Goal: Task Accomplishment & Management: Use online tool/utility

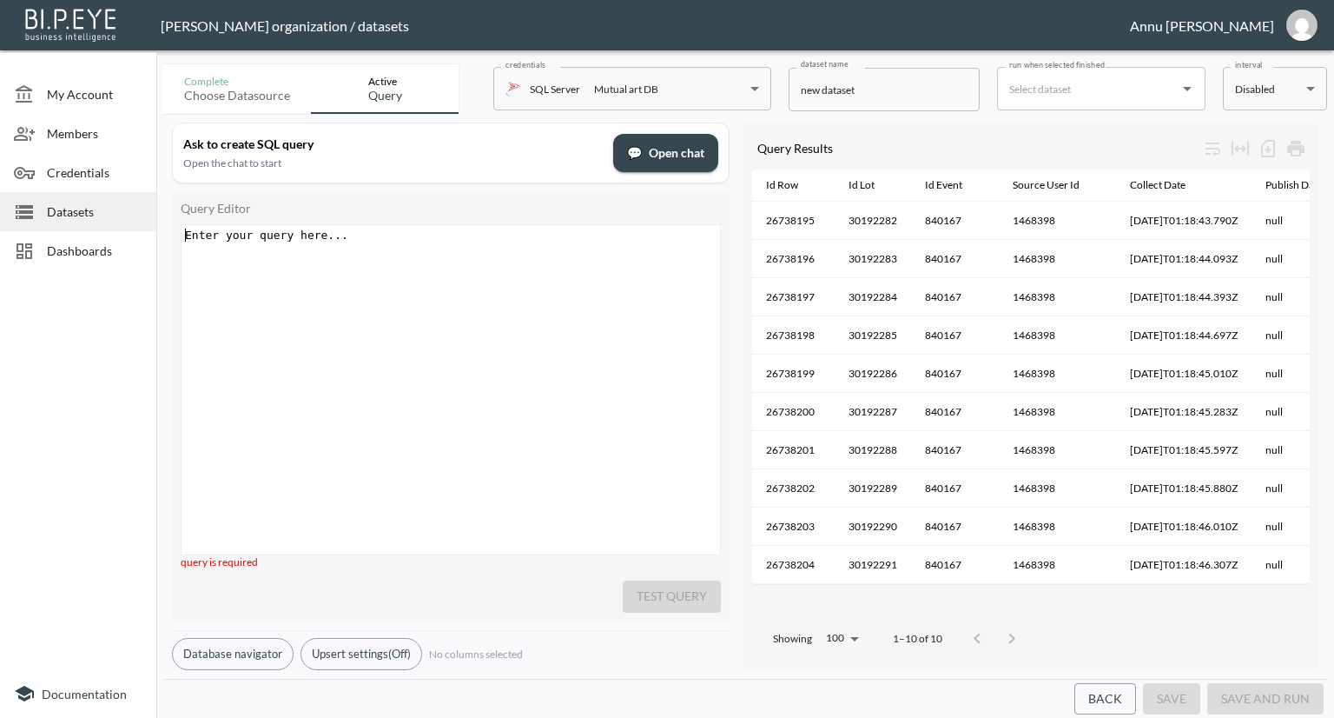
scroll to position [0, 30]
click at [63, 248] on span "Dashboards" at bounding box center [95, 250] width 96 height 18
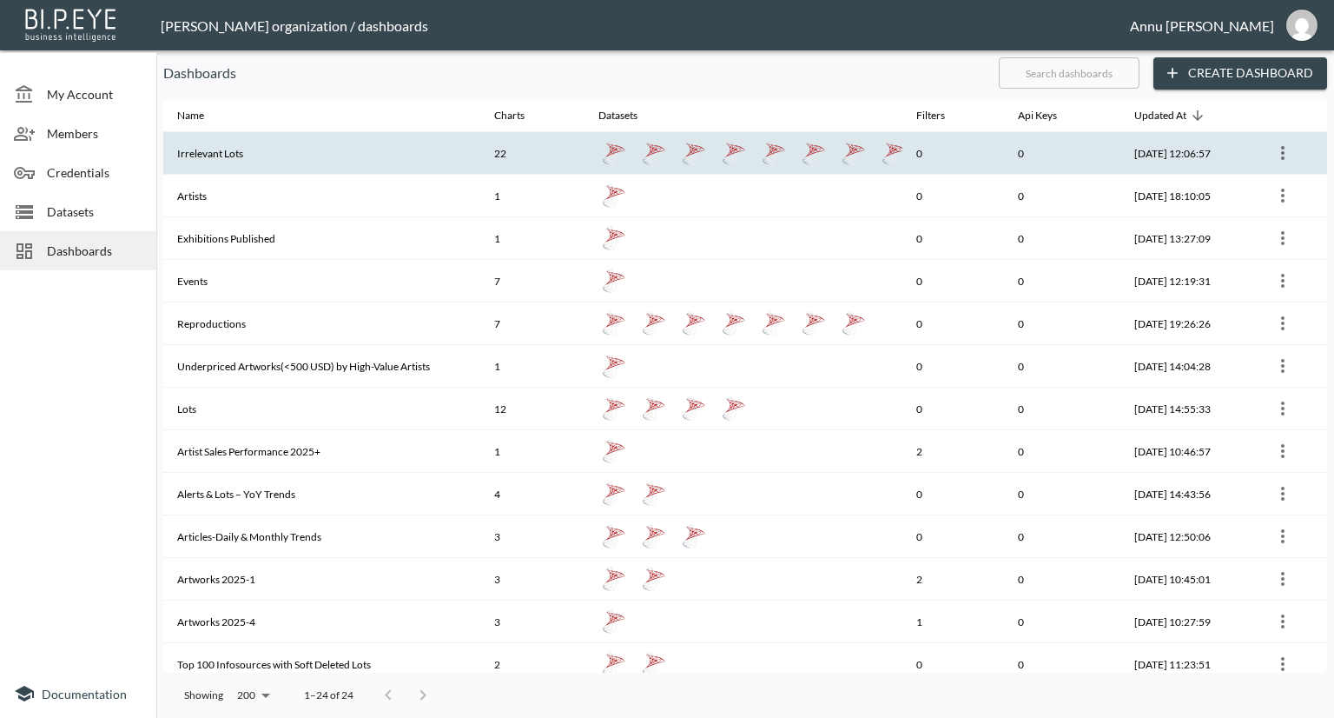
click at [209, 161] on th "Irrelevant Lots" at bounding box center [321, 153] width 317 height 43
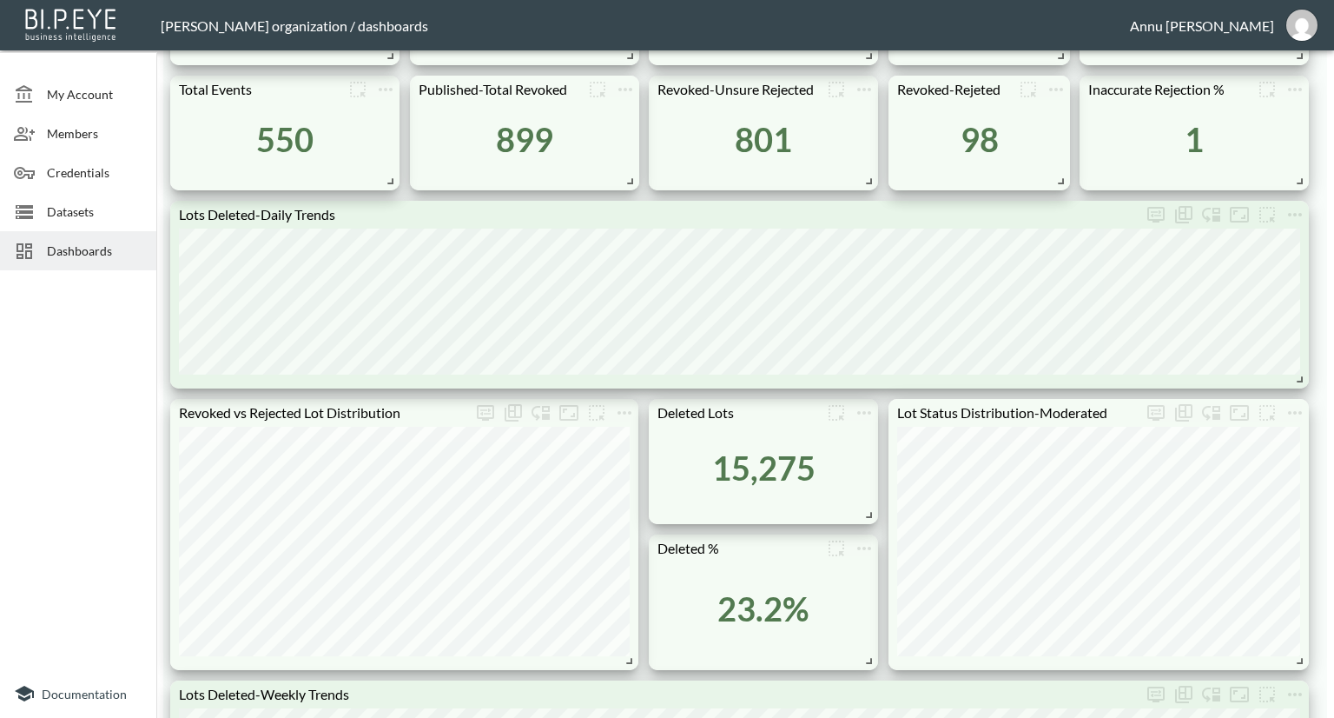
scroll to position [956, 0]
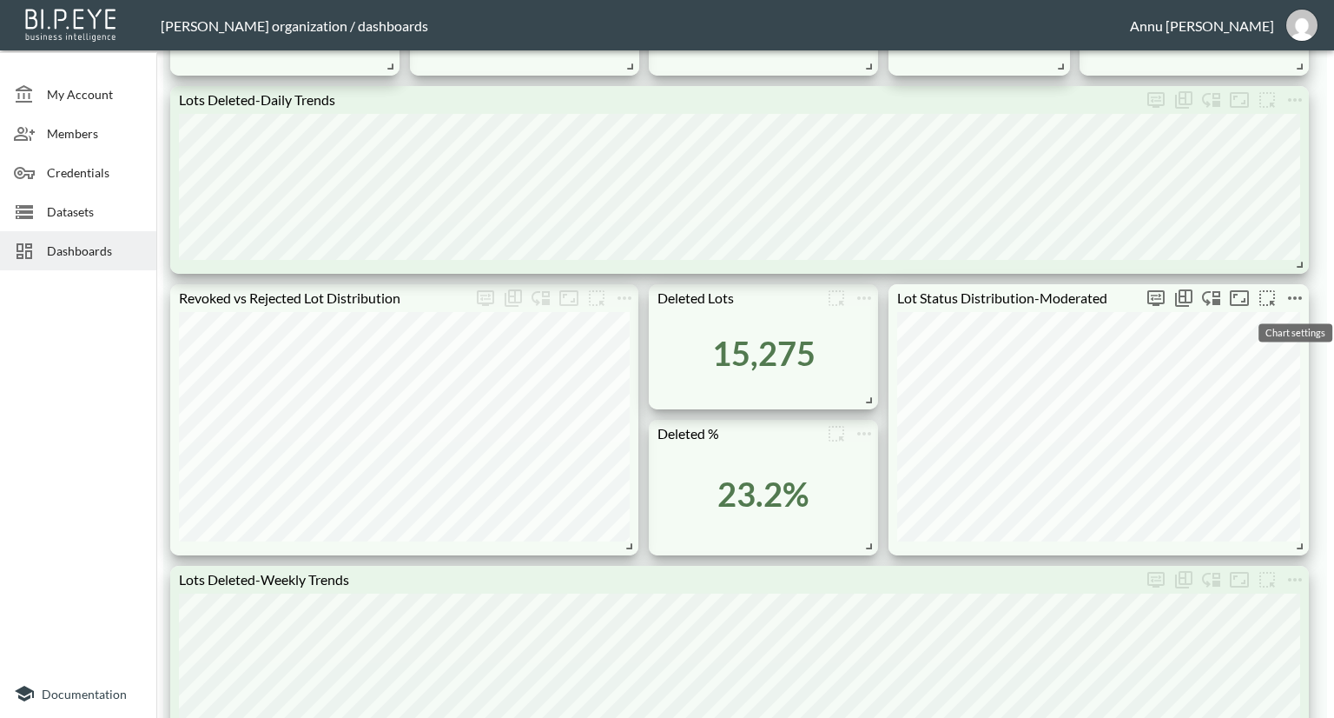
click at [1295, 298] on icon "more" at bounding box center [1295, 297] width 14 height 3
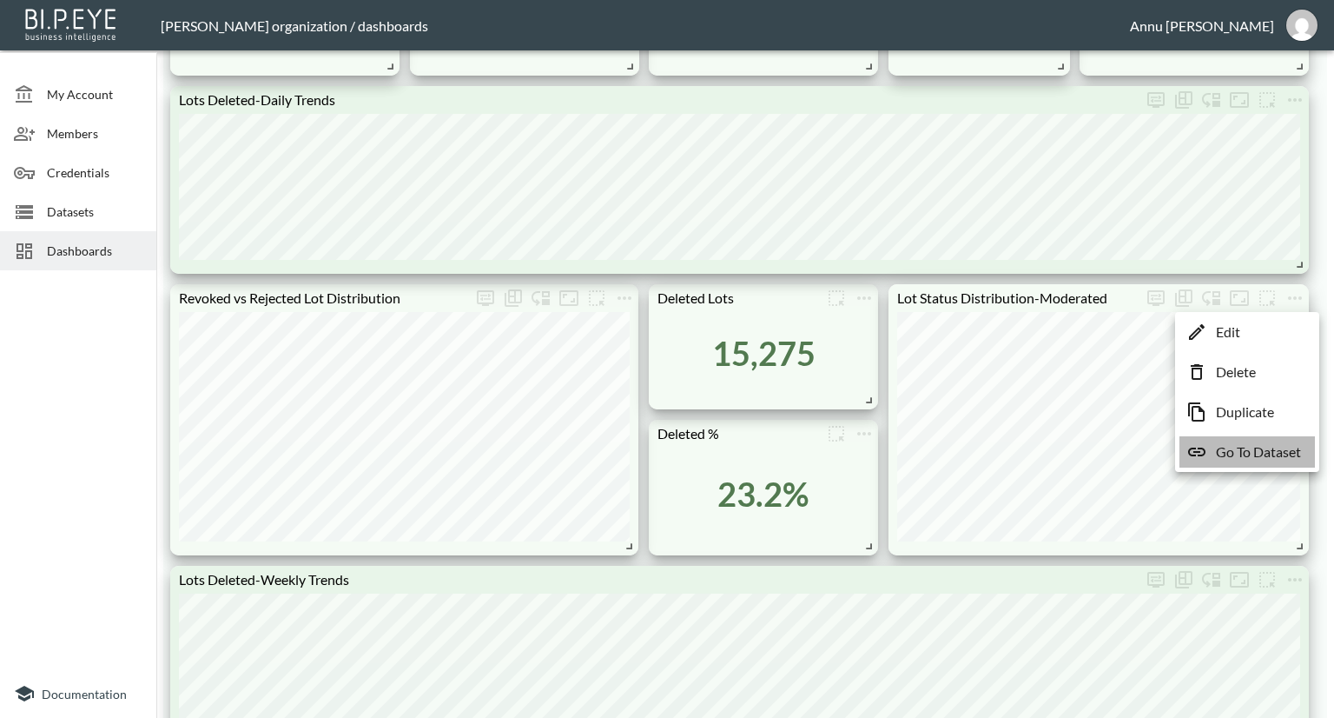
click at [1239, 453] on p "Go To Dataset" at bounding box center [1258, 451] width 85 height 21
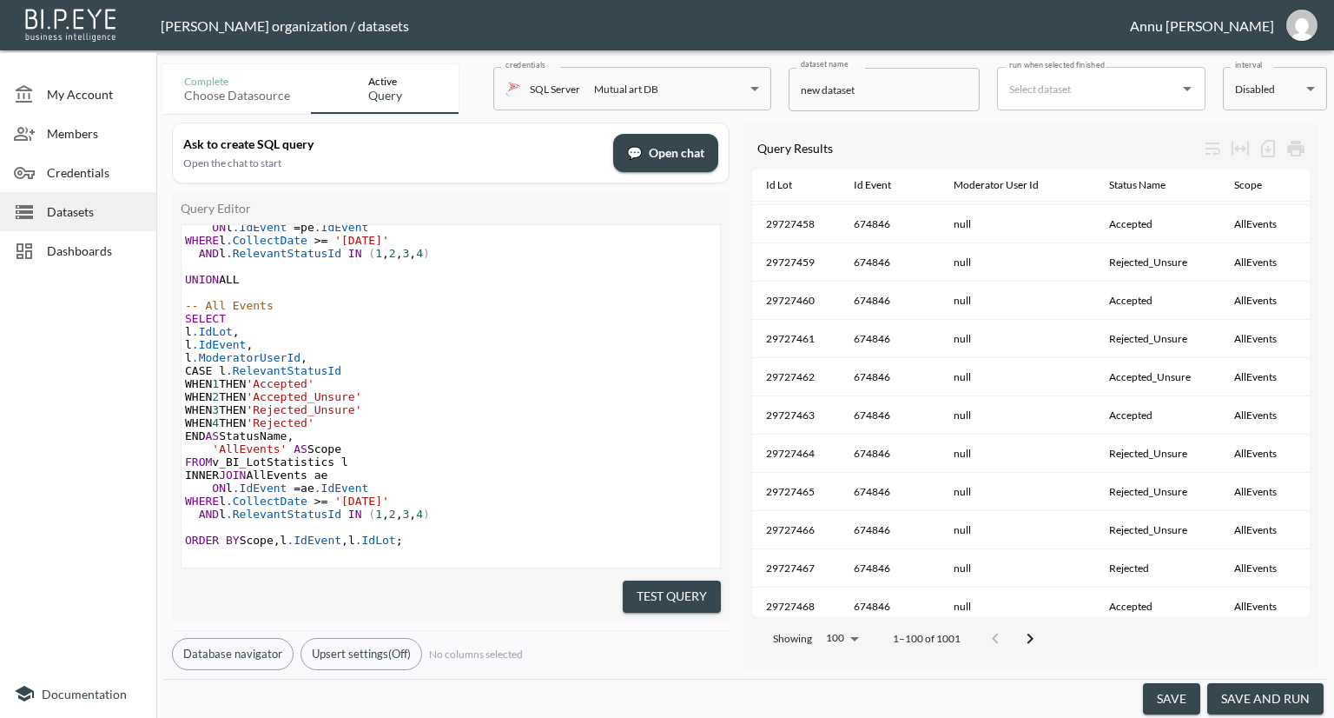
scroll to position [343, 0]
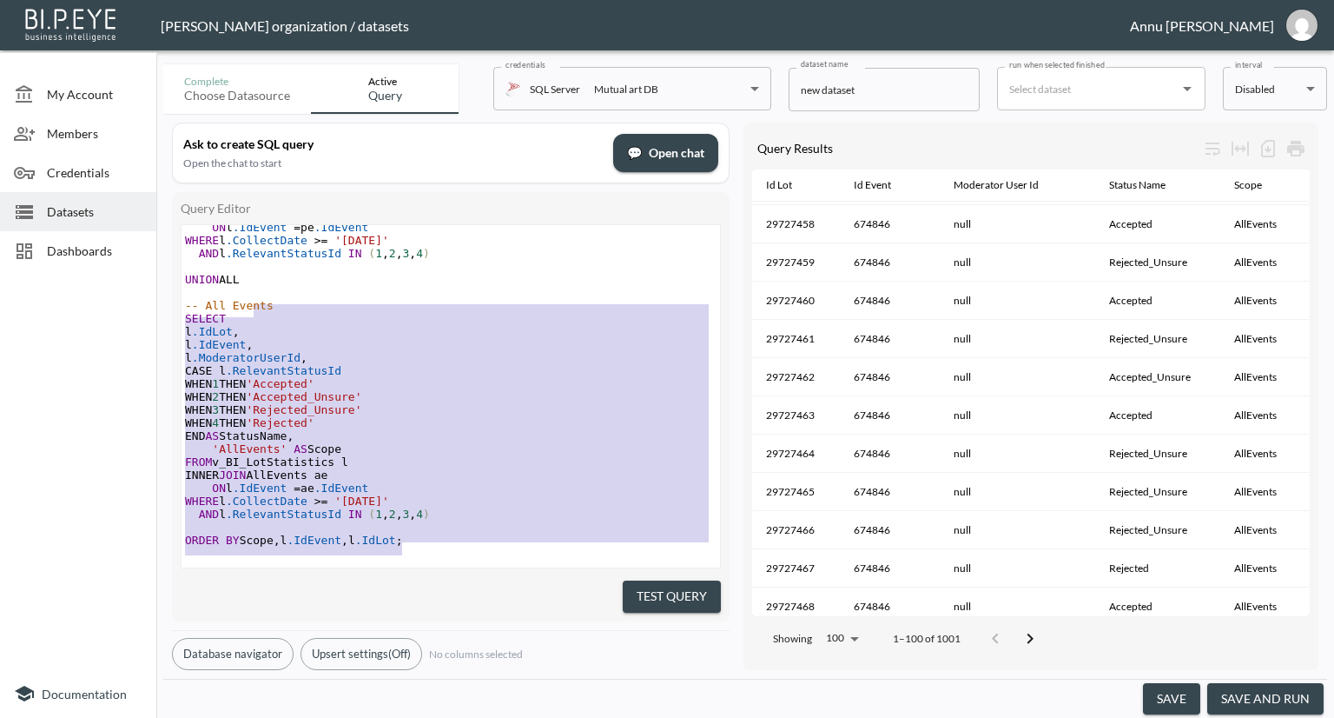
type textarea "WITH PublishedEvents AS ( SELECT DISTINCT IdEvent FROM v_BI_EventStatistics WHE…"
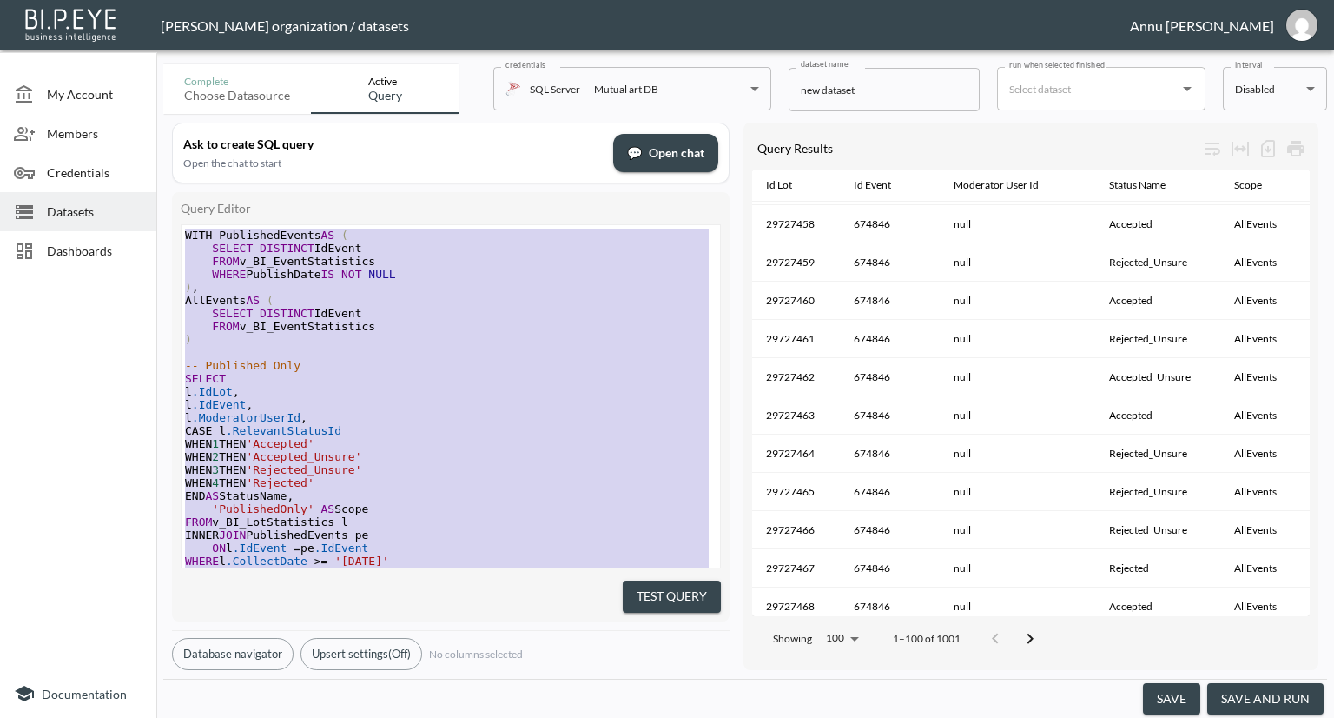
drag, startPoint x: 415, startPoint y: 523, endPoint x: 147, endPoint y: 36, distance: 556.4
click at [147, 36] on div "[PERSON_NAME] organization / datasets Annu [PERSON_NAME] My Account Members Cre…" at bounding box center [667, 359] width 1334 height 718
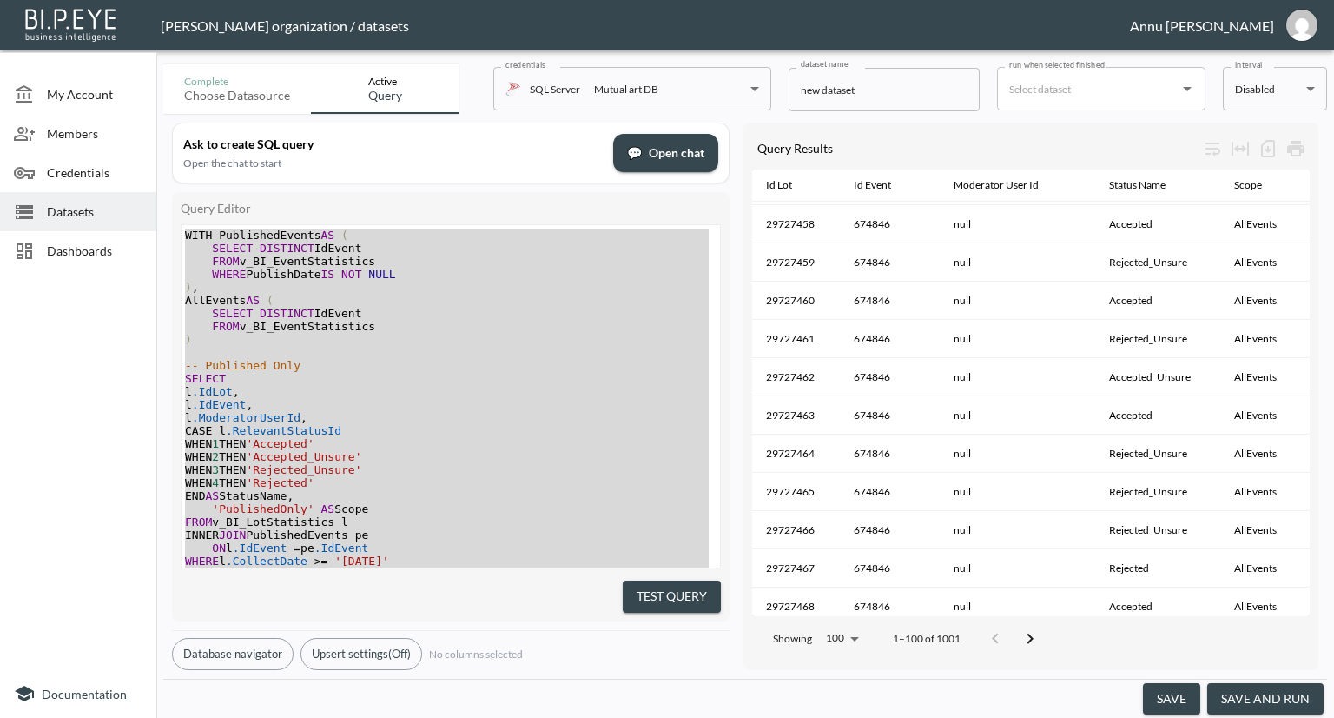
click at [31, 480] on div at bounding box center [78, 473] width 156 height 392
click at [94, 317] on div at bounding box center [78, 473] width 156 height 392
click at [74, 248] on span "Dashboards" at bounding box center [95, 250] width 96 height 18
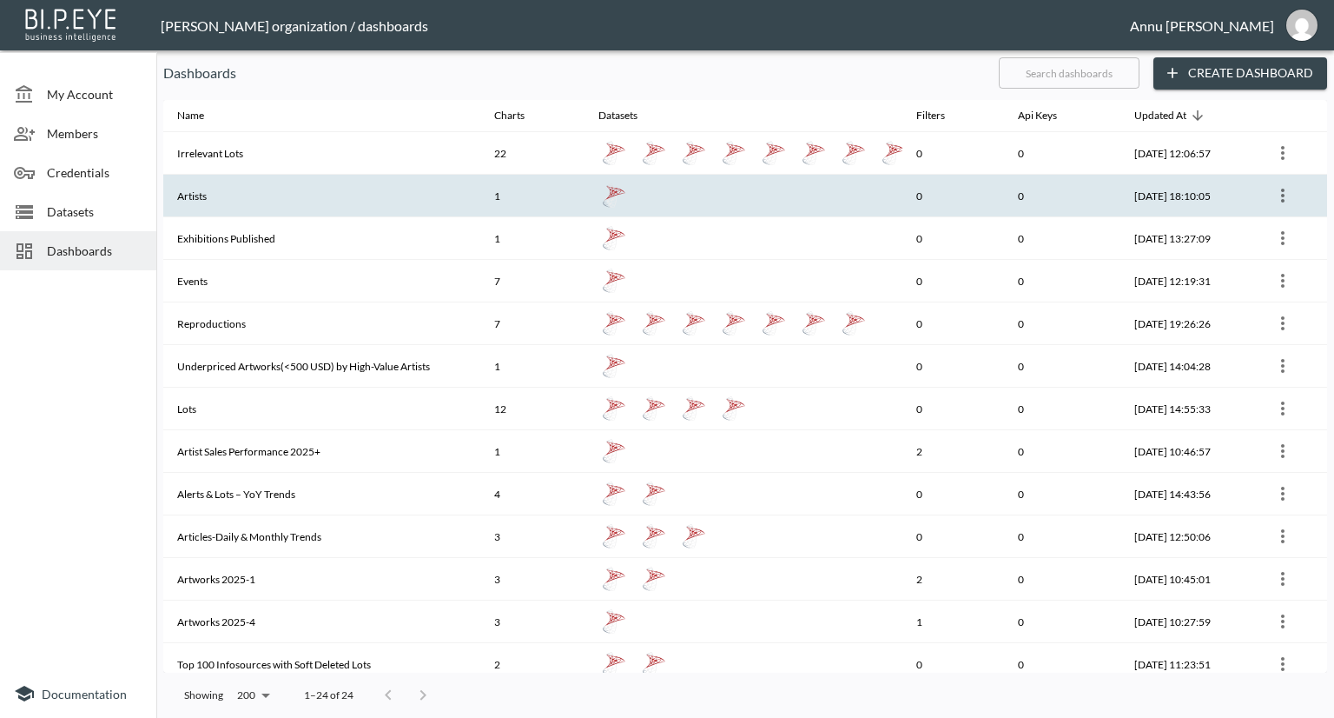
click at [1273, 192] on icon "more" at bounding box center [1283, 195] width 21 height 21
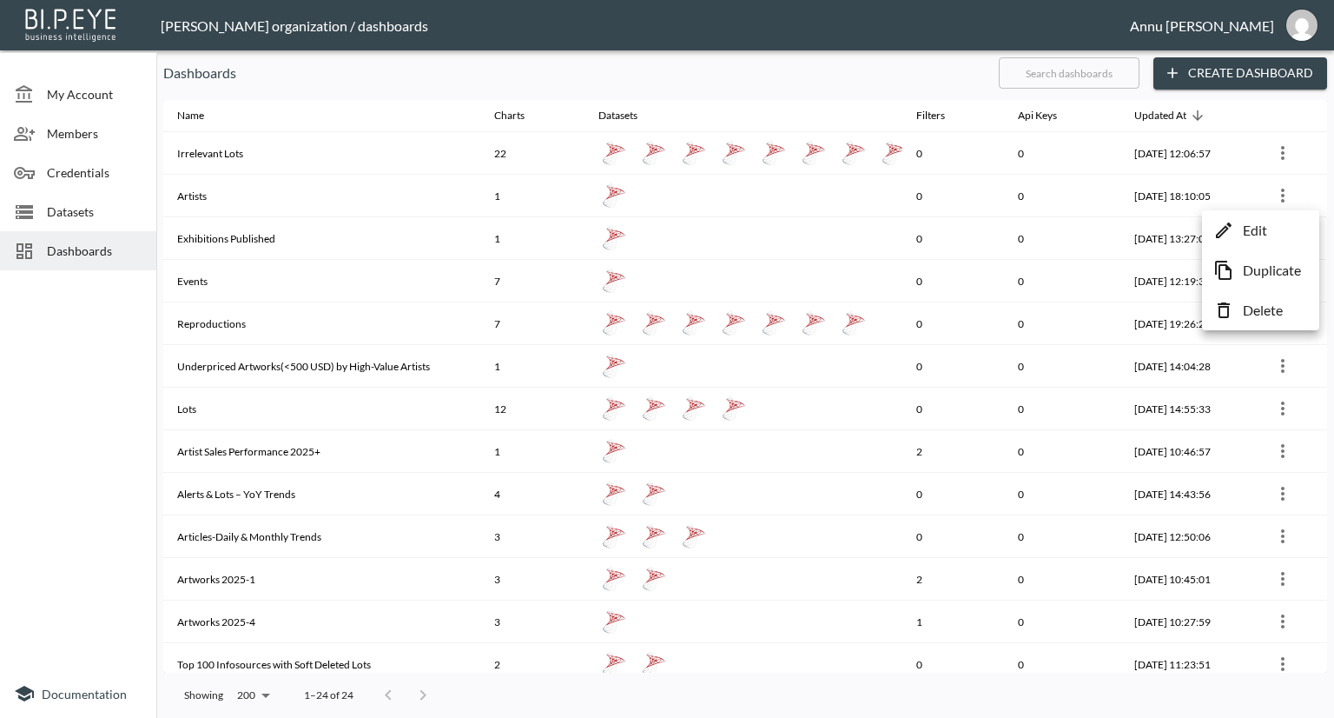
click at [1265, 227] on p "Edit" at bounding box center [1255, 230] width 24 height 21
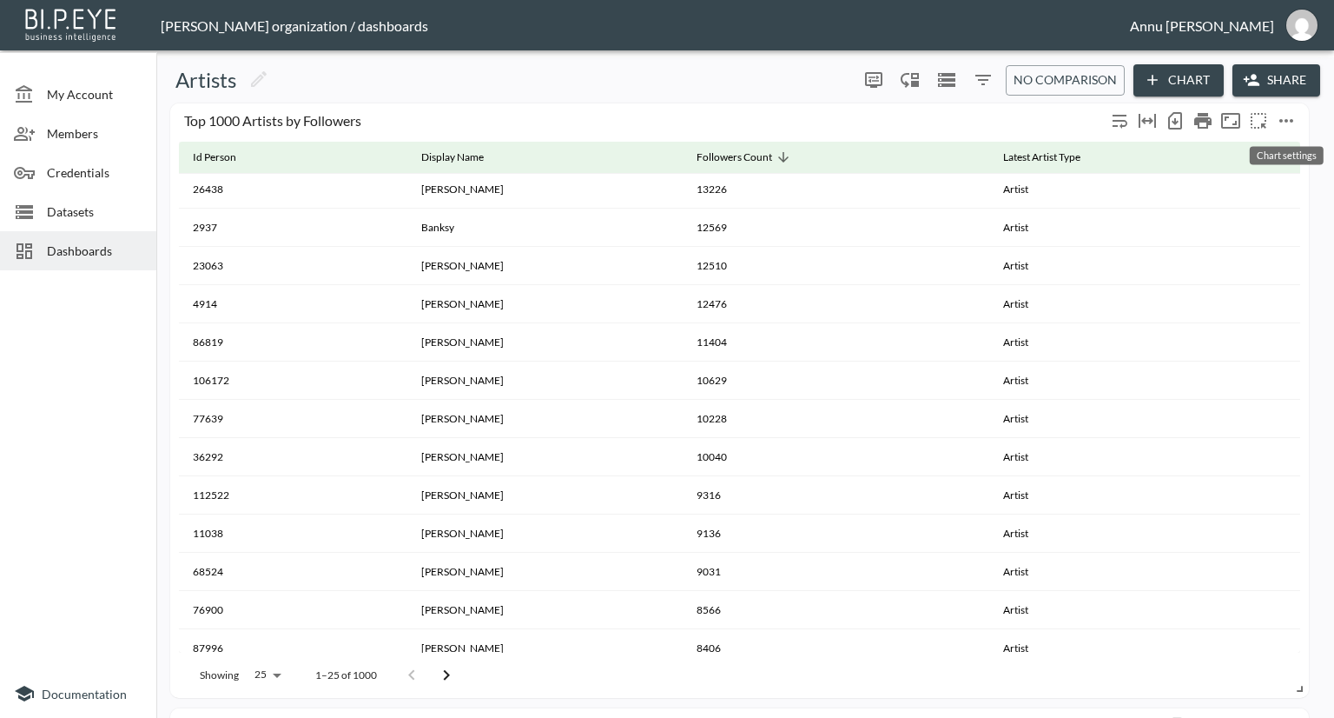
click at [1293, 118] on icon "more" at bounding box center [1286, 120] width 21 height 21
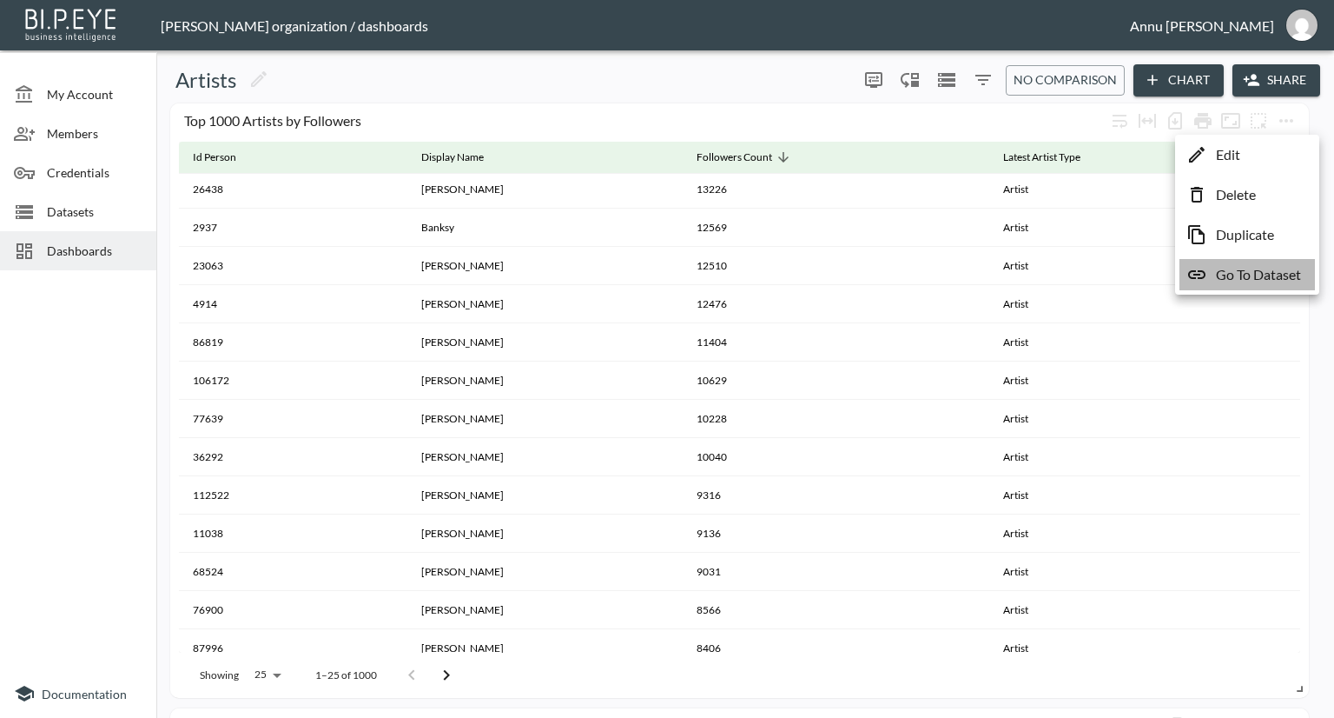
click at [1262, 268] on p "Go To Dataset" at bounding box center [1258, 274] width 85 height 21
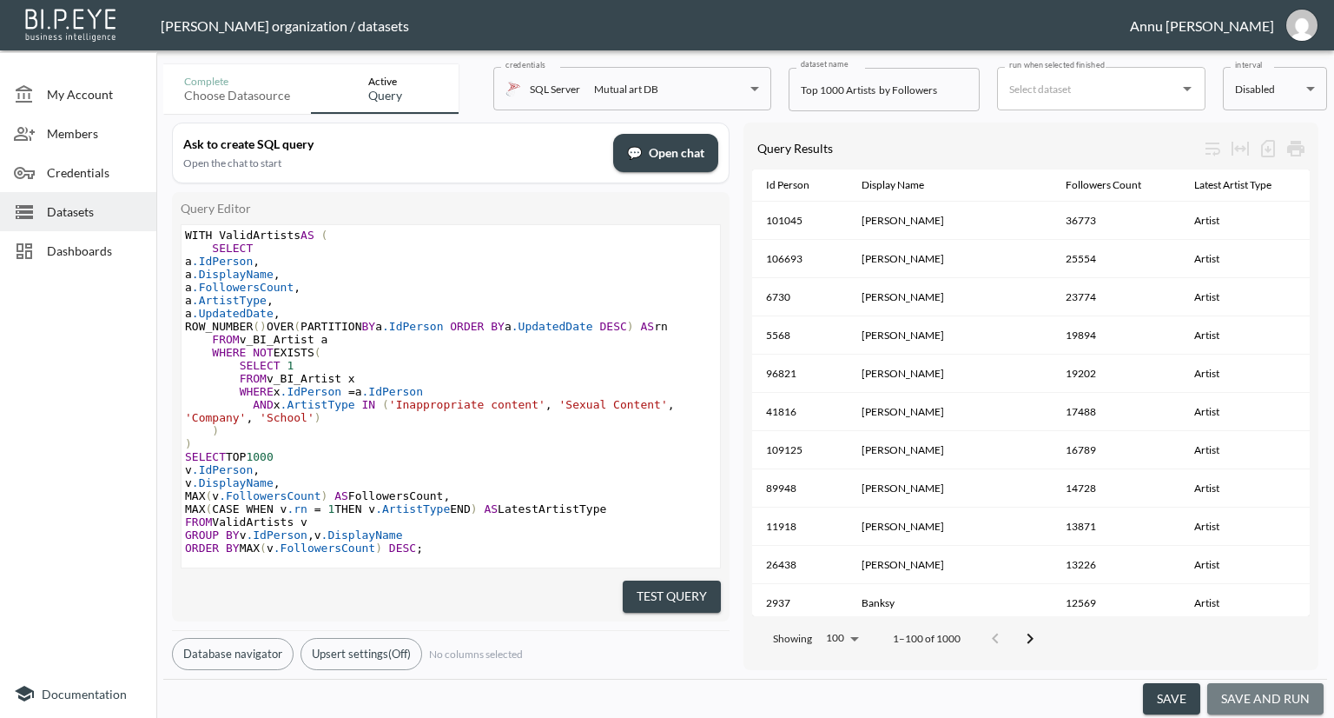
click at [1296, 697] on button "save and run" at bounding box center [1265, 699] width 116 height 32
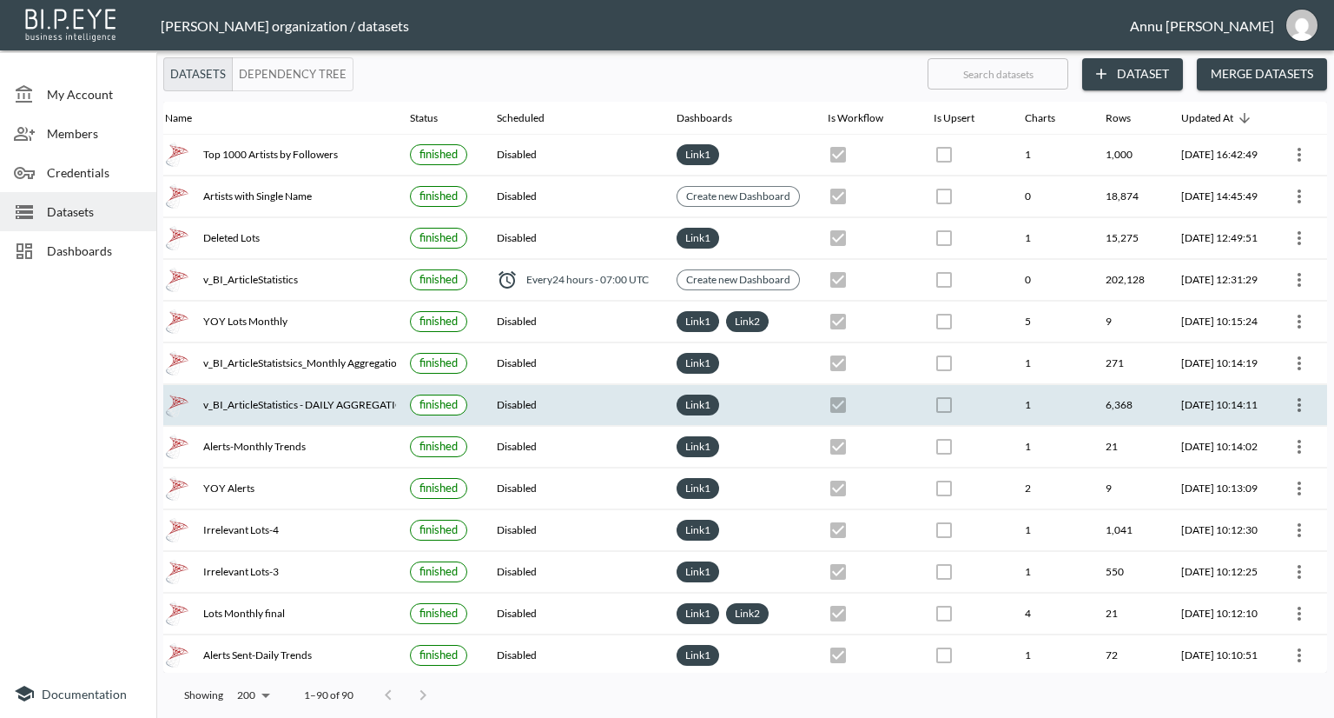
scroll to position [0, 102]
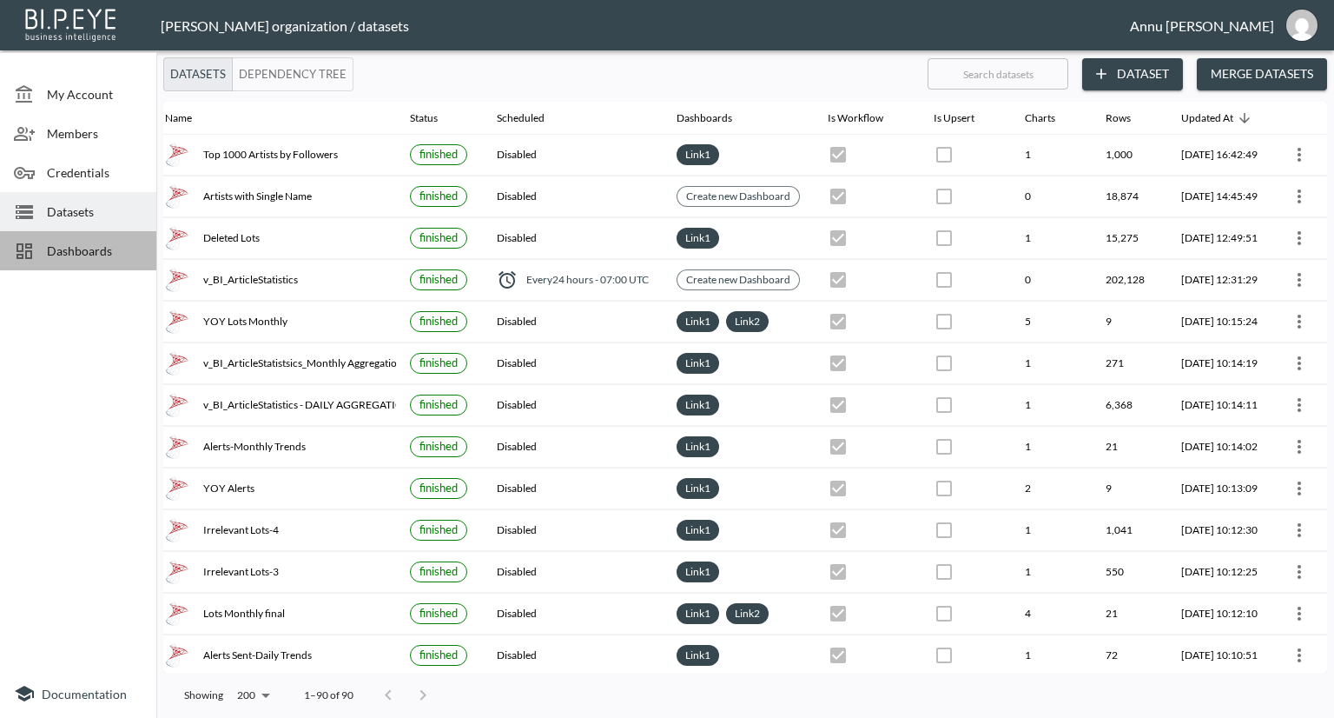
click at [104, 241] on div "Dashboards" at bounding box center [78, 250] width 156 height 39
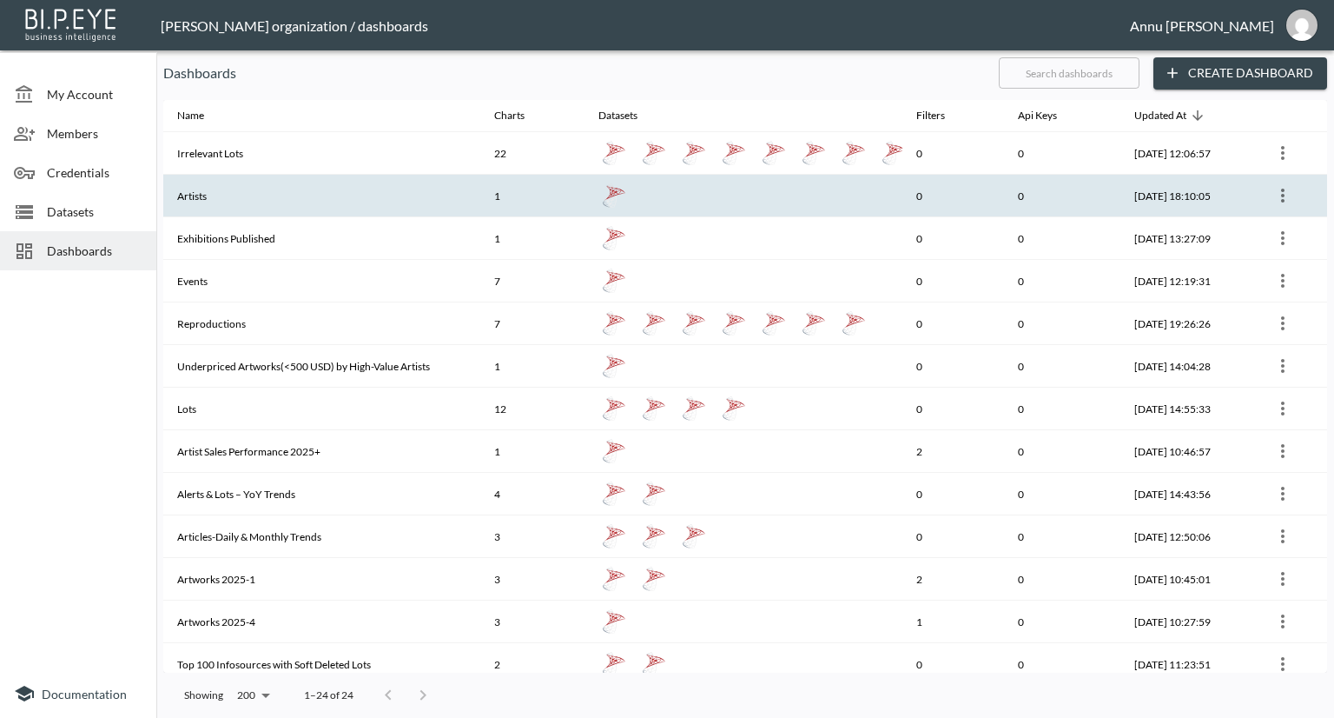
click at [247, 196] on th "Artists" at bounding box center [321, 196] width 317 height 43
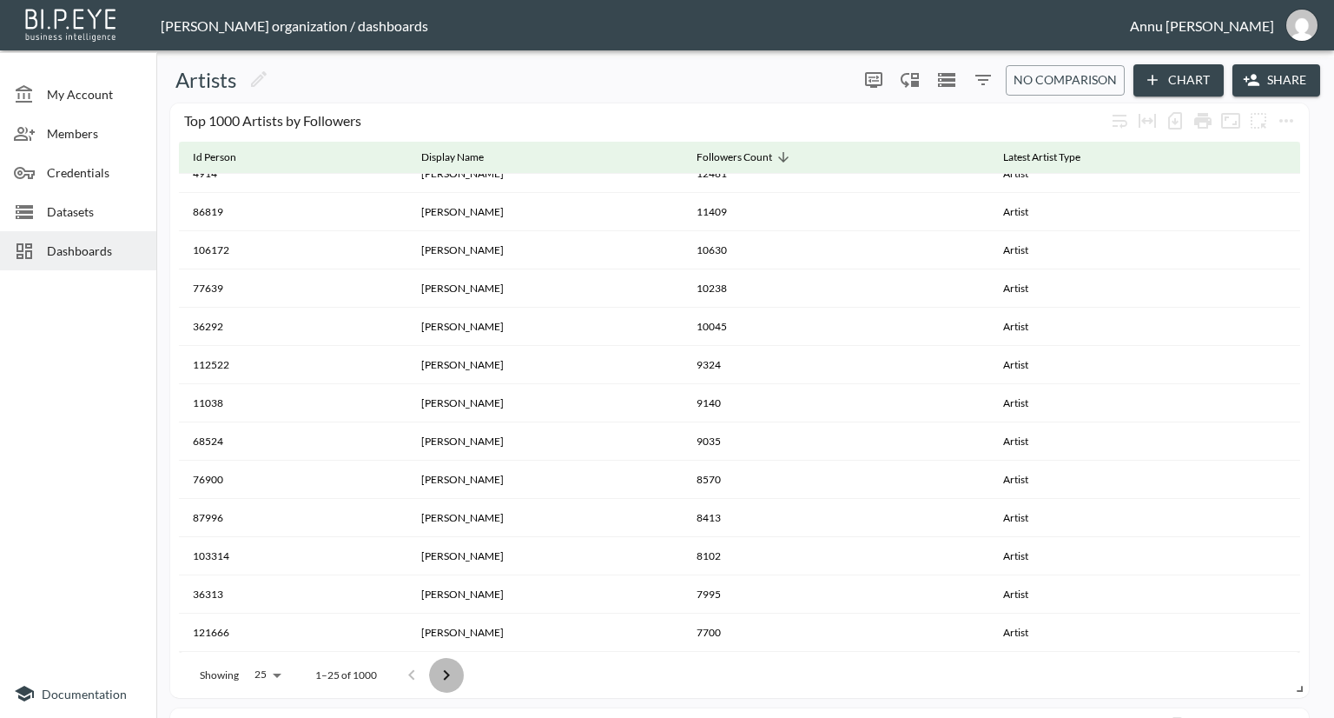
click at [440, 668] on icon "Go to next page" at bounding box center [446, 675] width 21 height 21
click at [440, 668] on button "Go to next page" at bounding box center [446, 675] width 35 height 35
click at [440, 668] on button "Go to next page" at bounding box center [452, 675] width 35 height 35
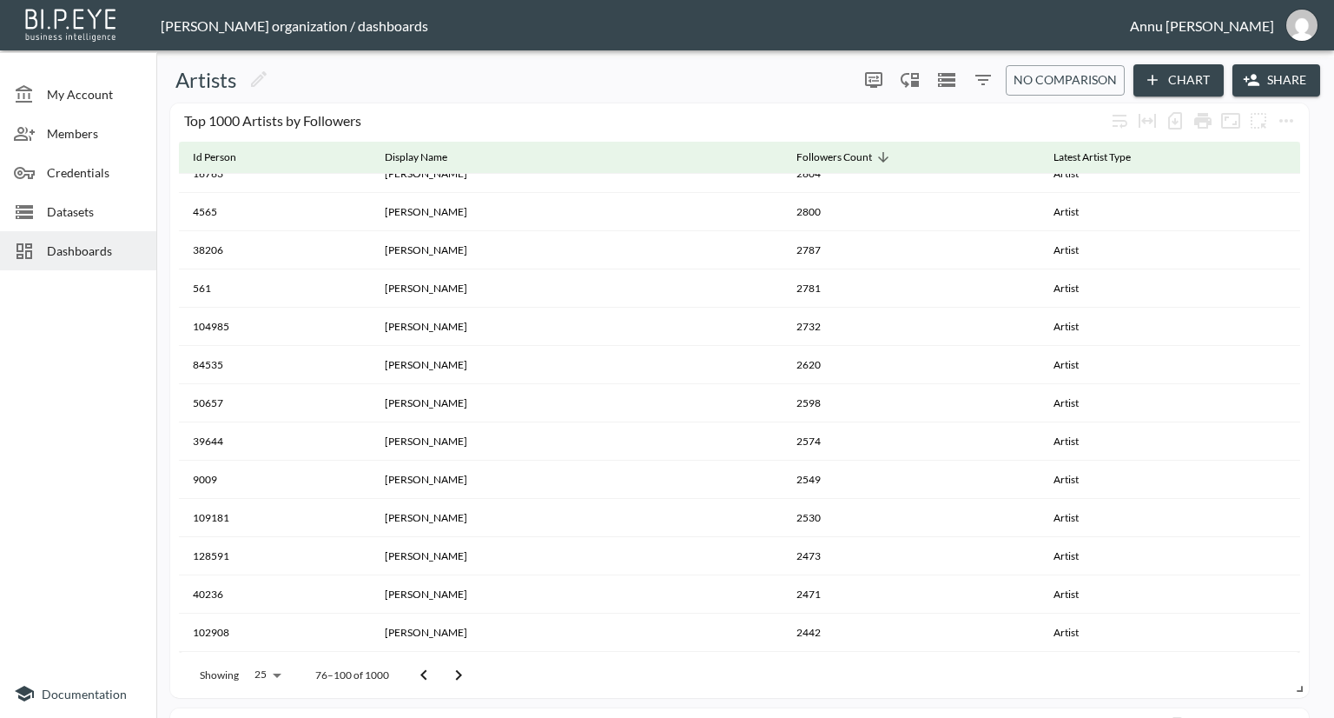
click at [440, 668] on div at bounding box center [441, 675] width 69 height 35
click at [454, 672] on icon "Go to next page" at bounding box center [458, 675] width 21 height 21
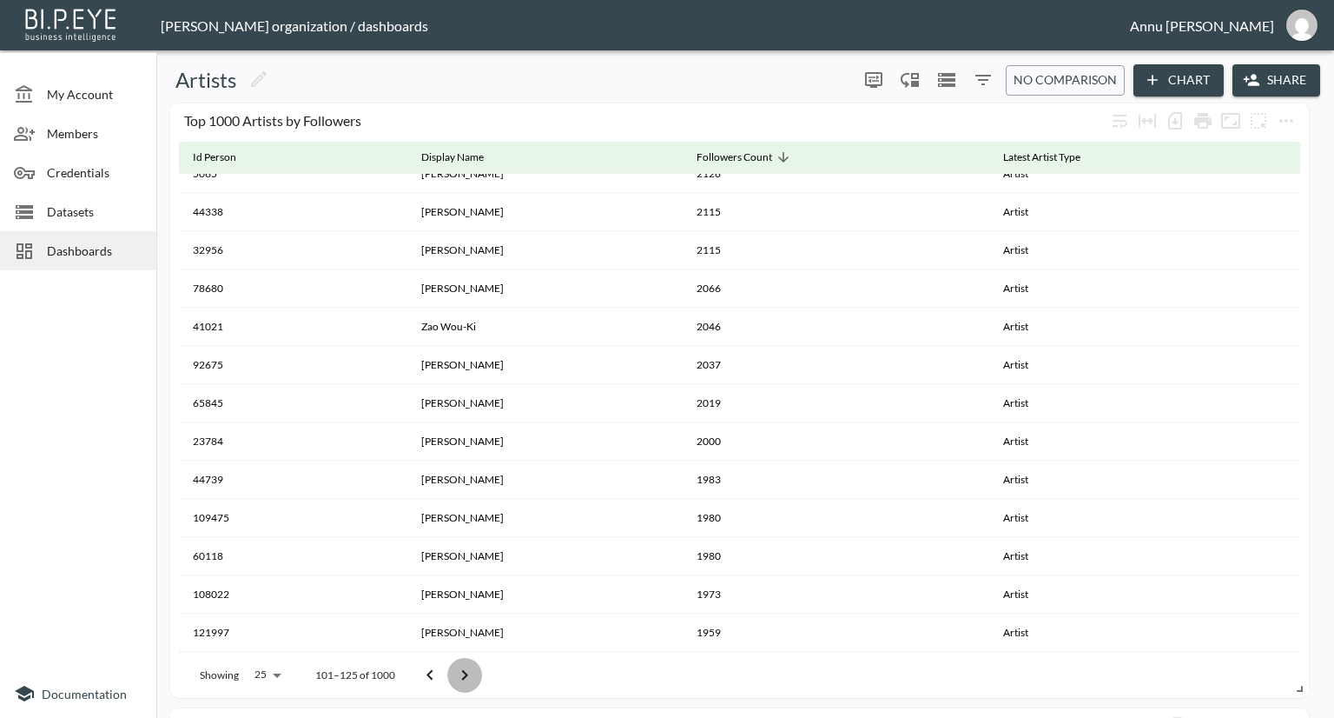
click at [454, 672] on icon "Go to next page" at bounding box center [464, 675] width 21 height 21
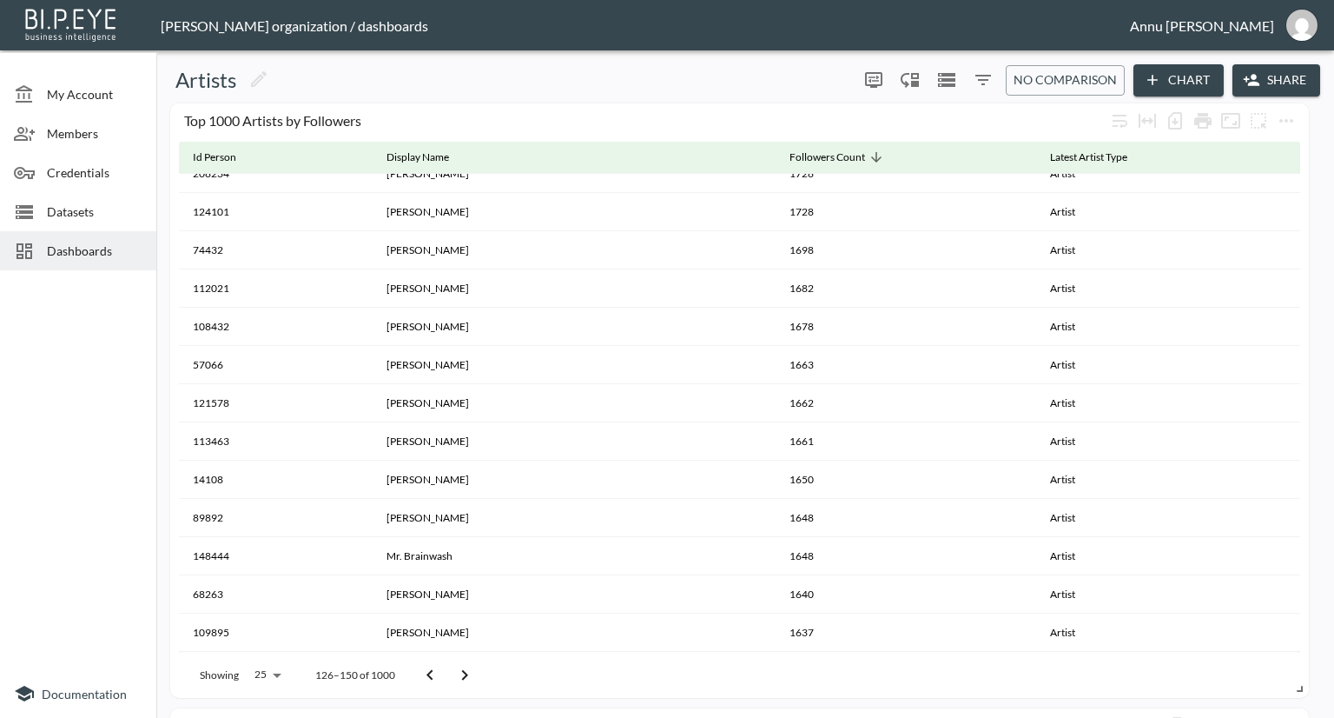
click at [454, 672] on icon "Go to next page" at bounding box center [464, 675] width 21 height 21
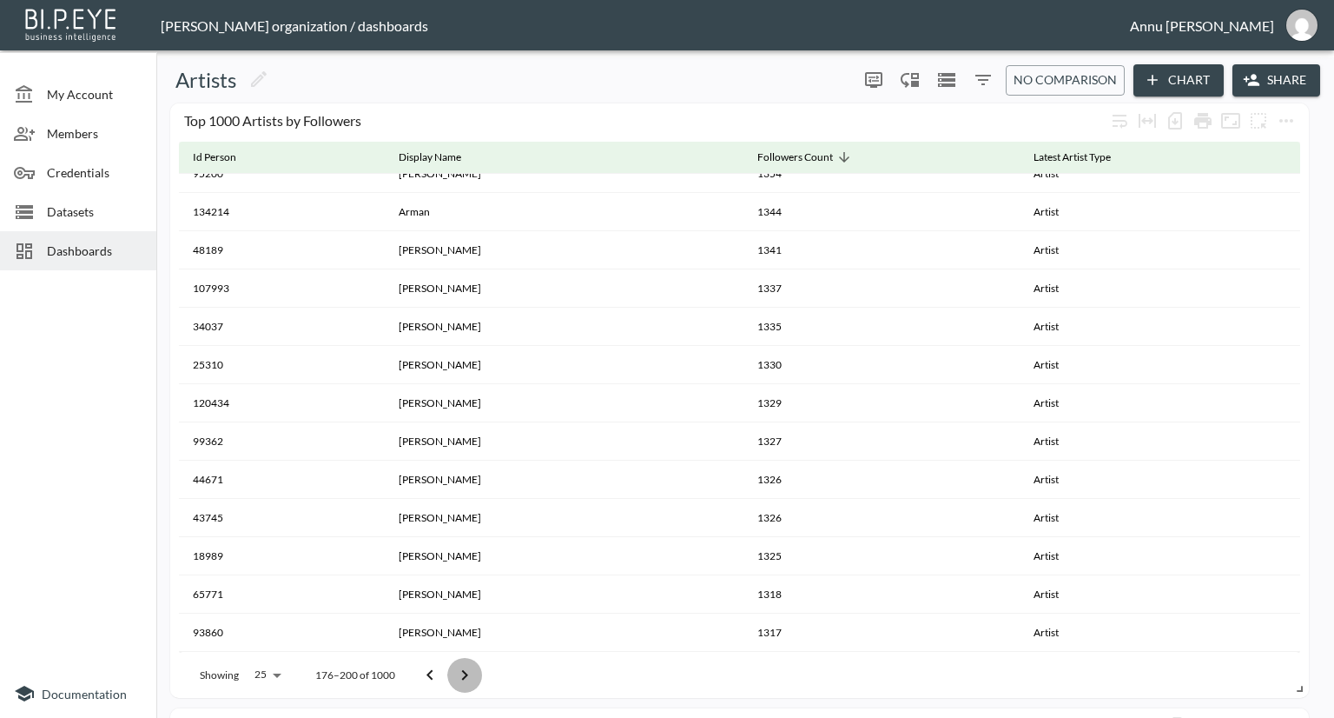
click at [454, 672] on icon "Go to next page" at bounding box center [464, 675] width 21 height 21
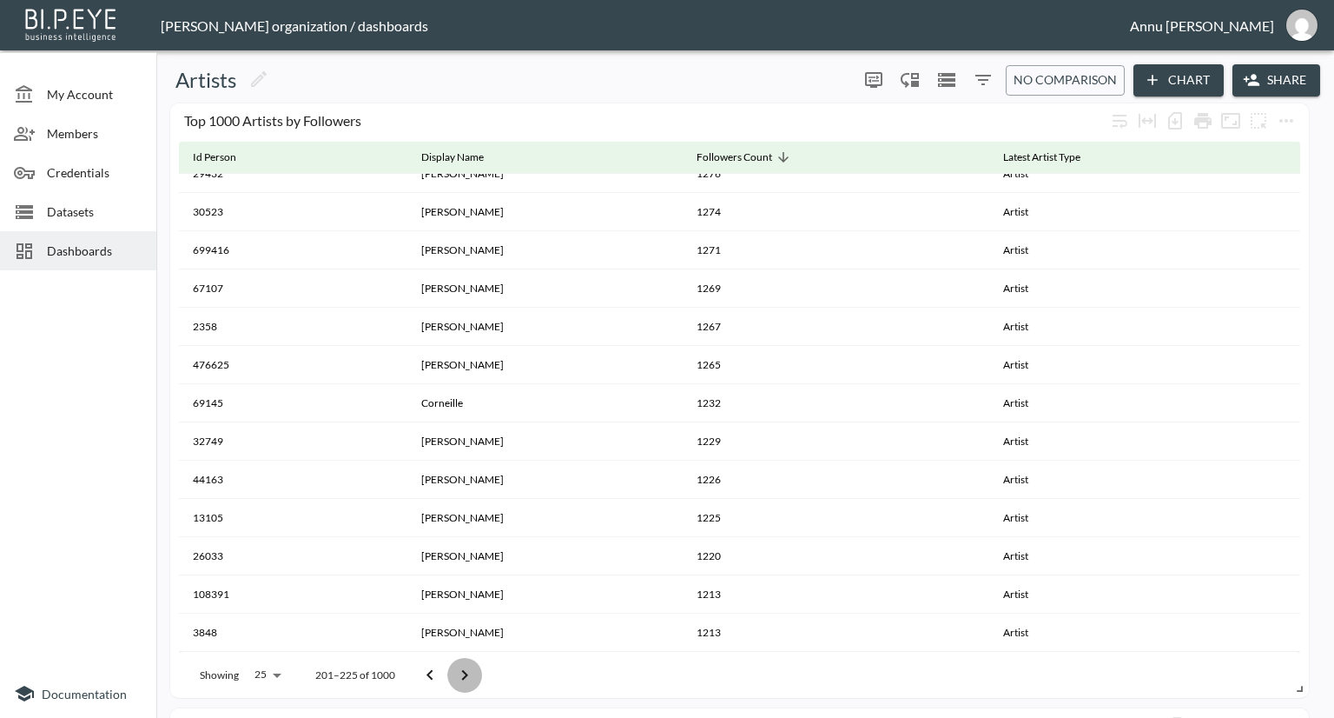
click at [454, 672] on icon "Go to next page" at bounding box center [464, 675] width 21 height 21
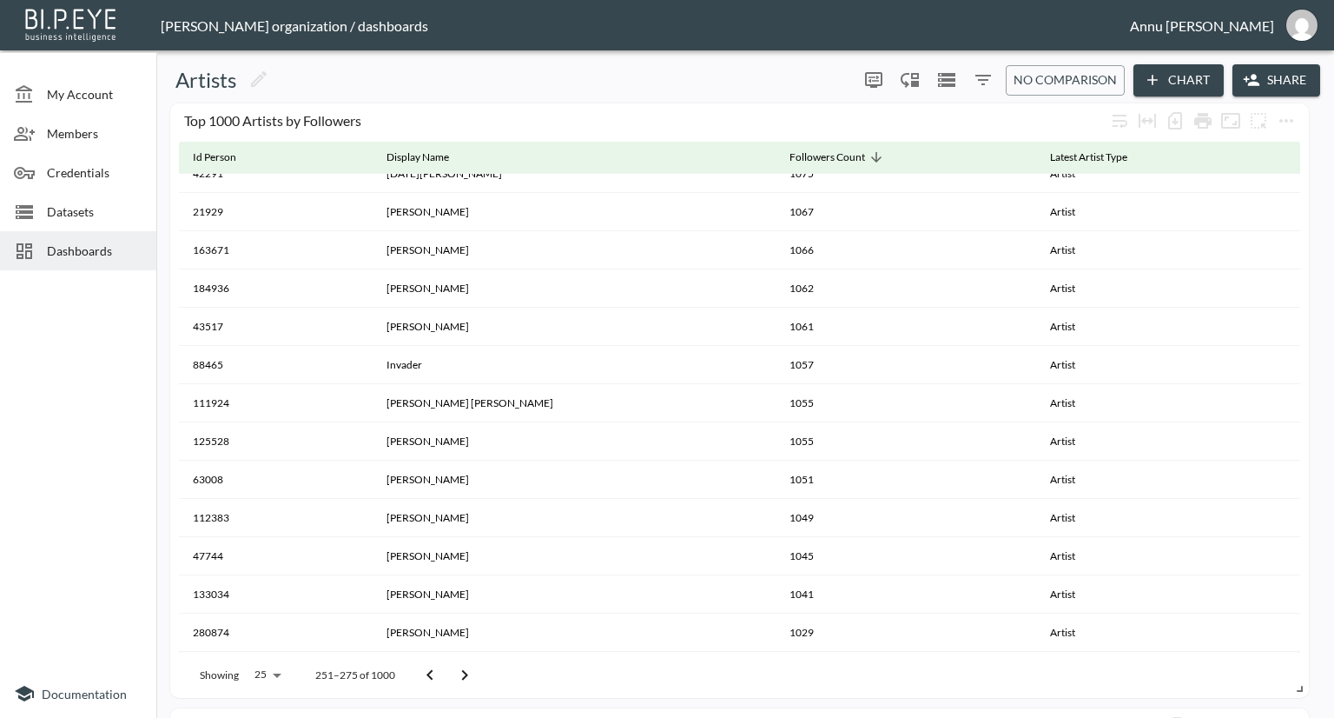
click at [454, 672] on icon "Go to next page" at bounding box center [464, 675] width 21 height 21
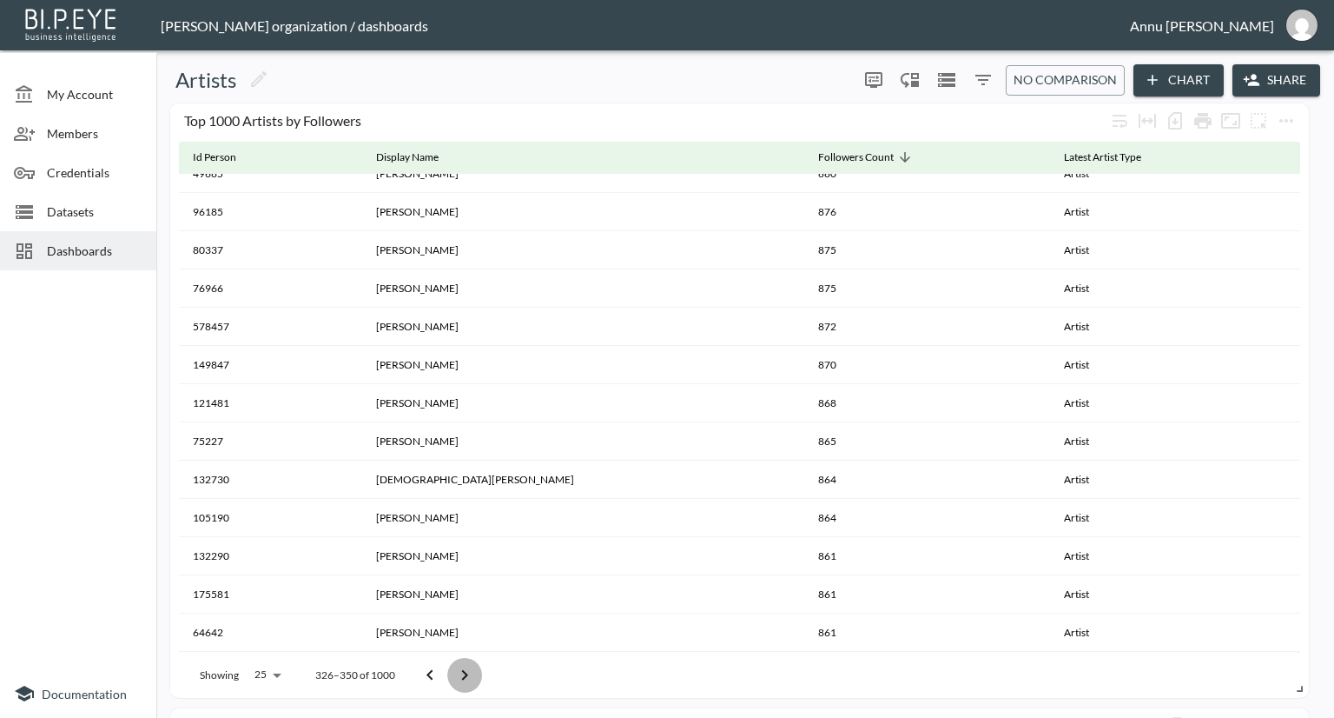
click at [454, 672] on icon "Go to next page" at bounding box center [464, 675] width 21 height 21
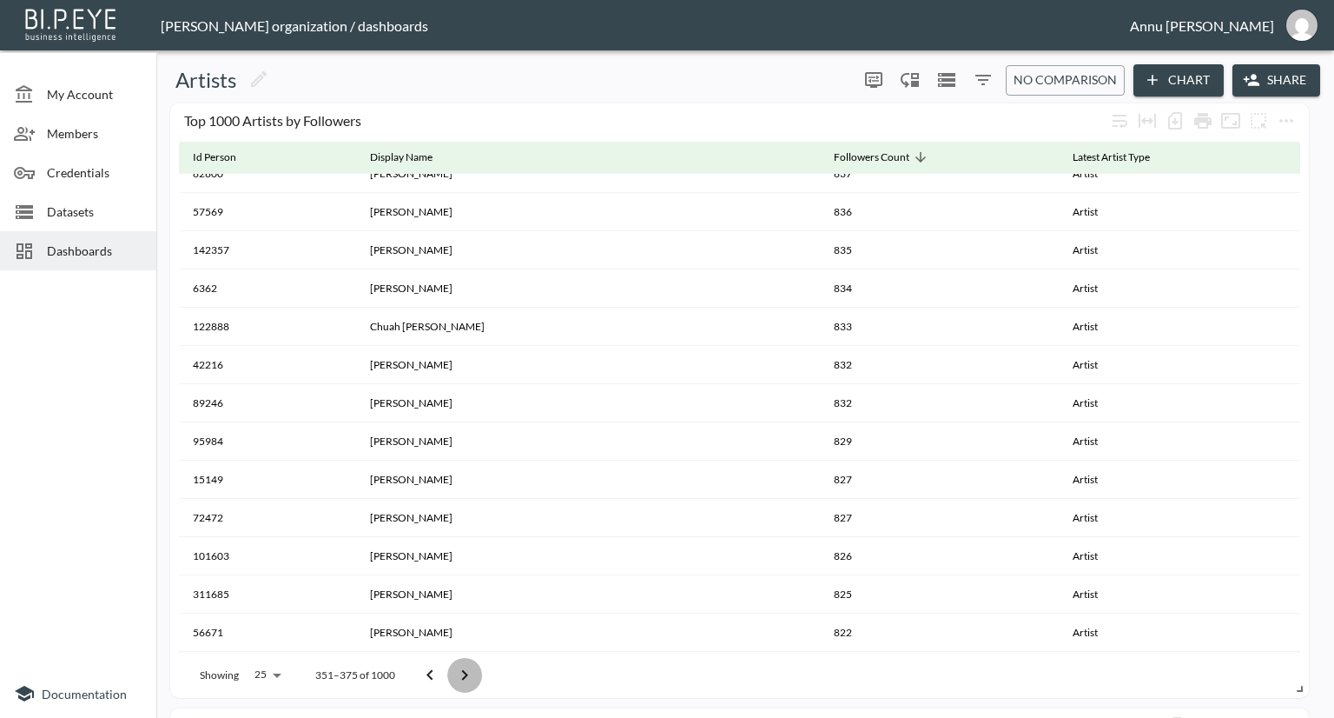
click at [454, 672] on icon "Go to next page" at bounding box center [464, 675] width 21 height 21
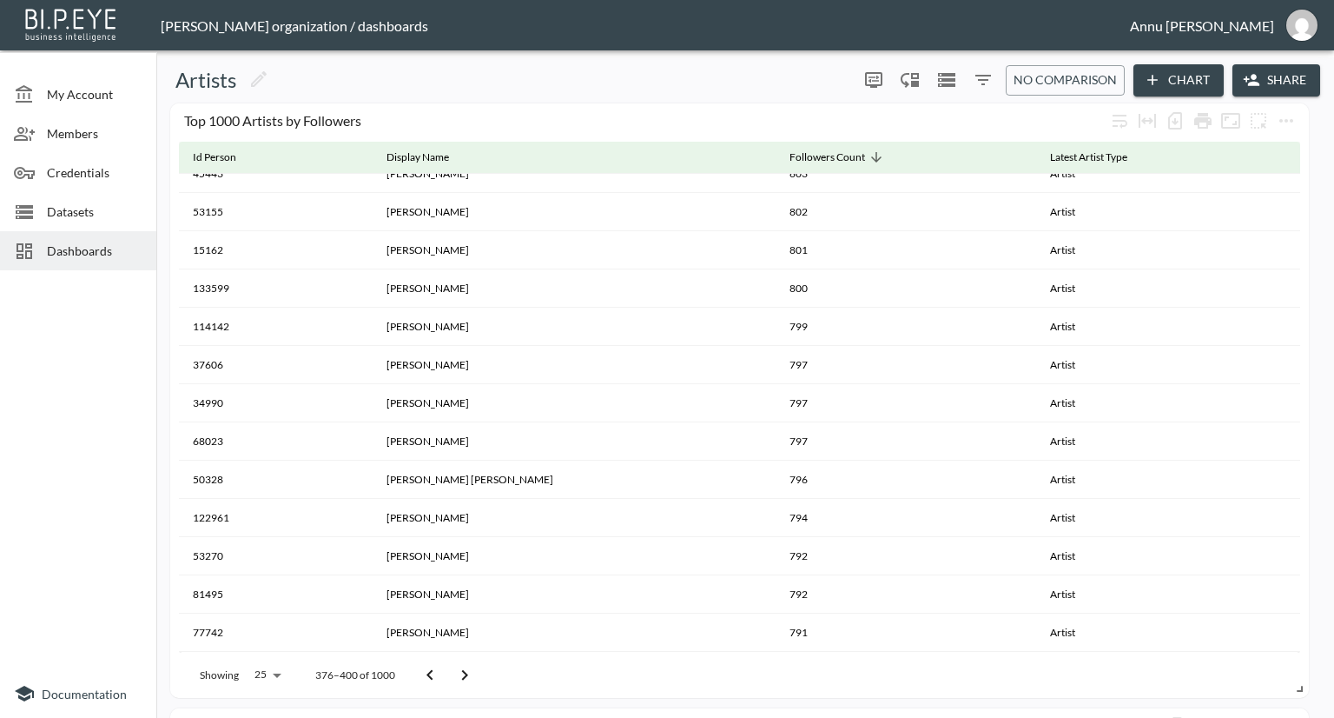
click at [454, 672] on icon "Go to next page" at bounding box center [464, 675] width 21 height 21
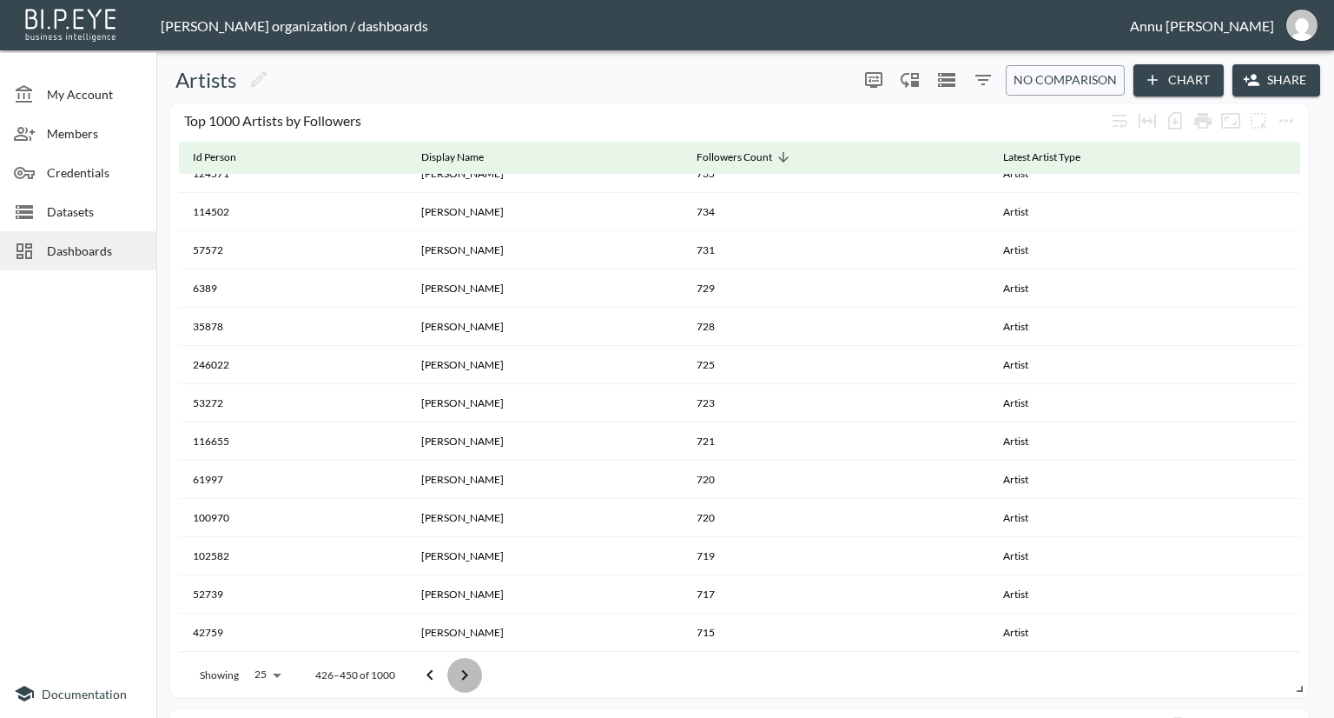
click at [454, 672] on icon "Go to next page" at bounding box center [464, 675] width 21 height 21
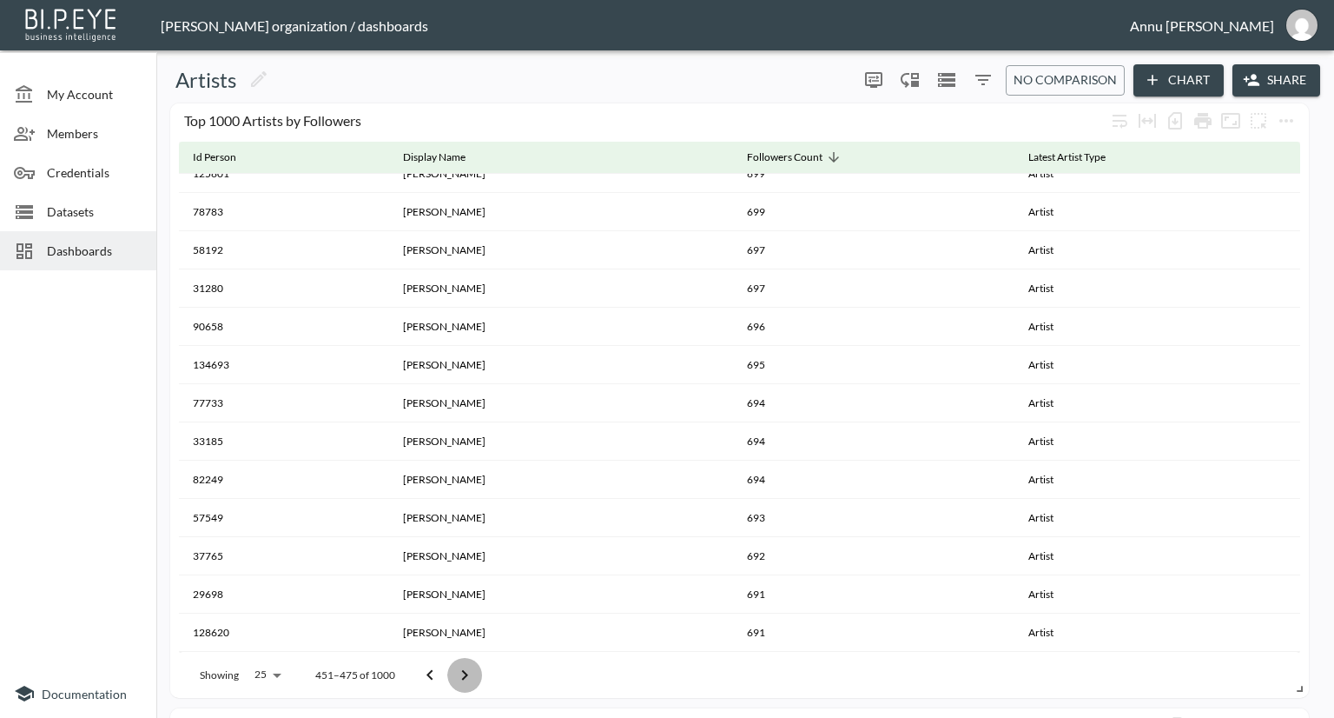
click at [454, 672] on icon "Go to next page" at bounding box center [464, 675] width 21 height 21
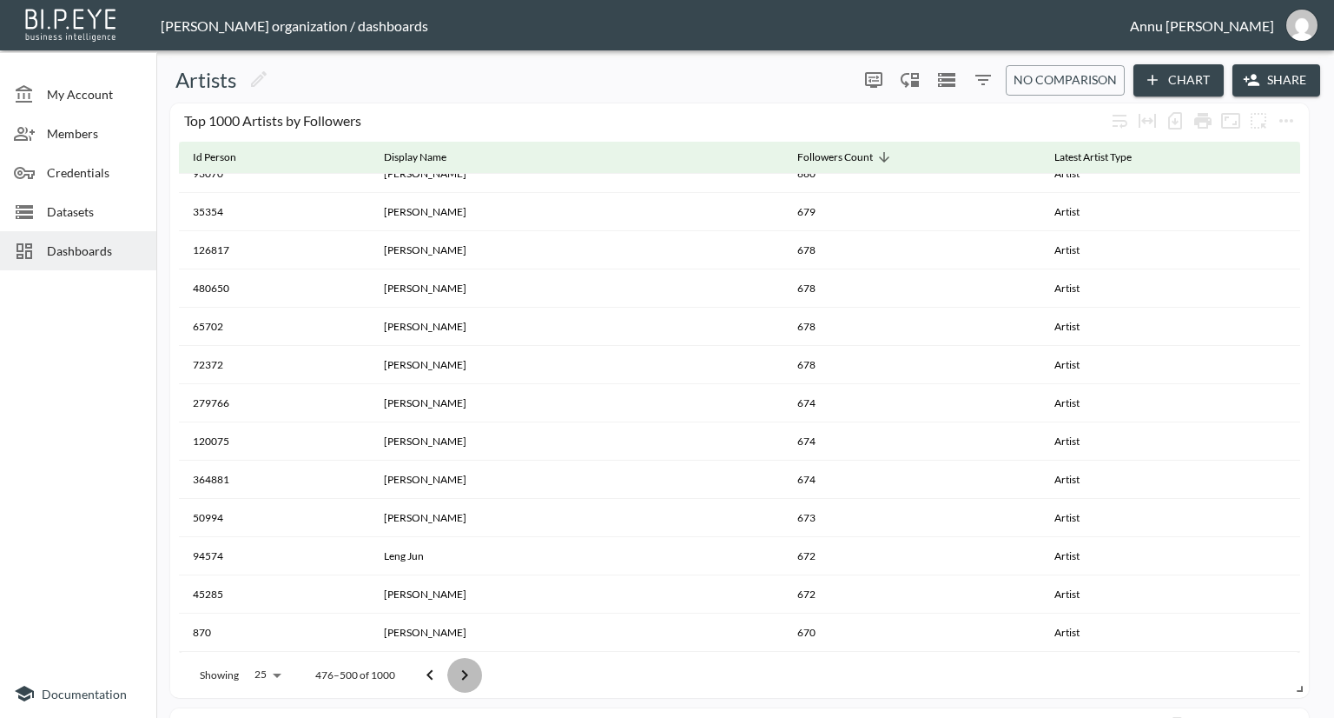
click at [454, 672] on icon "Go to next page" at bounding box center [464, 675] width 21 height 21
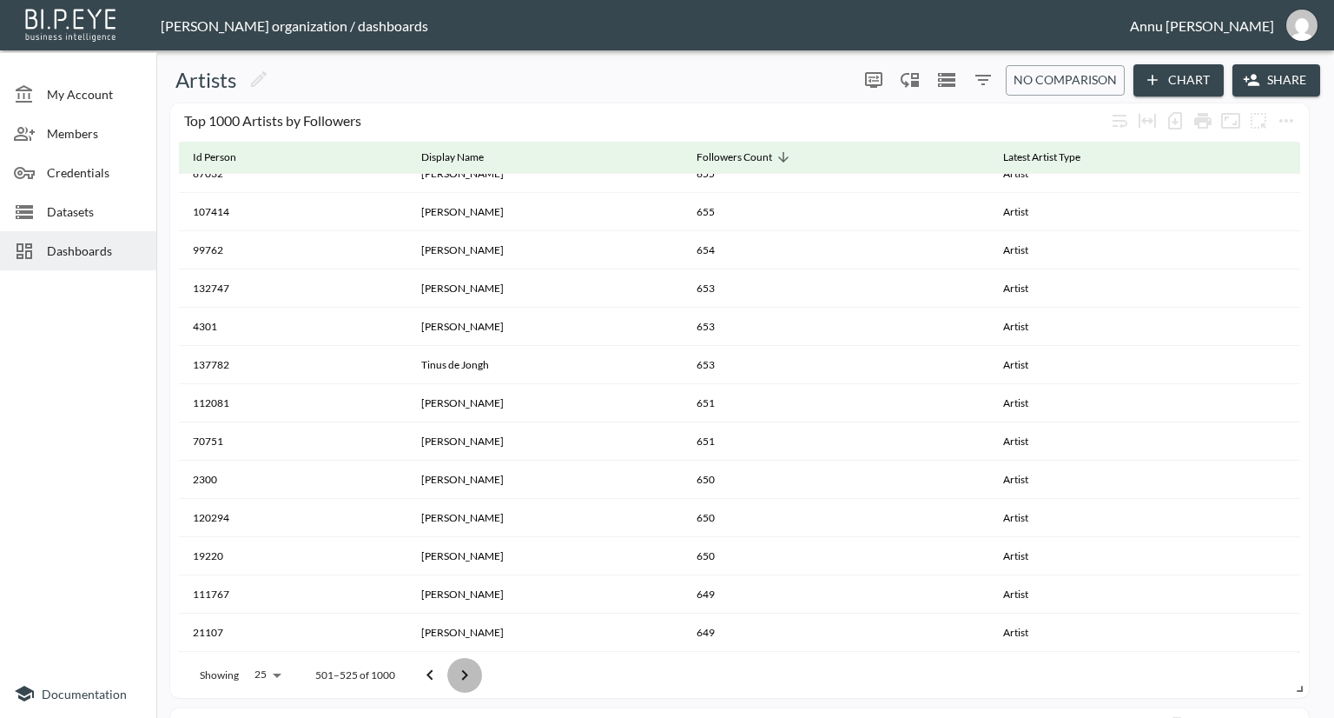
click at [454, 672] on icon "Go to next page" at bounding box center [464, 675] width 21 height 21
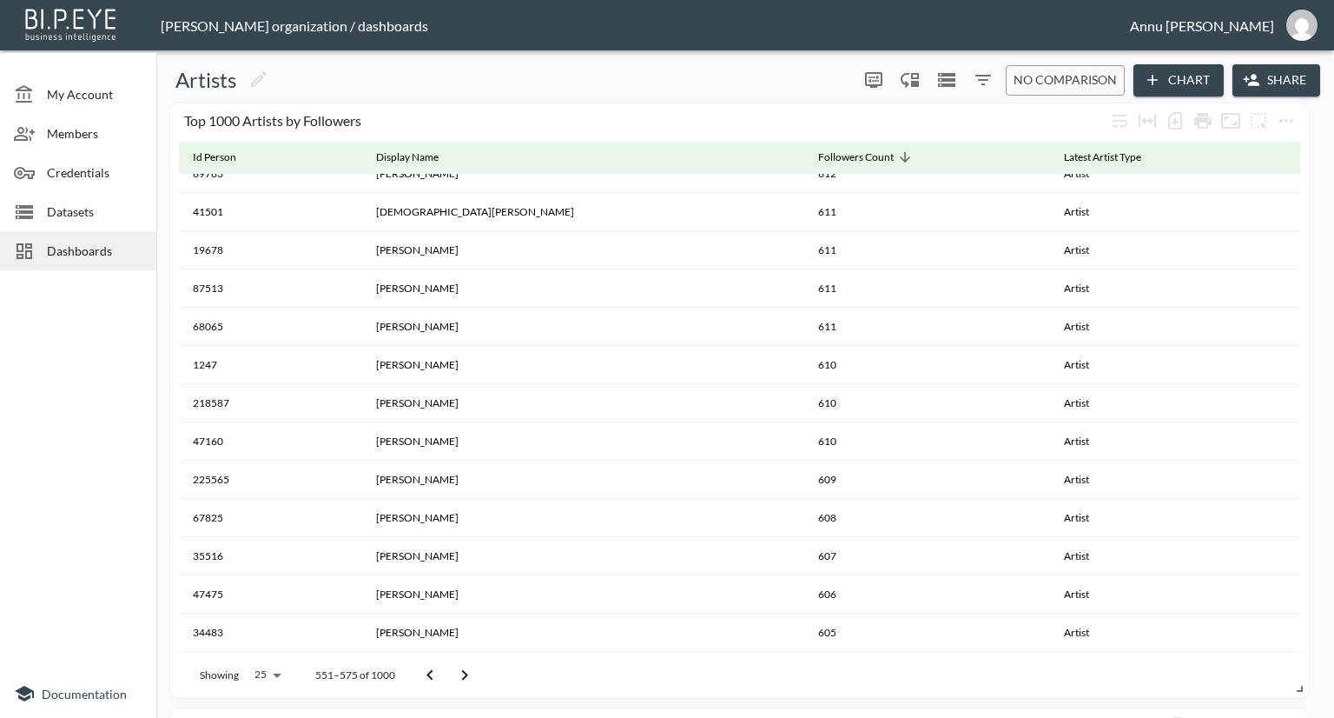
click at [454, 672] on icon "Go to next page" at bounding box center [464, 675] width 21 height 21
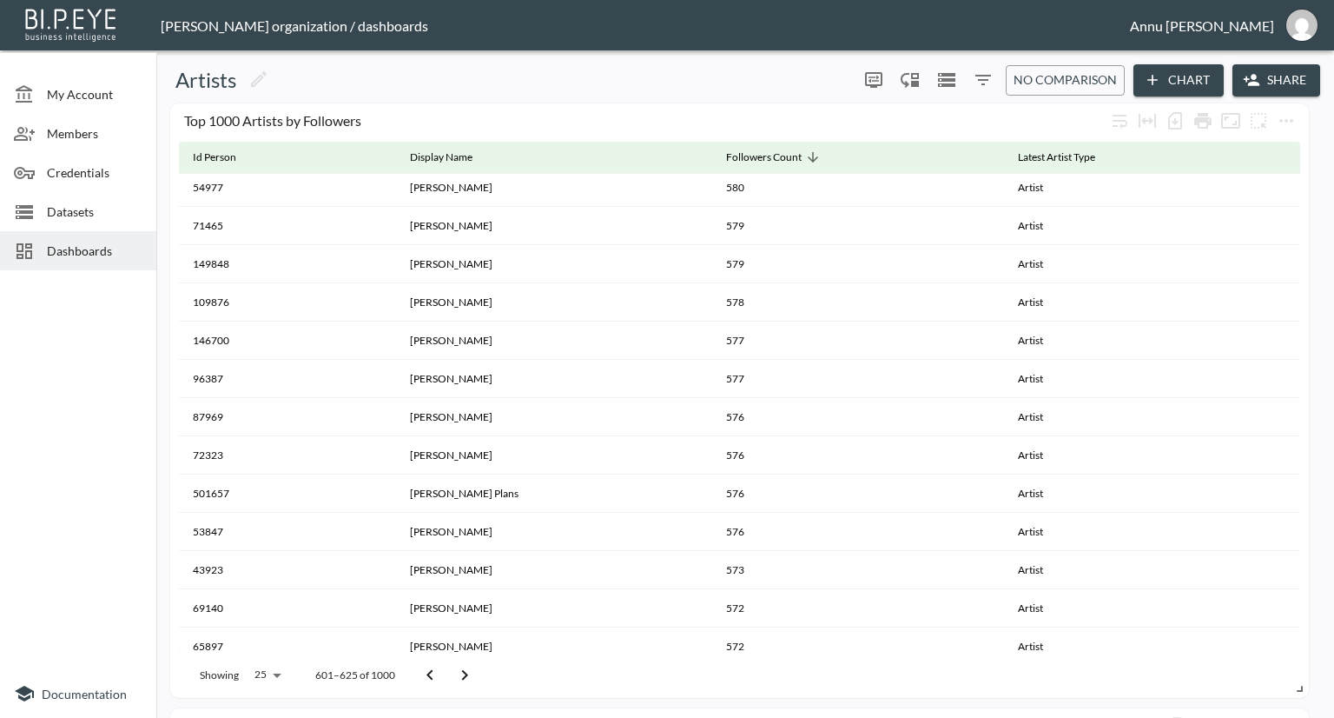
scroll to position [434, 0]
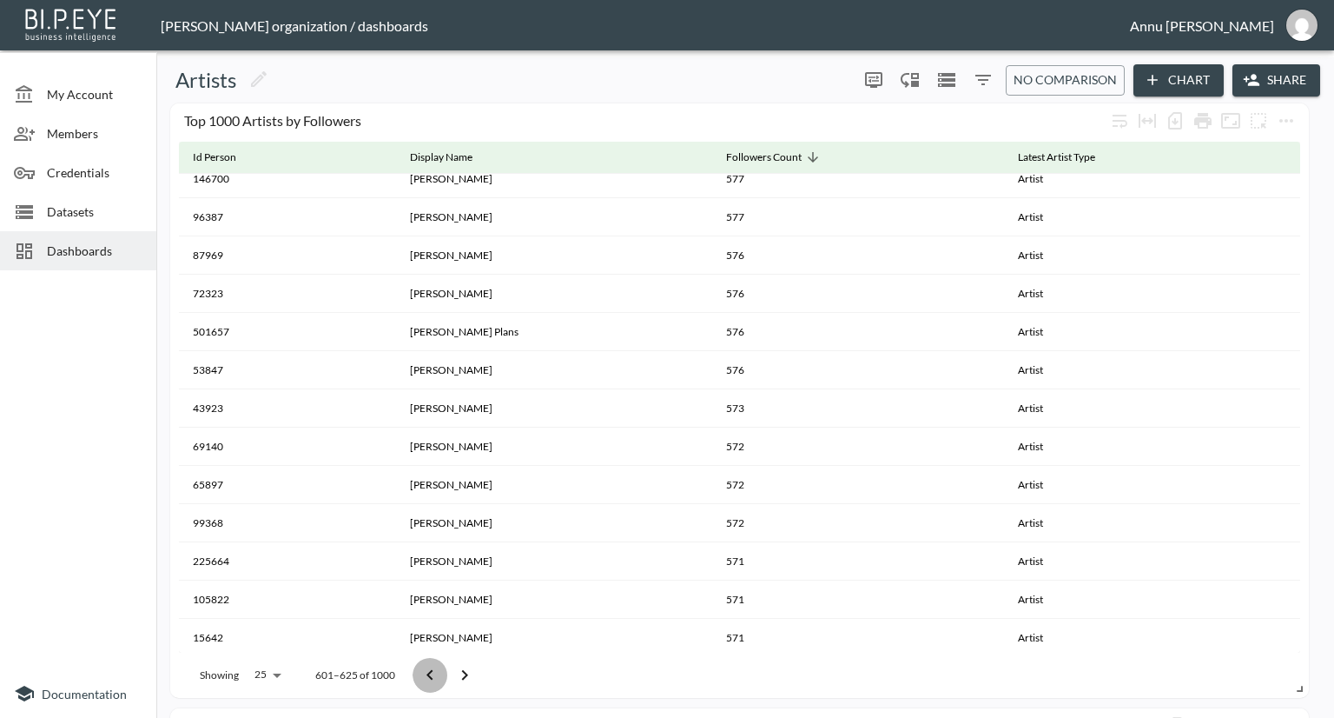
click at [434, 670] on icon "Go to previous page" at bounding box center [430, 675] width 21 height 21
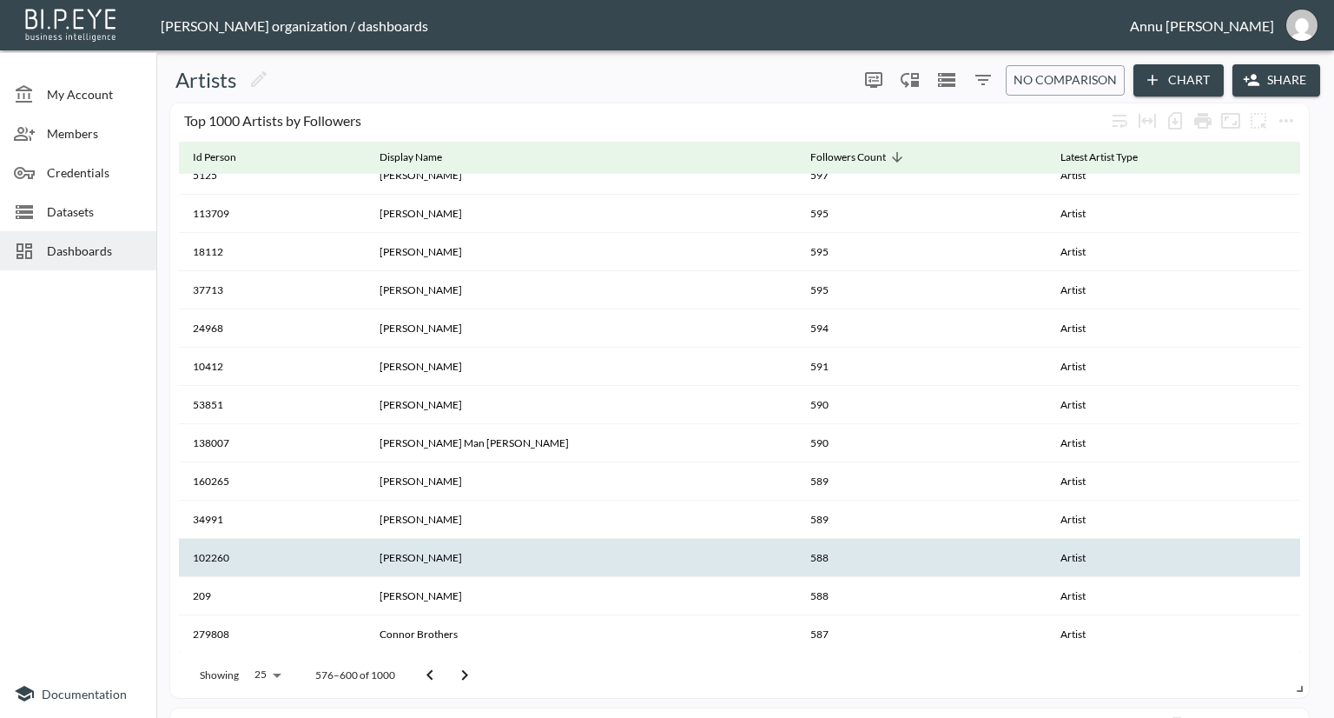
scroll to position [478, 0]
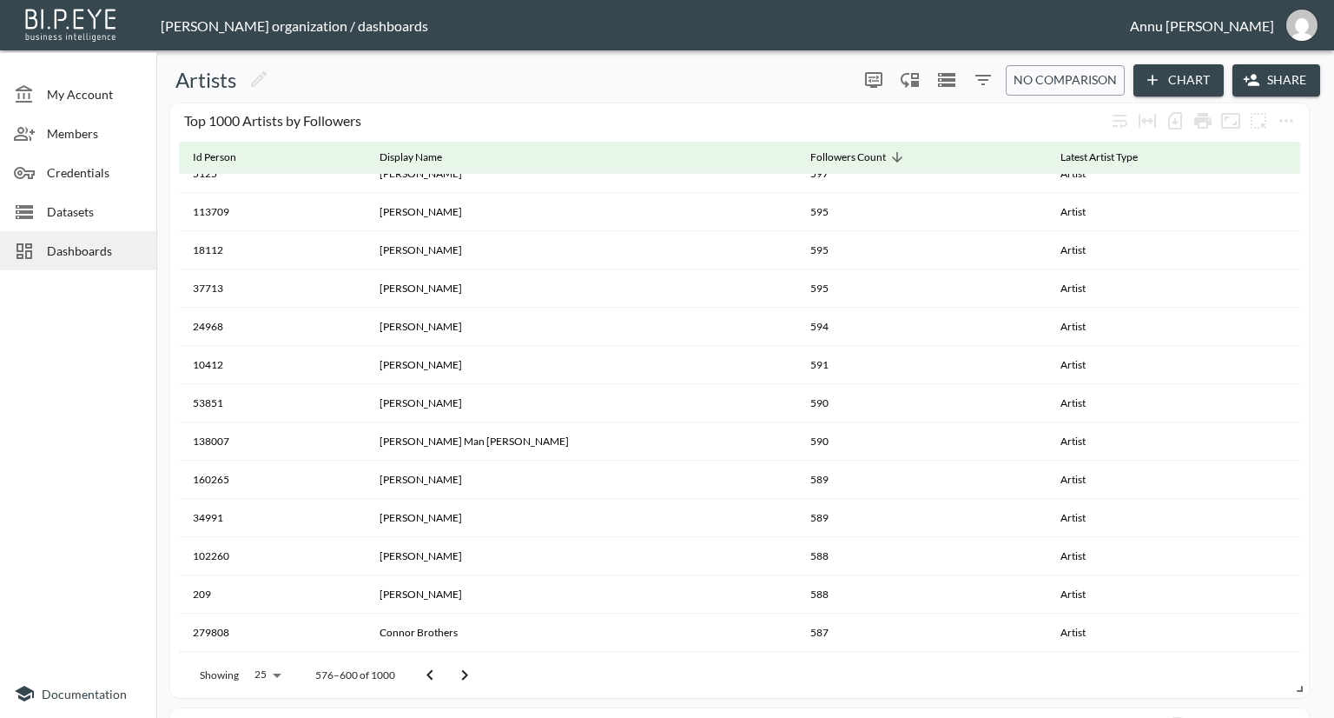
click at [465, 678] on icon "Go to next page" at bounding box center [464, 675] width 21 height 21
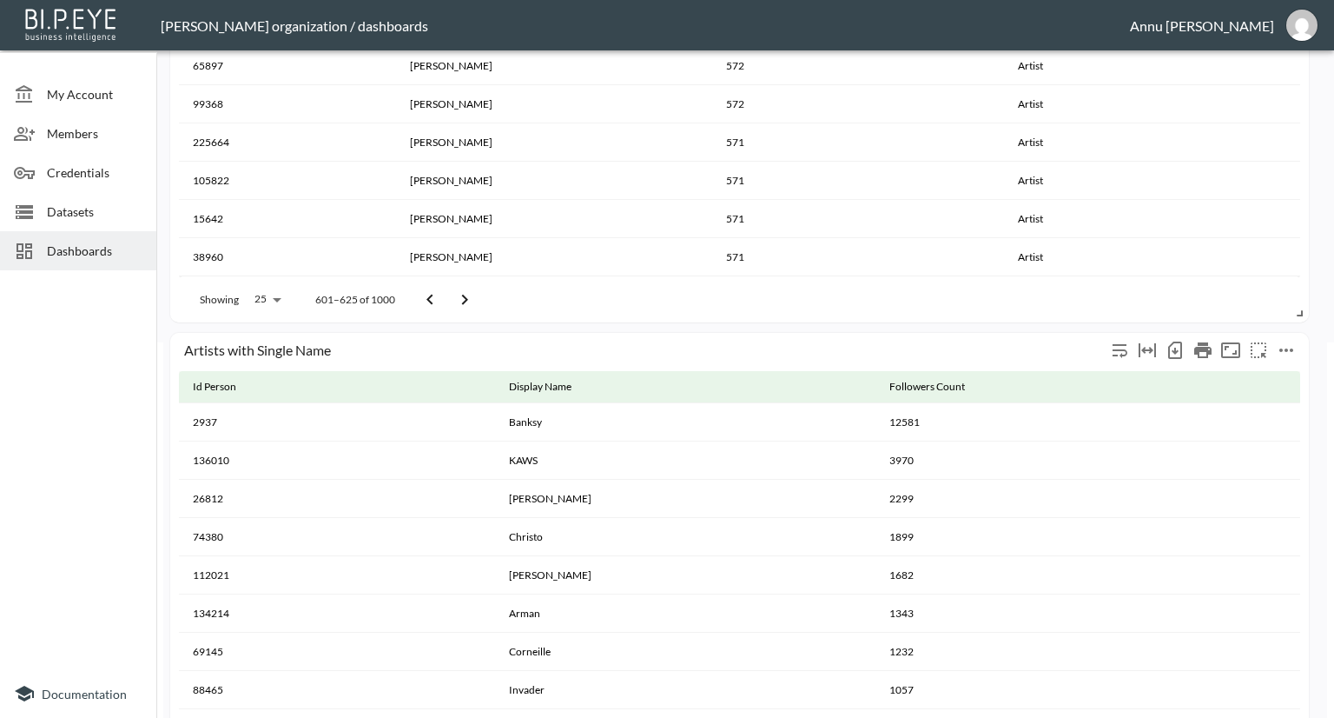
scroll to position [174, 0]
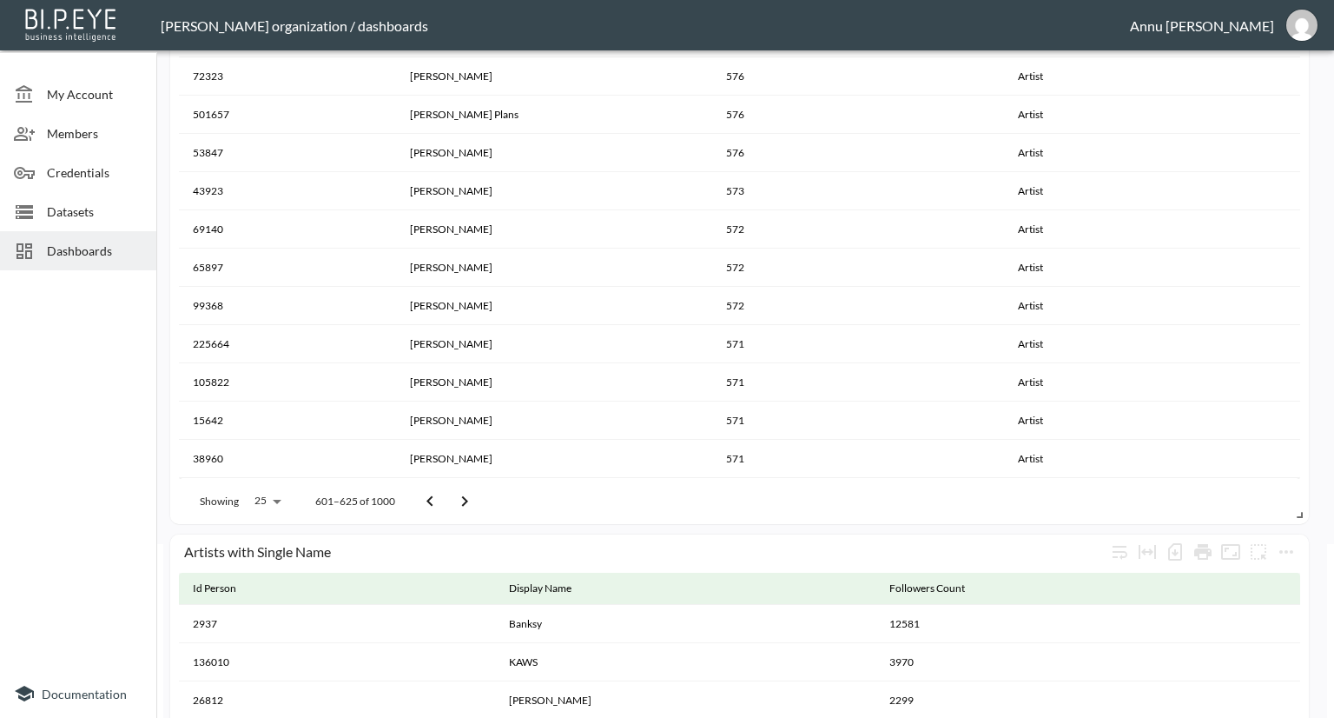
click at [474, 499] on button "Go to next page" at bounding box center [464, 501] width 35 height 35
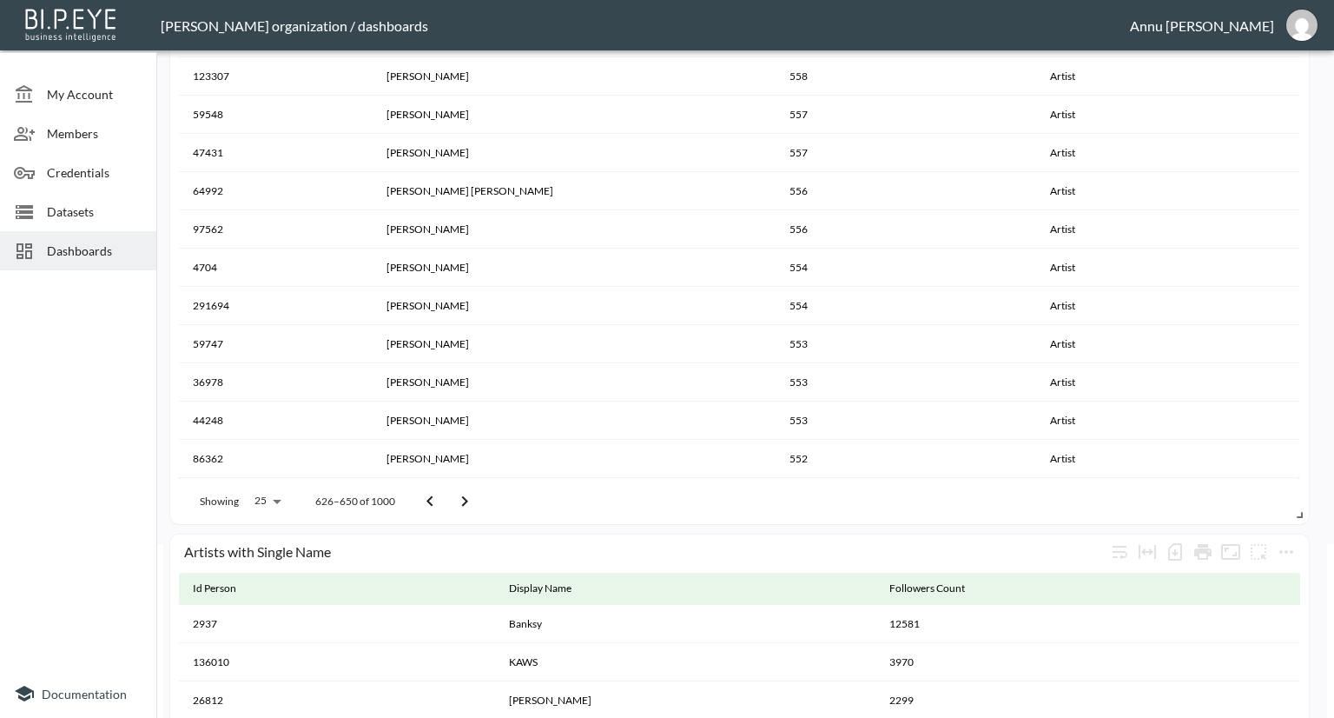
click at [468, 499] on icon "Go to next page" at bounding box center [464, 501] width 21 height 21
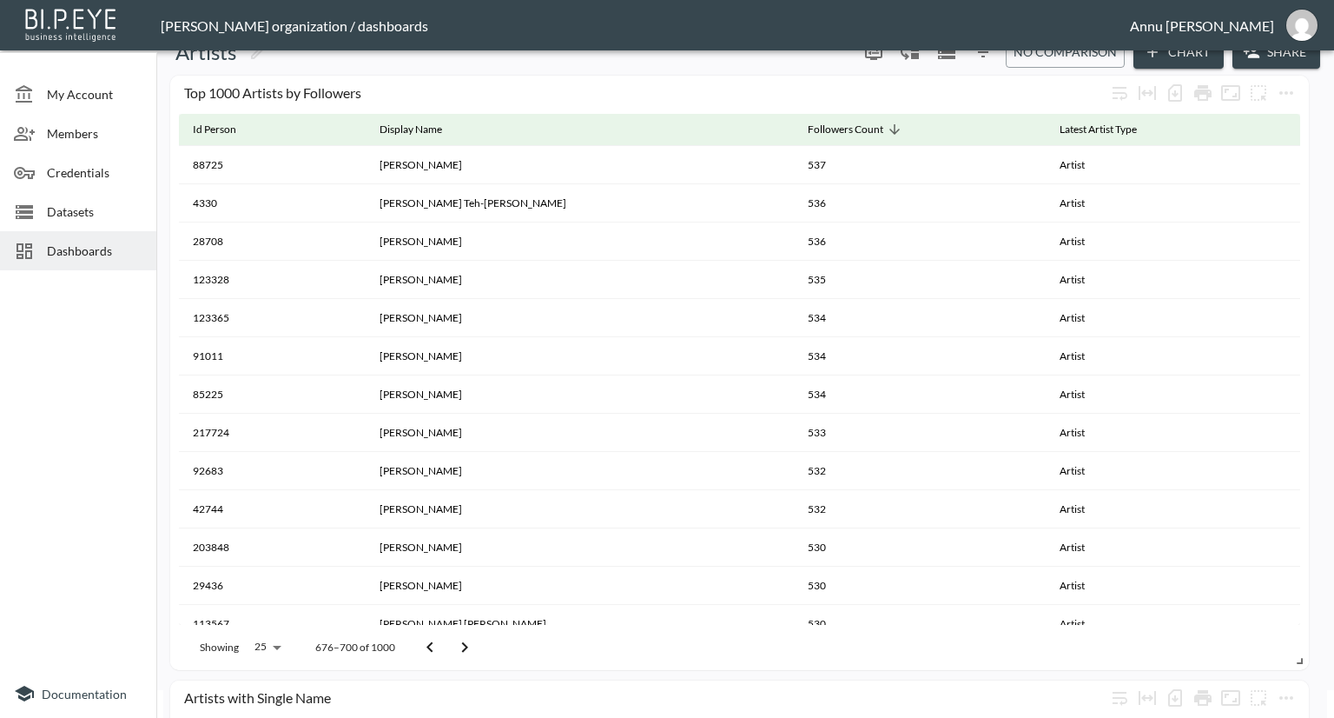
scroll to position [0, 0]
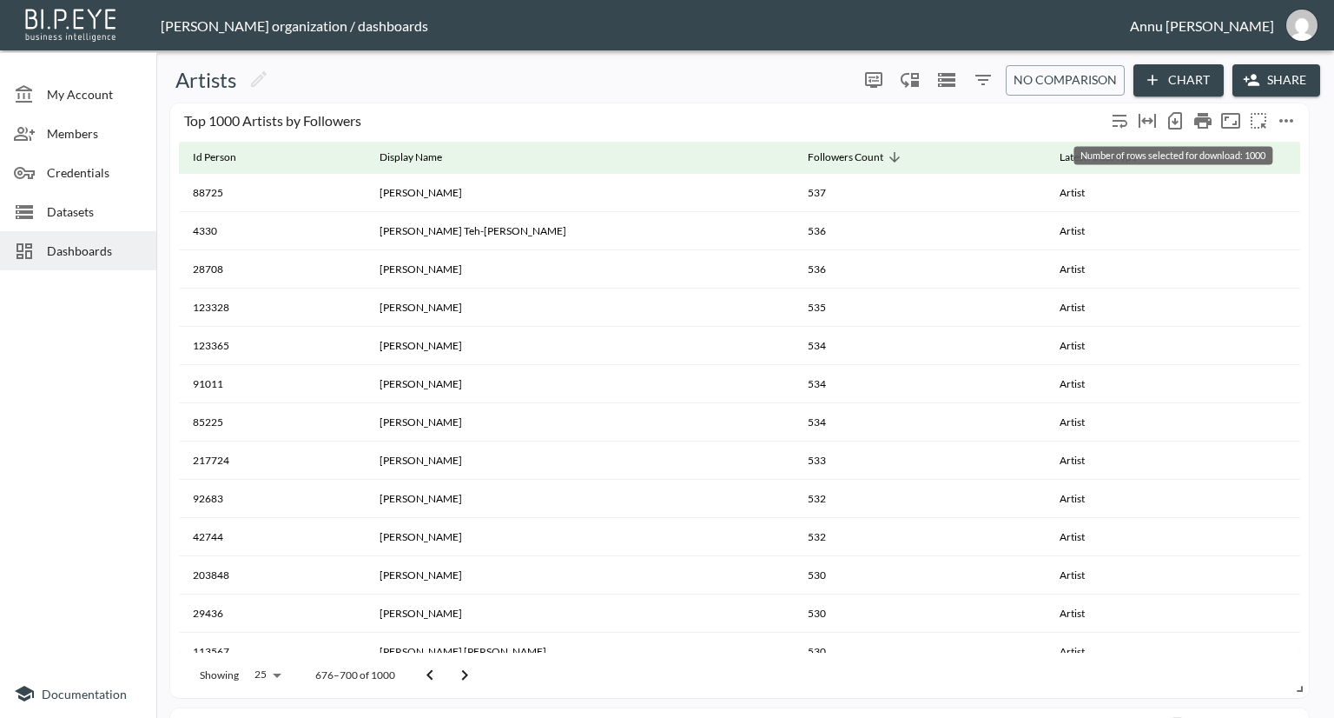
click at [1173, 117] on icon "Number of rows selected for download: 1000" at bounding box center [1175, 120] width 21 height 21
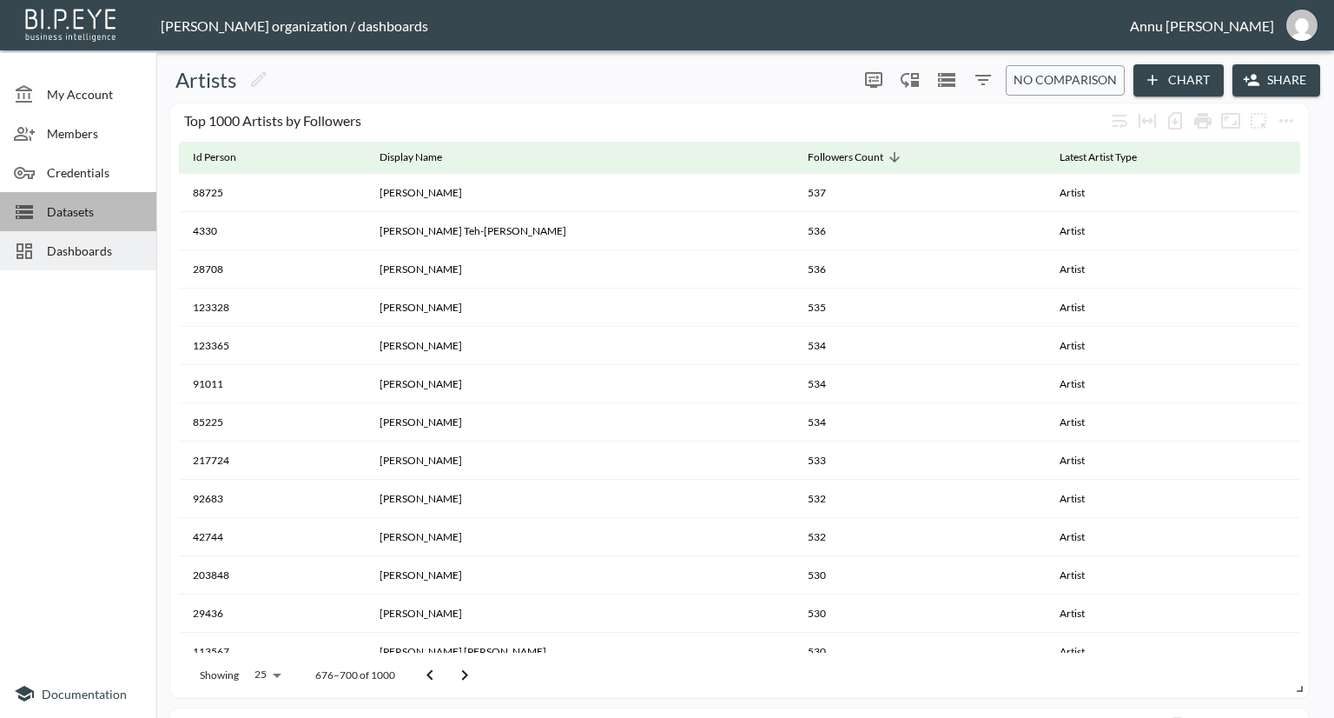
click at [83, 203] on span "Datasets" at bounding box center [95, 211] width 96 height 18
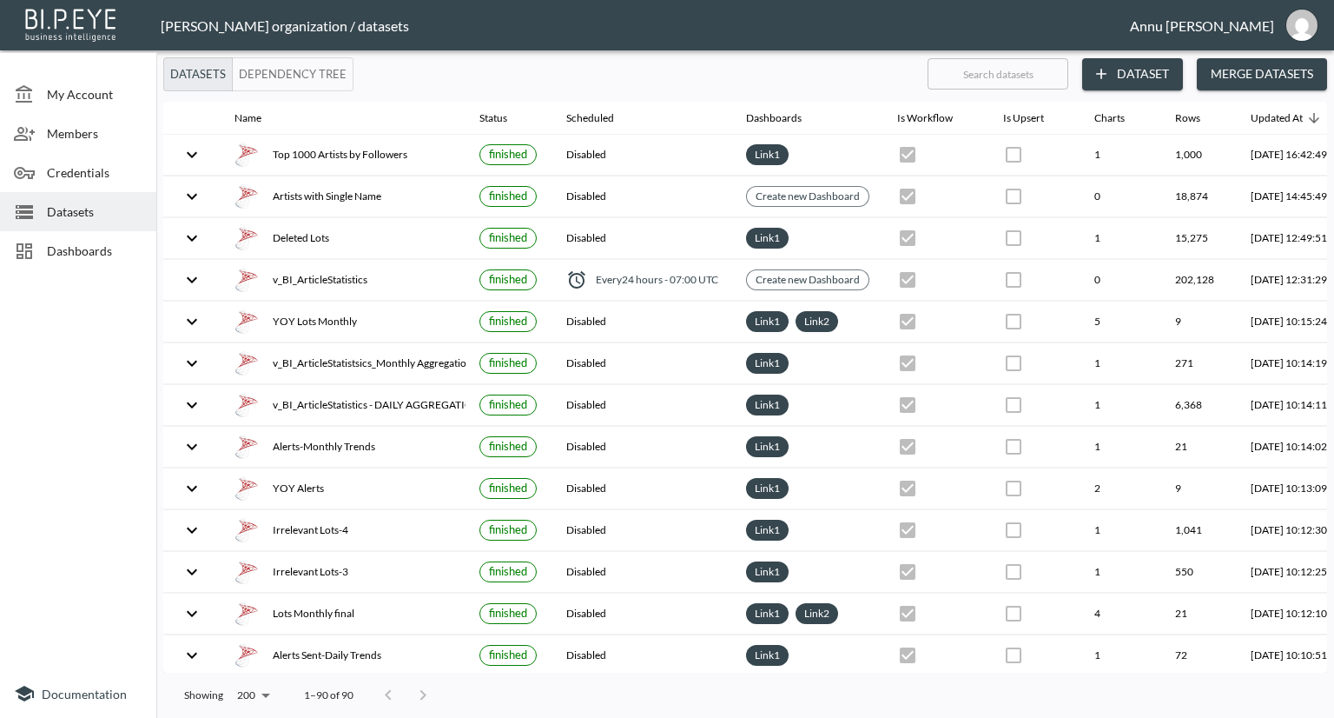
scroll to position [0, 102]
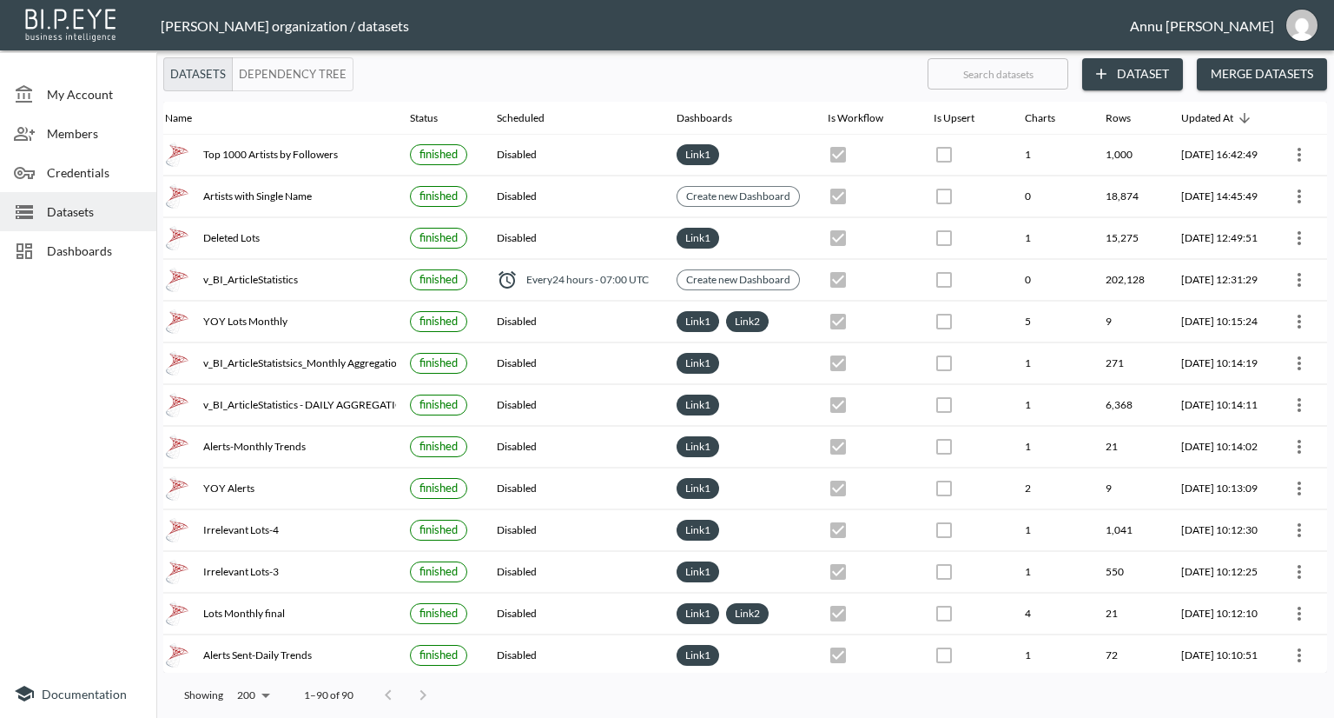
click at [80, 244] on span "Dashboards" at bounding box center [95, 250] width 96 height 18
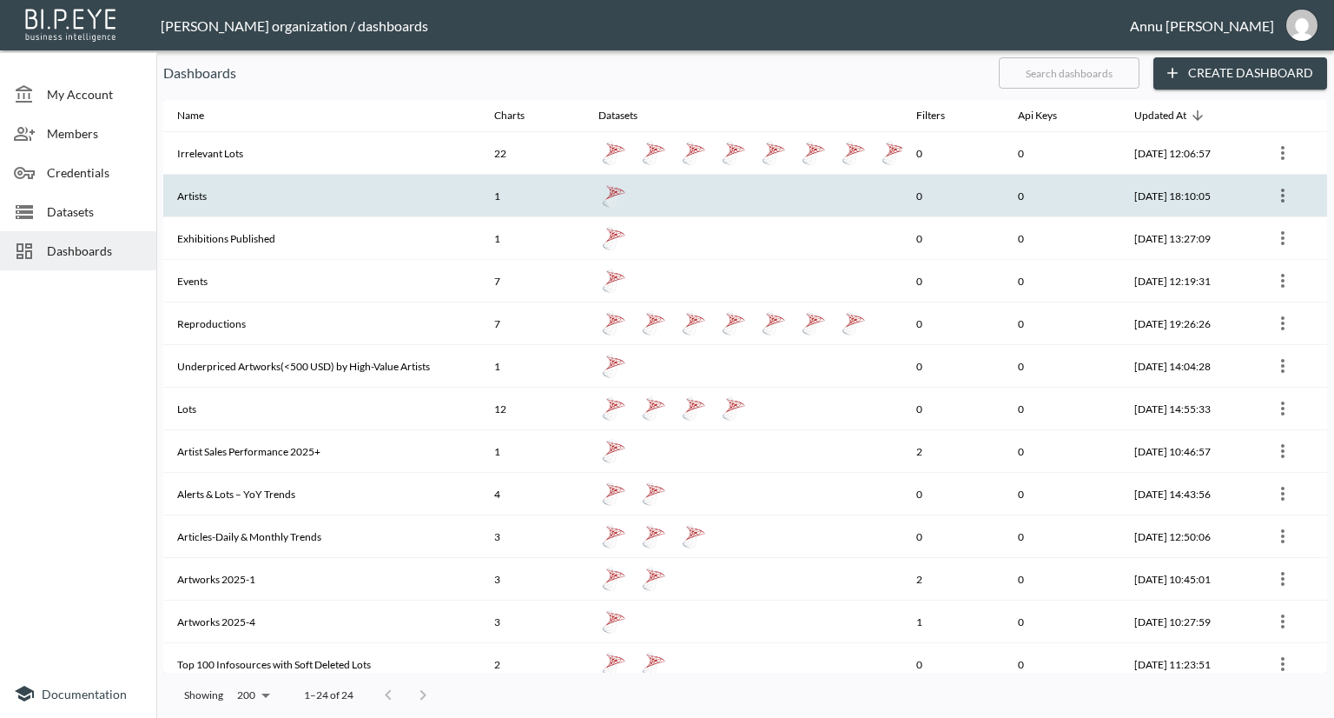
click at [278, 202] on th "Artists" at bounding box center [321, 196] width 317 height 43
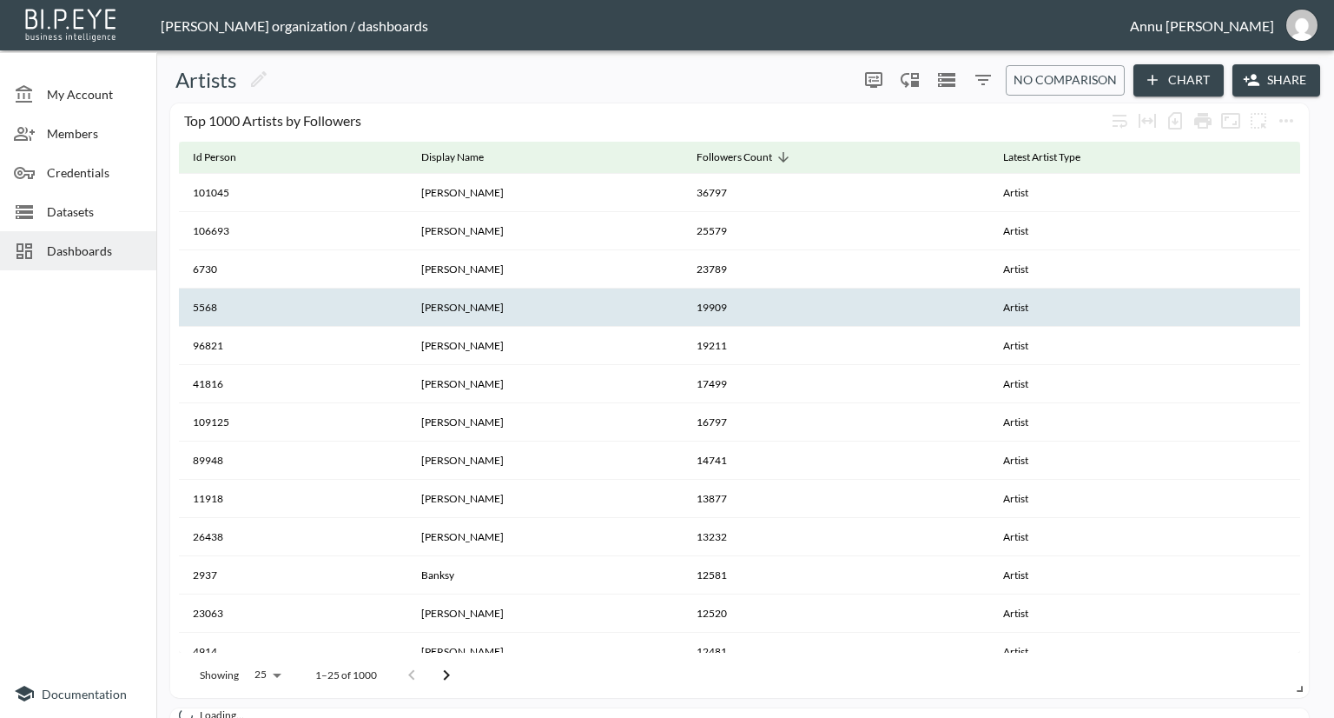
scroll to position [87, 0]
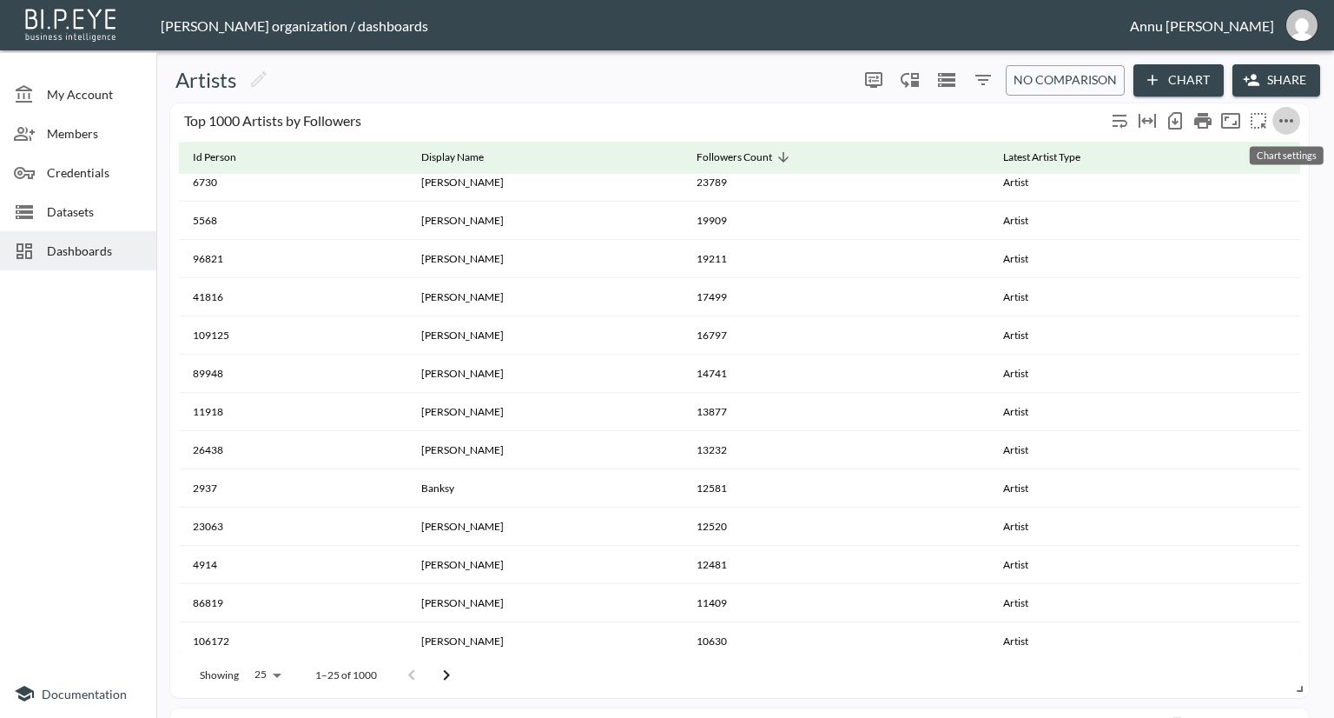
click at [1293, 118] on icon "more" at bounding box center [1286, 120] width 21 height 21
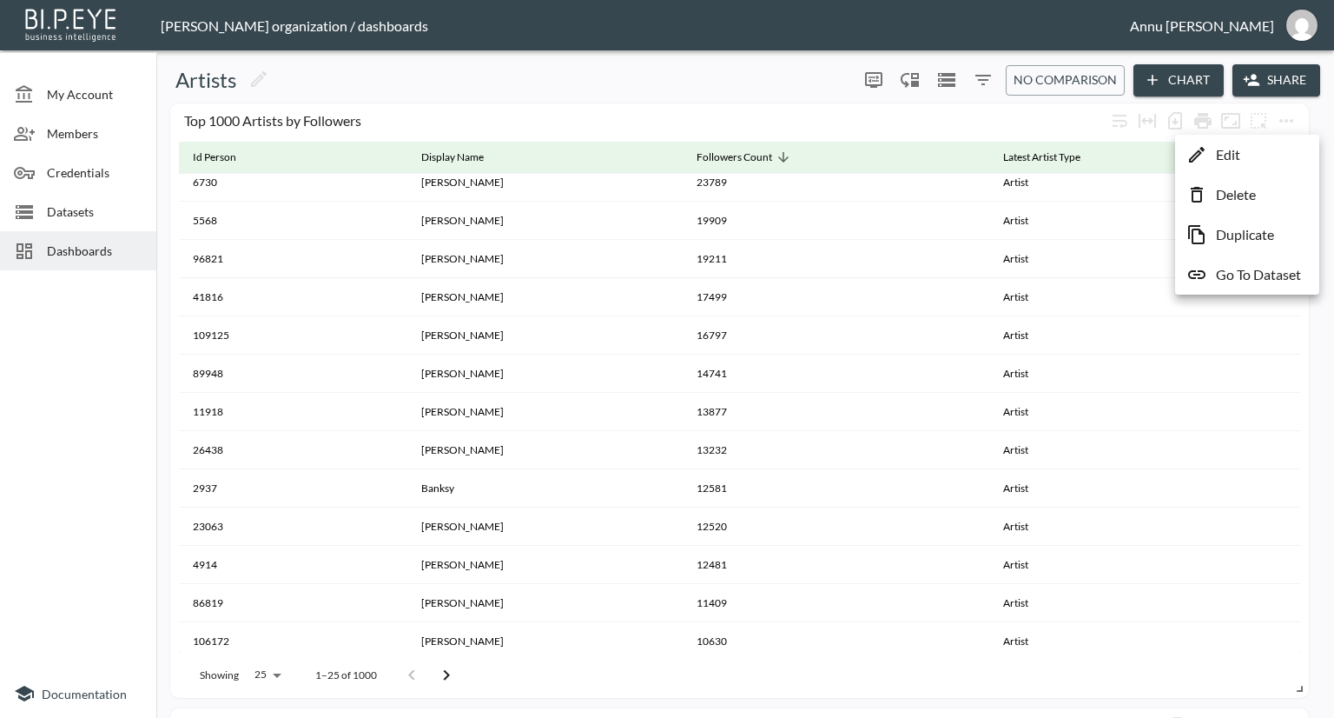
click at [1256, 152] on li "Edit" at bounding box center [1248, 154] width 136 height 31
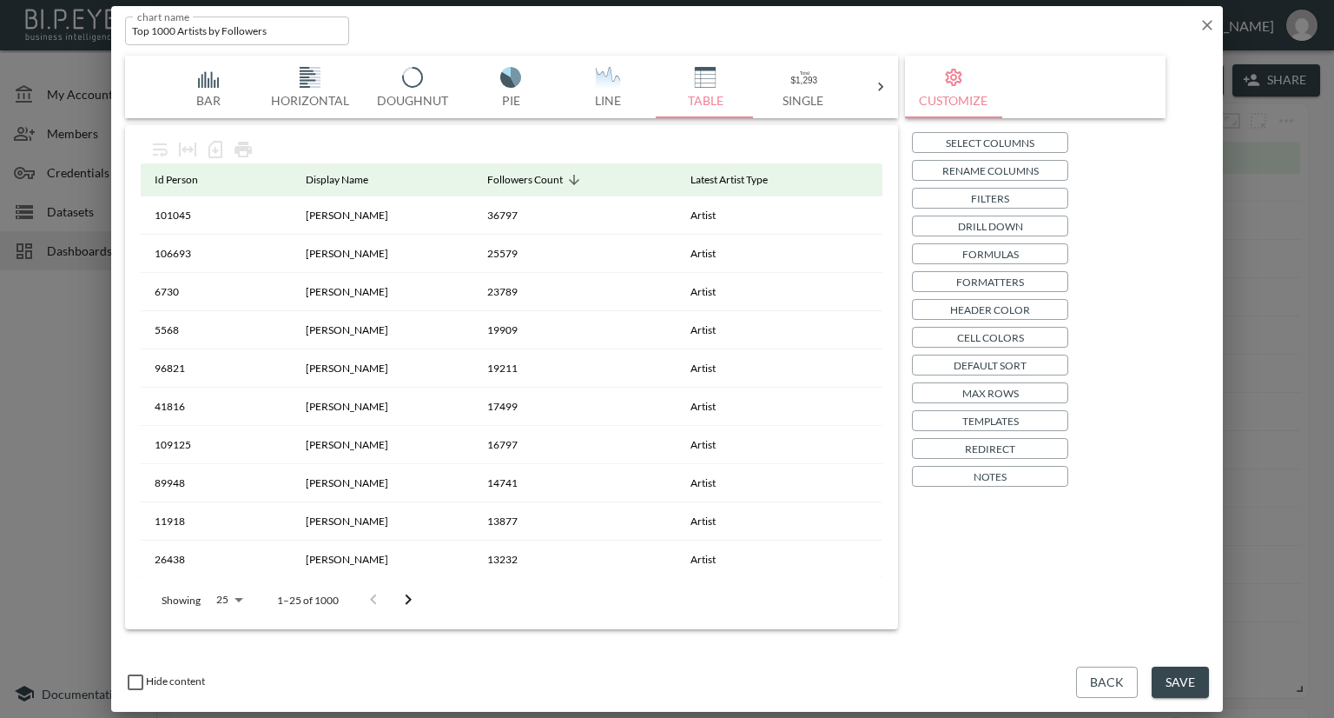
click at [1206, 29] on icon "button" at bounding box center [1207, 25] width 17 height 17
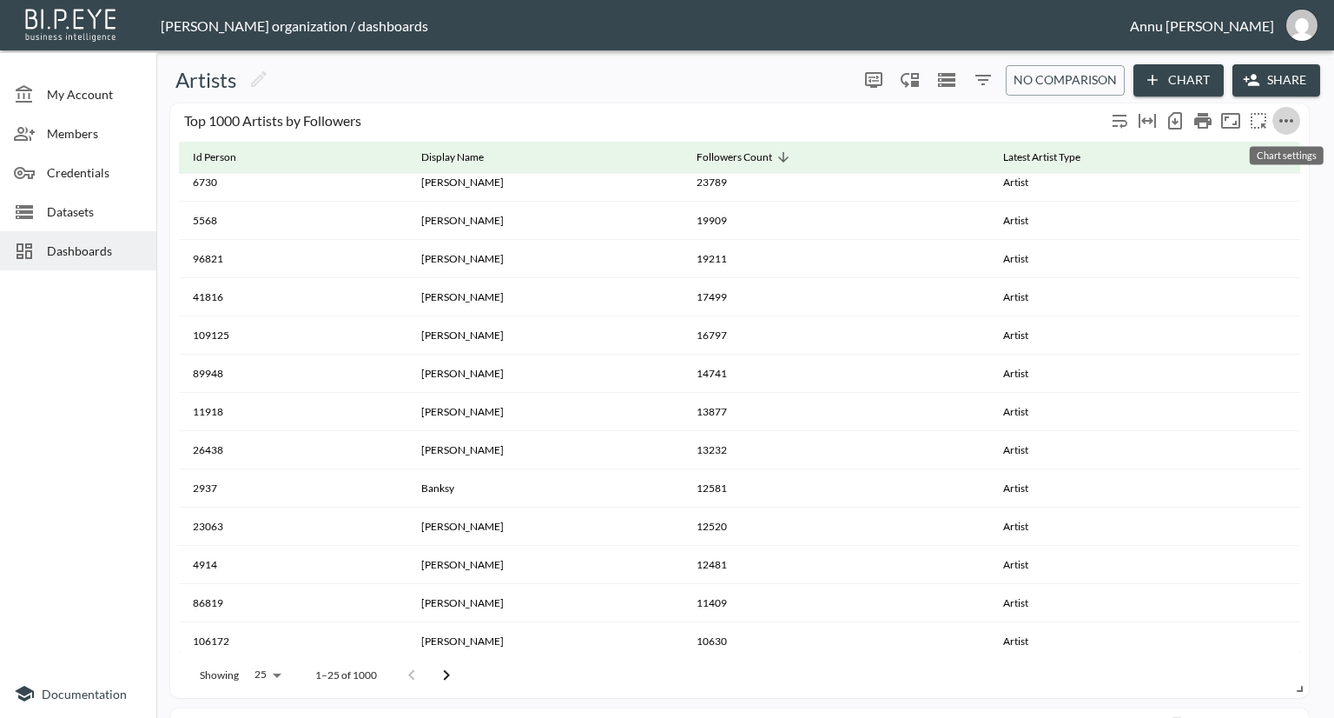
click at [1289, 118] on icon "more" at bounding box center [1286, 120] width 21 height 21
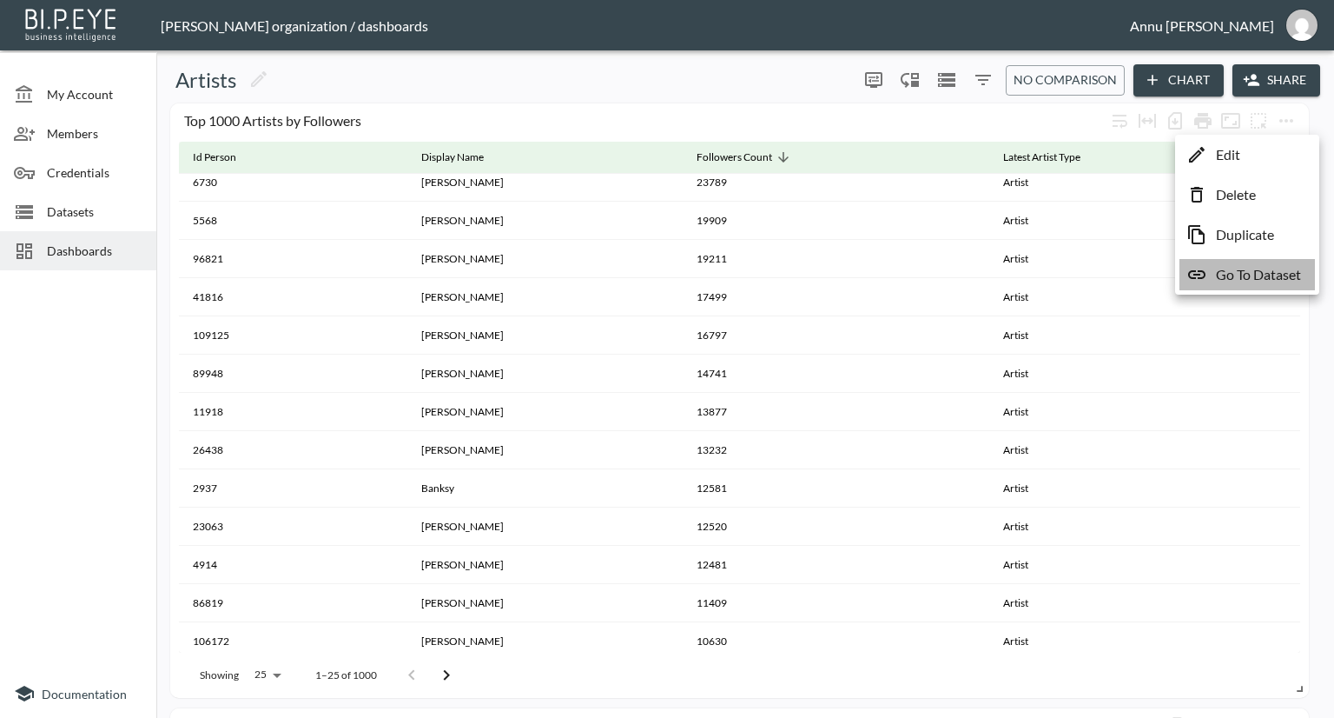
click at [1253, 270] on p "Go To Dataset" at bounding box center [1258, 274] width 85 height 21
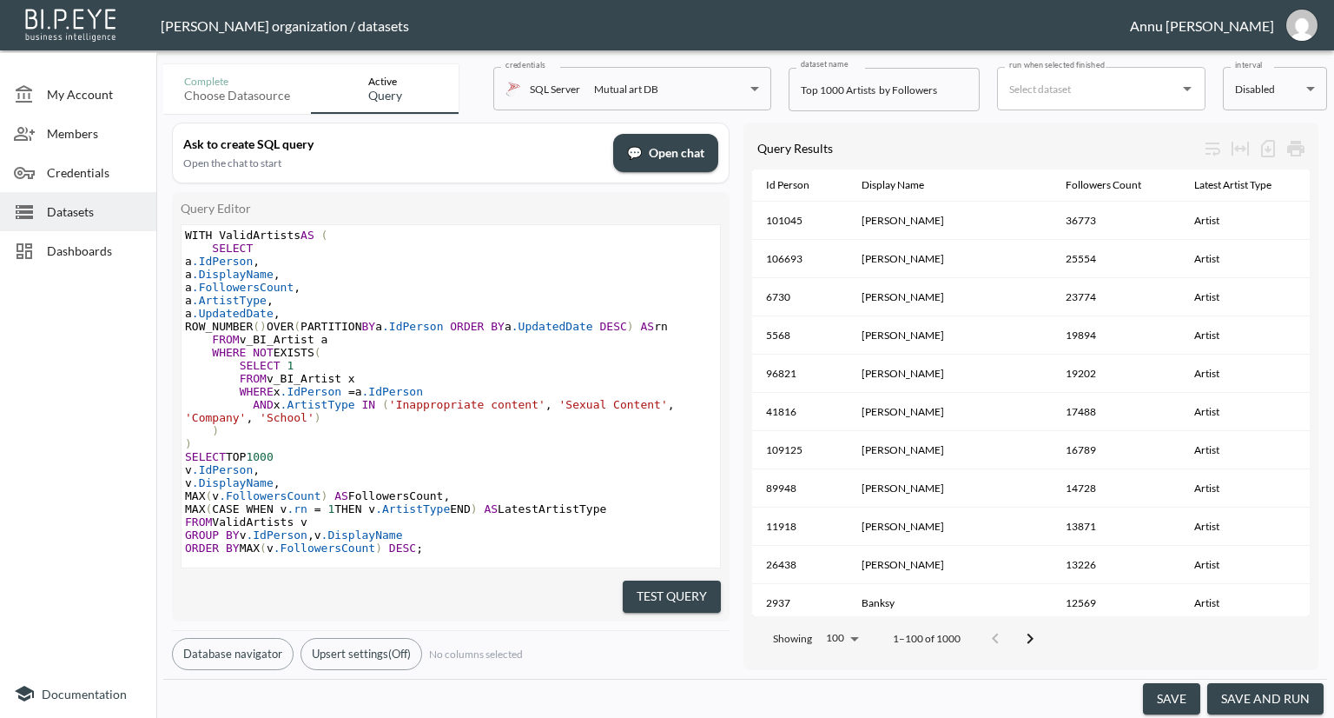
scroll to position [52, 0]
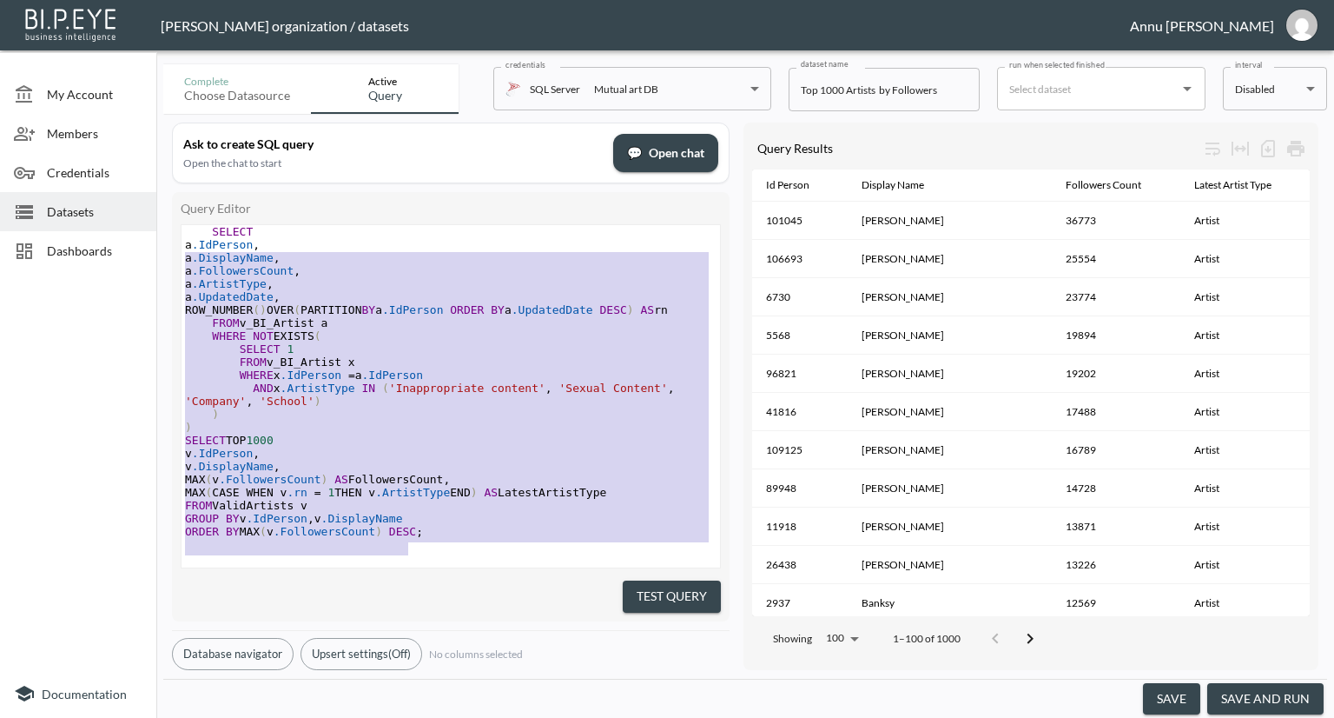
type textarea "WITH ValidArtists AS ( SELECT a.[PERSON_NAME], a.DisplayName, a.FollowersCount,…"
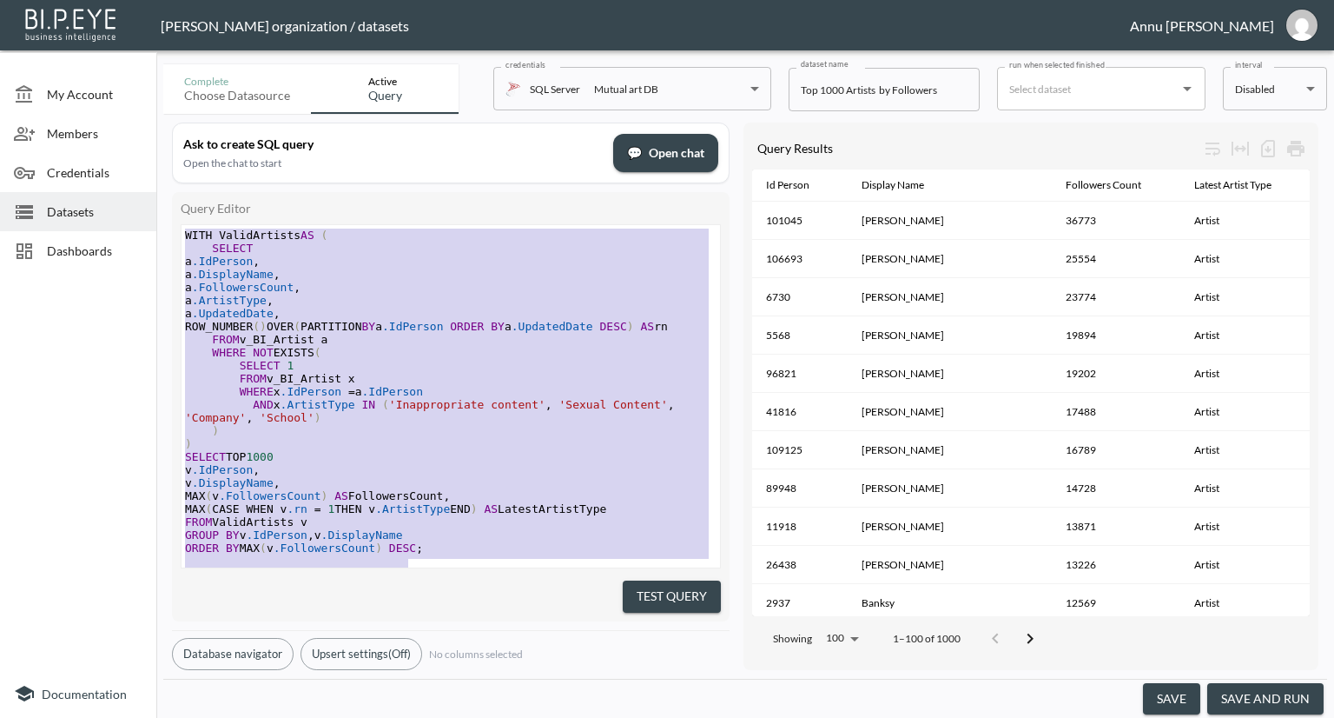
drag, startPoint x: 184, startPoint y: 216, endPoint x: 136, endPoint y: 76, distance: 147.8
click at [136, 76] on div "My Account Members Credentials Datasets Dashboards Documentation Complete Choos…" at bounding box center [667, 359] width 1334 height 718
click at [87, 205] on span "Datasets" at bounding box center [95, 211] width 96 height 18
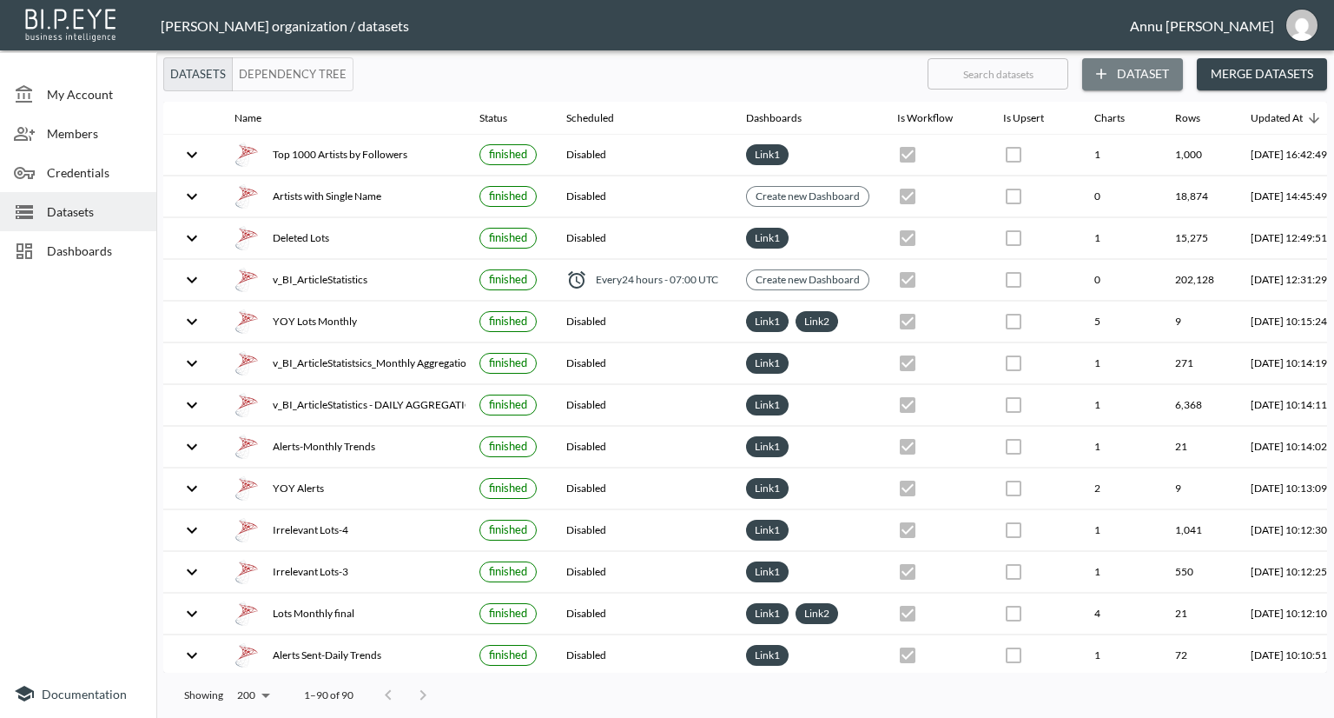
click at [1154, 67] on button "Dataset" at bounding box center [1132, 74] width 101 height 32
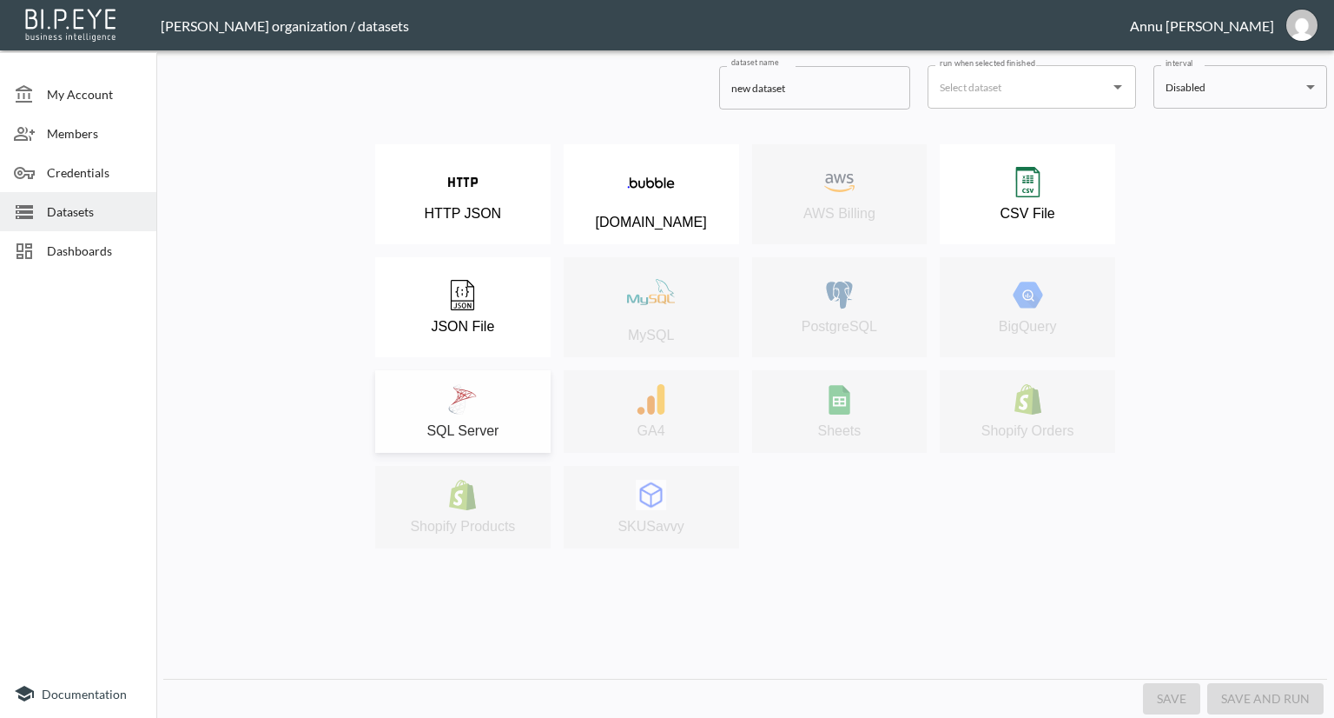
click at [506, 406] on div "SQL Server" at bounding box center [463, 411] width 158 height 55
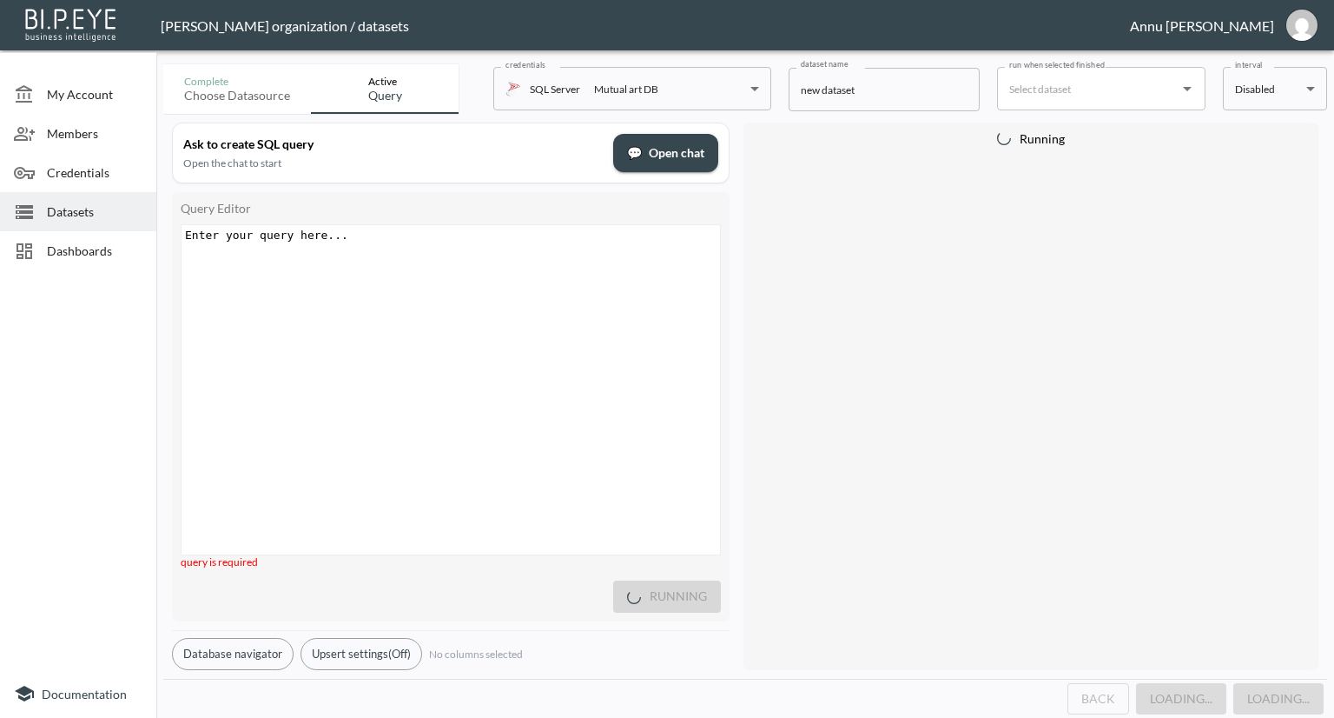
click at [365, 258] on div "Enter your query here... xxxxxxxxxx ​" at bounding box center [473, 411] width 582 height 373
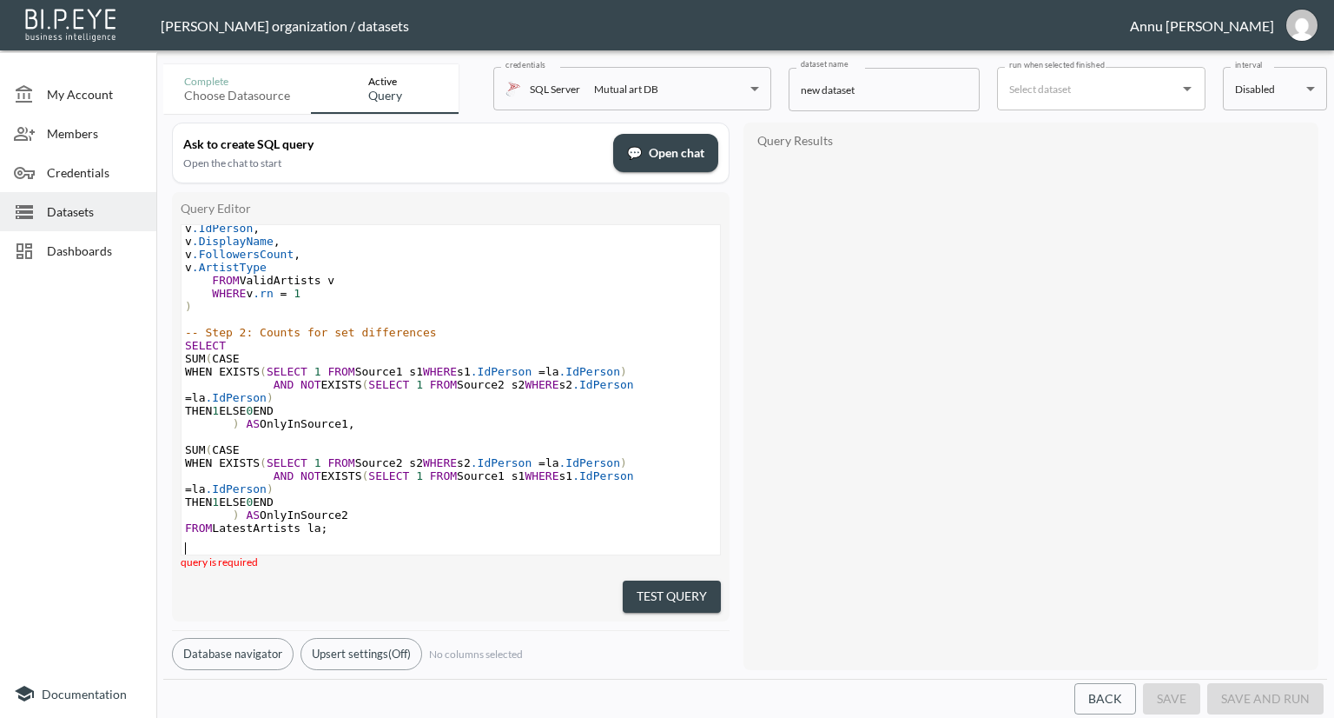
scroll to position [278, 0]
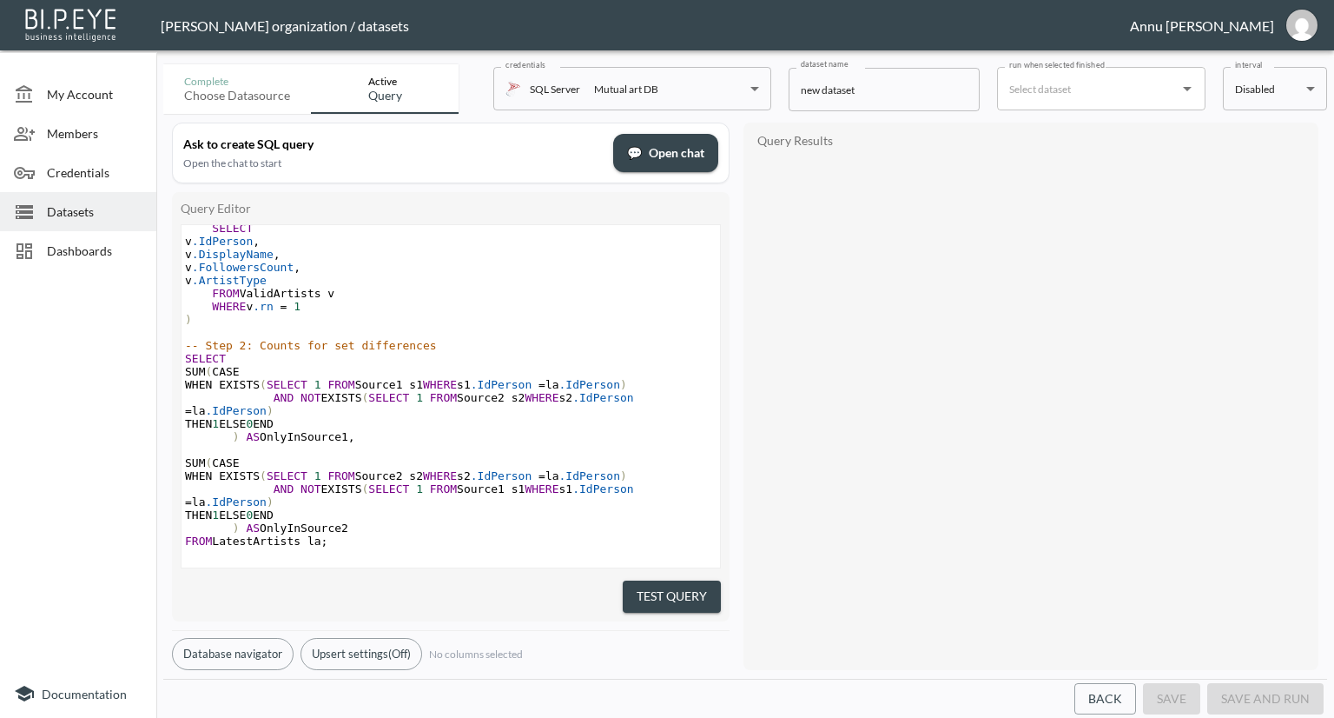
click at [763, 390] on div "Query Results" at bounding box center [1031, 396] width 558 height 530
drag, startPoint x: 649, startPoint y: 587, endPoint x: 651, endPoint y: 568, distance: 19.3
click at [649, 586] on button "Test Query" at bounding box center [672, 596] width 98 height 32
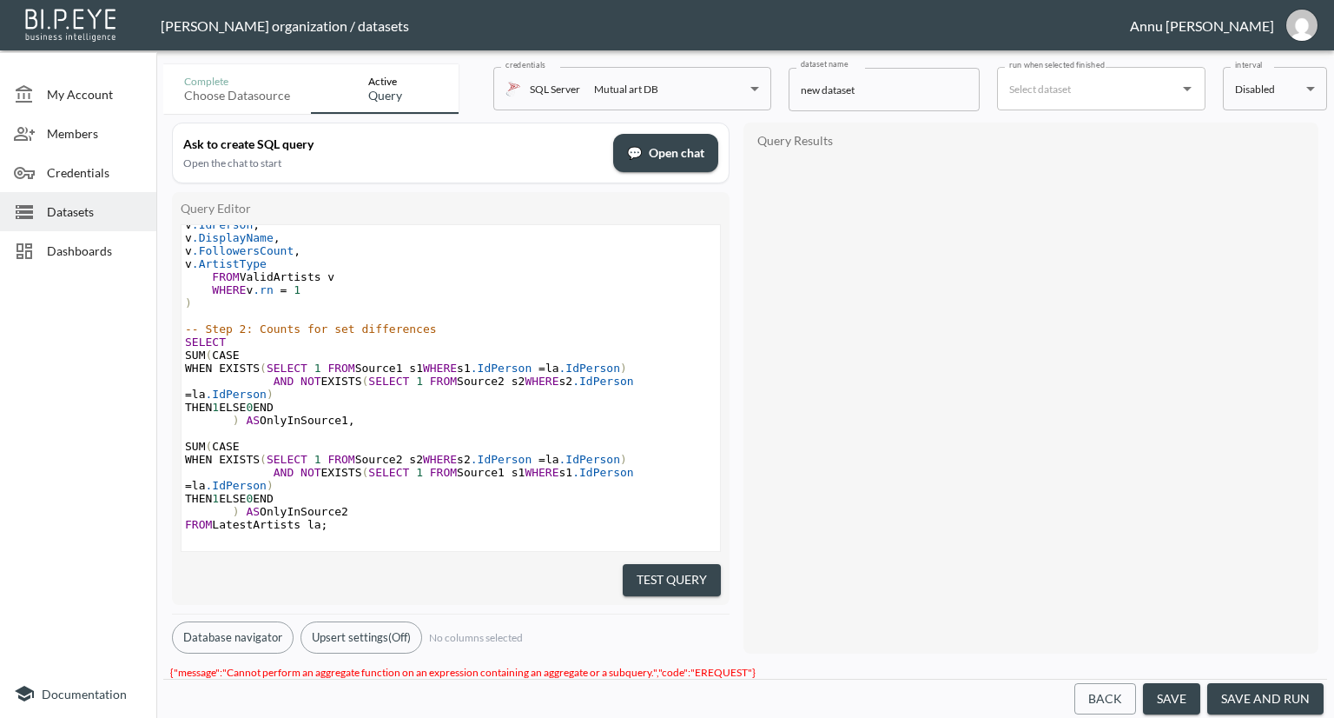
scroll to position [290, 0]
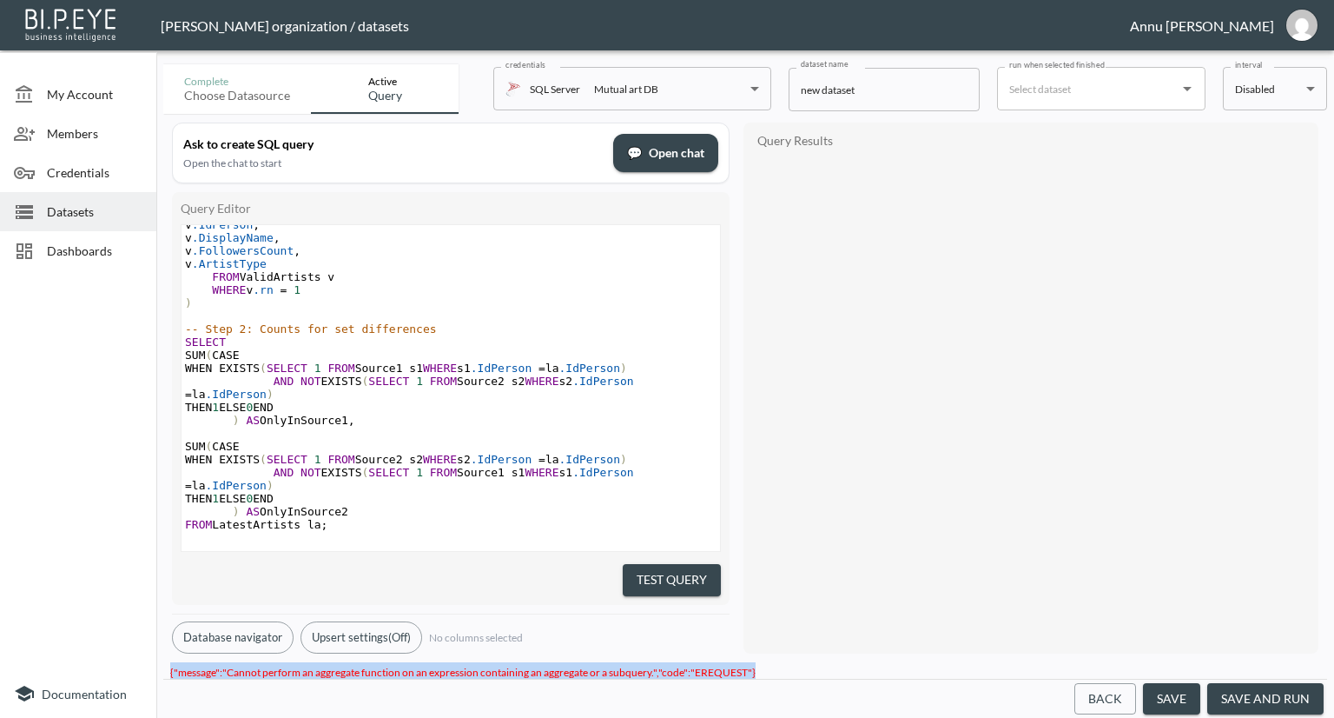
drag, startPoint x: 764, startPoint y: 665, endPoint x: 160, endPoint y: 653, distance: 603.8
click at [160, 653] on div "Complete Choose datasource Active Query credentials SQL Server Mutual art DB 82…" at bounding box center [745, 387] width 1178 height 660
copy span "{"message":"Cannot perform an aggregate function on an expression containing an…"
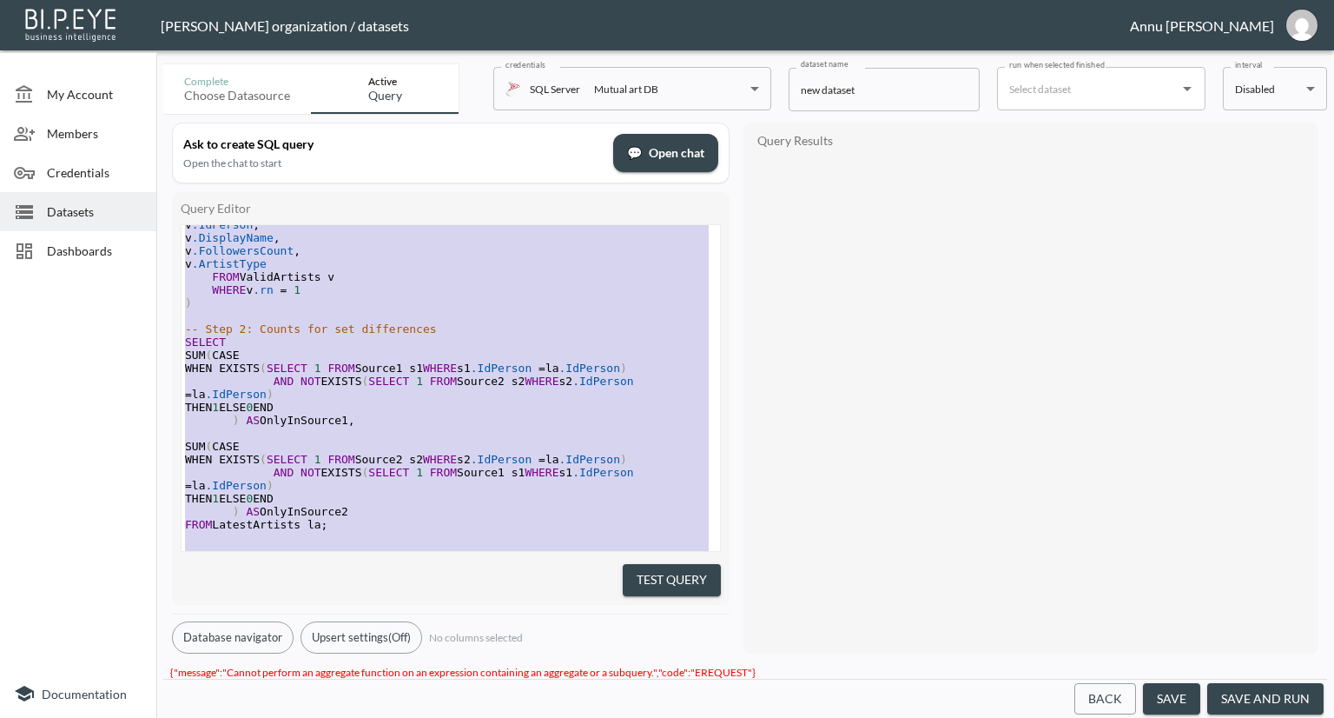
type textarea "-- Step 1: Build latest valid artist set WITH ValidArtists AS ( SELECT a.[PERSO…"
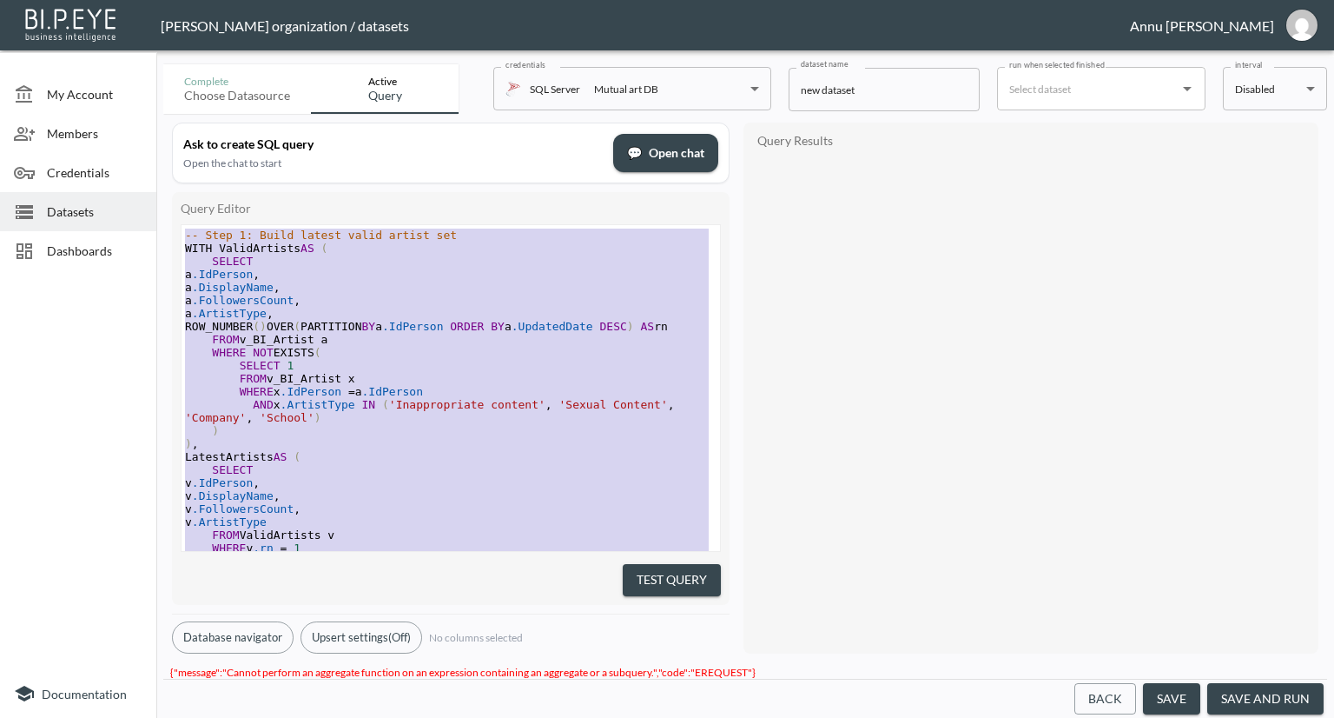
drag, startPoint x: 384, startPoint y: 519, endPoint x: 183, endPoint y: 95, distance: 469.8
click at [183, 95] on div "Complete Choose datasource Active Query credentials SQL Server Mutual art DB 82…" at bounding box center [745, 387] width 1164 height 660
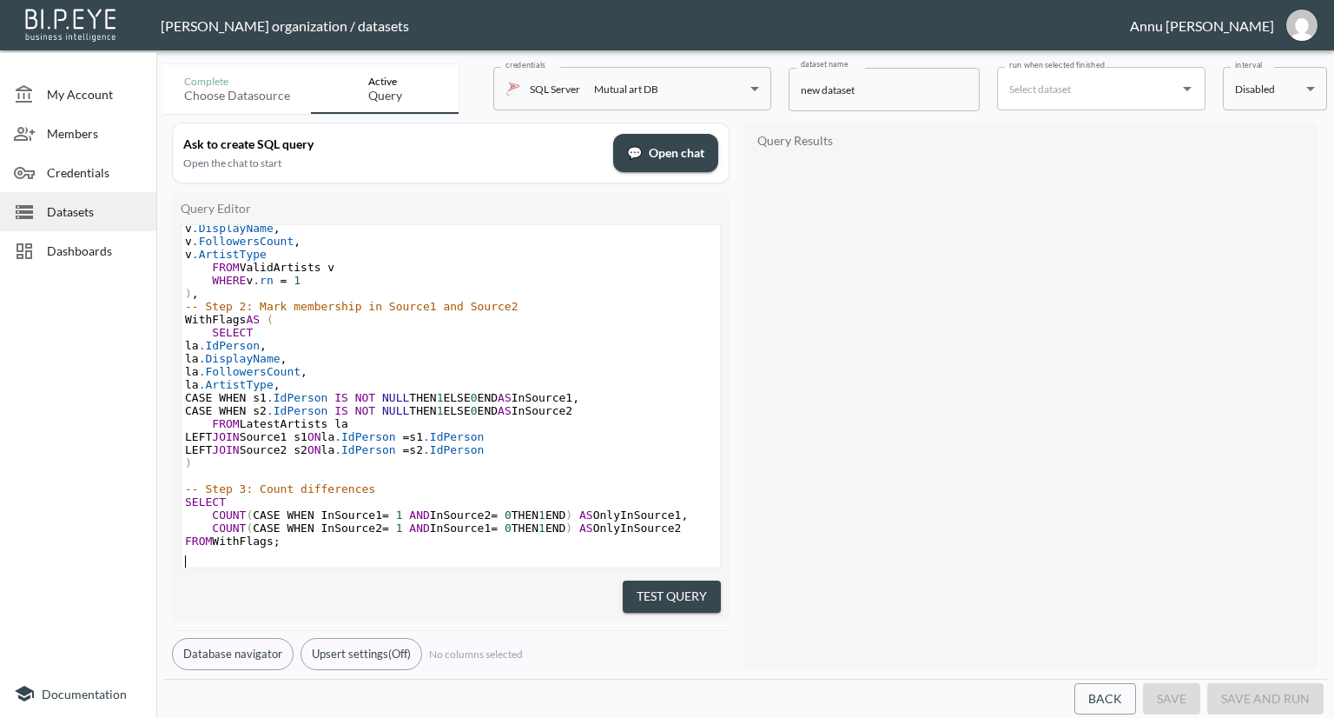
scroll to position [304, 0]
click at [623, 592] on button "Test Query" at bounding box center [672, 596] width 98 height 32
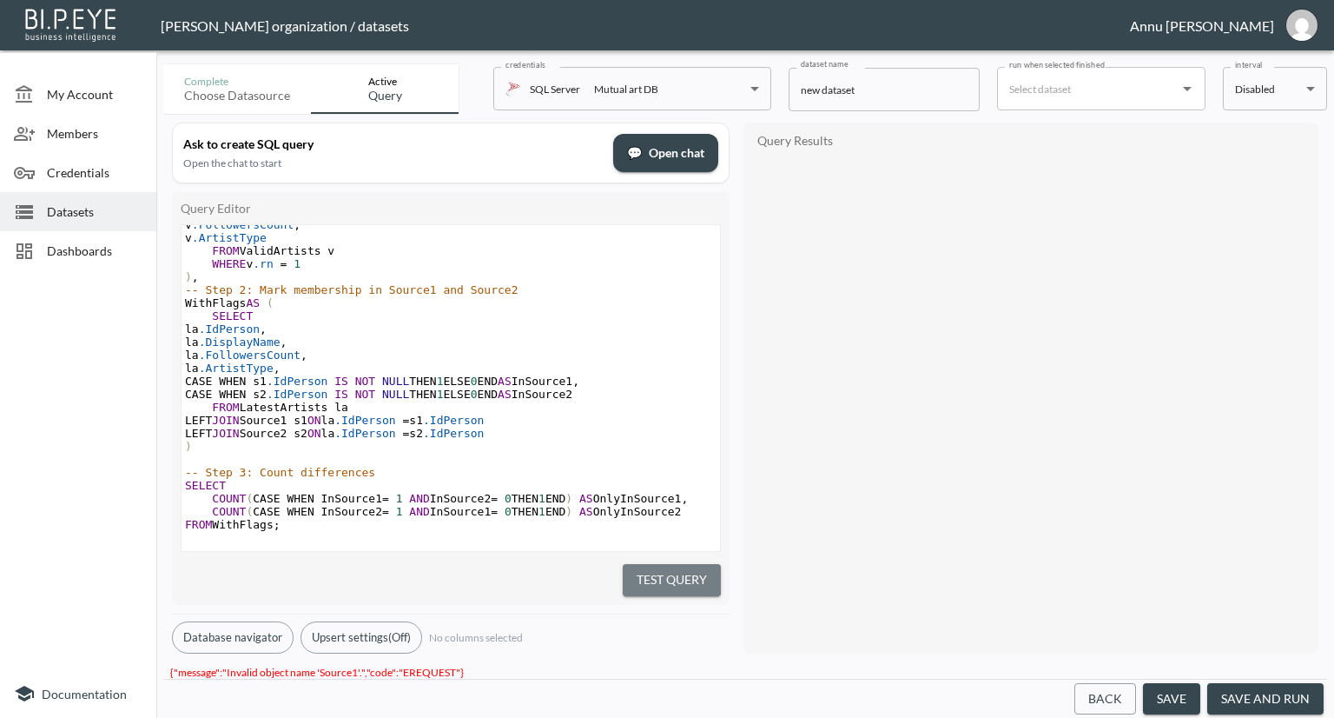
click at [683, 564] on button "Test Query" at bounding box center [672, 580] width 98 height 32
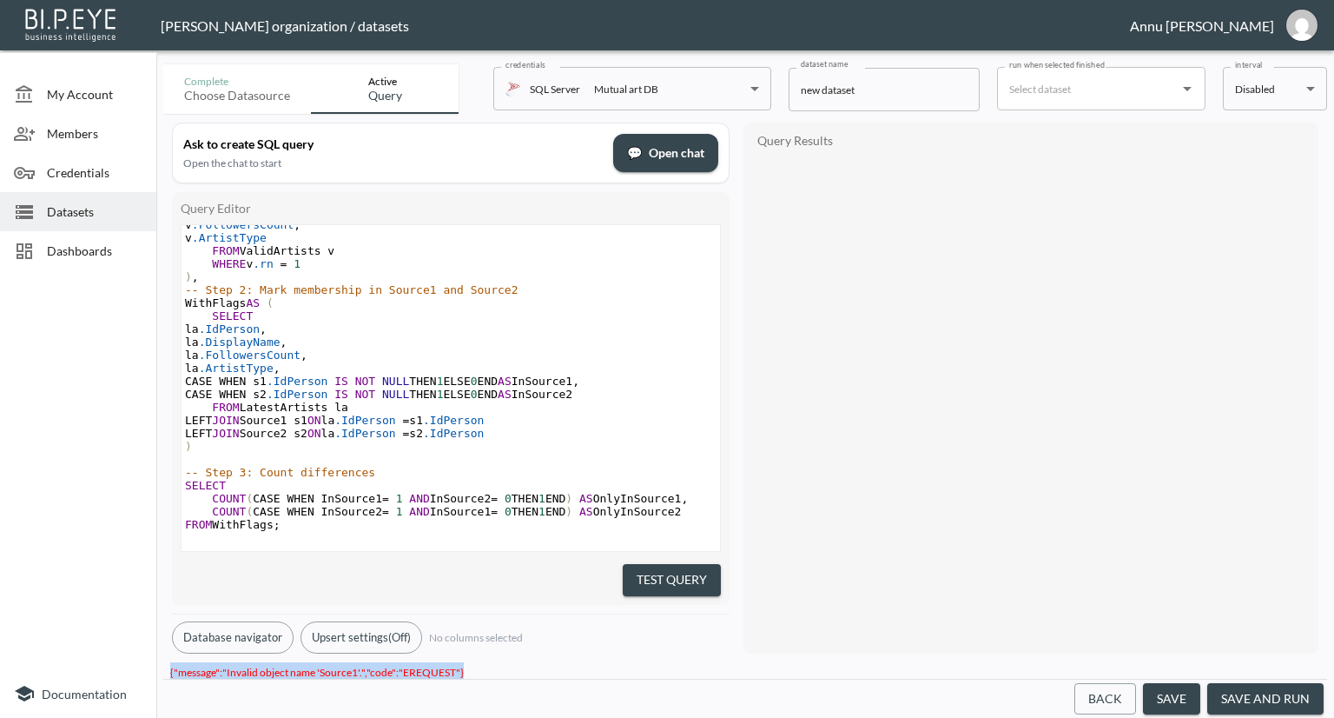
drag, startPoint x: 465, startPoint y: 660, endPoint x: 162, endPoint y: 661, distance: 302.3
click at [162, 661] on div "Complete Choose datasource Active Query credentials SQL Server Mutual art DB 82…" at bounding box center [745, 387] width 1178 height 660
copy span "{"message":"Invalid object name 'Source1'.","code":"EREQUEST"}"
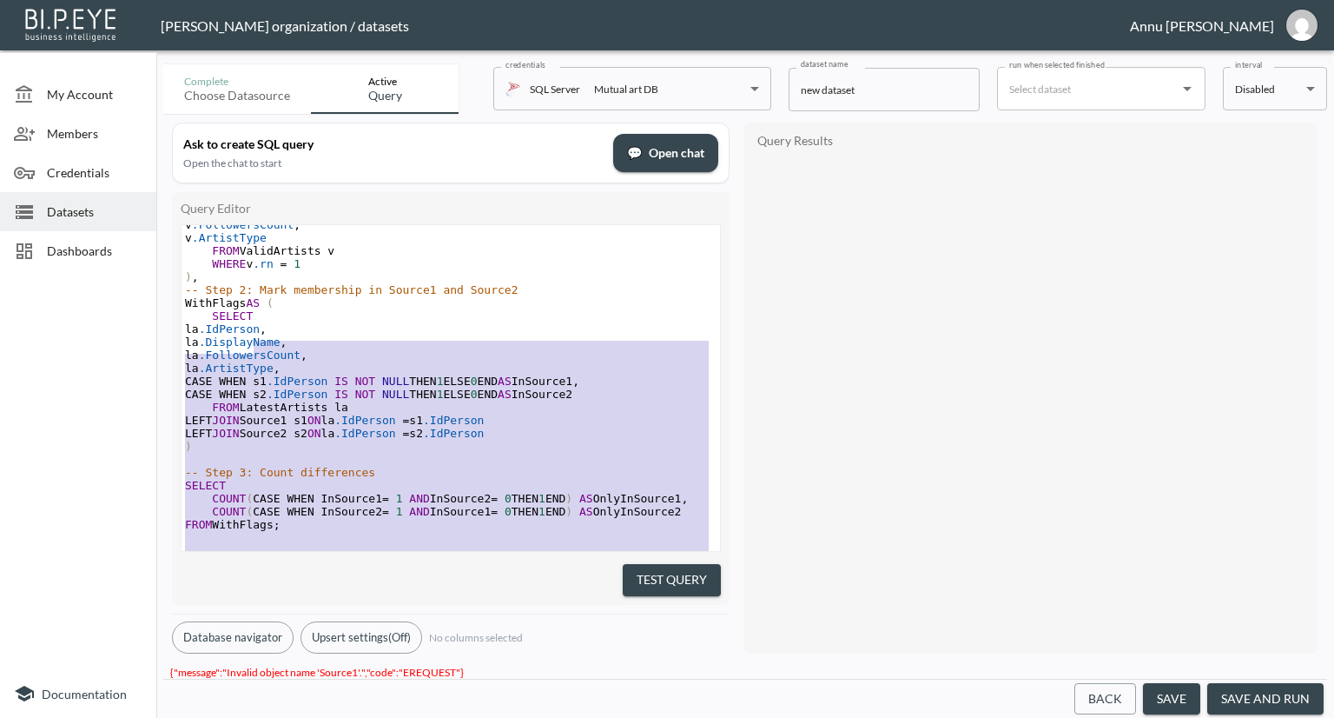
type textarea "-- Step 1: Build latest valid artist set WITH ValidArtists AS ( SELECT a.[PERSO…"
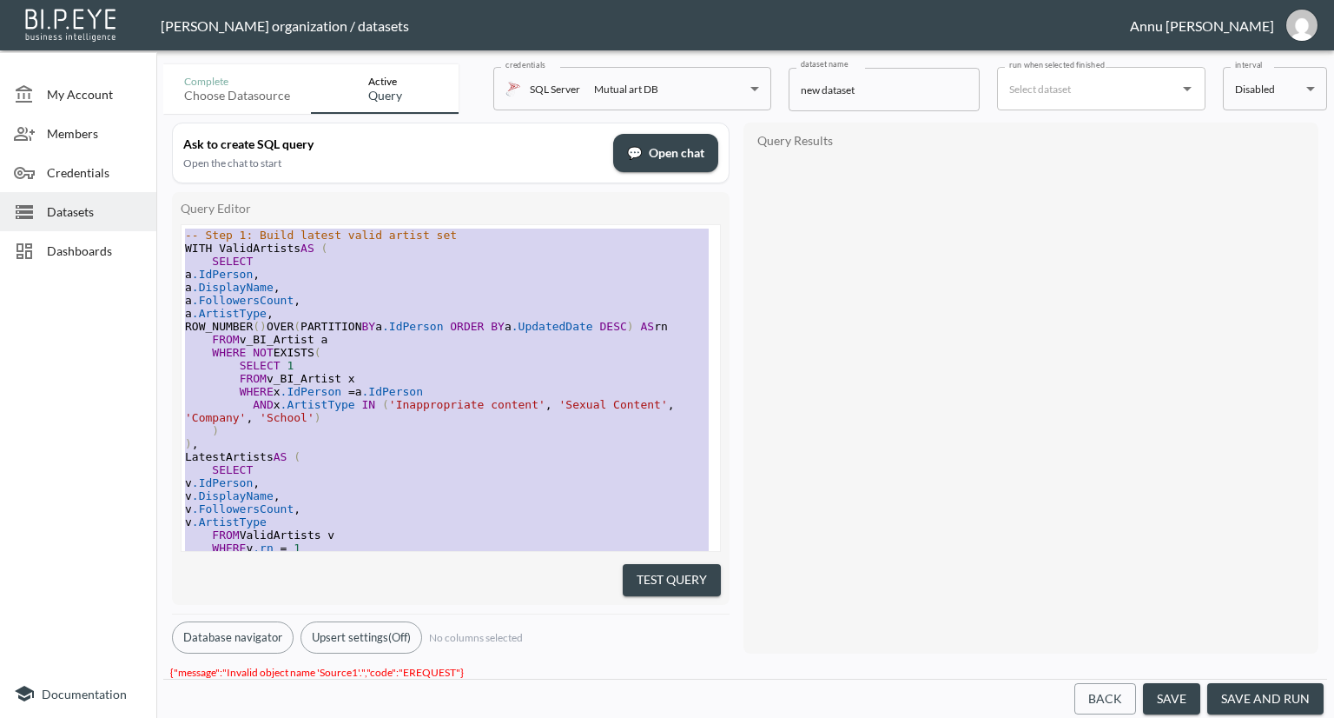
drag, startPoint x: 299, startPoint y: 449, endPoint x: 222, endPoint y: -46, distance: 501.0
click at [222, 0] on html "BI.P.EYE, Interactive Analytics Dashboards - app [PERSON_NAME] organization / d…" at bounding box center [667, 359] width 1334 height 718
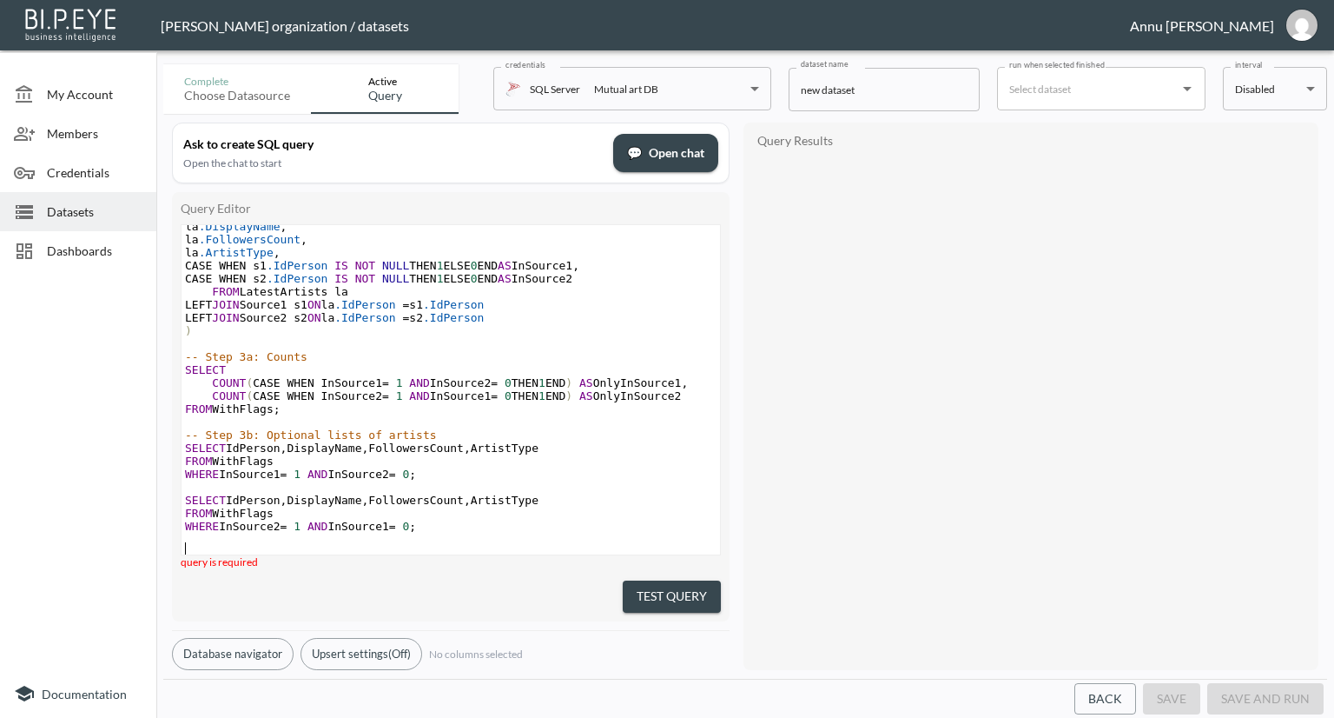
scroll to position [423, 0]
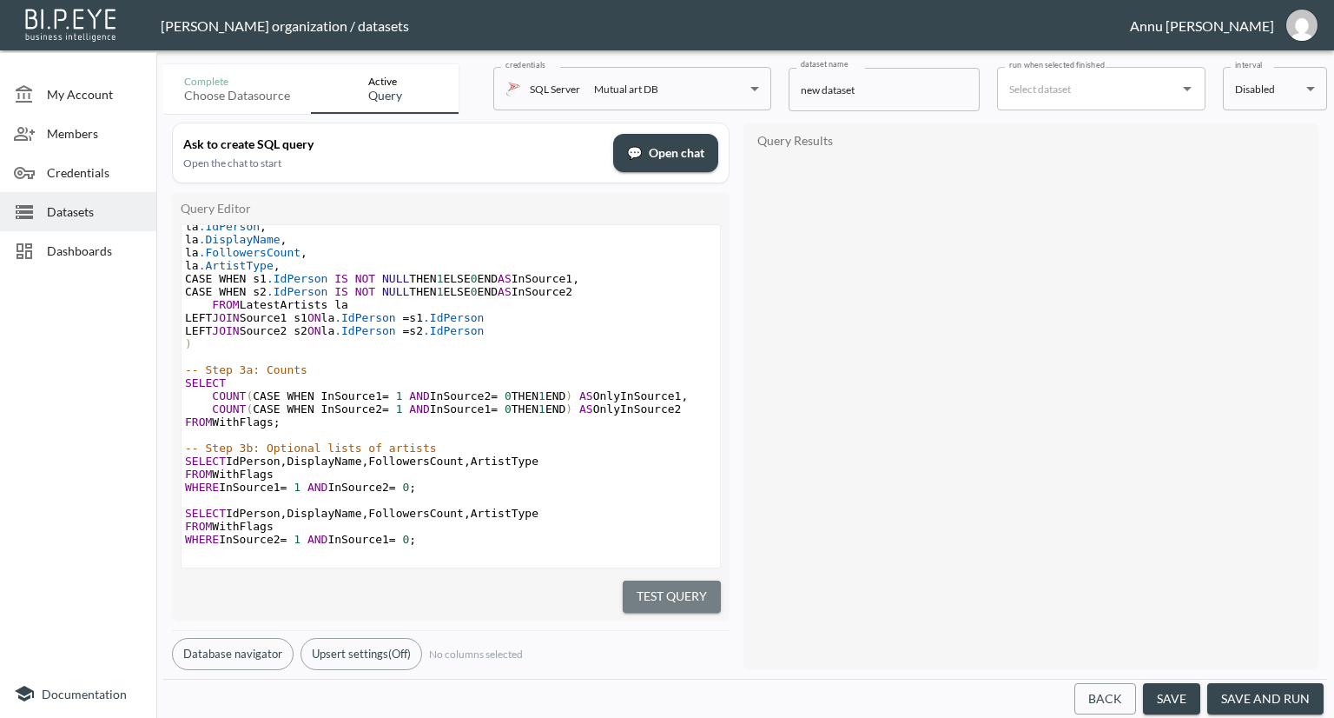
click at [675, 584] on button "Test Query" at bounding box center [672, 596] width 98 height 32
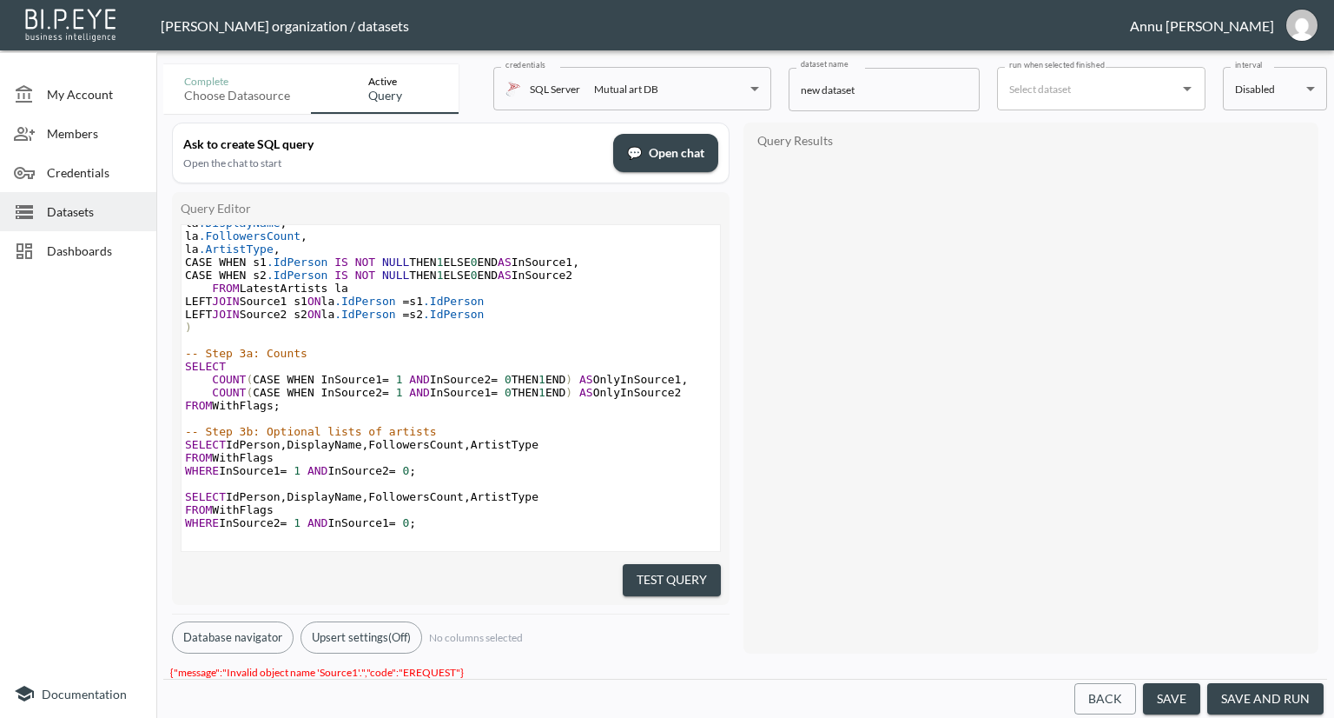
scroll to position [440, 0]
drag, startPoint x: 471, startPoint y: 662, endPoint x: 160, endPoint y: 665, distance: 311.0
click at [160, 665] on div "Complete Choose datasource Active Query credentials SQL Server Mutual art DB 82…" at bounding box center [745, 387] width 1178 height 660
copy span "{"message":"Invalid object name 'Source1'.","code":"EREQUEST"}"
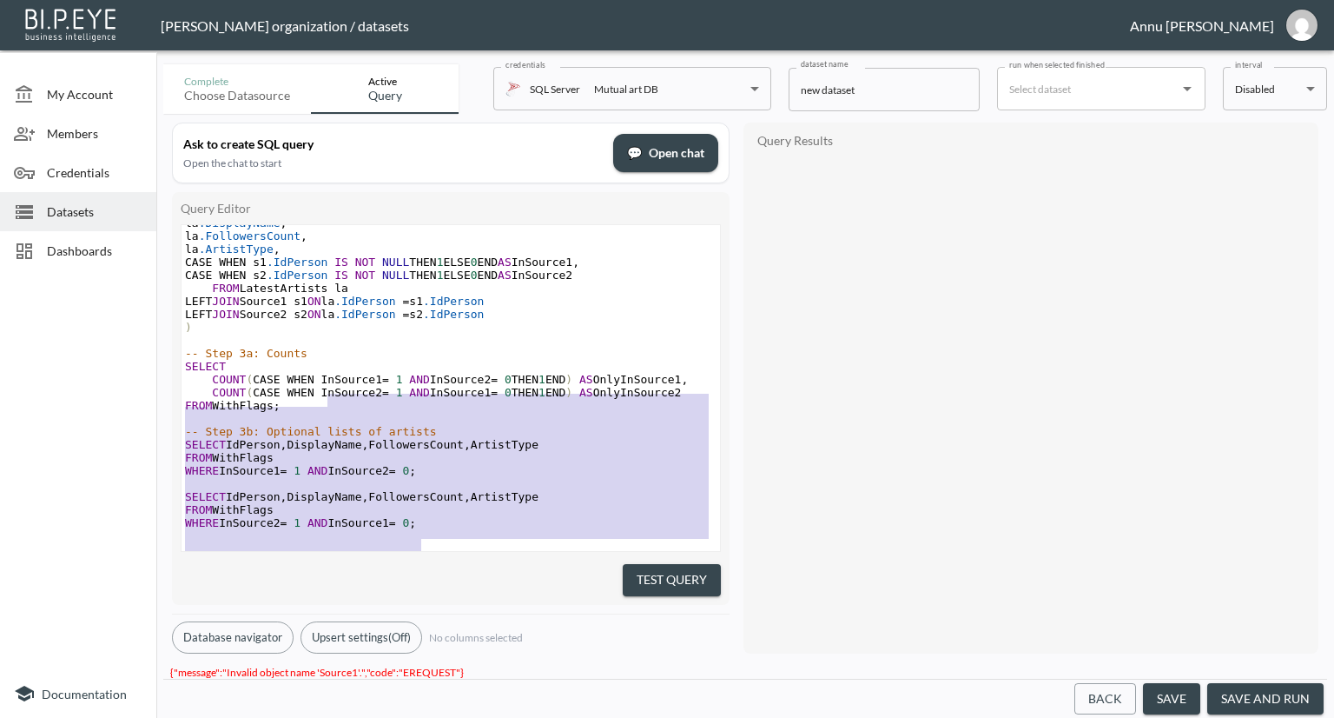
scroll to position [0, 0]
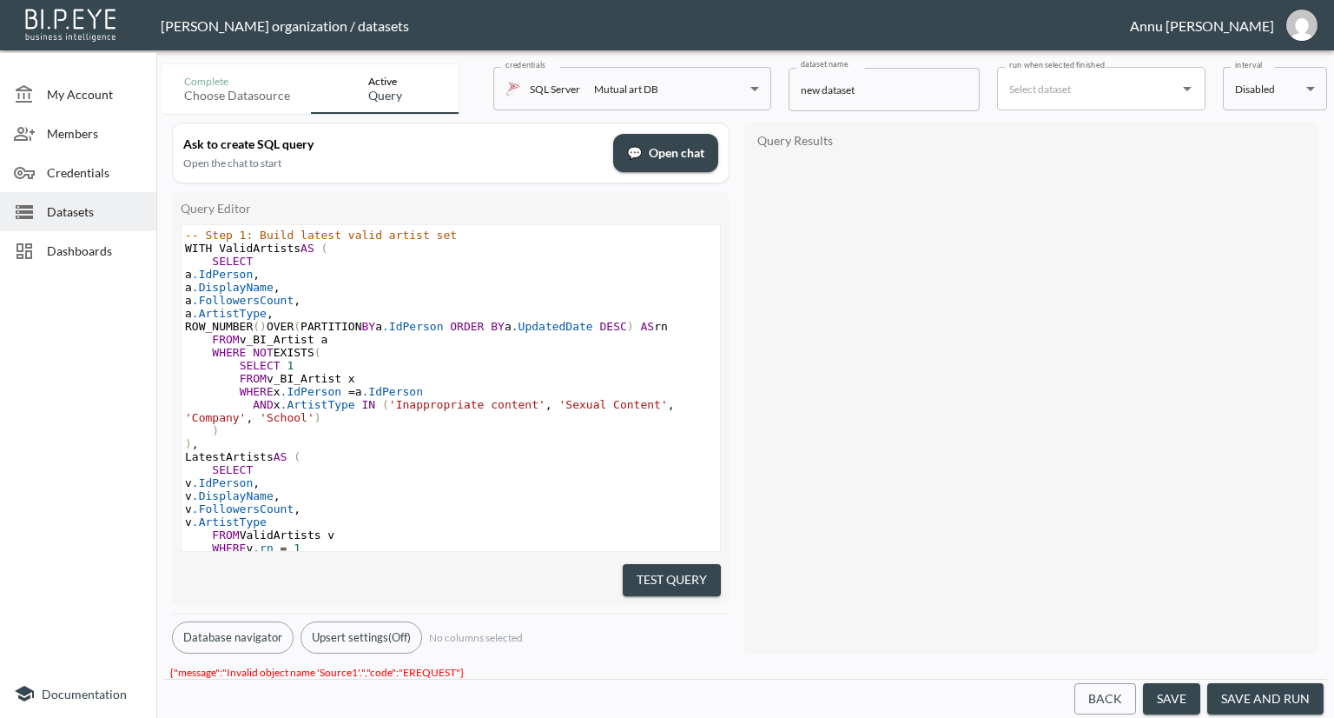
type textarea "-- Step 1: Build latest valid artist set WITH ValidArtists AS ( SELECT a.[PERSO…"
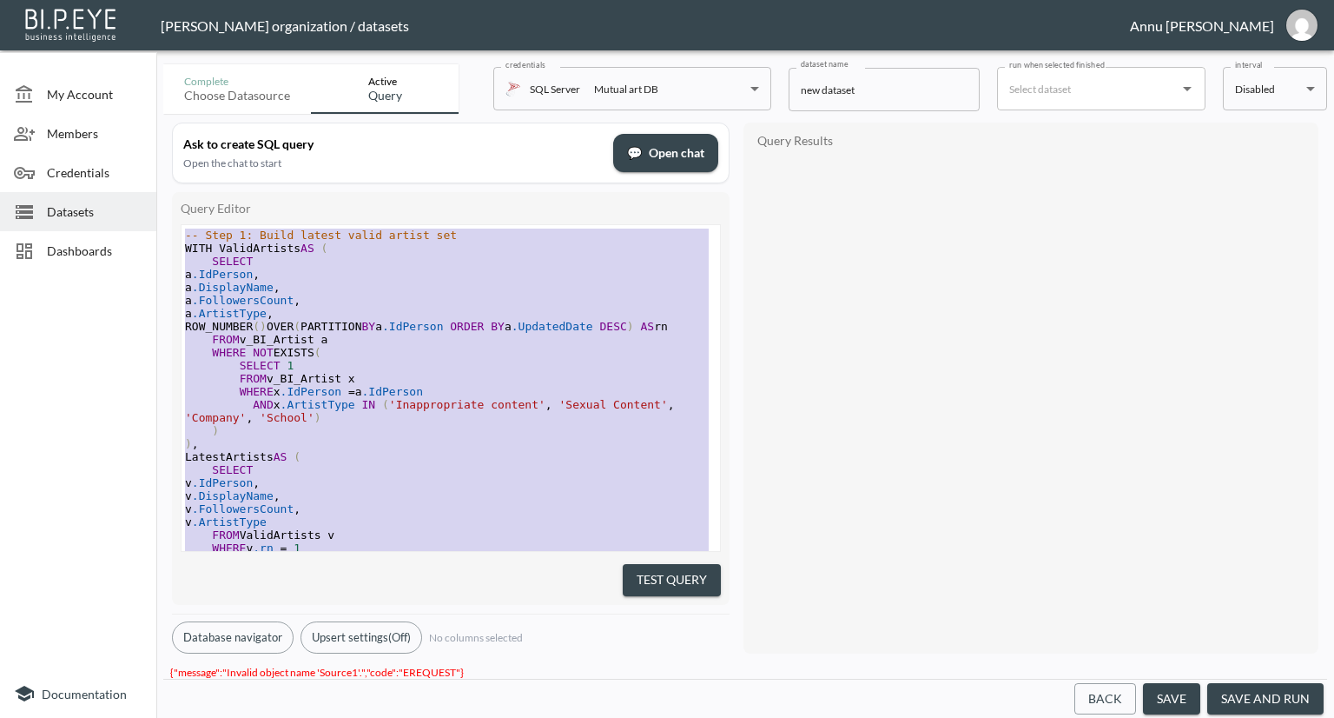
drag, startPoint x: 443, startPoint y: 512, endPoint x: 188, endPoint y: 1, distance: 571.1
click at [188, 3] on div "[PERSON_NAME] organization / datasets [PERSON_NAME] My Account Members Credenti…" at bounding box center [667, 359] width 1334 height 718
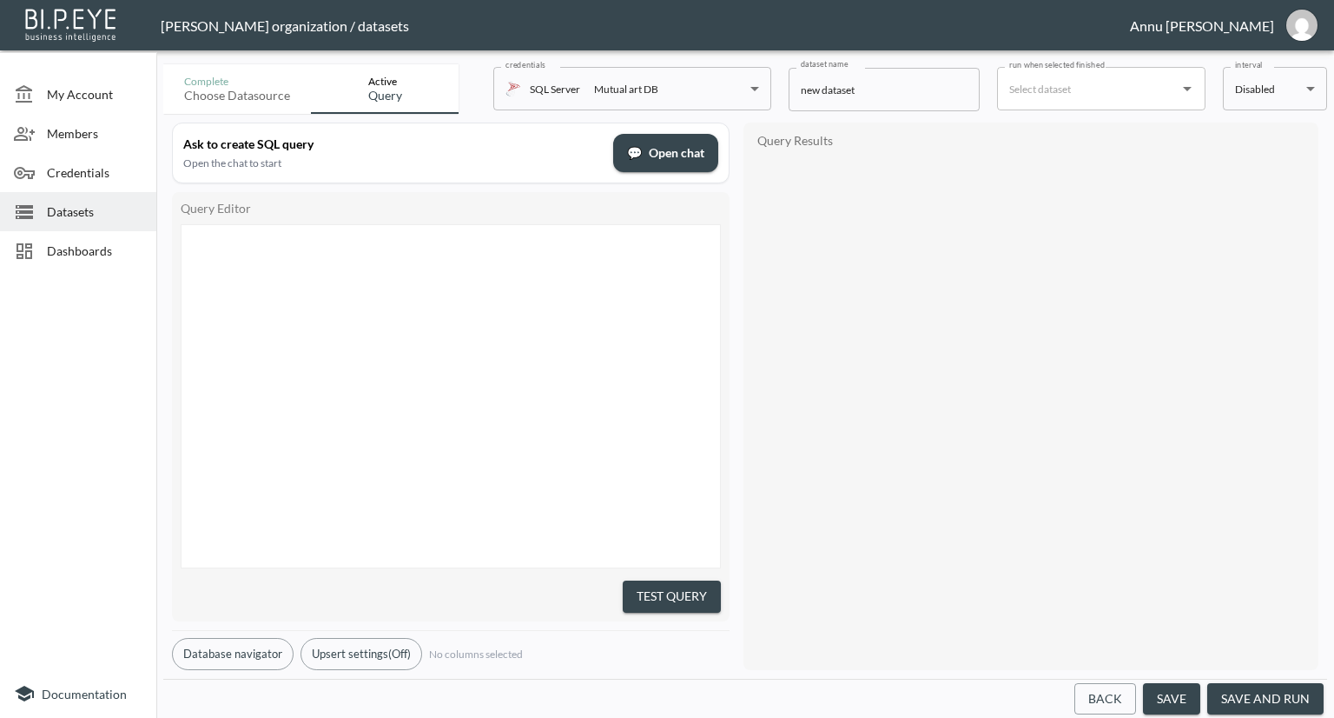
scroll to position [803, 0]
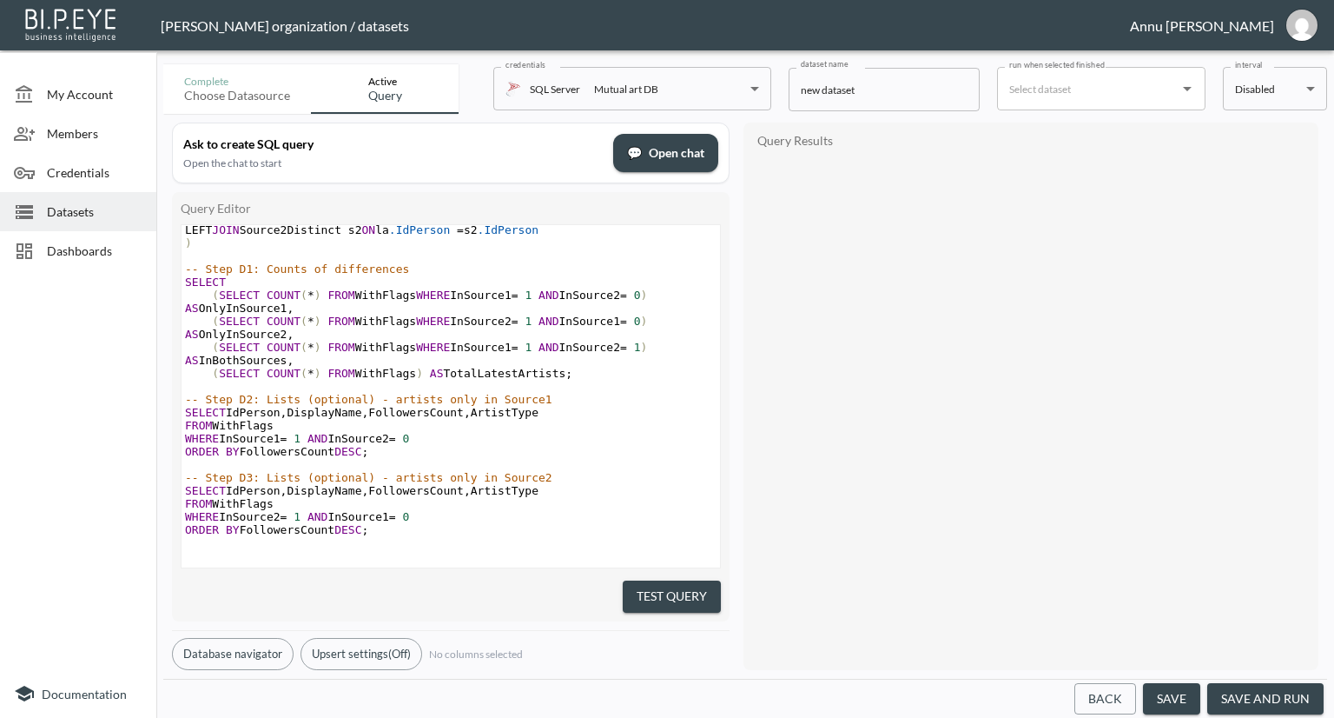
click at [638, 587] on button "Test Query" at bounding box center [672, 596] width 98 height 32
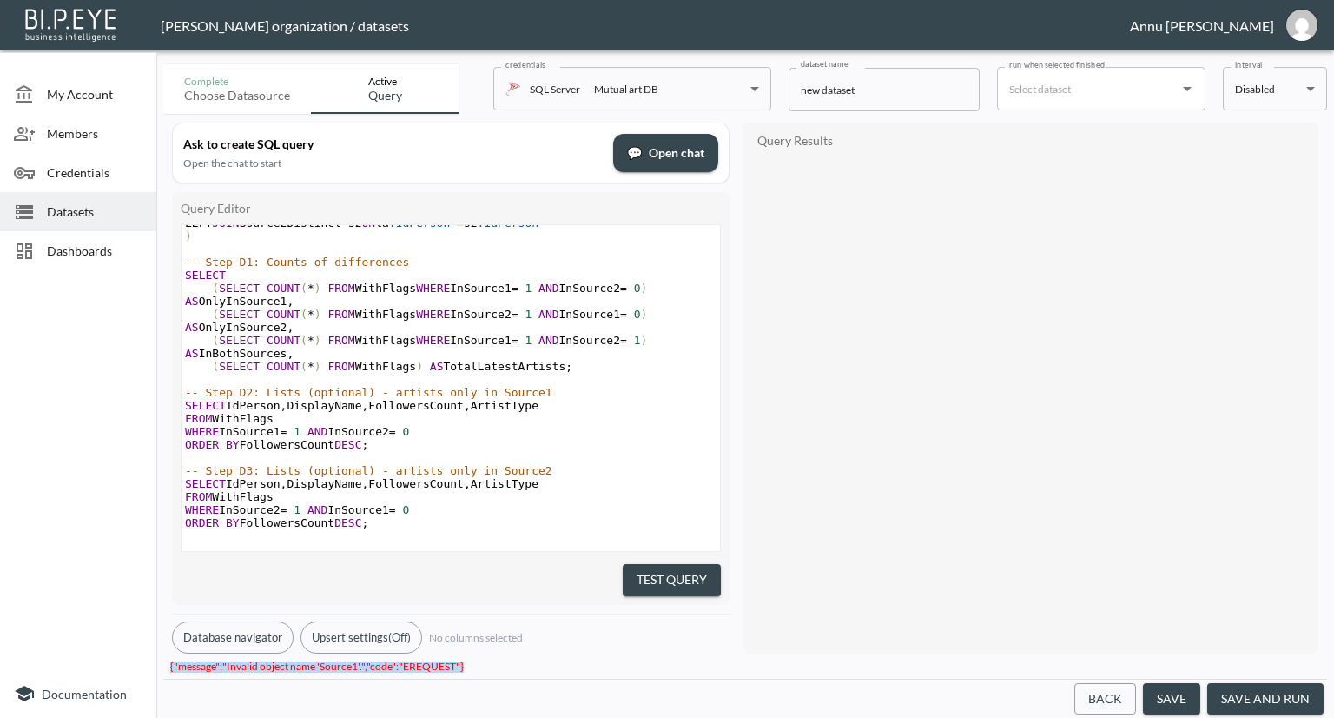
scroll to position [0, 0]
drag, startPoint x: 469, startPoint y: 662, endPoint x: 161, endPoint y: 665, distance: 308.4
click at [161, 665] on div "Complete Choose datasource Active Query credentials SQL Server Mutual art DB 82…" at bounding box center [745, 387] width 1178 height 660
copy span "{"message":"Invalid object name 'Source1'.","code":"EREQUEST"}"
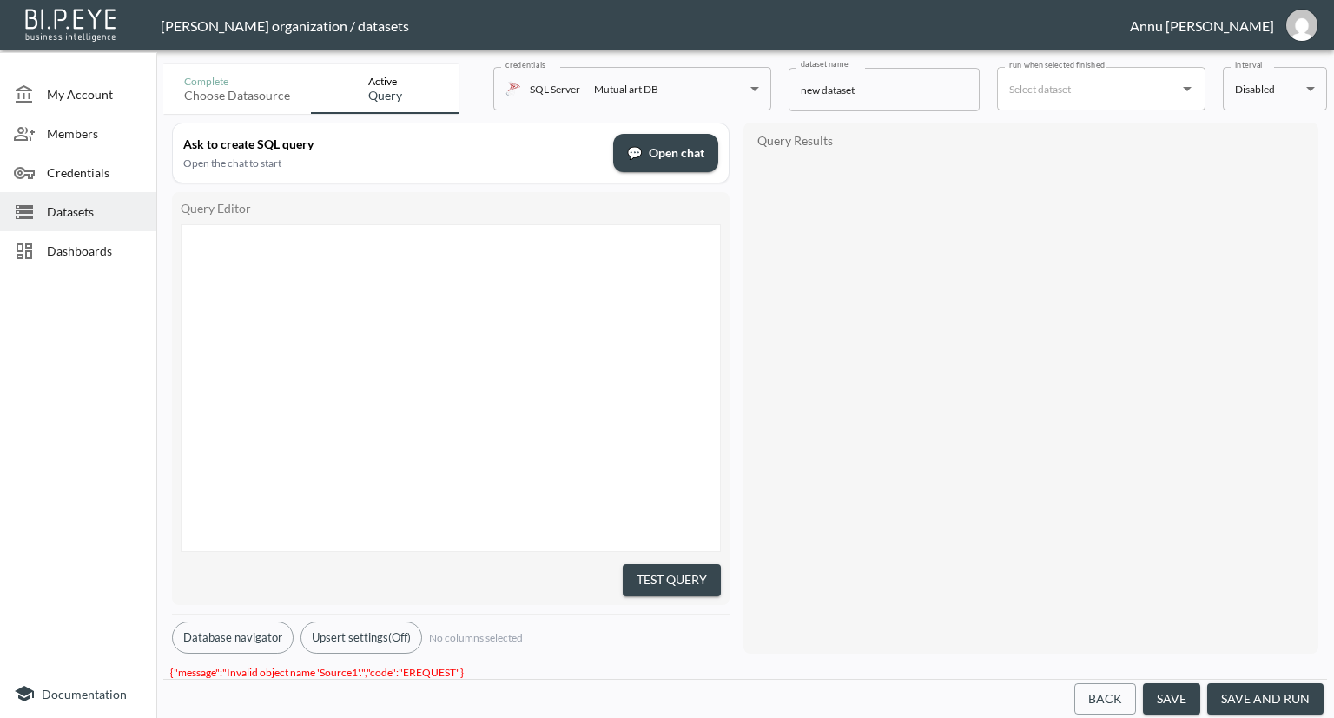
type textarea "**********"
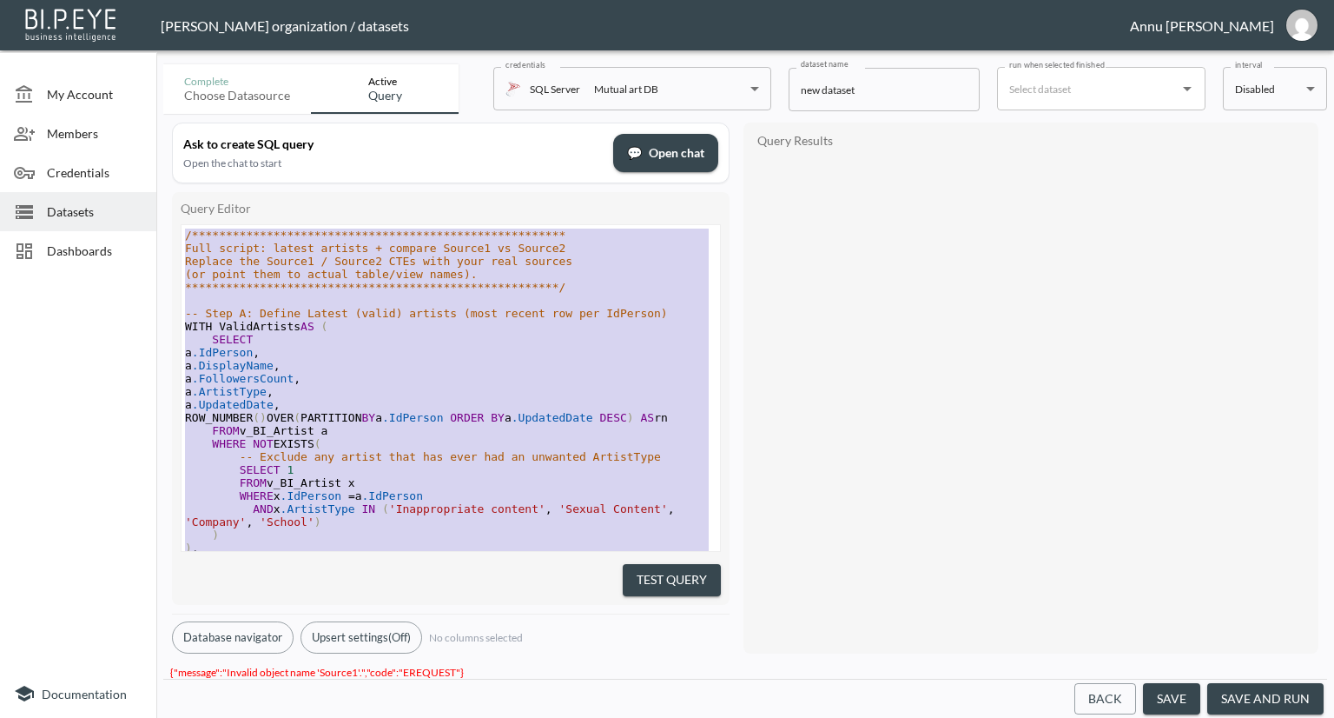
drag, startPoint x: 420, startPoint y: 498, endPoint x: 205, endPoint y: -3, distance: 545.6
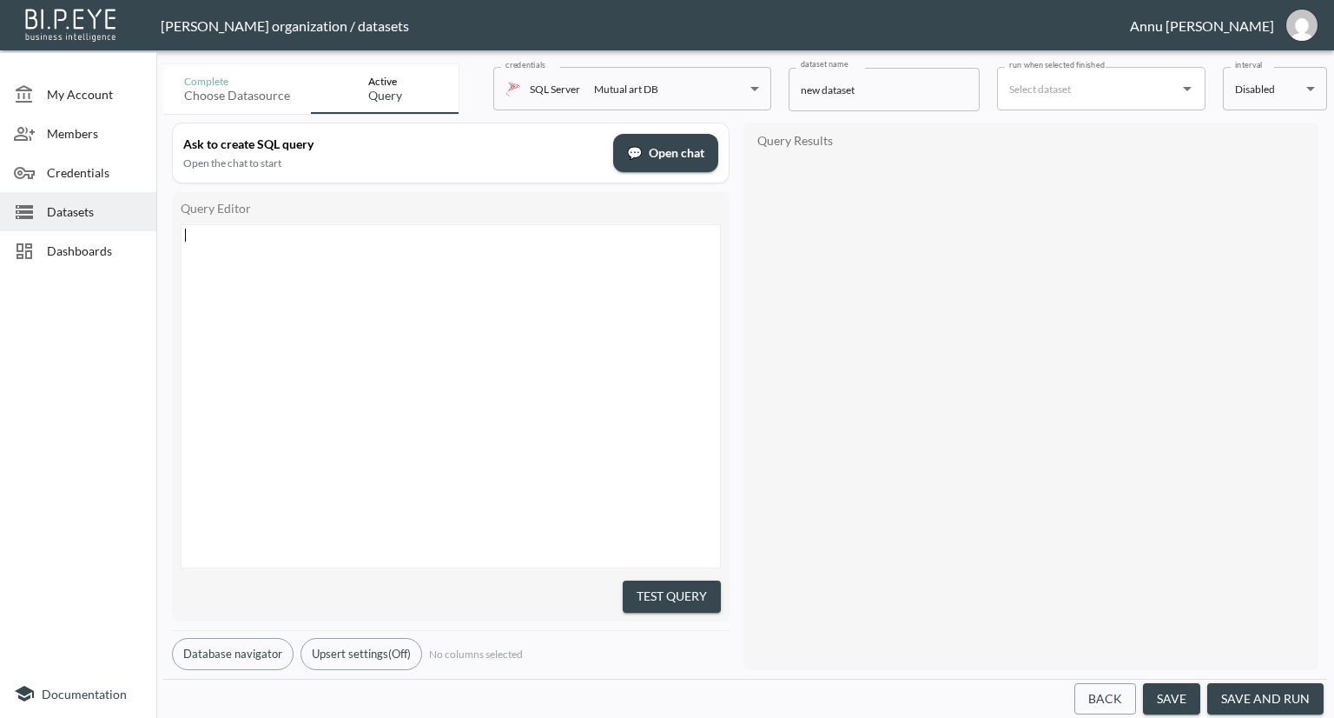
scroll to position [222, 0]
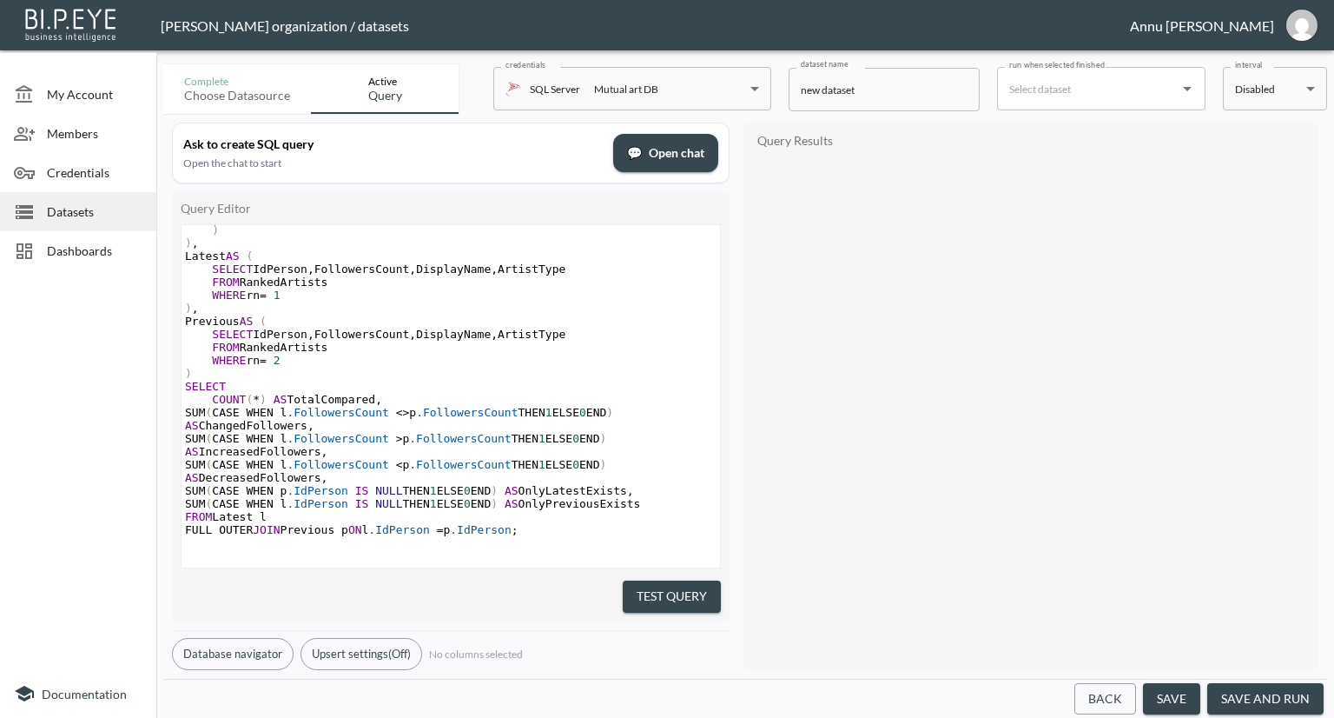
click at [651, 605] on div "Query Editor x ​ a .DisplayName , a .FollowersCount , a .ArtistType , a .Update…" at bounding box center [451, 406] width 558 height 429
click at [653, 598] on button "Test Query" at bounding box center [672, 596] width 98 height 32
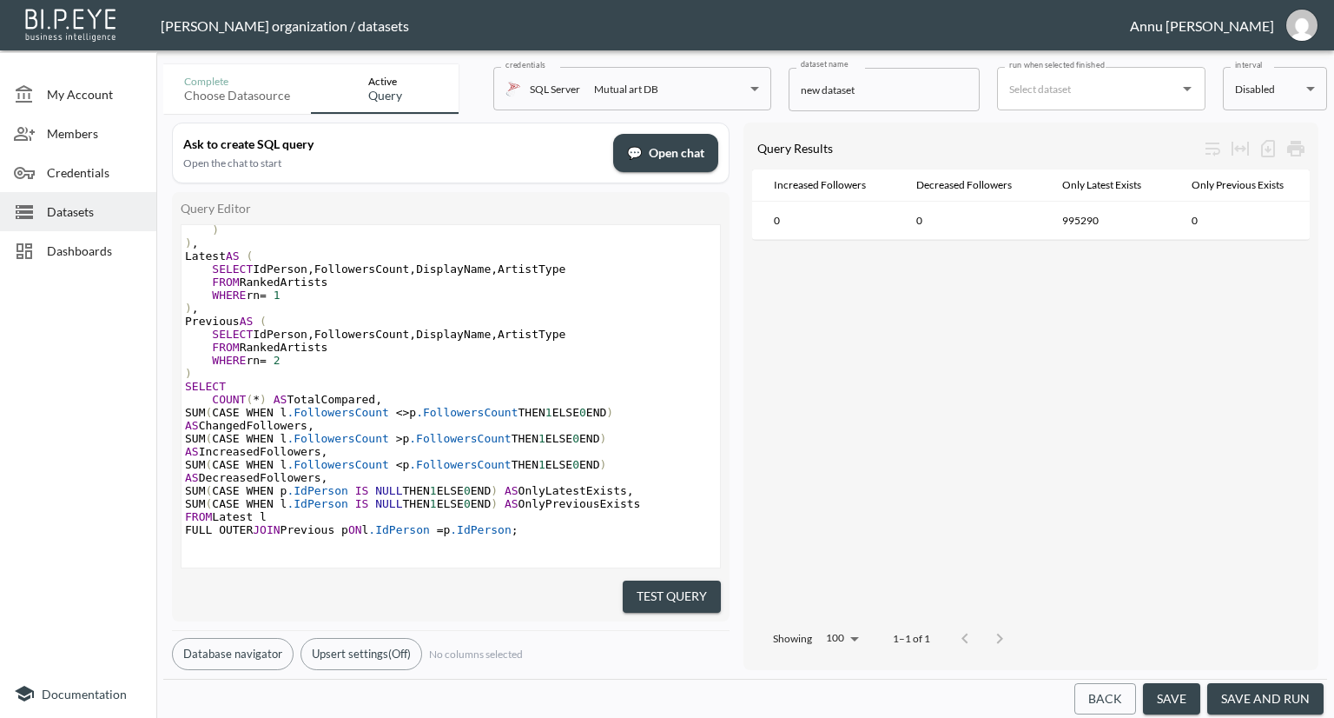
scroll to position [0, 265]
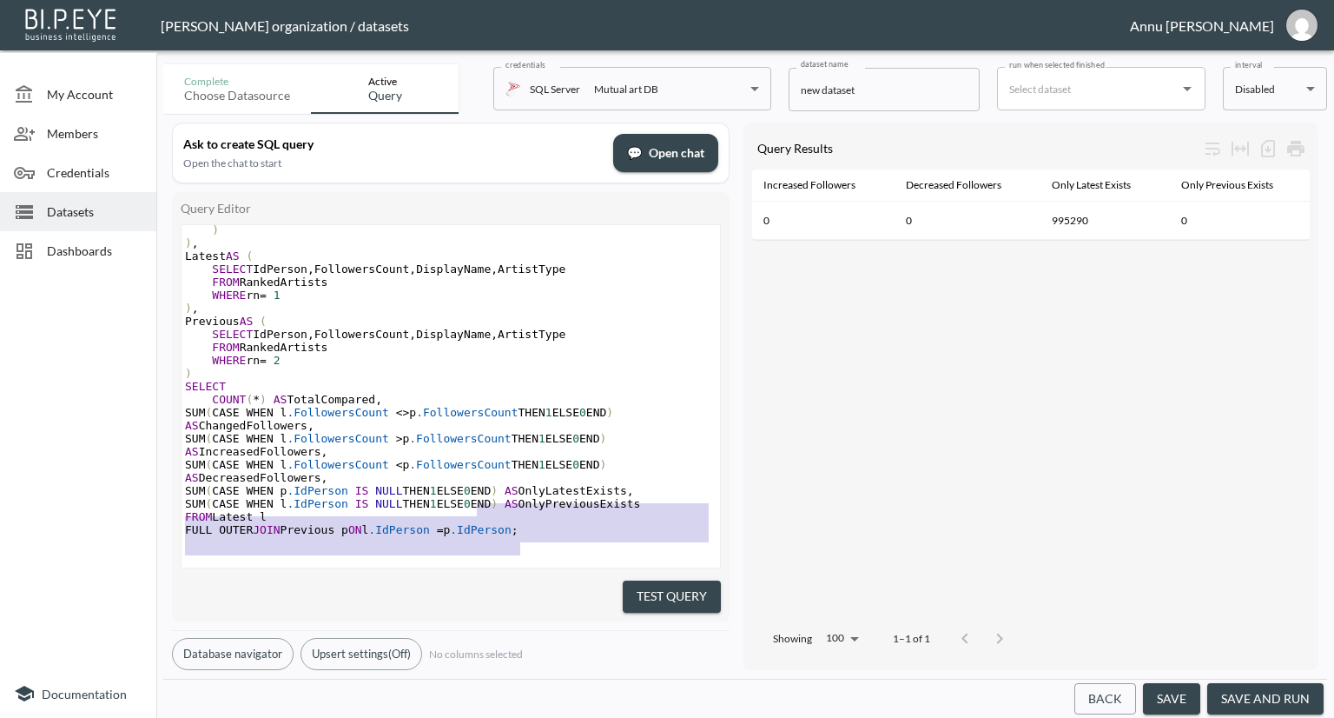
type textarea "WITH RankedArtists AS ( SELECT a.[PERSON_NAME], a.DisplayName, a.FollowersCount…"
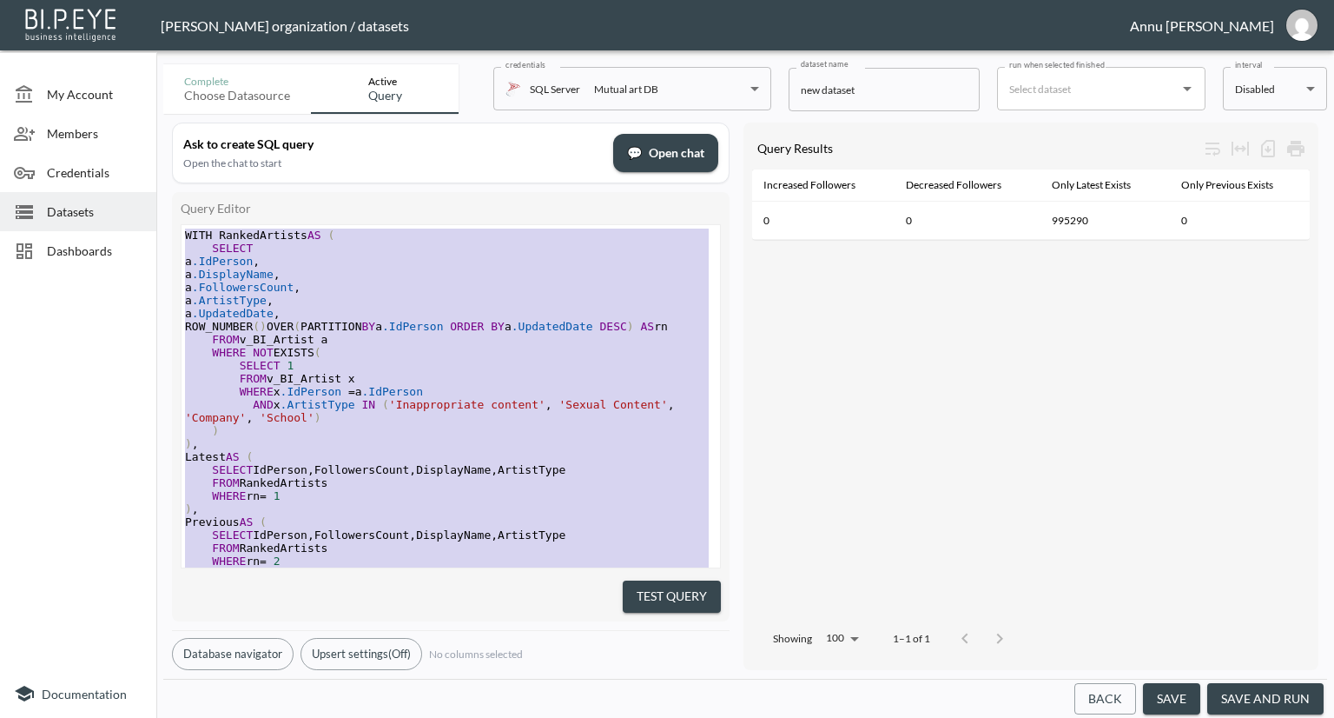
drag, startPoint x: 535, startPoint y: 526, endPoint x: 123, endPoint y: 21, distance: 651.3
click at [122, 25] on div "[PERSON_NAME] organization / datasets Annu [PERSON_NAME] My Account Members Cre…" at bounding box center [667, 359] width 1334 height 718
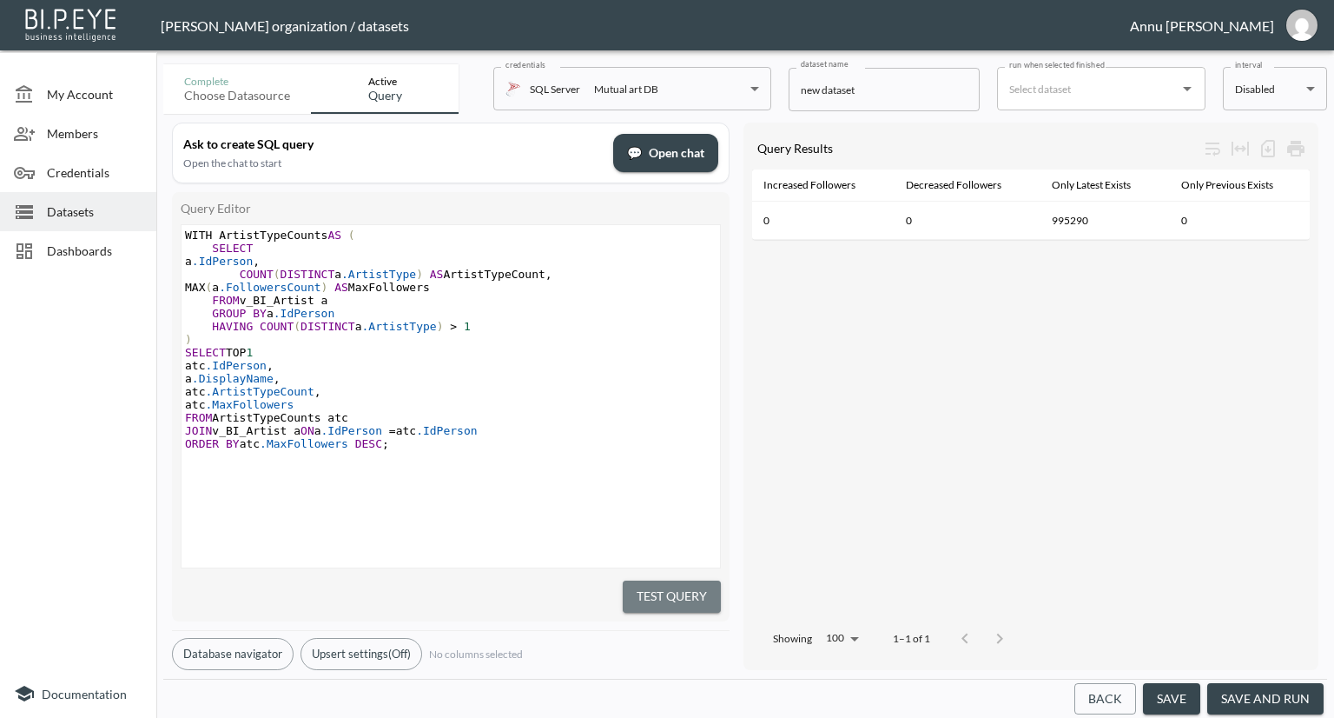
click at [671, 585] on button "Test Query" at bounding box center [672, 596] width 98 height 32
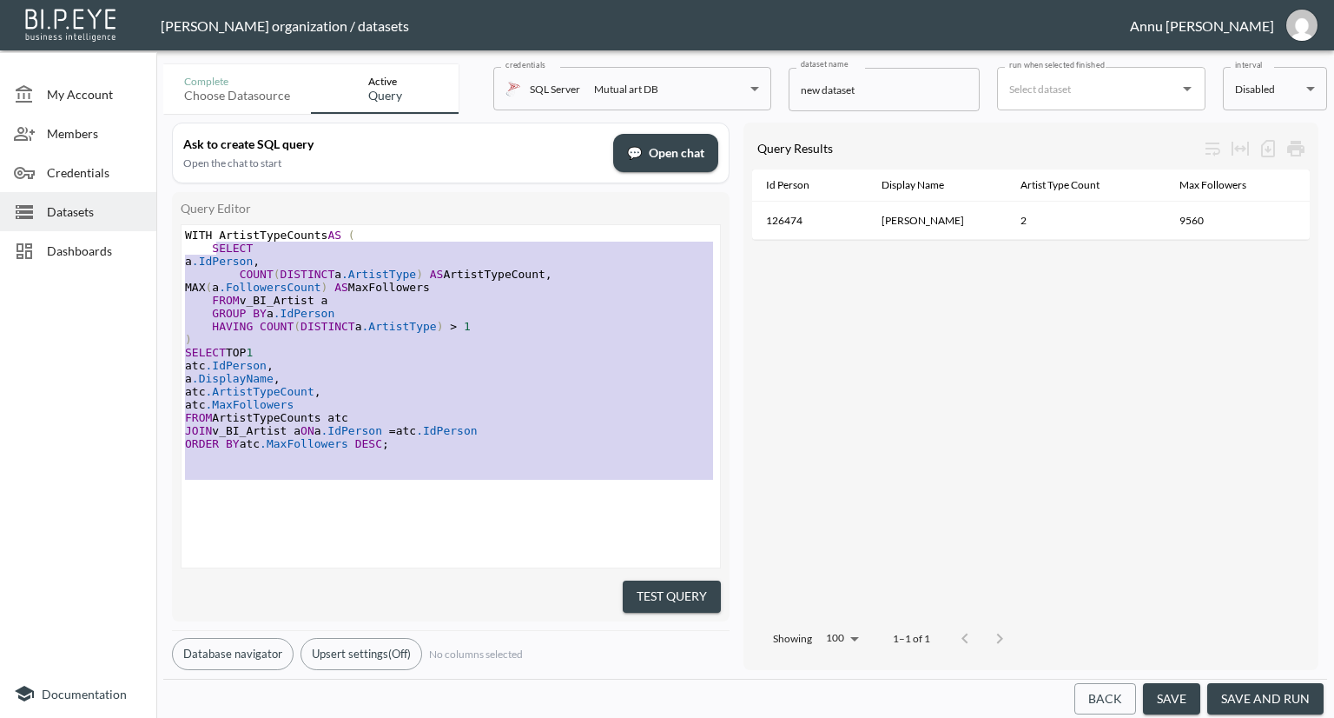
type textarea "WITH ArtistTypeCounts AS ( SELECT a.IdPerson, COUNT(DISTINCT a.ArtistType) AS A…"
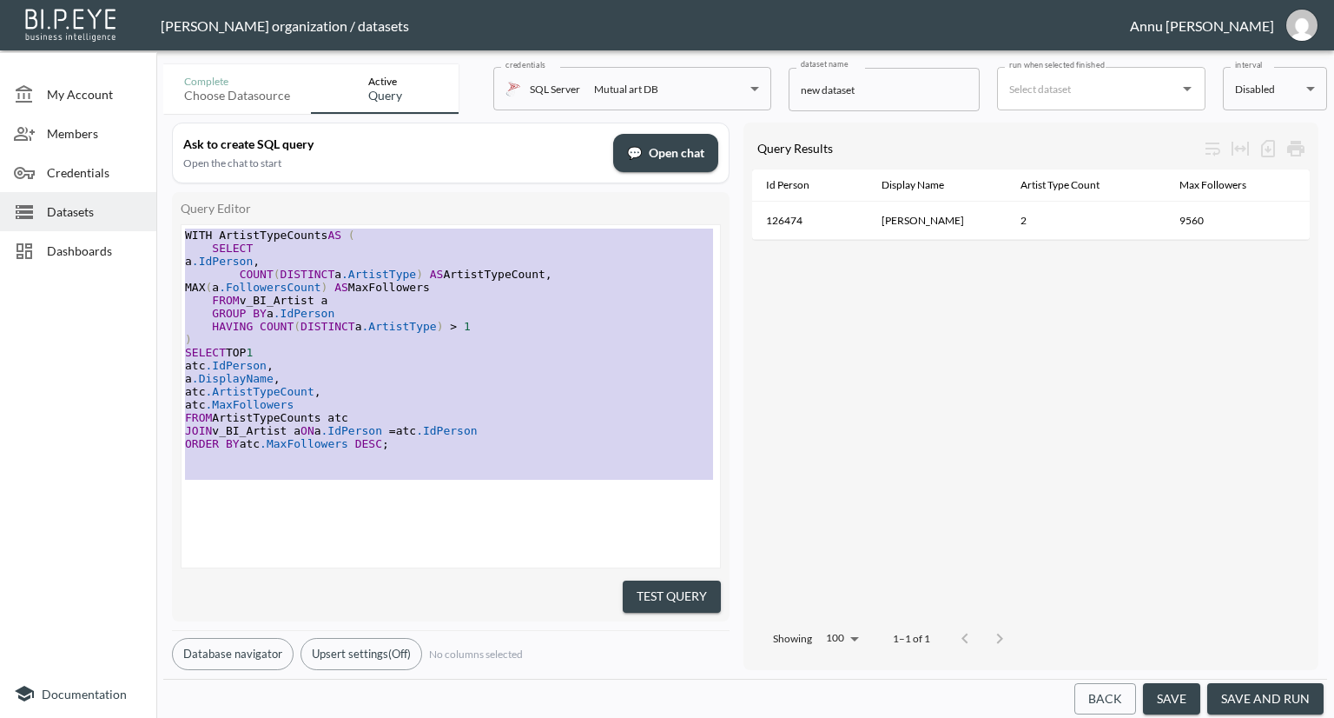
drag, startPoint x: 467, startPoint y: 494, endPoint x: 135, endPoint y: 77, distance: 533.4
click at [135, 77] on div "My Account Members Credentials Datasets Dashboards Documentation Complete Choos…" at bounding box center [667, 359] width 1334 height 718
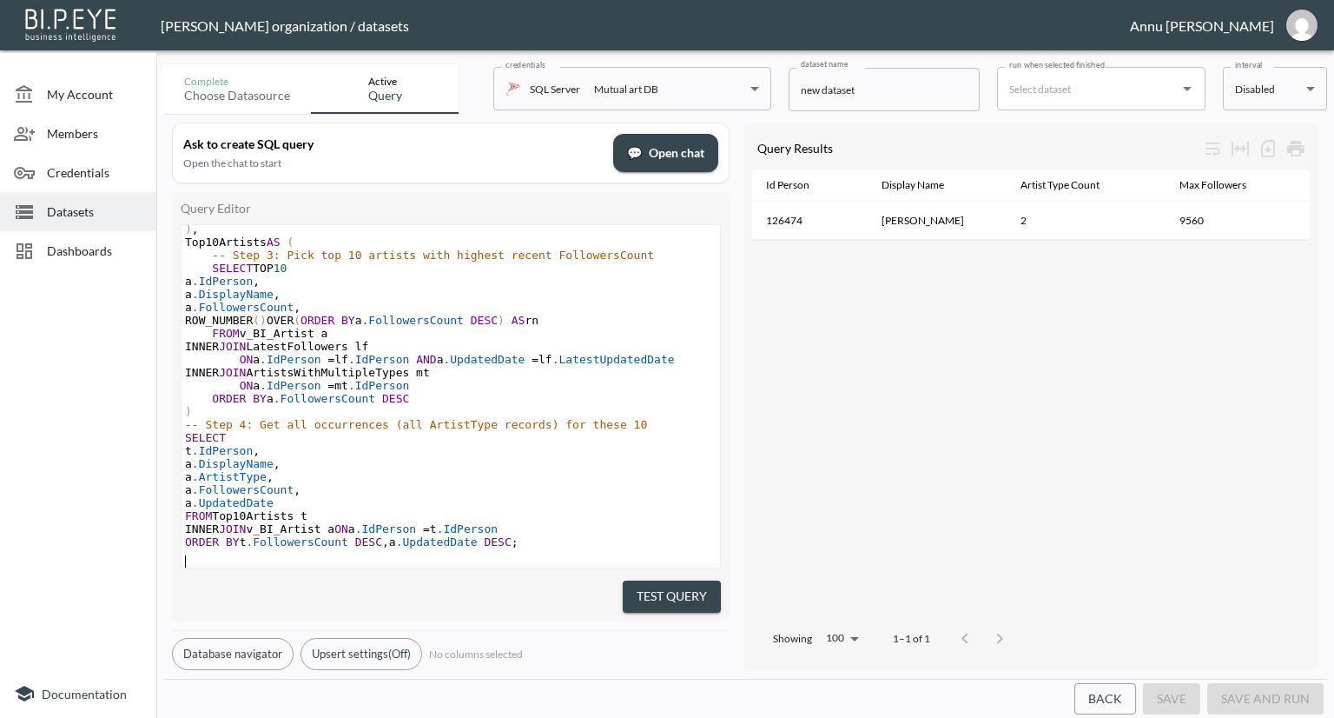
scroll to position [238, 0]
click at [687, 590] on button "Test Query" at bounding box center [672, 596] width 98 height 32
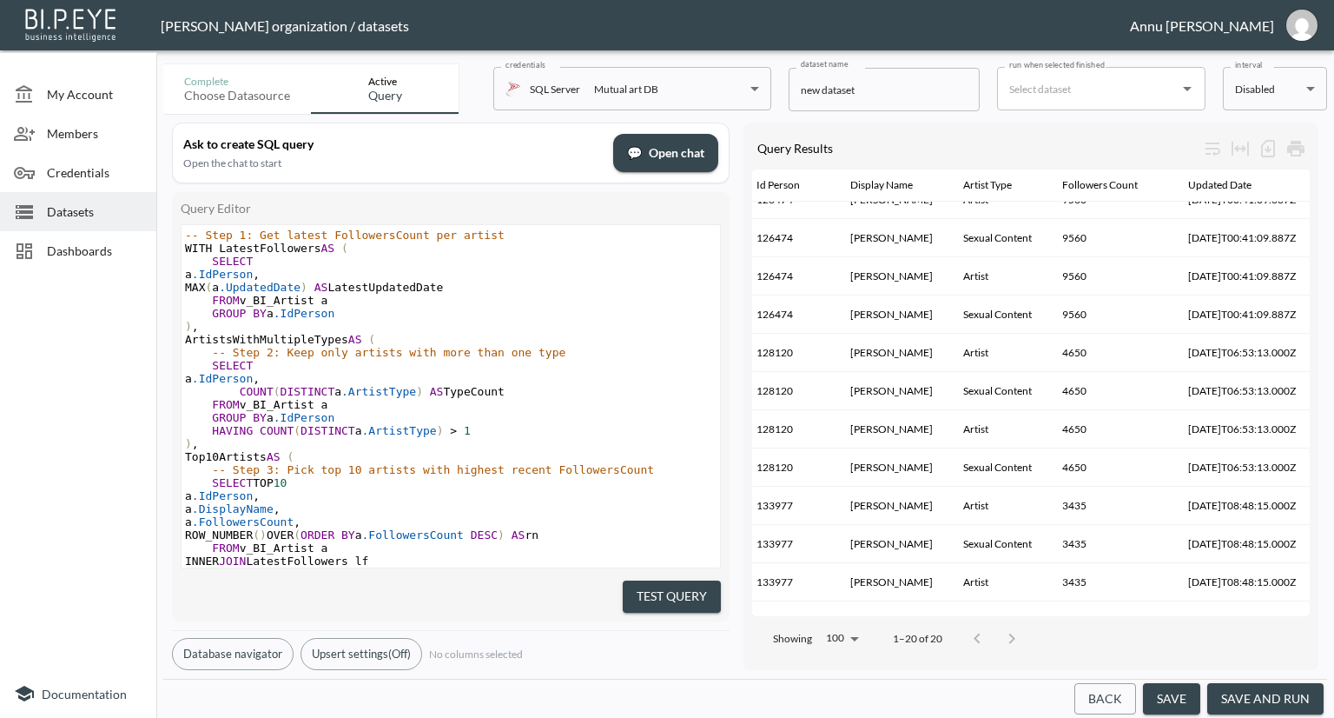
scroll to position [0, 49]
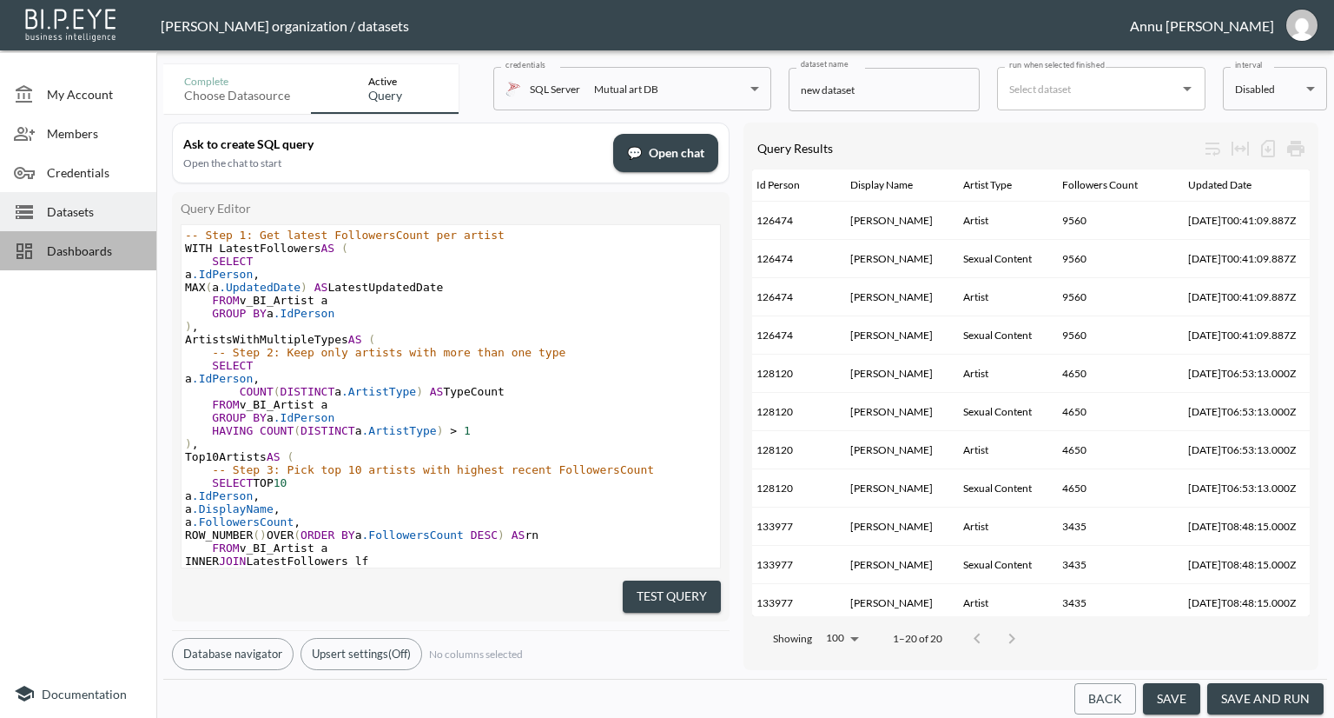
click at [76, 249] on span "Dashboards" at bounding box center [95, 250] width 96 height 18
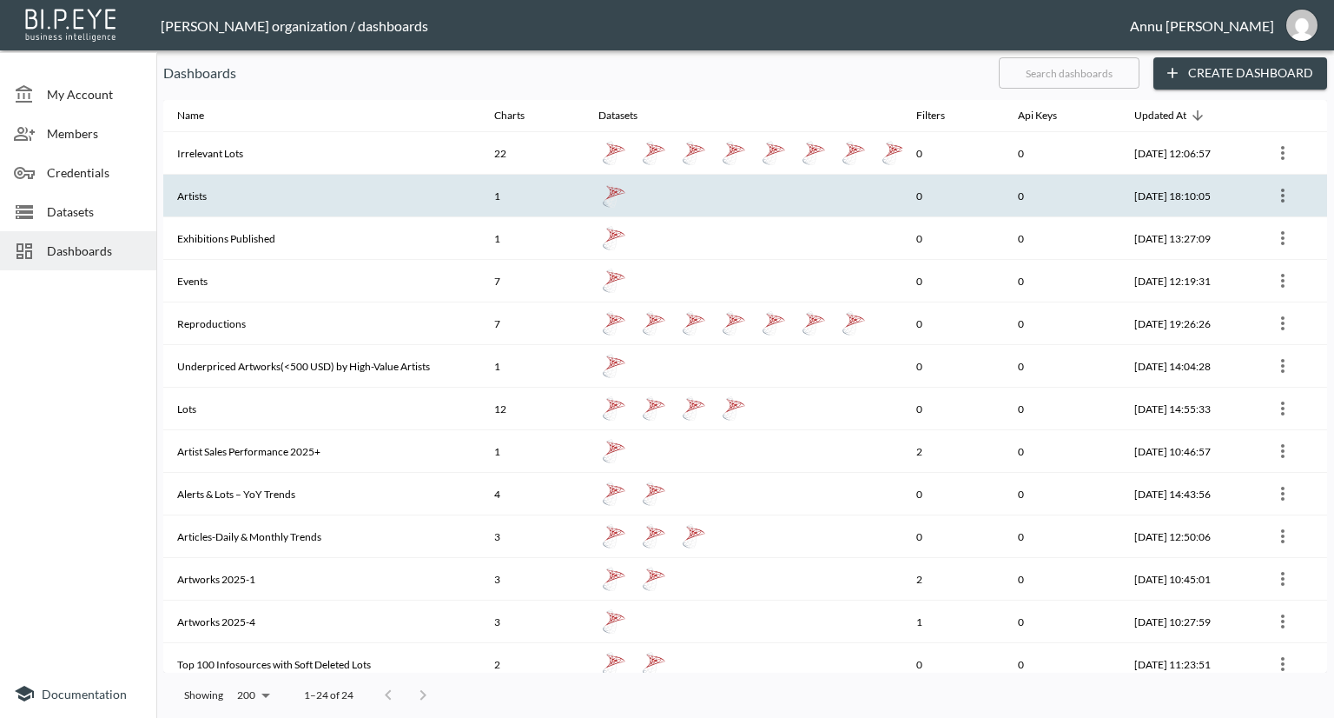
click at [309, 199] on th "Artists" at bounding box center [321, 196] width 317 height 43
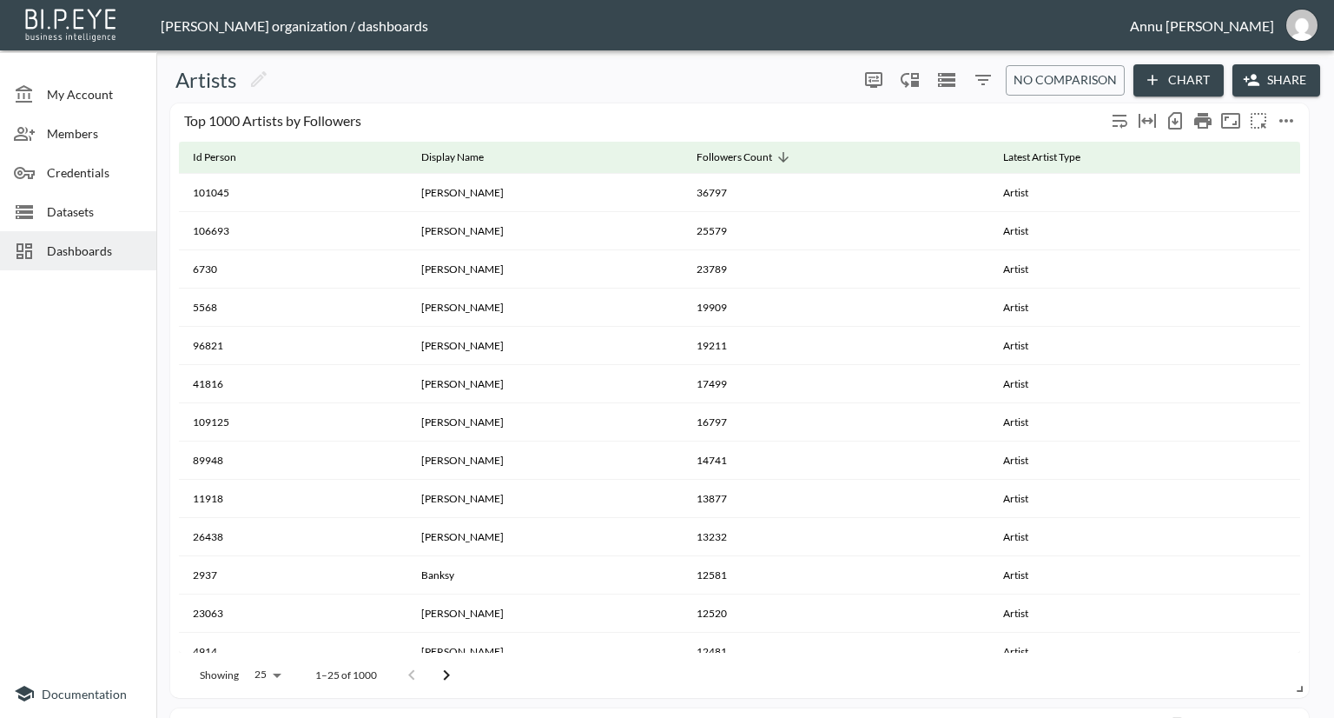
click at [1280, 118] on icon "more" at bounding box center [1286, 120] width 21 height 21
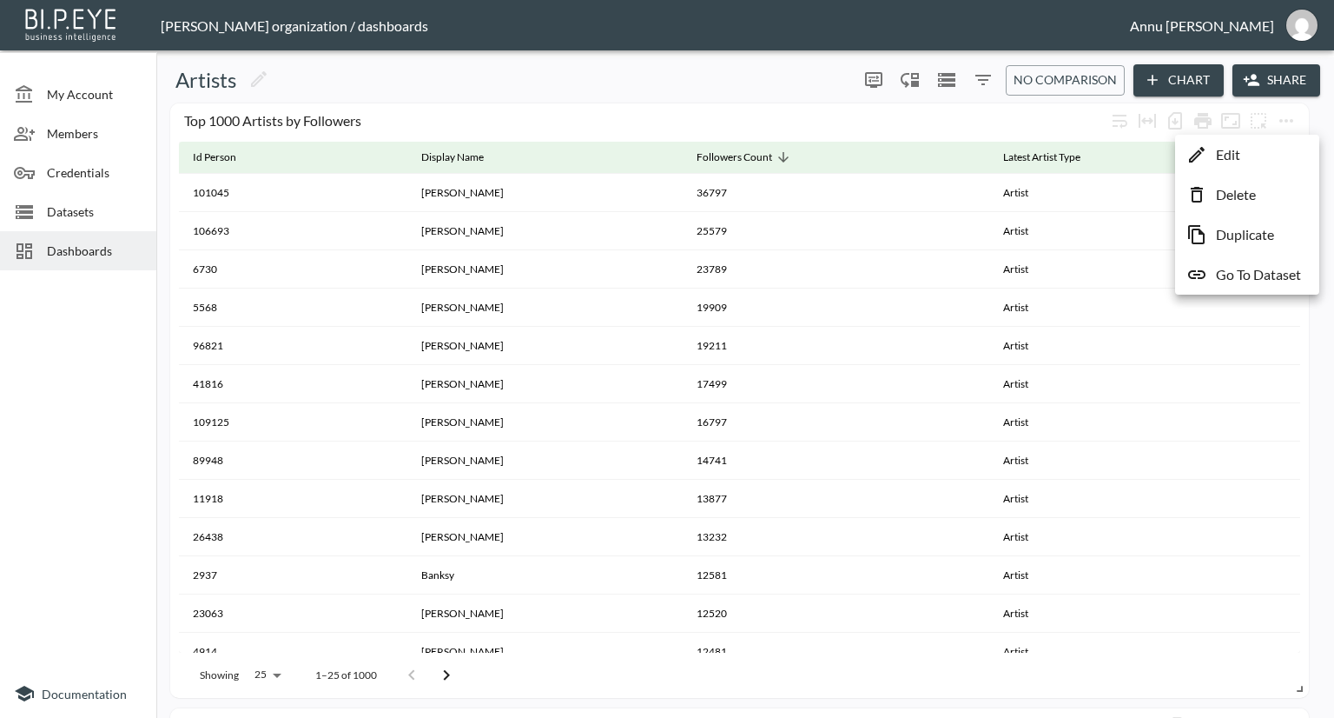
click at [1240, 272] on p "Go To Dataset" at bounding box center [1258, 274] width 85 height 21
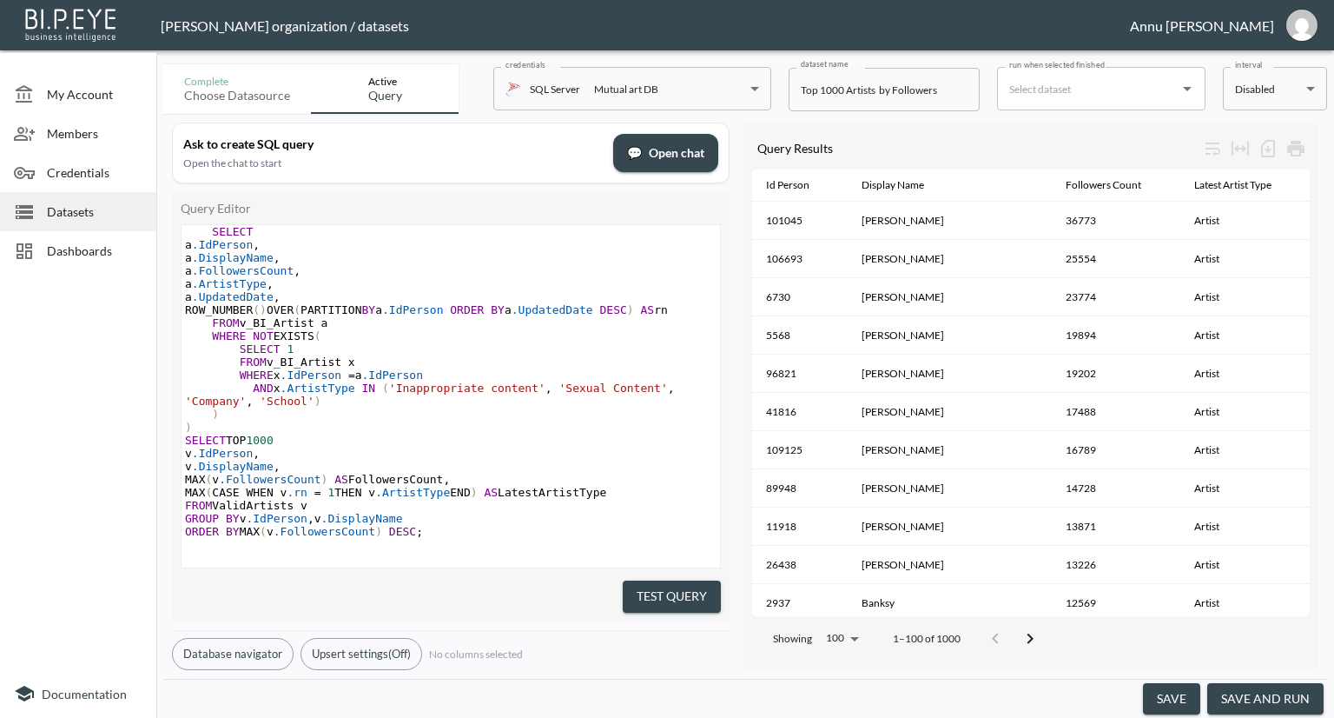
scroll to position [52, 0]
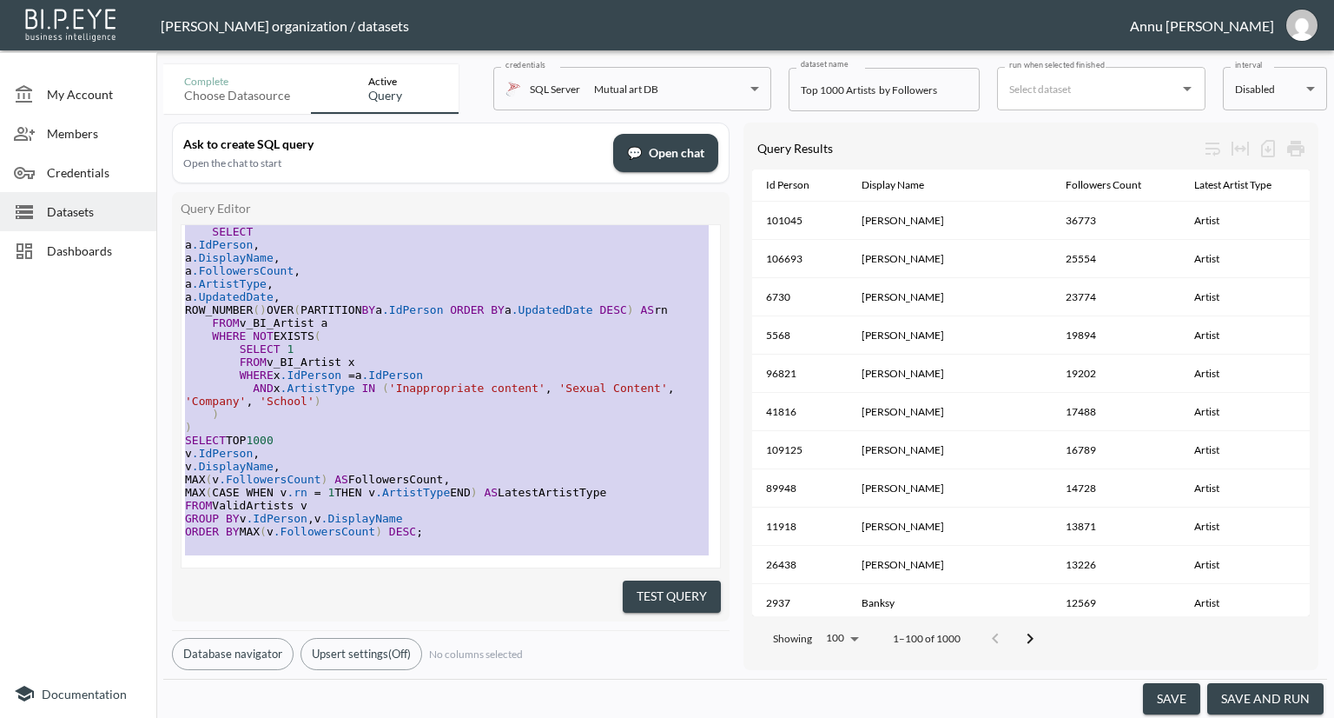
type textarea "WITH ValidArtists AS ( SELECT a.[PERSON_NAME], a.DisplayName, a.FollowersCount,…"
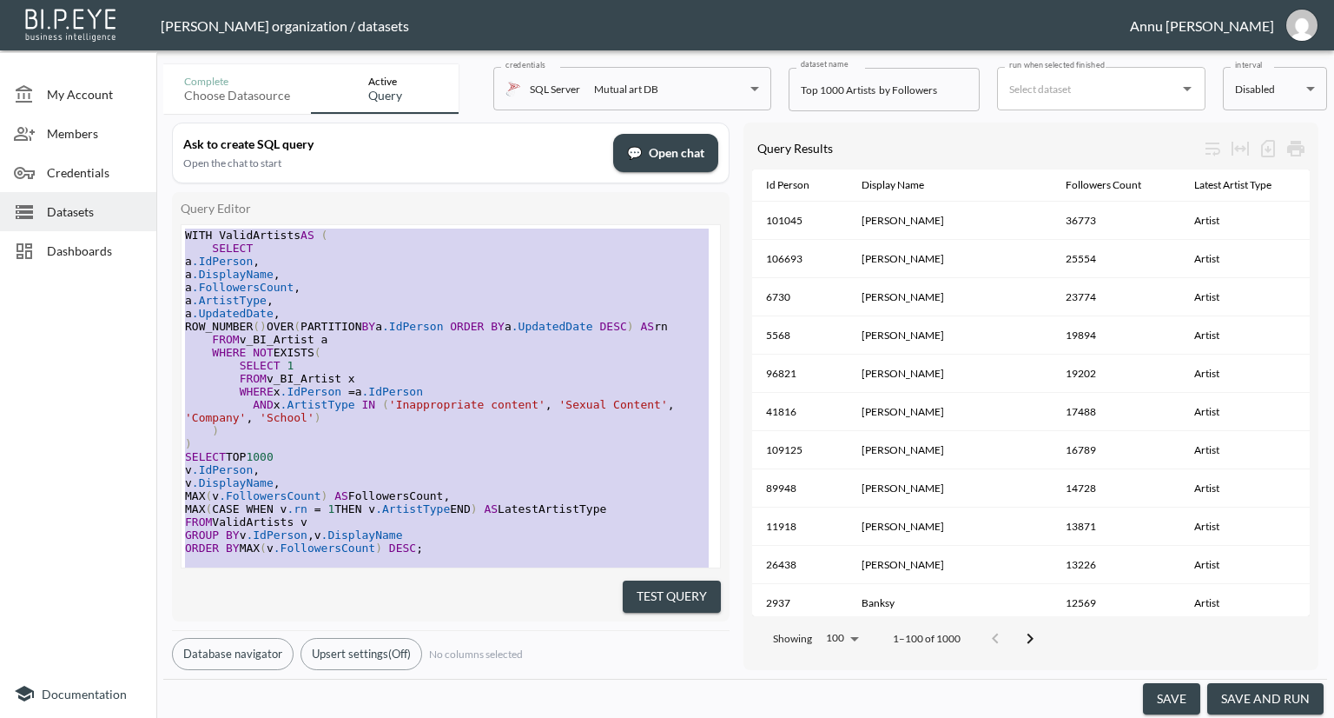
drag, startPoint x: 434, startPoint y: 520, endPoint x: 133, endPoint y: 99, distance: 518.0
click at [133, 99] on div "My Account Members Credentials Datasets Dashboards Documentation Complete Choos…" at bounding box center [667, 359] width 1334 height 718
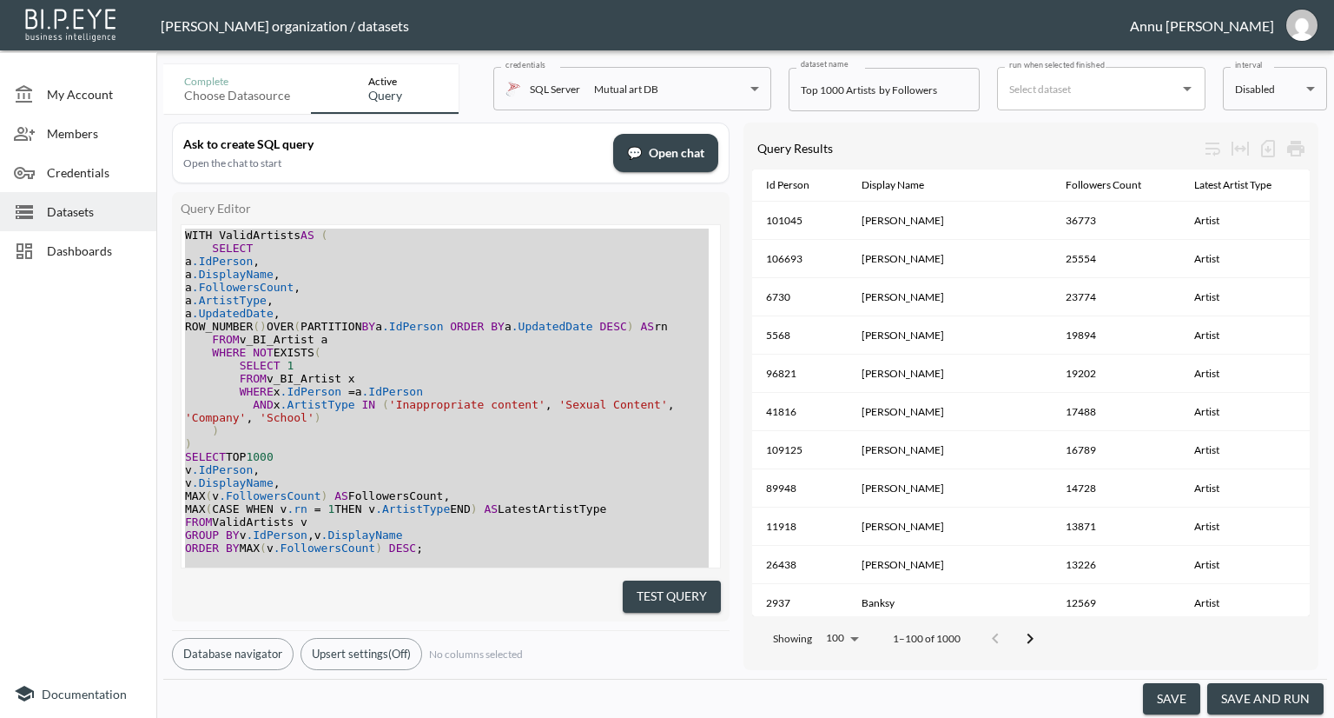
click at [125, 336] on div at bounding box center [78, 473] width 156 height 392
click at [108, 216] on span "Datasets" at bounding box center [95, 211] width 96 height 18
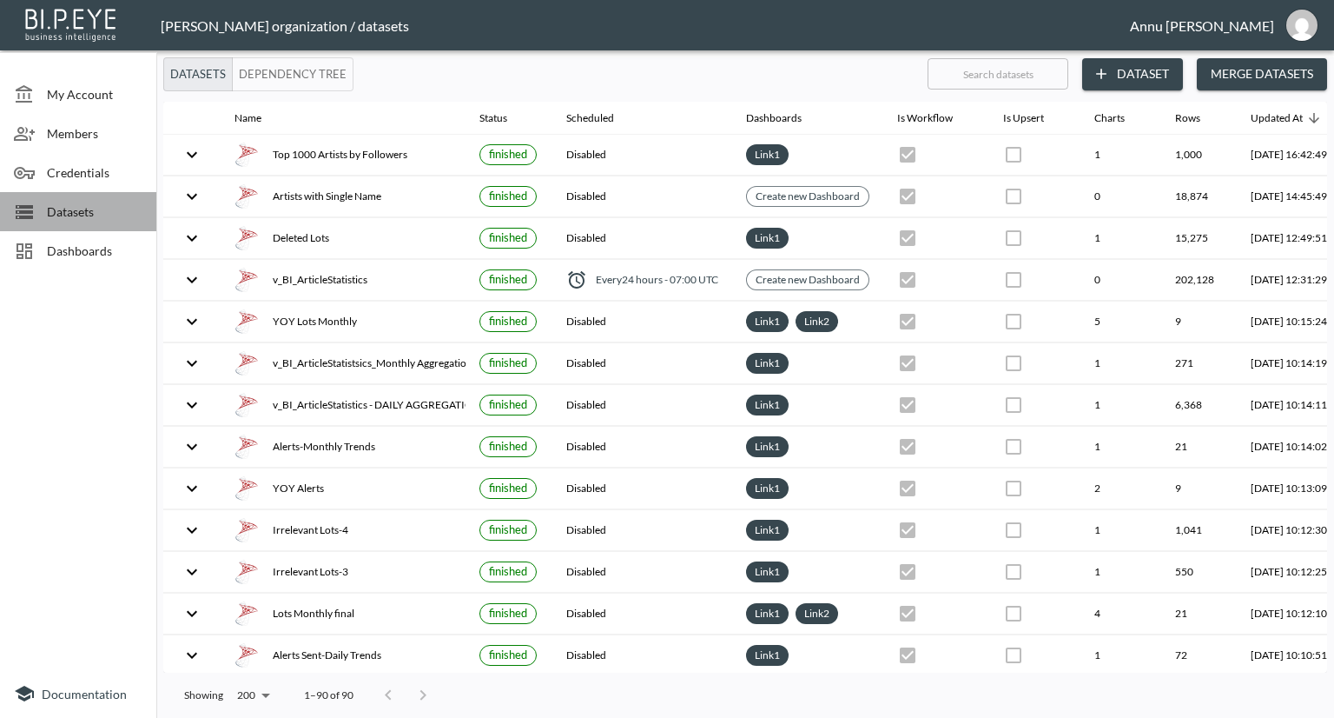
click at [87, 205] on span "Datasets" at bounding box center [95, 211] width 96 height 18
click at [1121, 60] on button "Dataset" at bounding box center [1132, 74] width 101 height 32
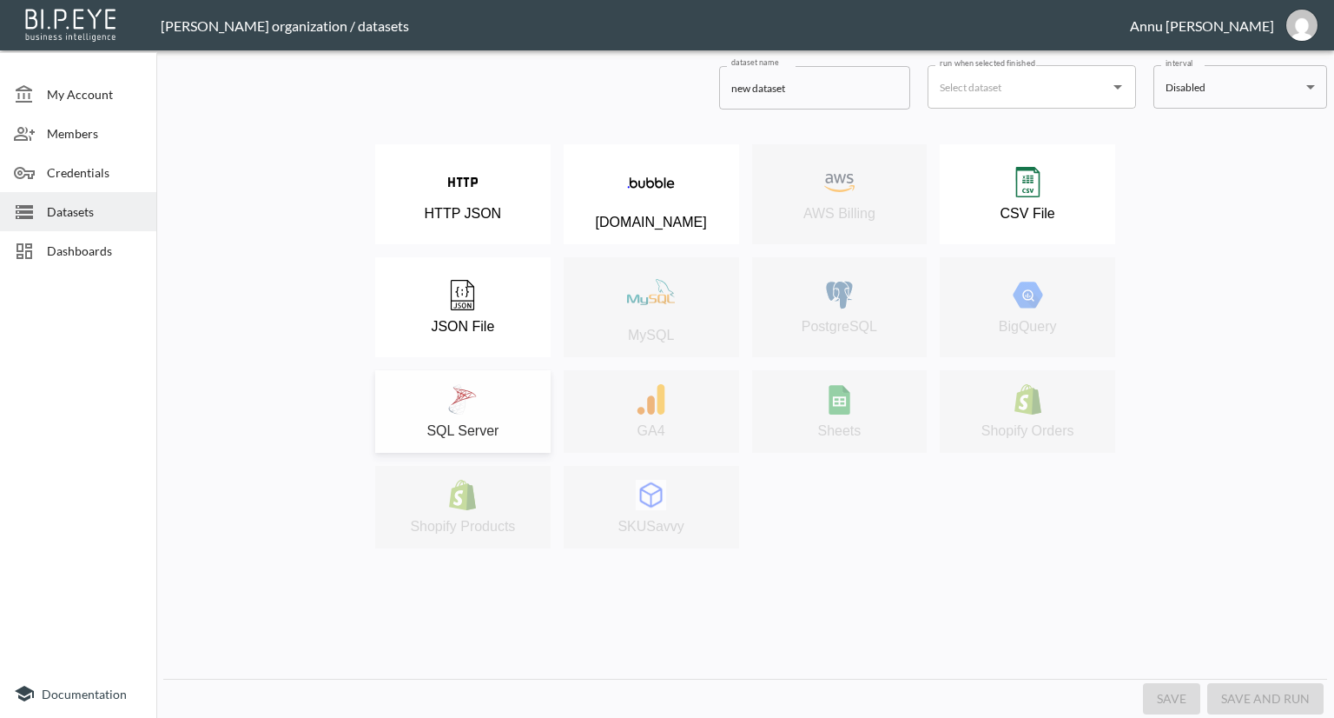
click at [533, 420] on div "SQL Server" at bounding box center [463, 411] width 158 height 55
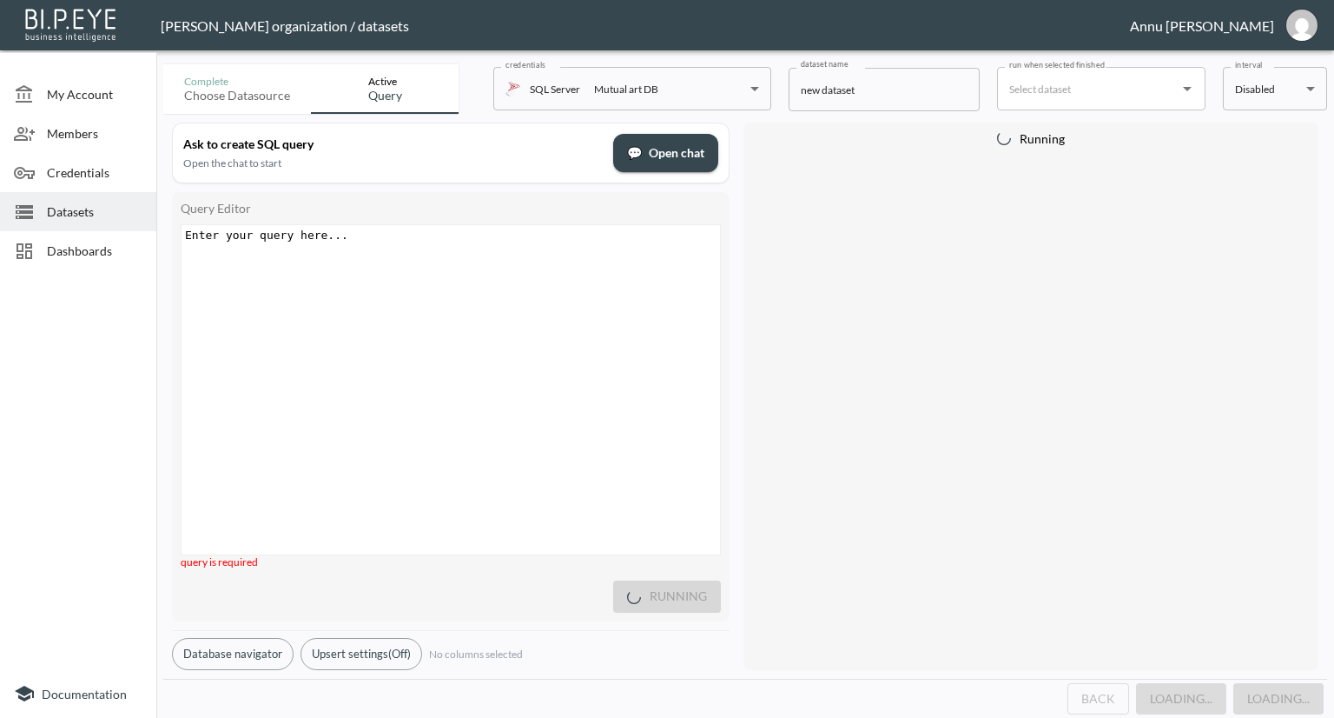
click at [384, 255] on div "Enter your query here... xxxxxxxxxx ​" at bounding box center [473, 411] width 582 height 373
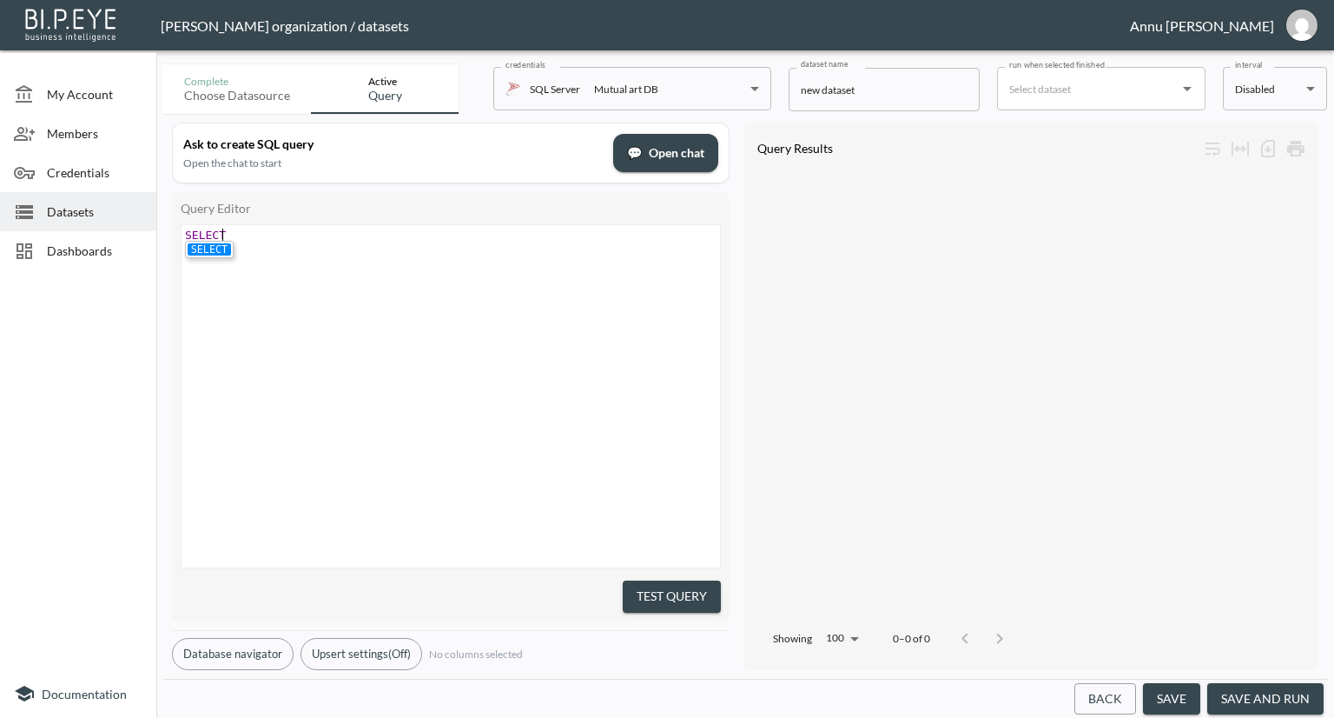
scroll to position [0, 43]
type textarea "SELECT Top"
drag, startPoint x: 476, startPoint y: 350, endPoint x: 500, endPoint y: 351, distance: 24.3
click at [476, 350] on div "xxxxxxxxxx SELECT Top * from v_BI_Artist" at bounding box center [473, 418] width 582 height 386
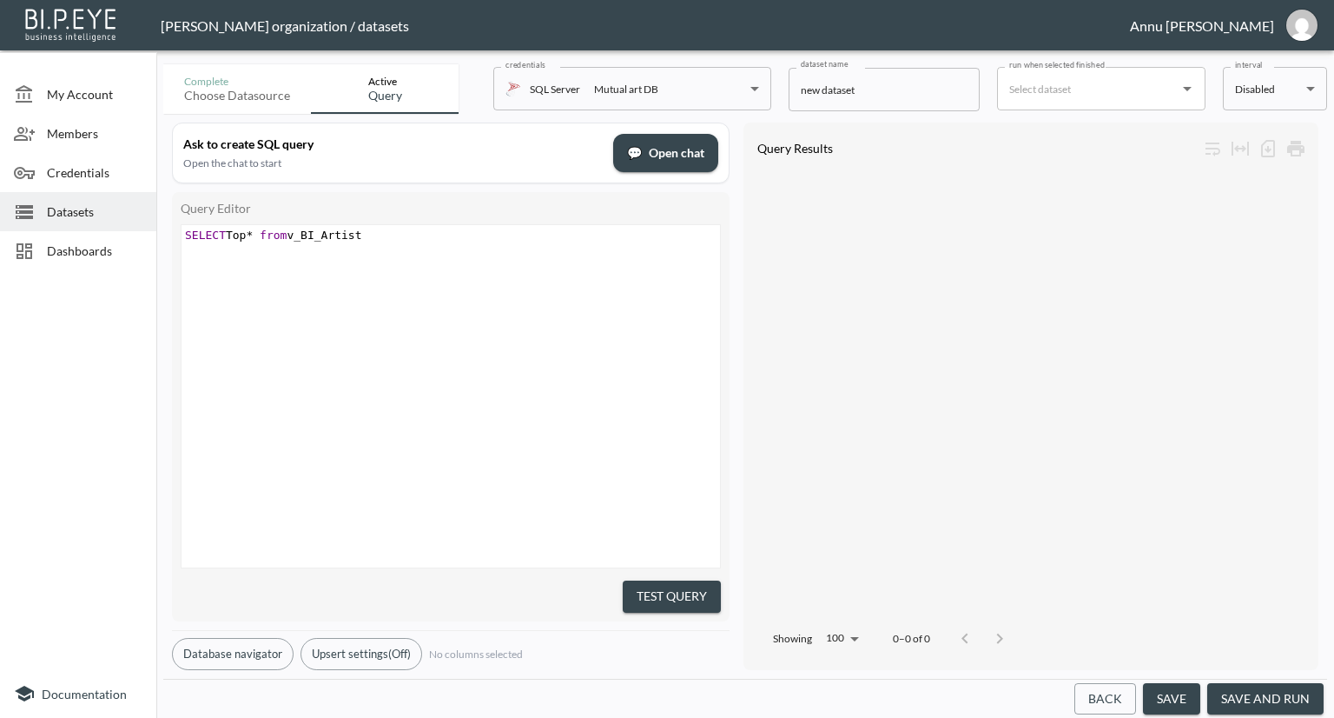
type textarea "* from v_BI_Artist"
click at [706, 594] on button "Test Query" at bounding box center [672, 596] width 98 height 32
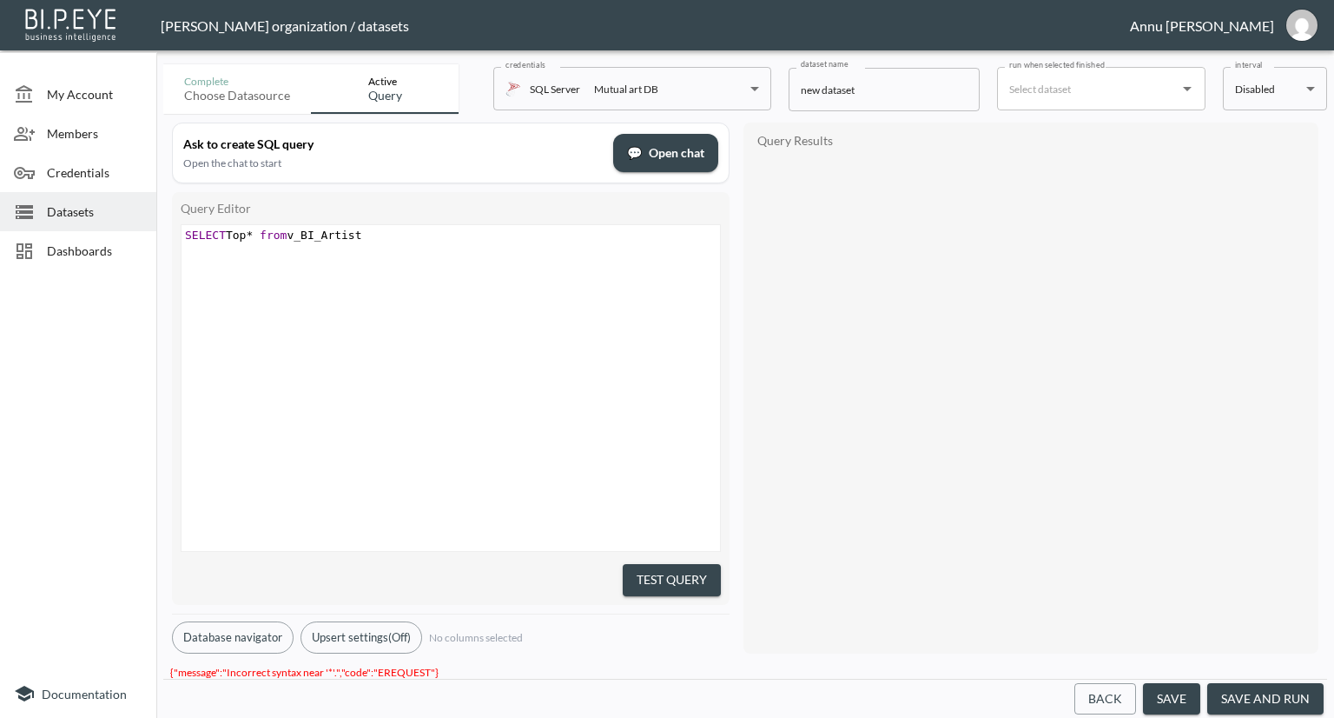
click at [248, 235] on span "SELECT Top * from v_BI_Artist" at bounding box center [273, 234] width 177 height 13
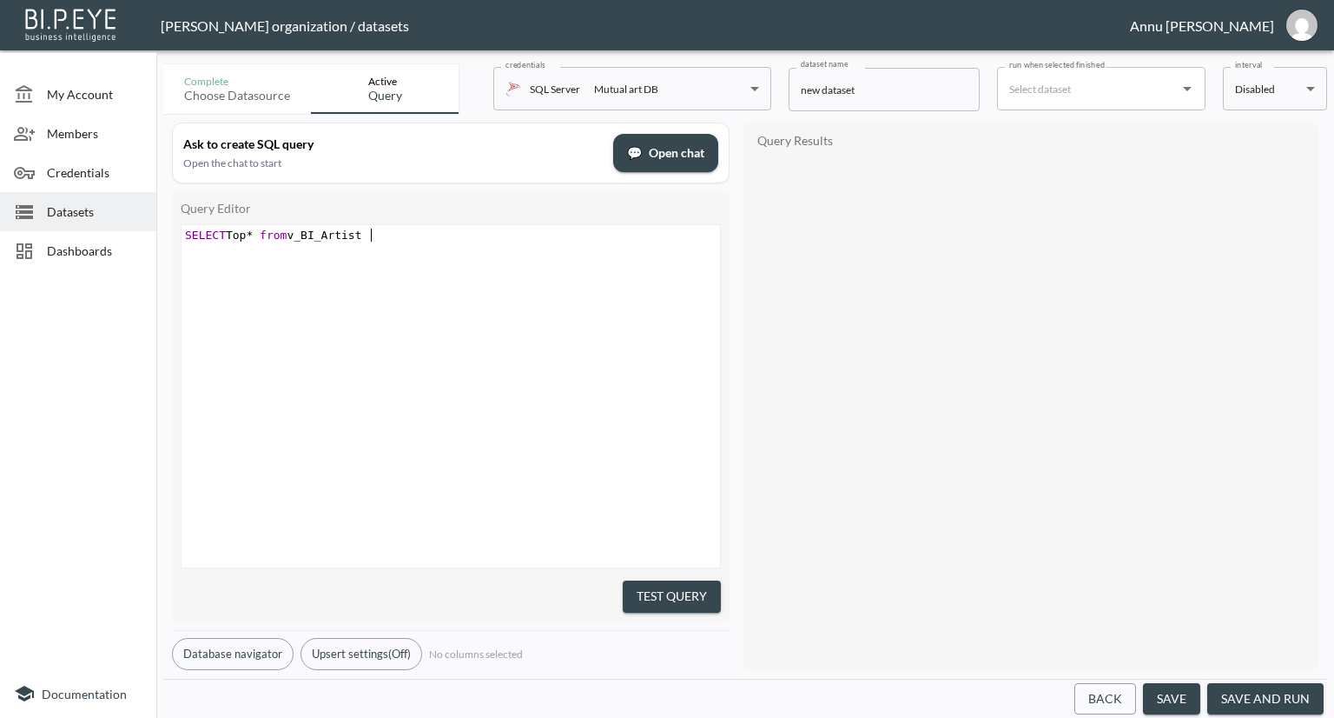
click at [672, 590] on button "Test Query" at bounding box center [672, 596] width 98 height 32
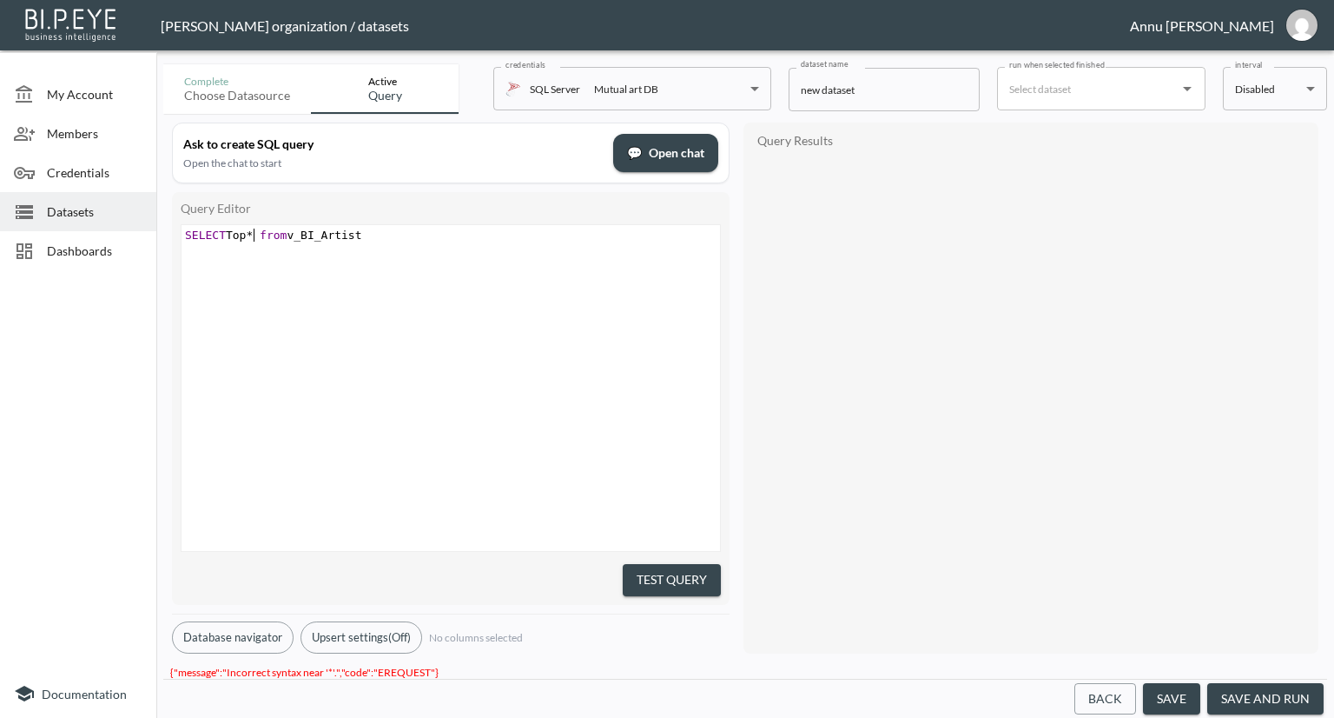
click at [252, 235] on span "SELECT Top * from v_BI_Artist" at bounding box center [273, 234] width 177 height 13
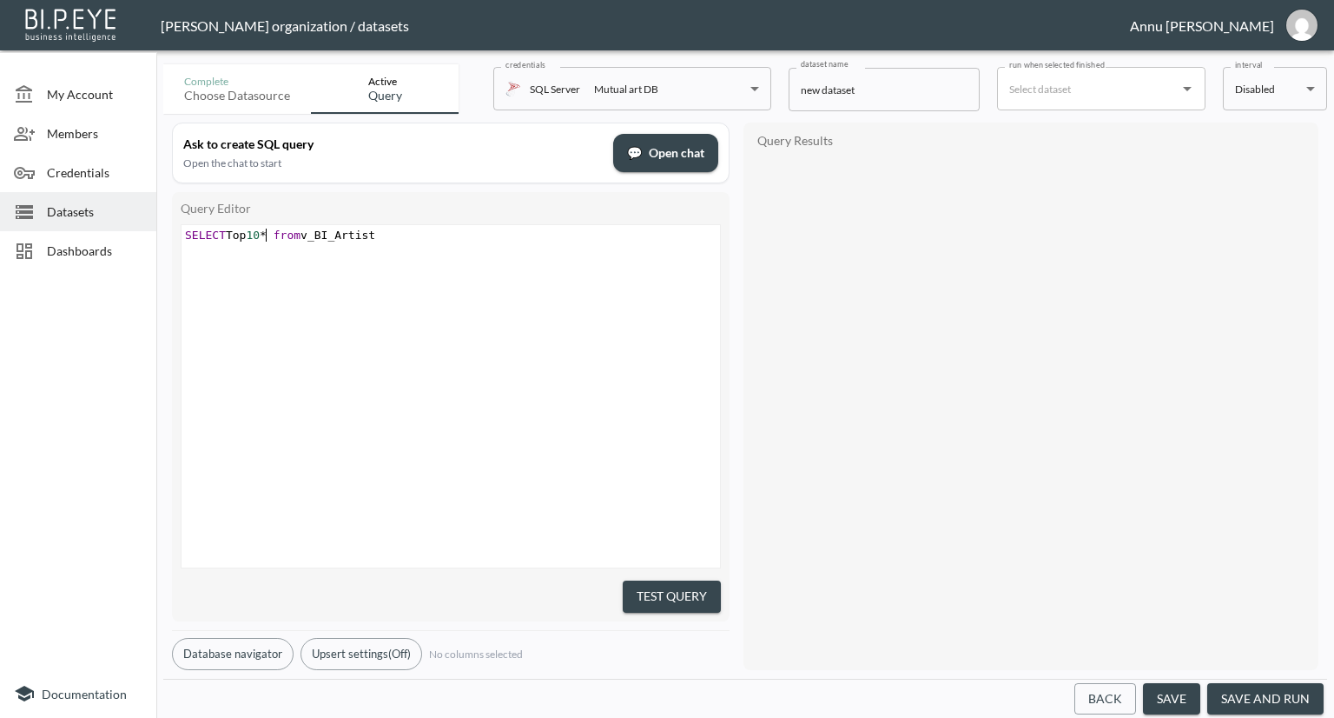
type textarea "10"
click at [434, 307] on div "xxxxxxxxxx SELECT Top 10 * from v_BI_Artist" at bounding box center [473, 418] width 582 height 386
click at [668, 585] on button "Test Query" at bounding box center [672, 596] width 98 height 32
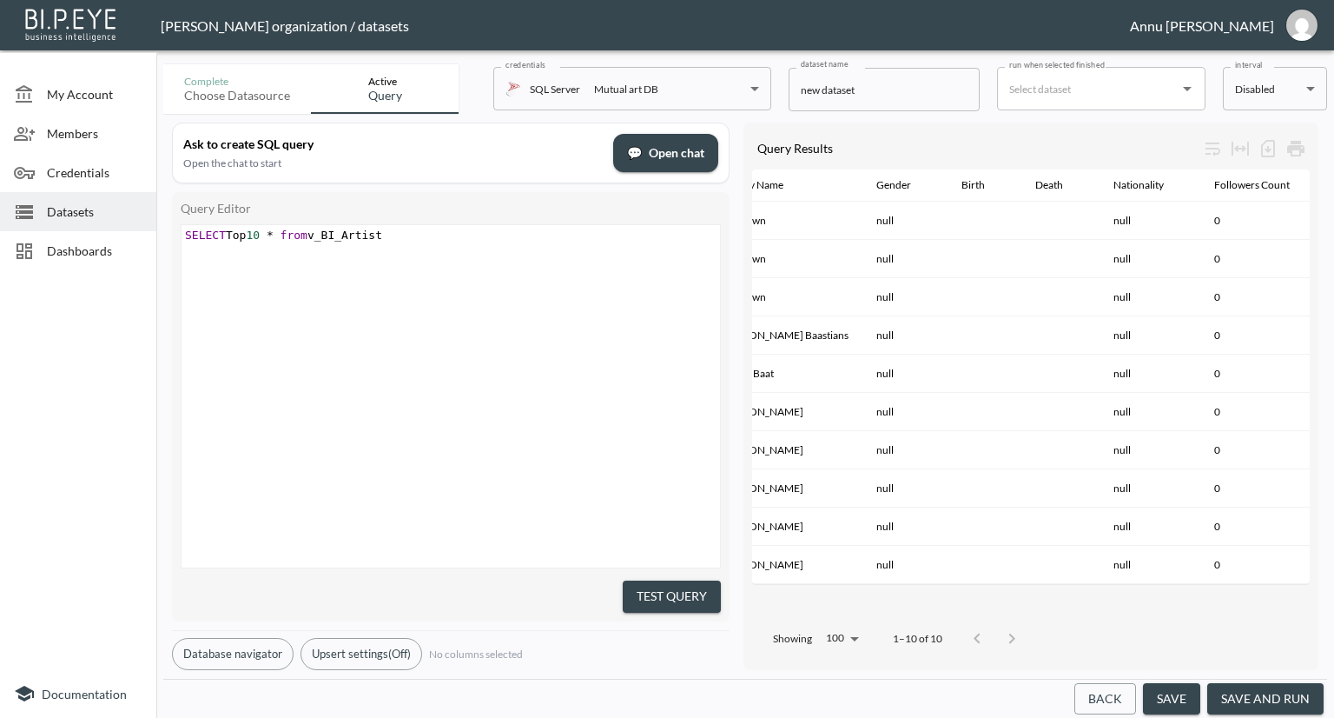
scroll to position [0, 0]
click at [476, 240] on pre "SELECT Top 10 * from v_BI_Artist" at bounding box center [453, 234] width 543 height 13
type textarea "where Birt"
click at [616, 394] on div "xxxxxxxxxx SELECT Top 10 * from v_BI_Artist where Birth is not null" at bounding box center [473, 418] width 582 height 386
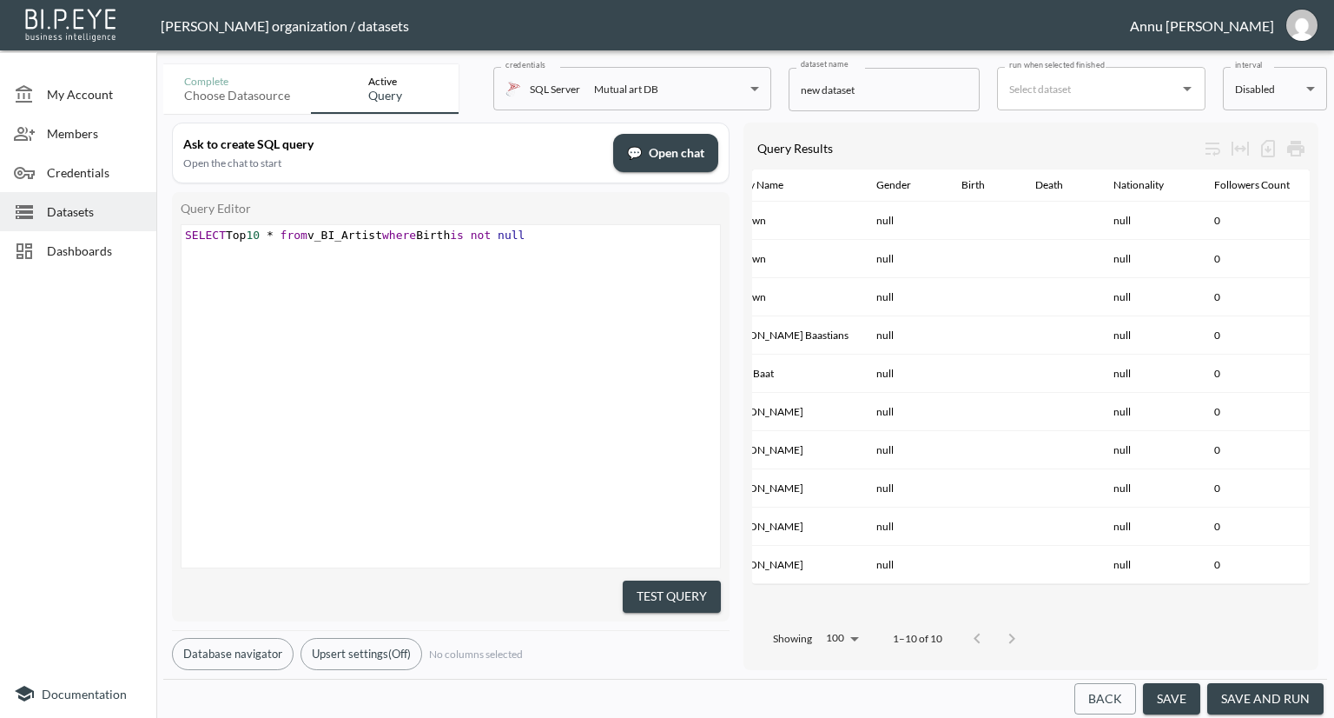
type textarea "h is not null"
drag, startPoint x: 671, startPoint y: 582, endPoint x: 690, endPoint y: 521, distance: 63.7
click at [671, 581] on button "Test Query" at bounding box center [672, 596] width 98 height 32
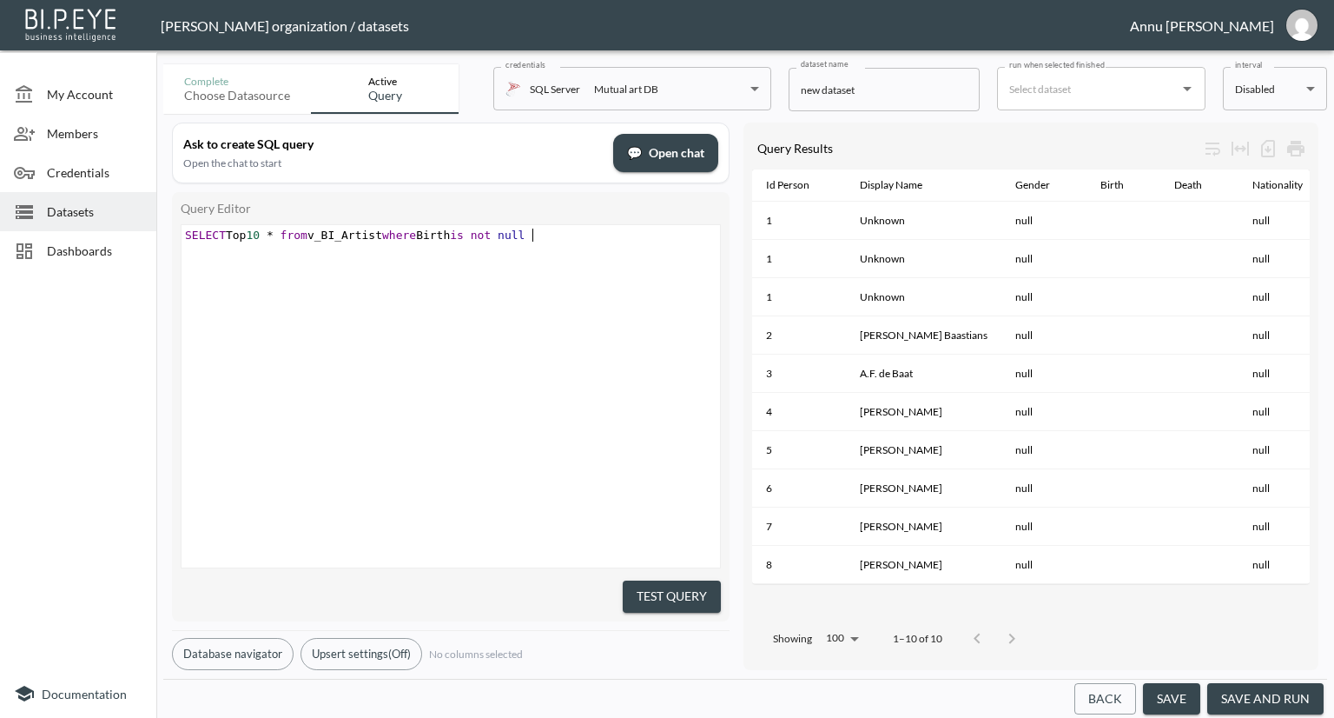
type textarea "not null"
type textarea "SELECT Top 10 * from v_BI_Artist where Birth is not null"
drag, startPoint x: 544, startPoint y: 234, endPoint x: 111, endPoint y: 237, distance: 432.6
click at [111, 237] on div "My Account Members Credentials Datasets Dashboards Documentation Complete Choos…" at bounding box center [667, 359] width 1334 height 718
click at [582, 228] on pre "SELECT Top 10 * from v_BI_Artist where Birth is not null" at bounding box center [453, 234] width 543 height 13
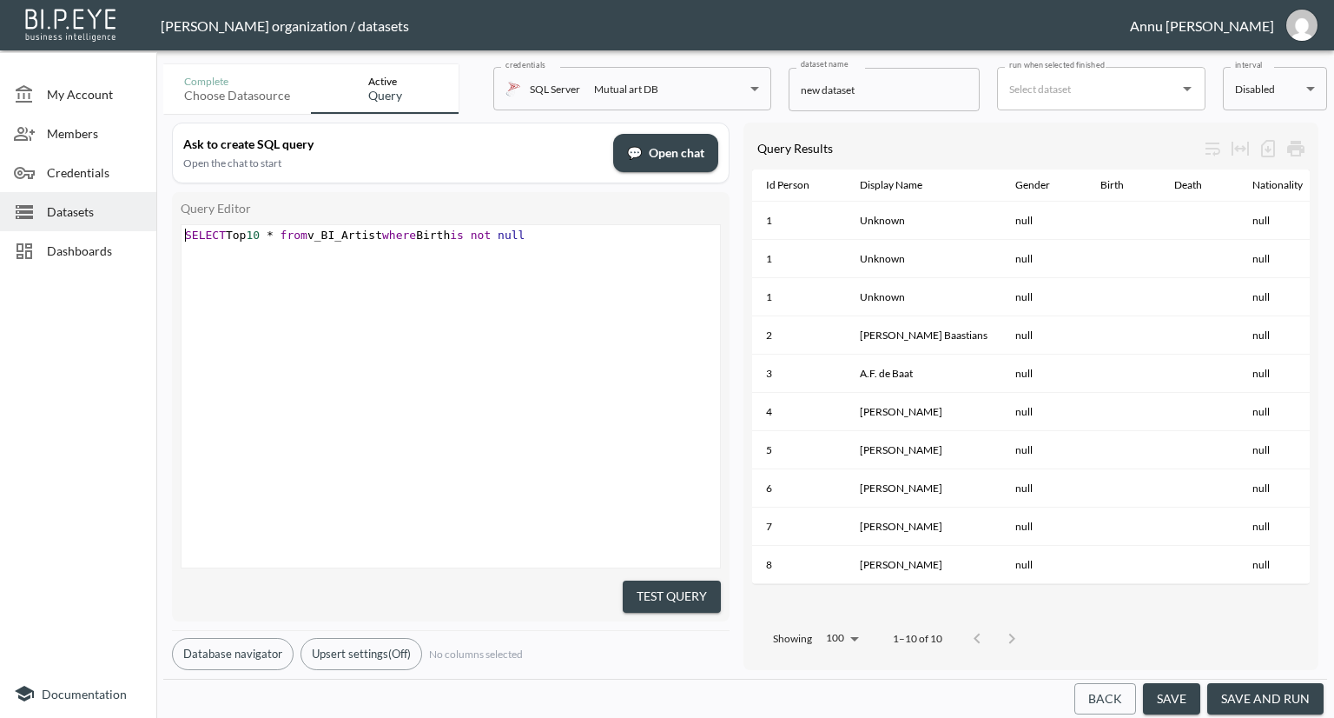
click at [522, 234] on span "null" at bounding box center [511, 234] width 27 height 13
type textarea "rom v_BI_Artist where Birth is not null"
drag, startPoint x: 470, startPoint y: 237, endPoint x: 138, endPoint y: 247, distance: 332.0
click at [138, 247] on div "My Account Members Credentials Datasets Dashboards Documentation Complete Choos…" at bounding box center [667, 359] width 1334 height 718
type textarea "SELECT Top 10 * from v_BI_Artist where Birth is not null"
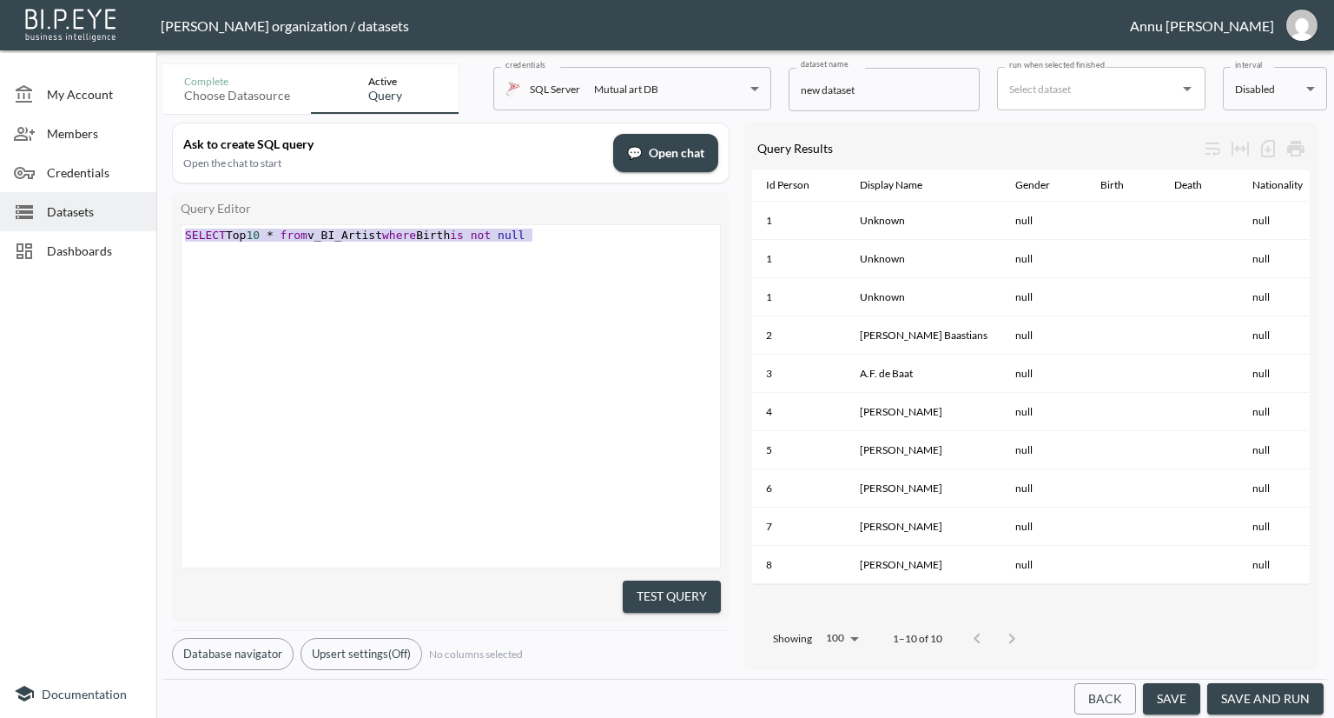
drag, startPoint x: 546, startPoint y: 233, endPoint x: 181, endPoint y: 226, distance: 364.9
click at [181, 226] on div "SELECT Top 10 * from v_BI_Artist where Birth is not null x SELECT Top 10 * from…" at bounding box center [451, 396] width 540 height 344
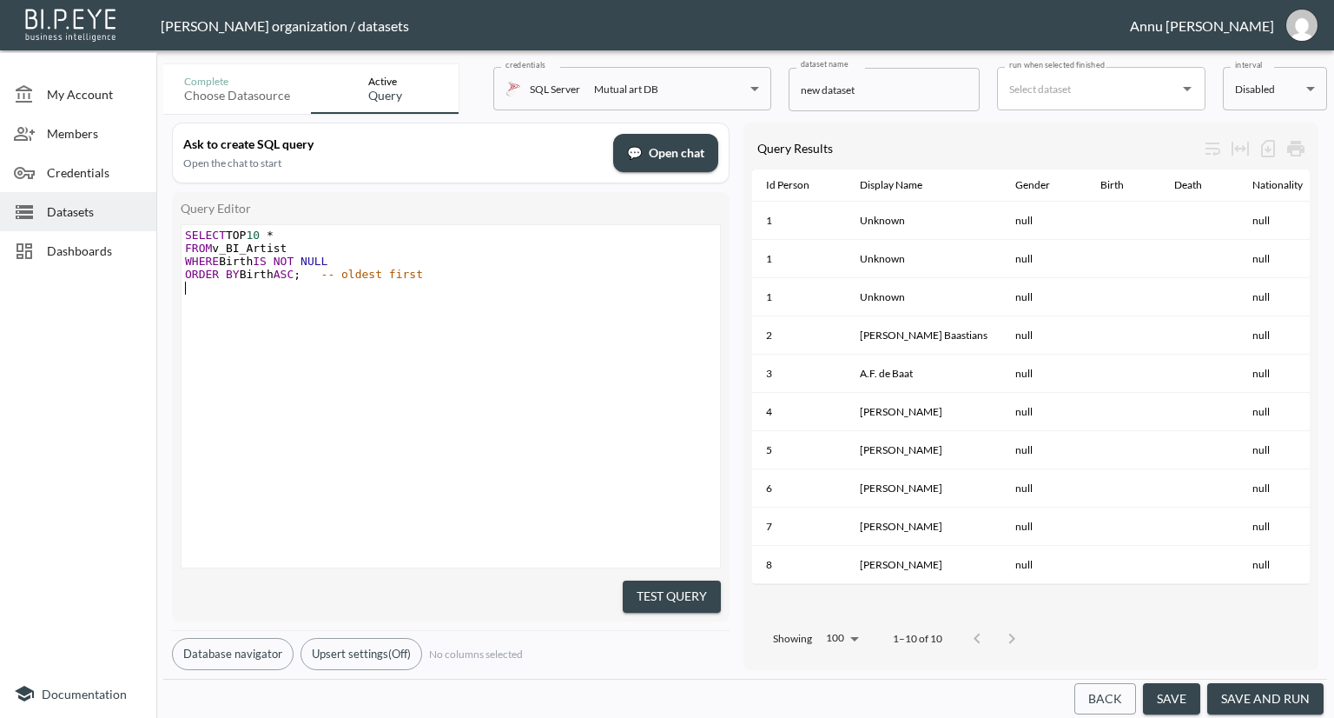
click at [441, 364] on div "x SELECT TOP 10 * FROM v_BI_Artist WHERE Birth IS NOT NULL ORDER BY Birth ASC ;…" at bounding box center [473, 418] width 582 height 386
click at [639, 584] on button "Test Query" at bounding box center [672, 596] width 98 height 32
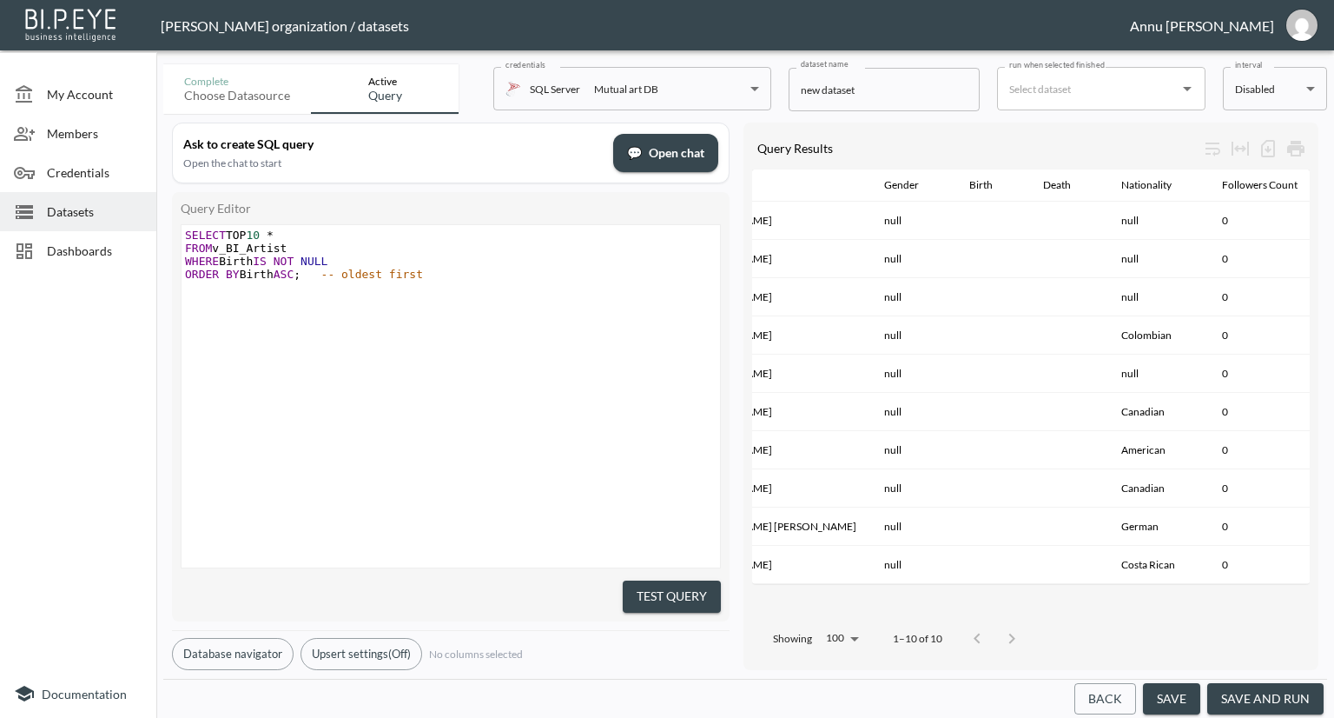
scroll to position [0, 174]
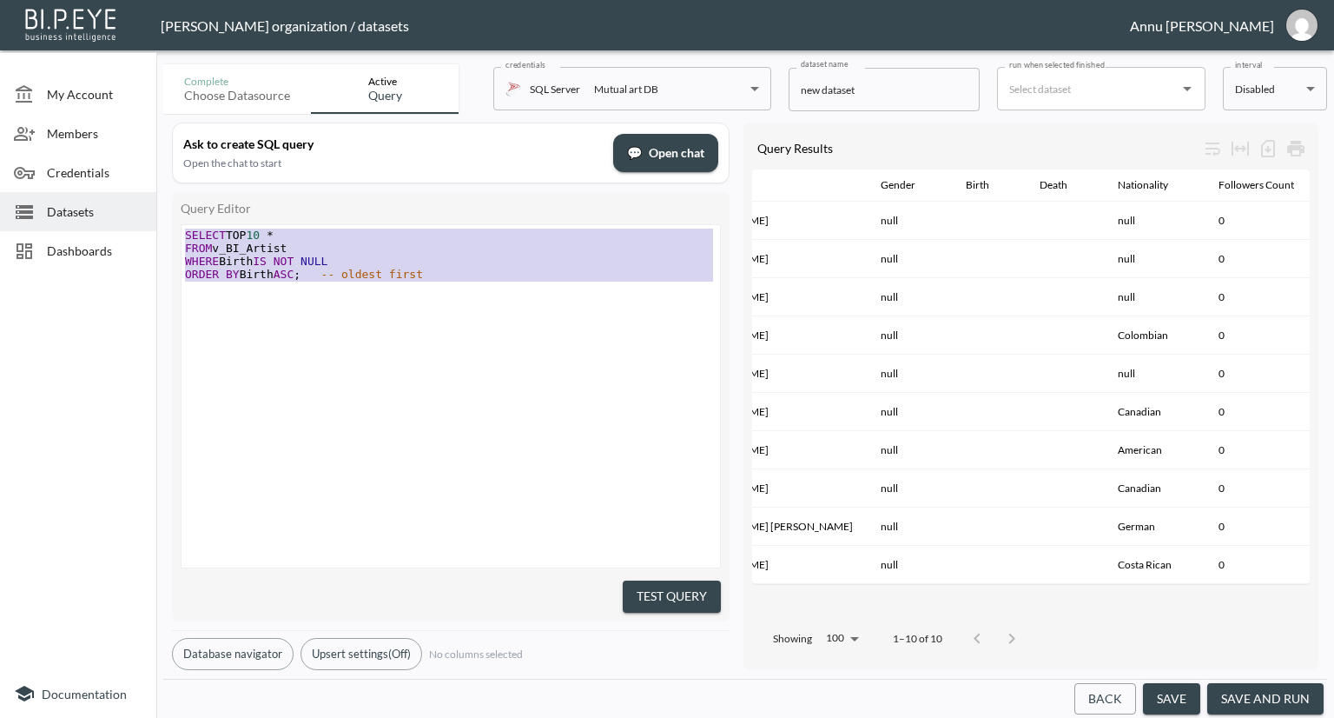
drag, startPoint x: 342, startPoint y: 286, endPoint x: 0, endPoint y: 173, distance: 360.4
click at [0, 173] on div "My Account Members Credentials Datasets Dashboards Documentation Complete Choos…" at bounding box center [667, 359] width 1334 height 718
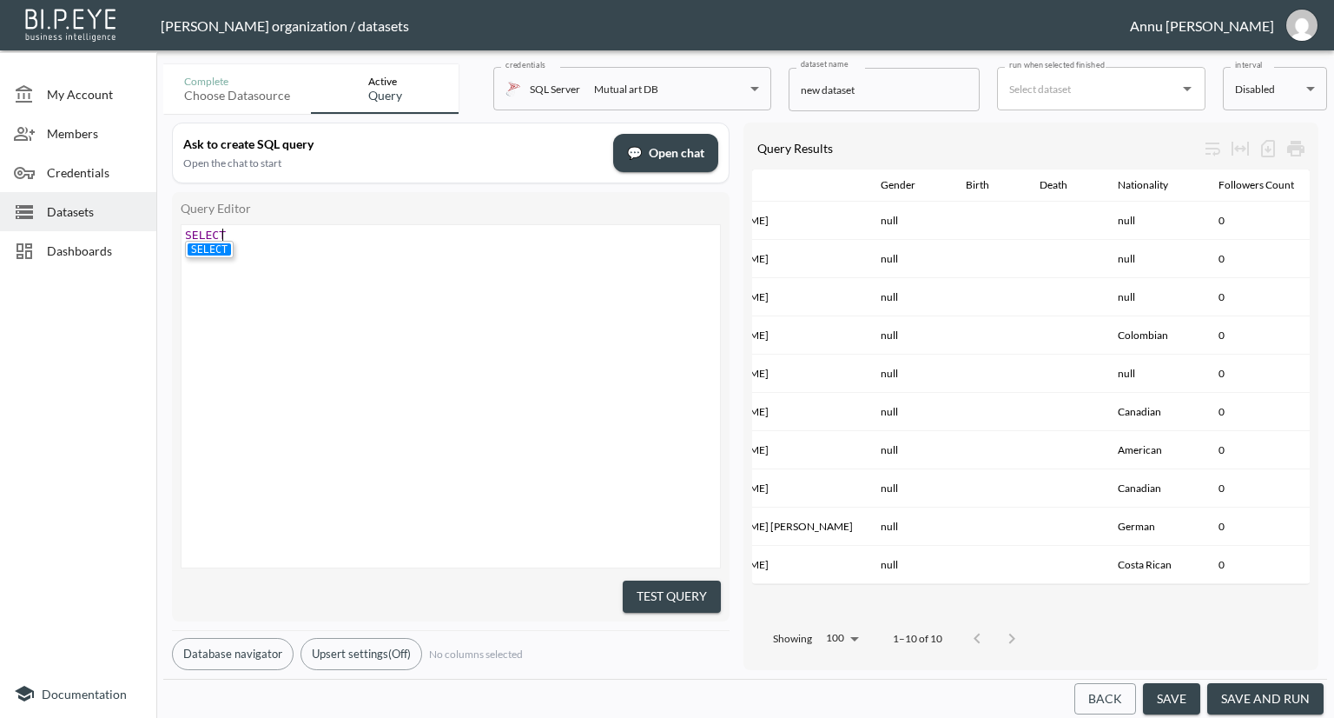
scroll to position [0, 43]
type textarea "SELECT *FRom v_BI_Artist where DI"
type textarea "isplayNmae"
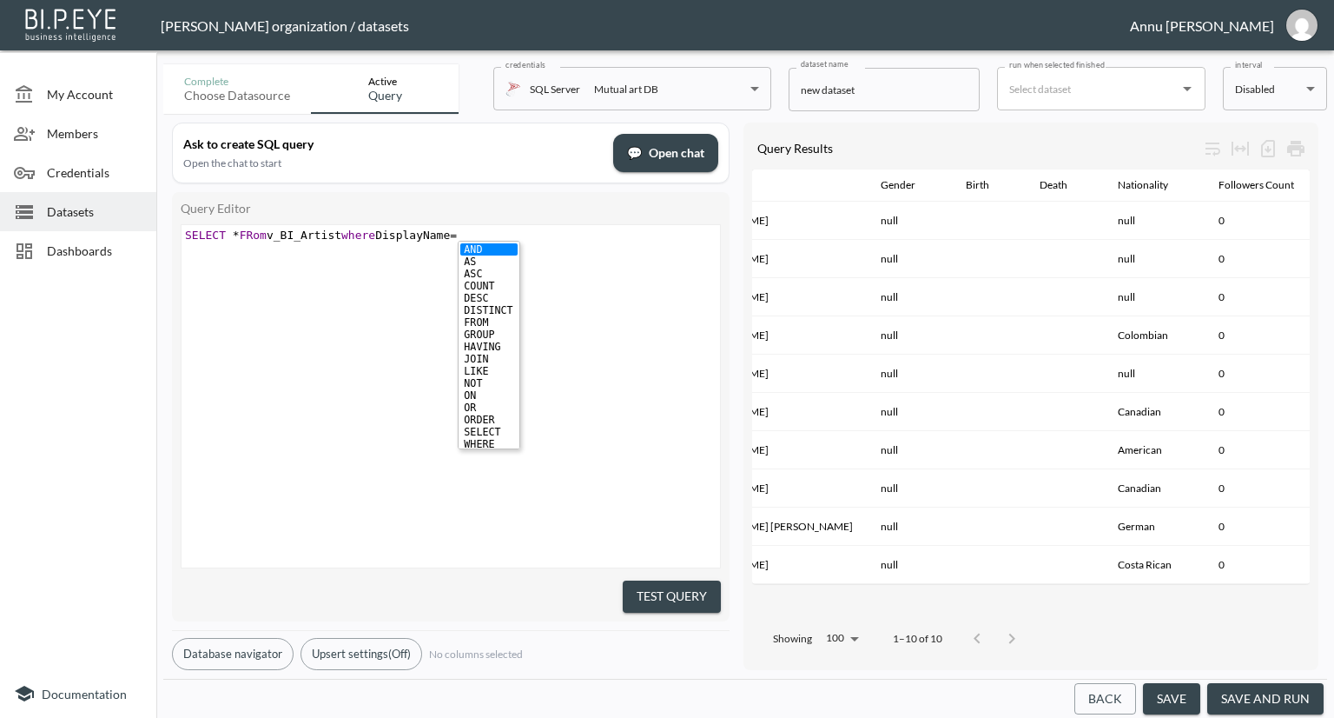
type textarea "ame =''"
type textarea "PabloPicasso"
click at [496, 389] on div "x SELECT * FRom v_BI_Artist where DisplayName = 'PabloPicasso'" at bounding box center [473, 418] width 582 height 386
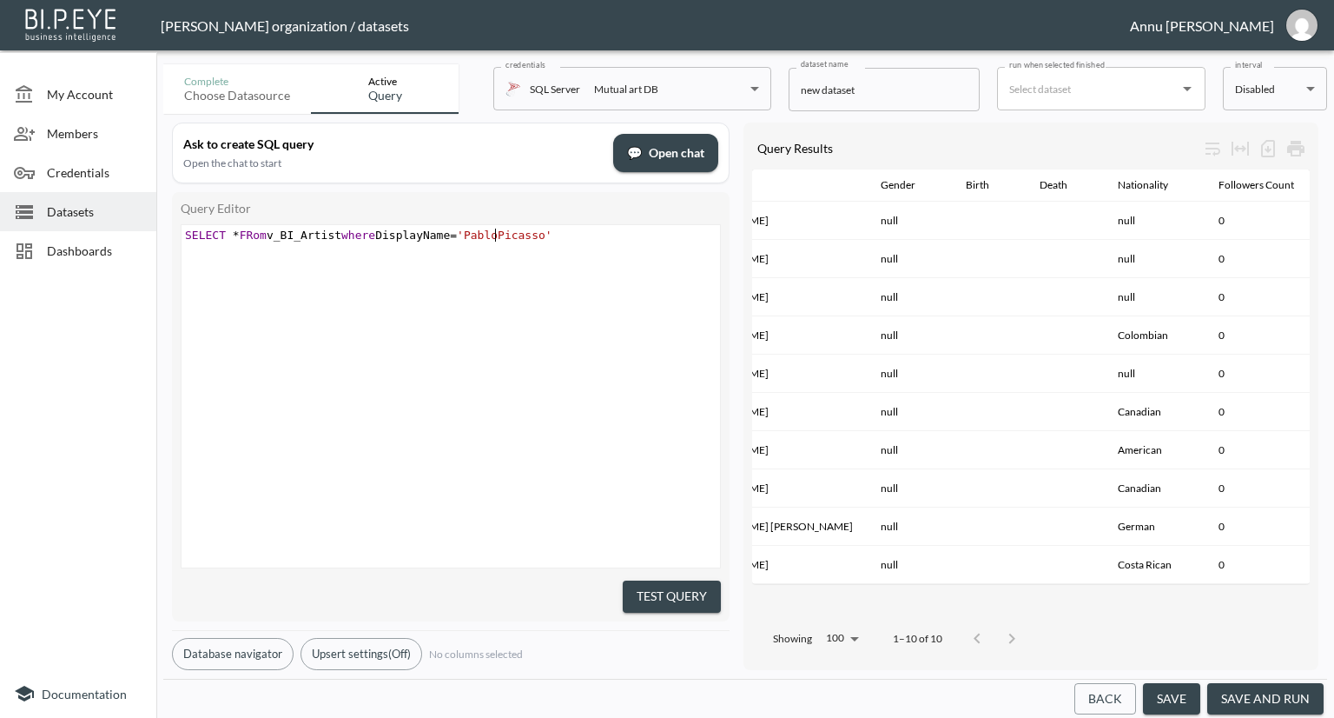
click at [498, 234] on span "'PabloPicasso'" at bounding box center [505, 234] width 96 height 13
click at [613, 318] on div "x SELECT * FRom v_BI_Artist where DisplayName = '[PERSON_NAME]'" at bounding box center [473, 418] width 582 height 386
click at [699, 593] on button "Test Query" at bounding box center [672, 596] width 98 height 32
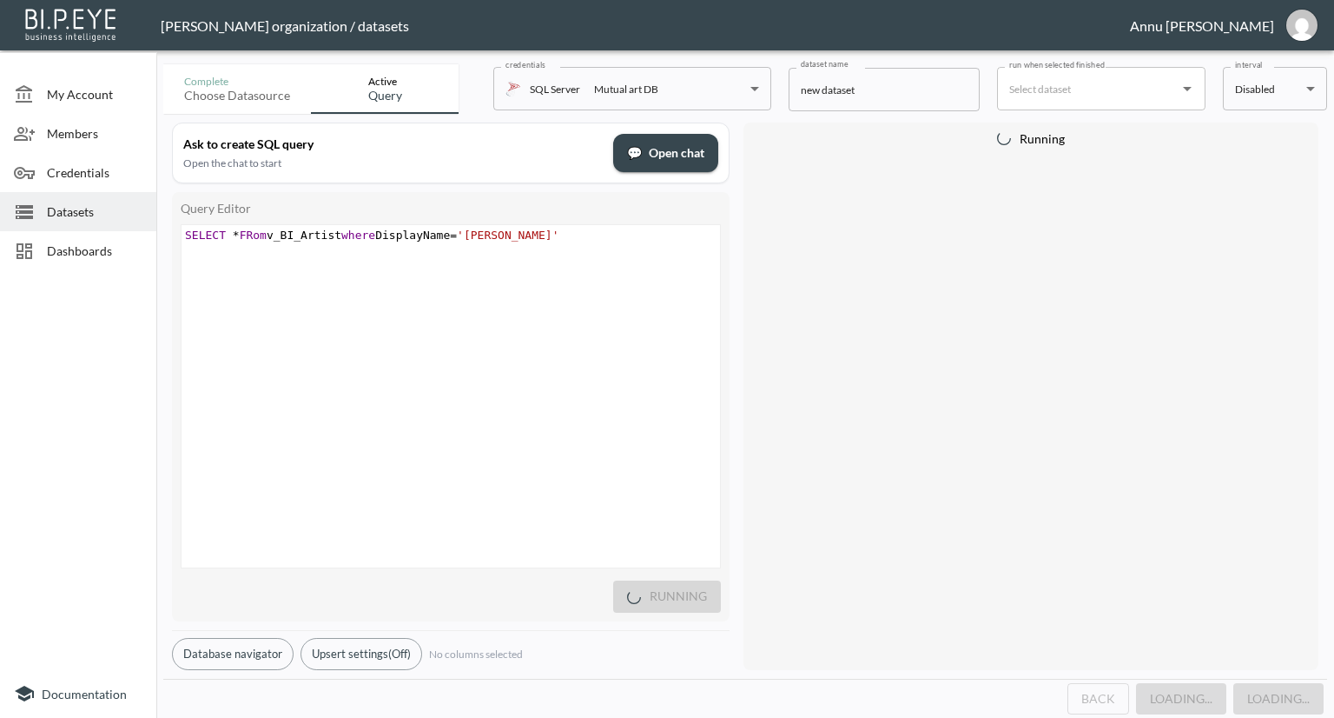
click at [240, 233] on span "FRom" at bounding box center [253, 234] width 27 height 13
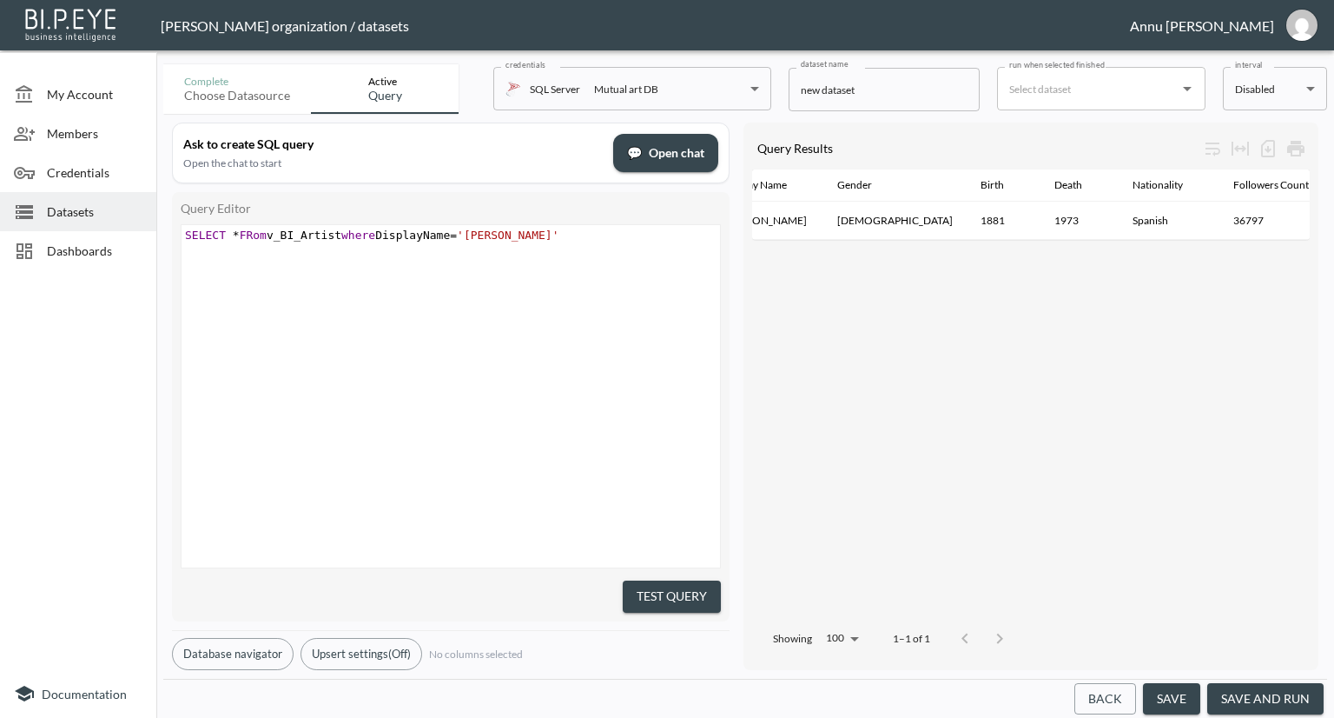
scroll to position [0, 0]
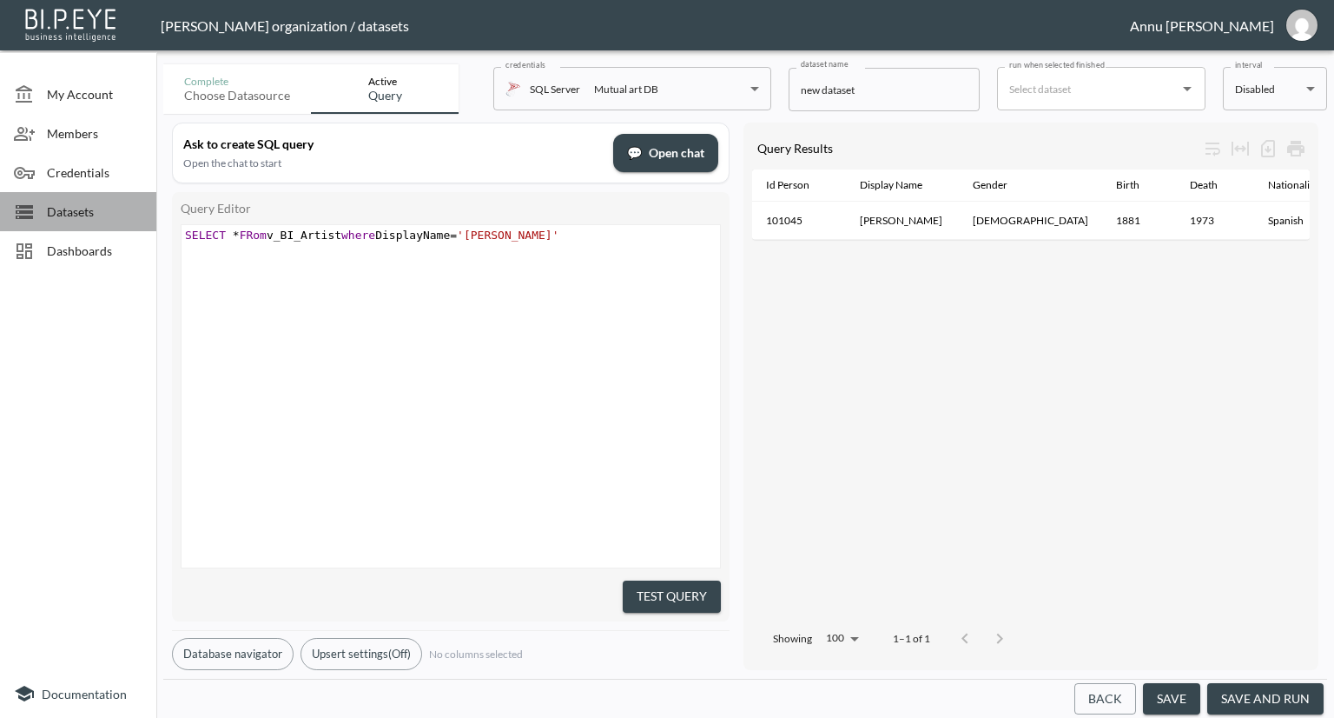
click at [67, 213] on span "Datasets" at bounding box center [95, 211] width 96 height 18
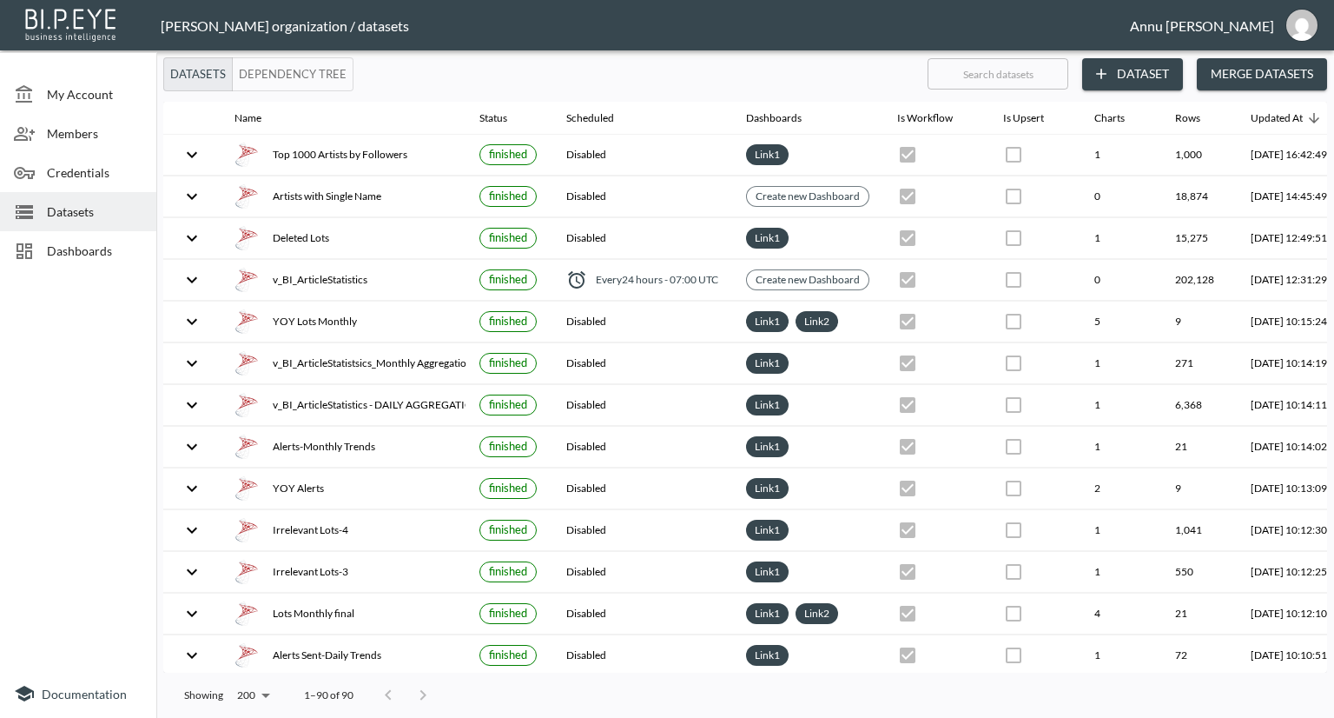
scroll to position [0, 102]
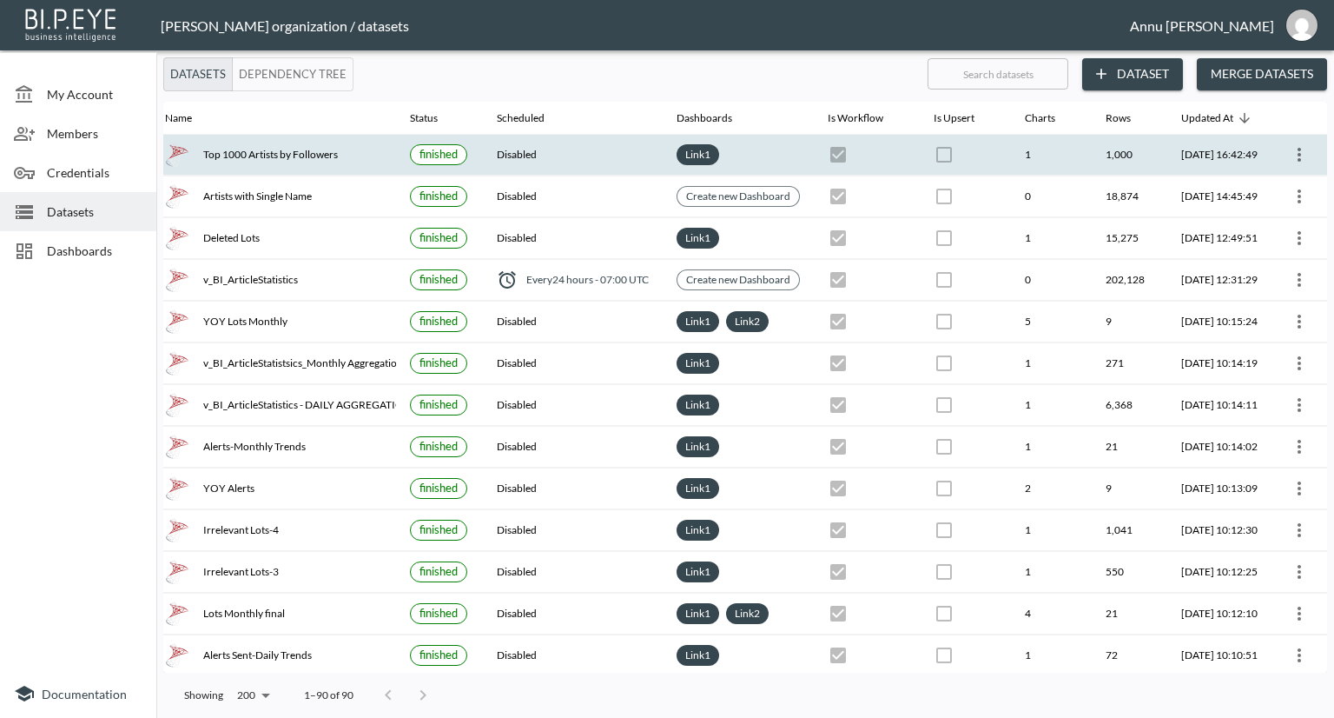
click at [1289, 151] on icon "more" at bounding box center [1299, 154] width 21 height 21
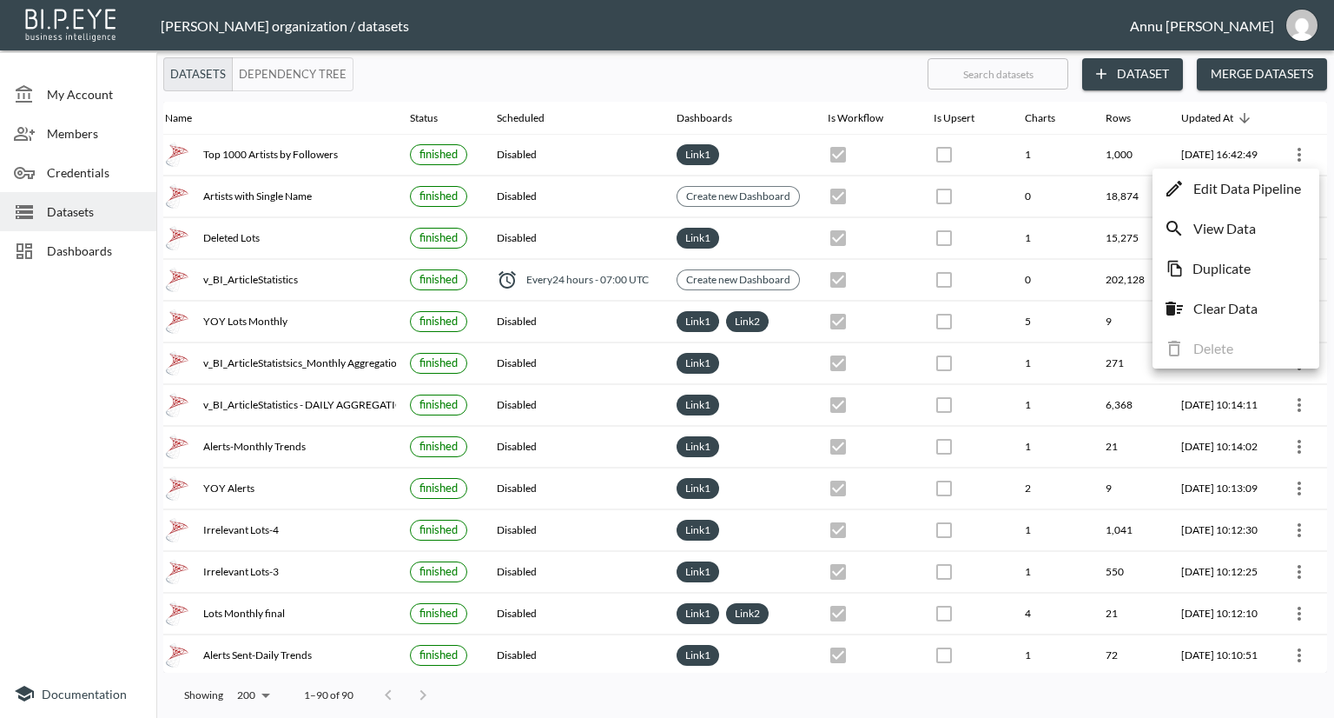
click at [1213, 188] on p "Edit Data Pipeline" at bounding box center [1248, 188] width 108 height 21
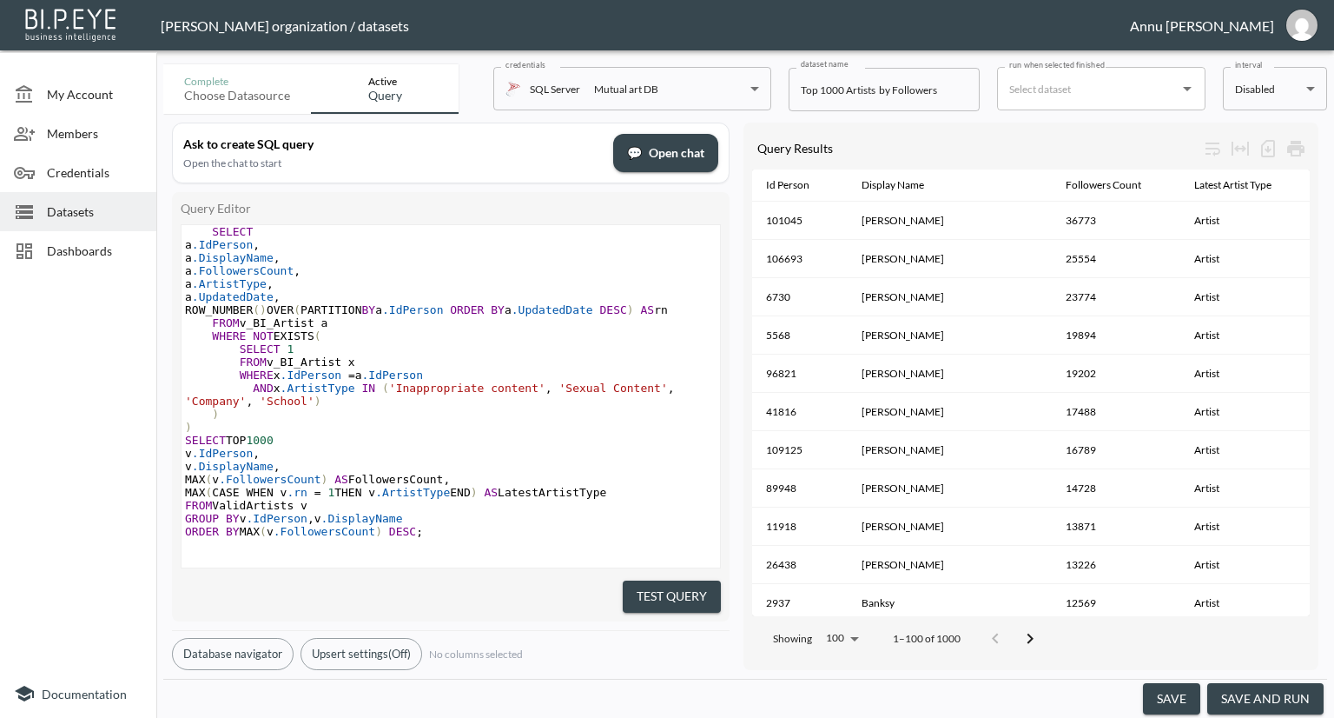
scroll to position [52, 0]
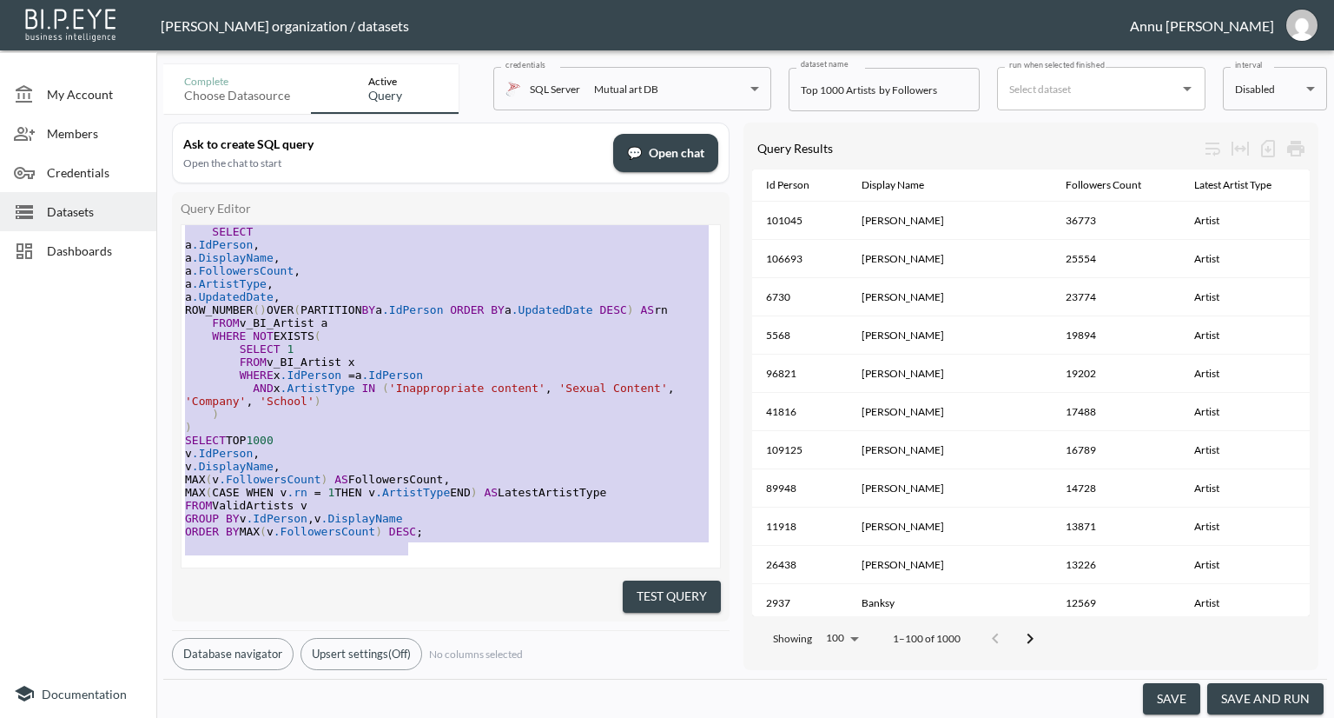
type textarea "WITH ValidArtists AS ( SELECT a.[PERSON_NAME], a.DisplayName, a.FollowersCount,…"
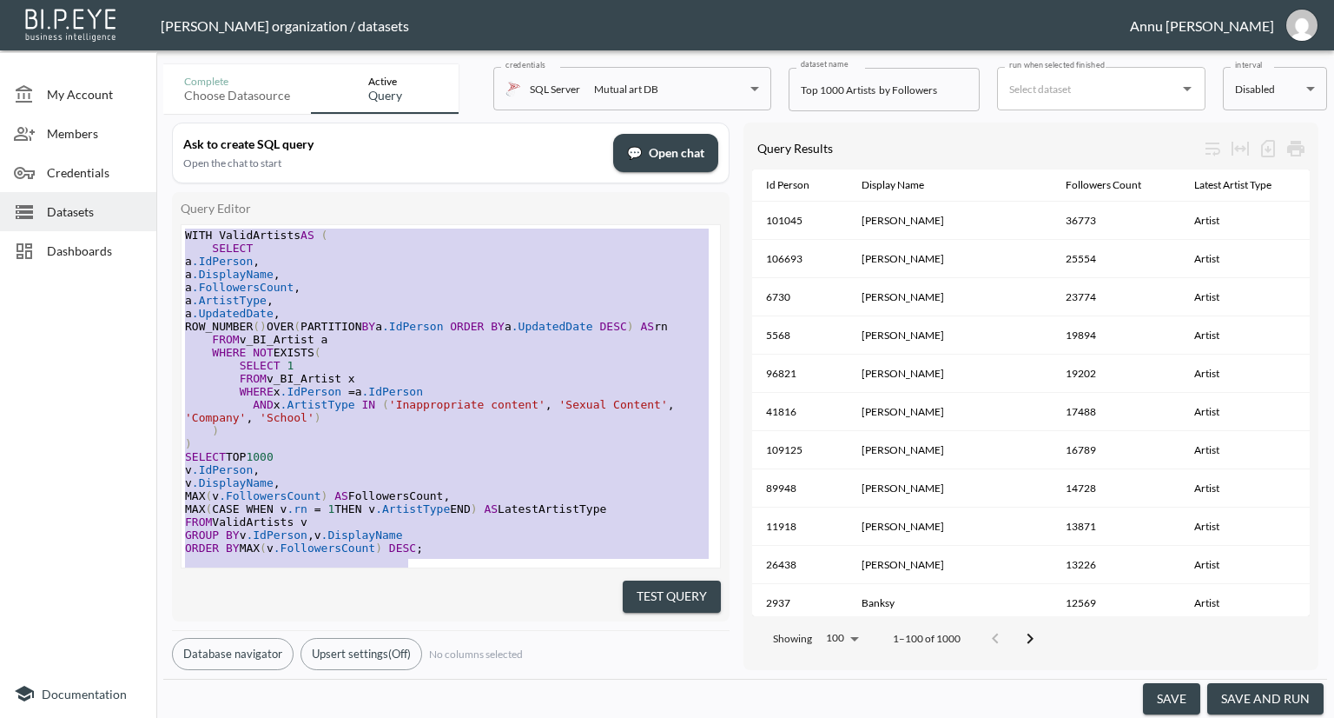
drag, startPoint x: 435, startPoint y: 513, endPoint x: 223, endPoint y: 91, distance: 471.6
click at [223, 91] on div "Complete Choose datasource Active Query credentials SQL Server Mutual art DB 82…" at bounding box center [745, 387] width 1164 height 660
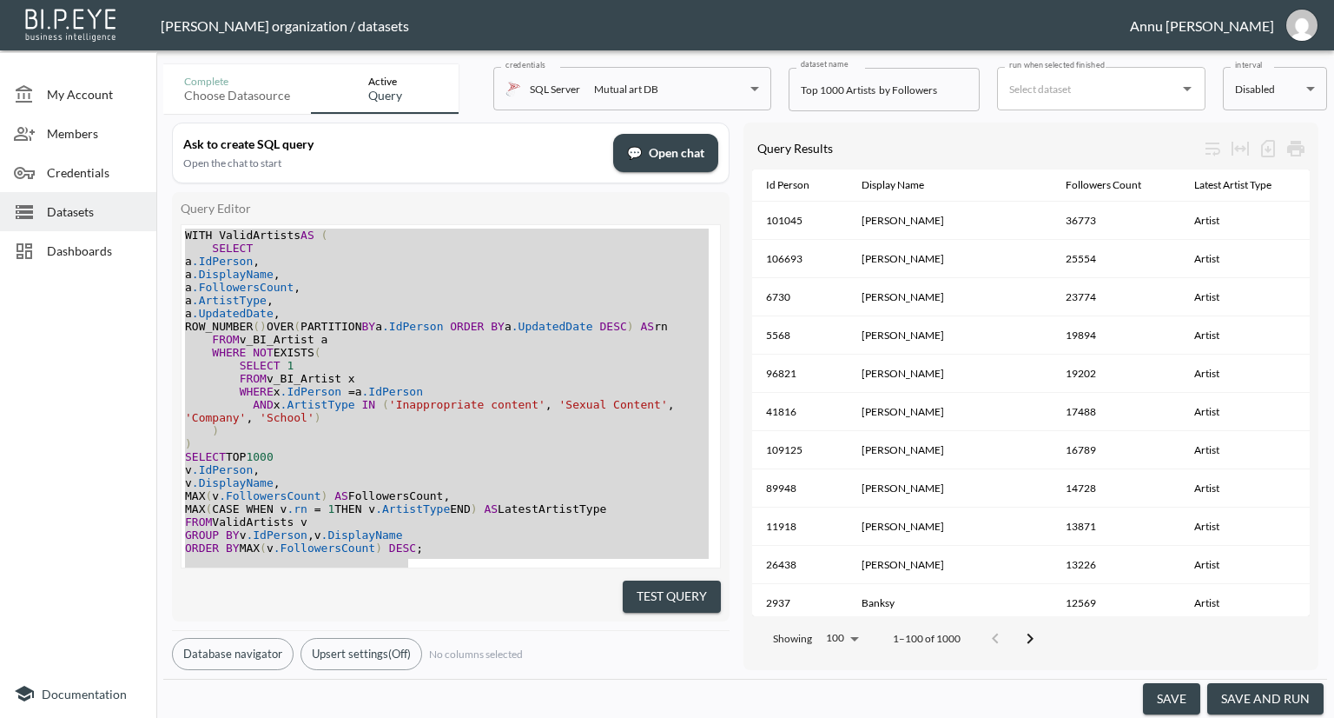
click at [69, 341] on div at bounding box center [78, 473] width 156 height 392
click at [55, 211] on span "Datasets" at bounding box center [95, 211] width 96 height 18
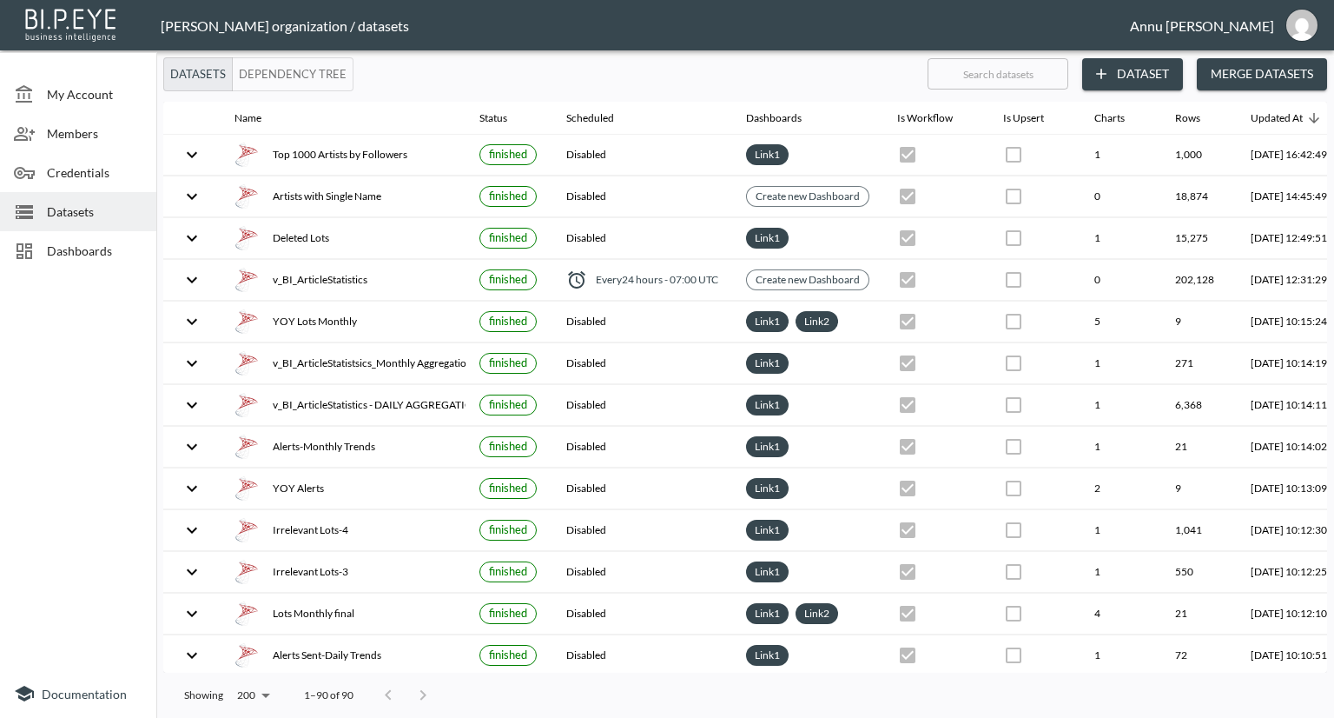
click at [1129, 74] on button "Dataset" at bounding box center [1132, 74] width 101 height 32
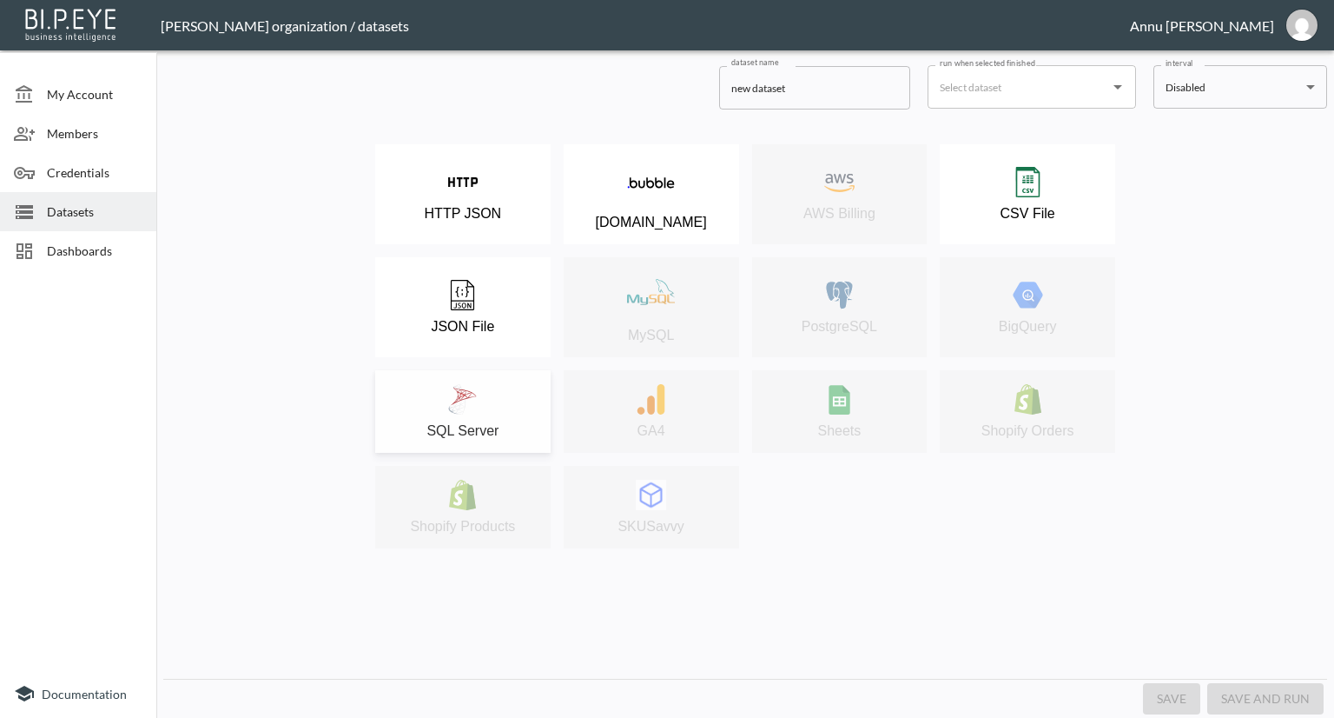
click at [493, 408] on div "SQL Server" at bounding box center [463, 411] width 158 height 55
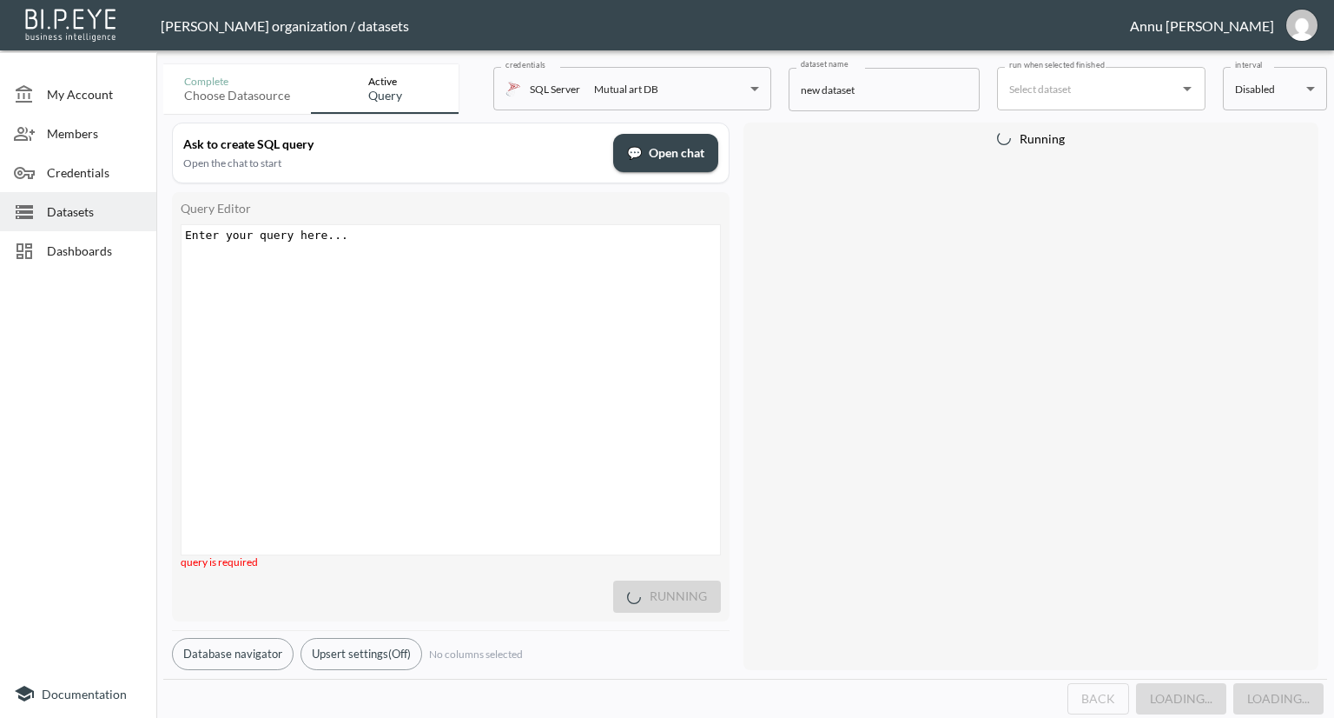
click at [443, 273] on div "Enter your query here... xxxxxxxxxx ​" at bounding box center [473, 411] width 582 height 373
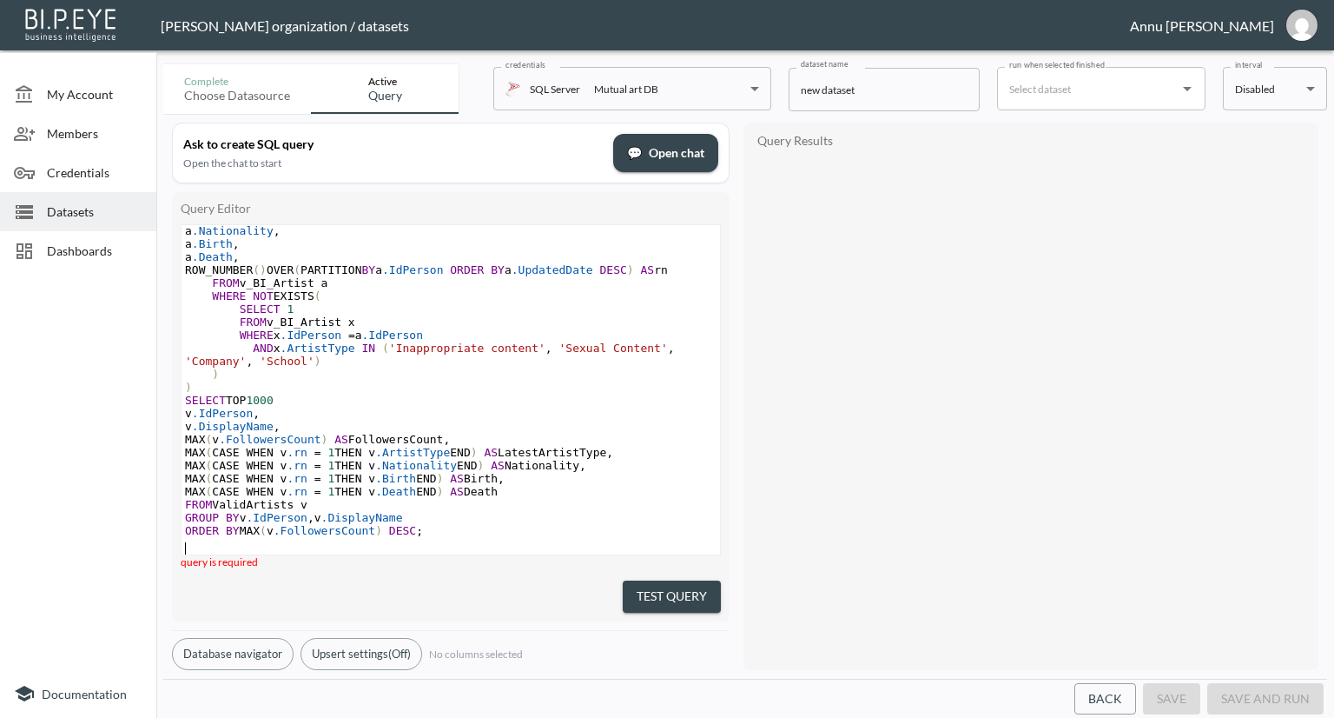
scroll to position [119, 0]
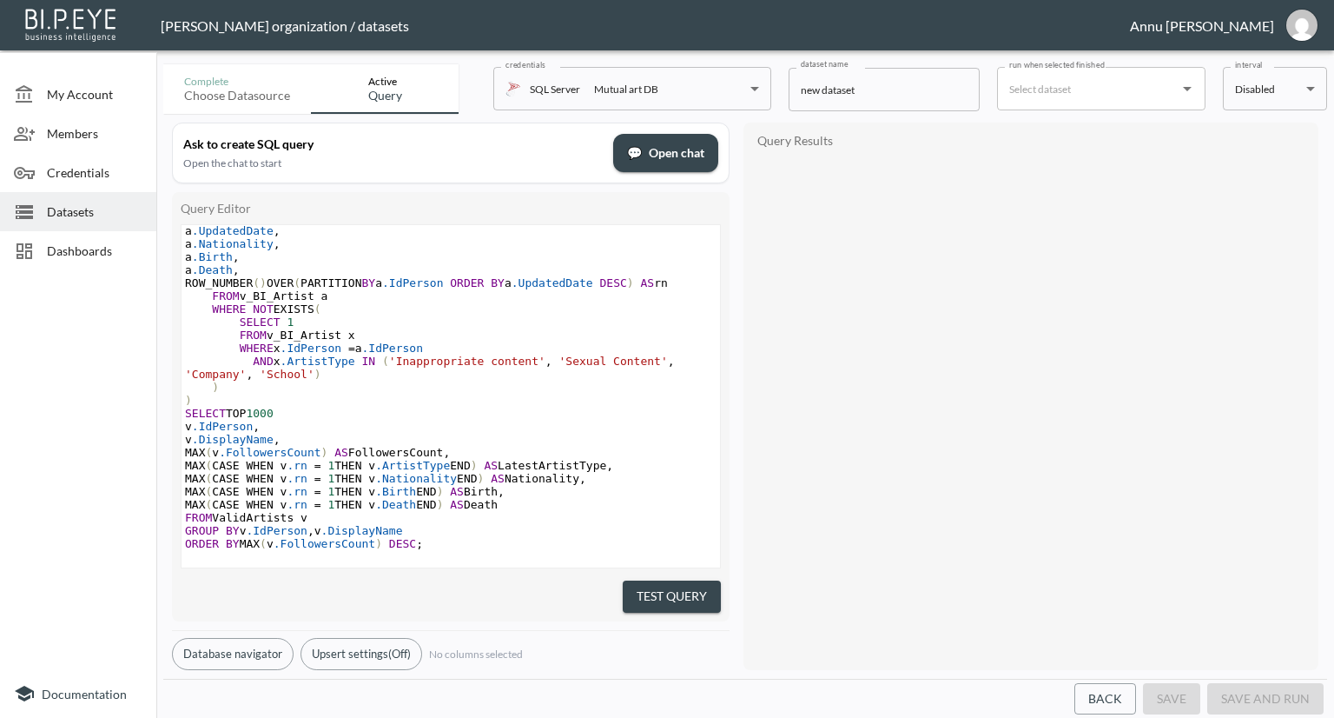
click at [753, 396] on div "Query Results" at bounding box center [1031, 396] width 558 height 530
click at [687, 588] on button "Test Query" at bounding box center [672, 596] width 98 height 32
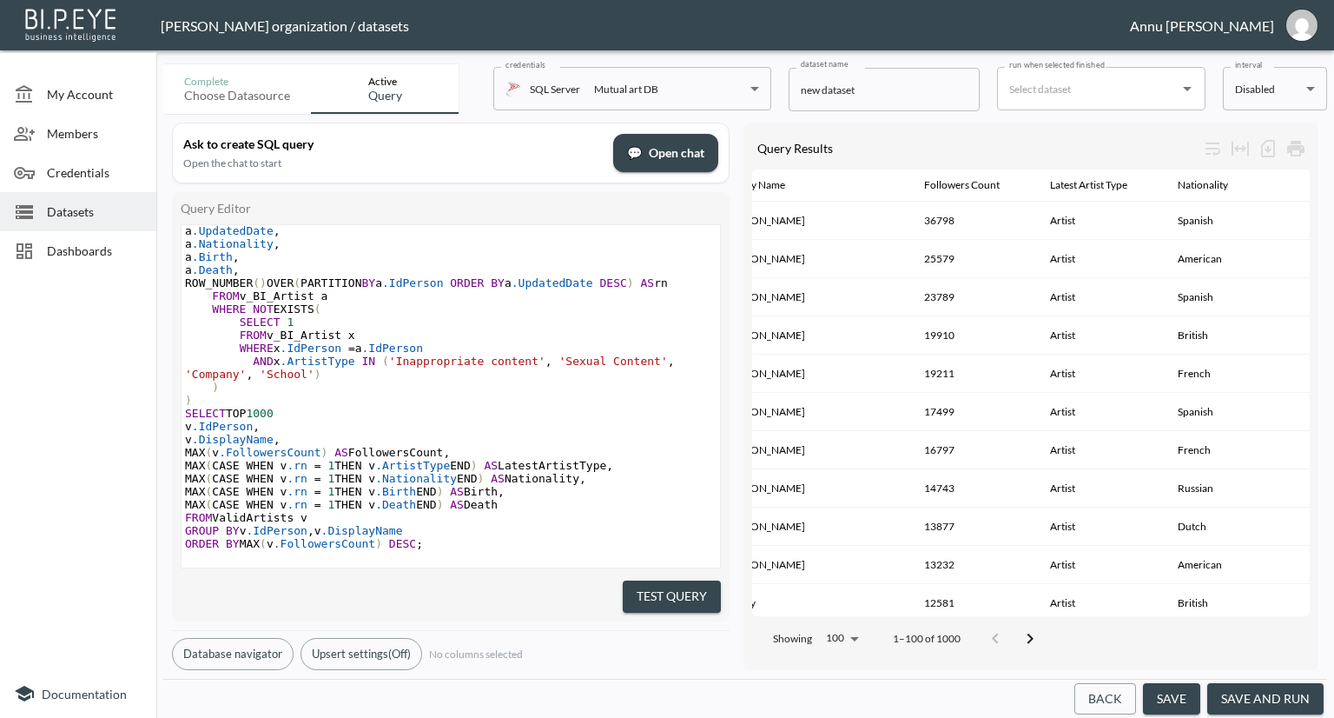
scroll to position [0, 235]
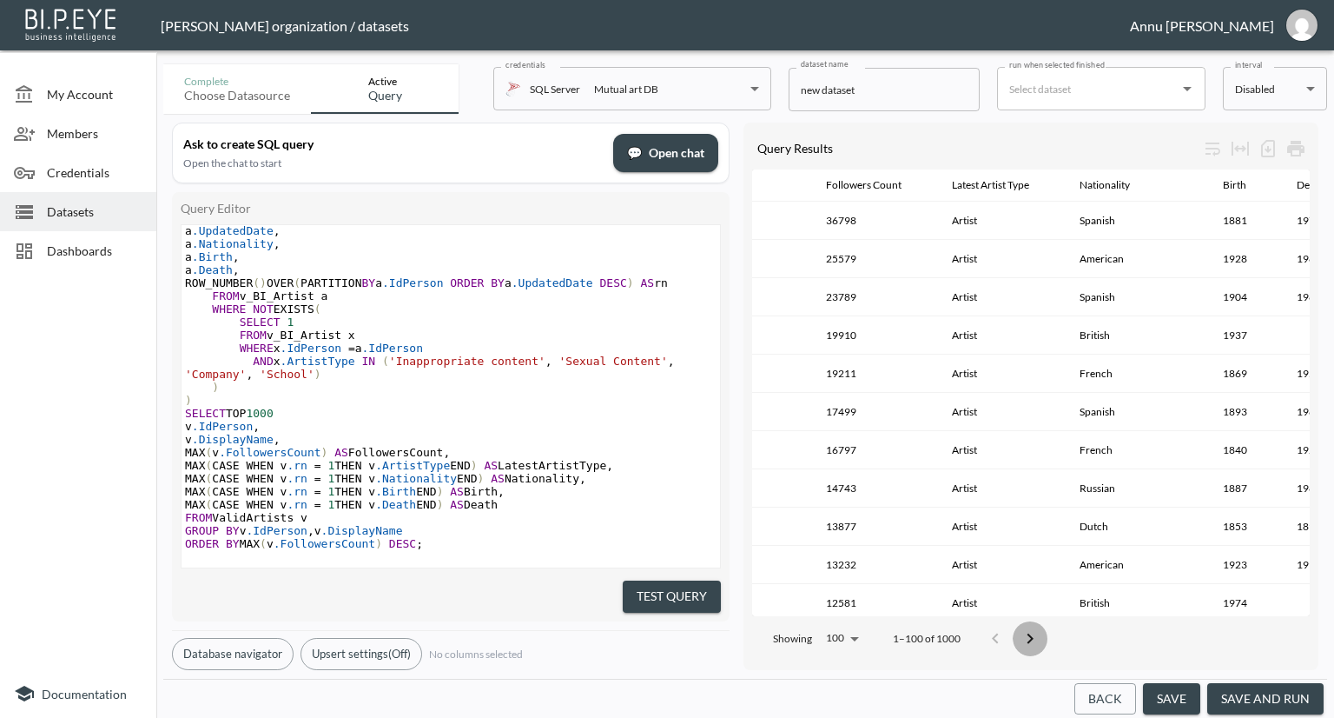
click at [1028, 628] on icon "Go to next page" at bounding box center [1030, 638] width 21 height 21
click at [1028, 622] on button "Go to next page" at bounding box center [1042, 638] width 35 height 35
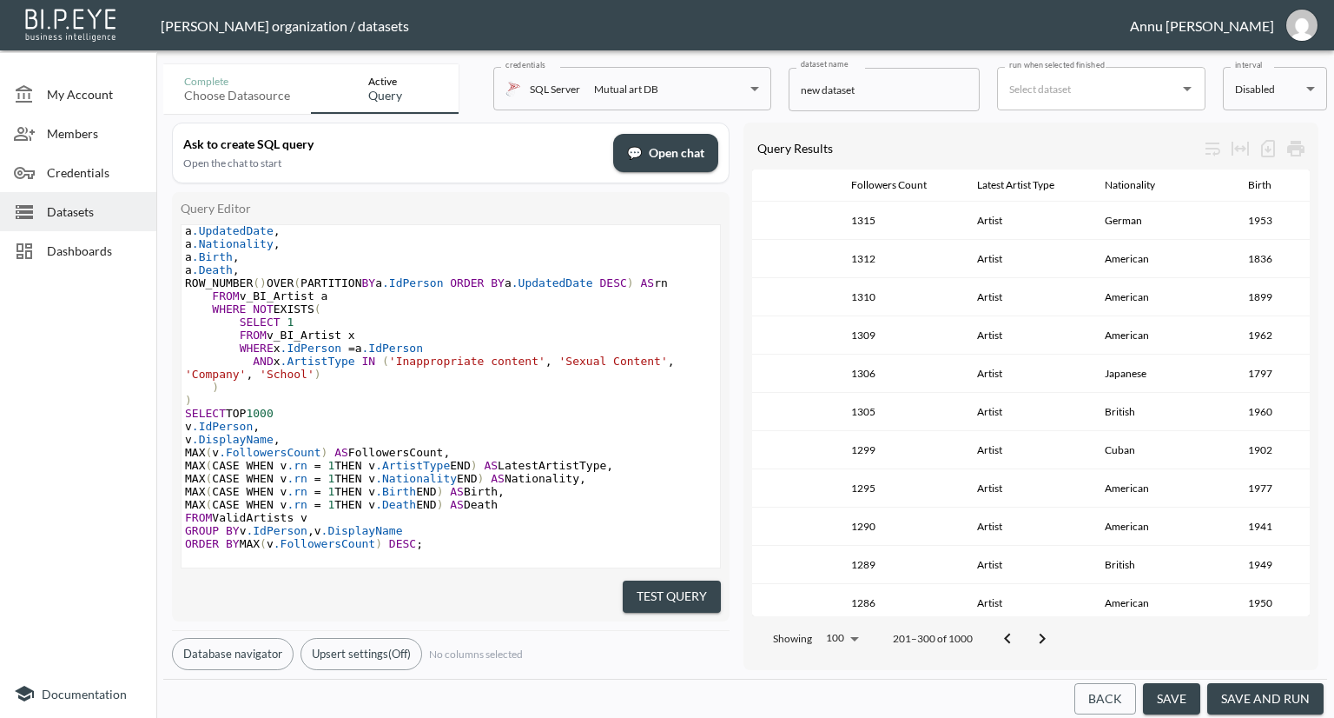
click at [1028, 622] on button "Go to next page" at bounding box center [1042, 638] width 35 height 35
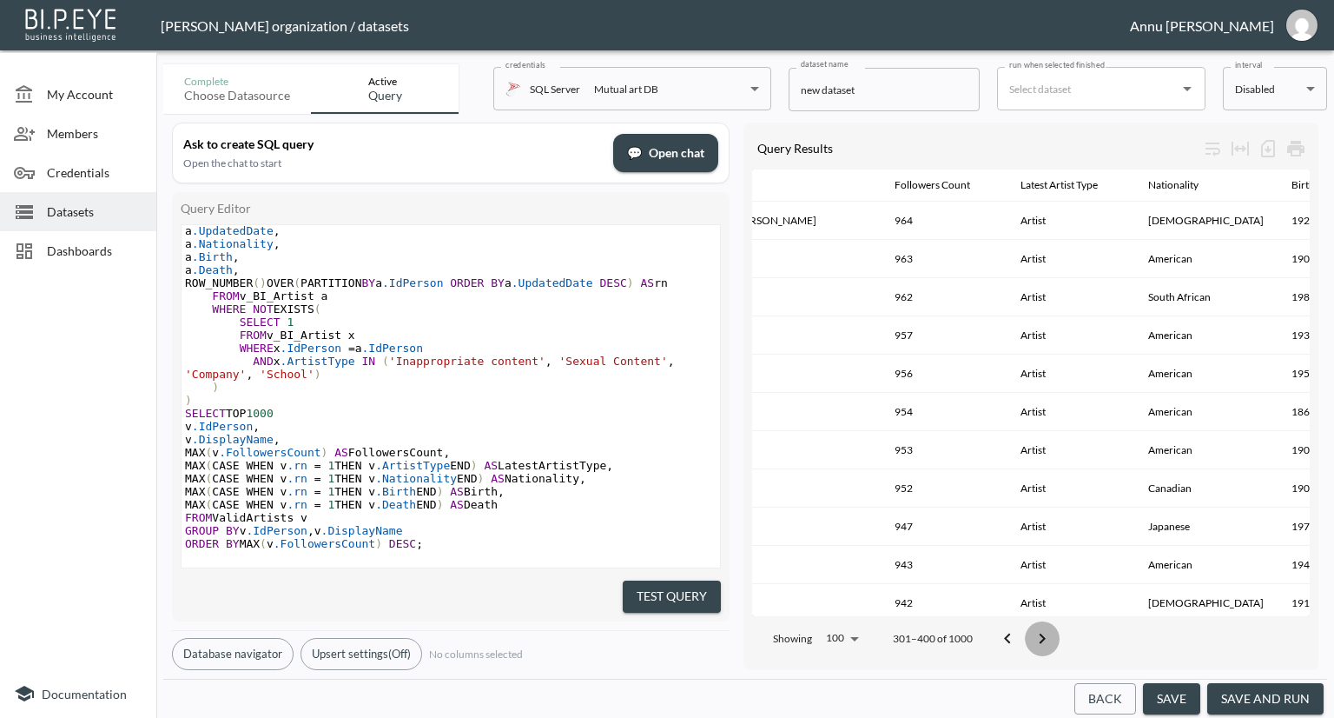
click at [1028, 622] on button "Go to next page" at bounding box center [1042, 638] width 35 height 35
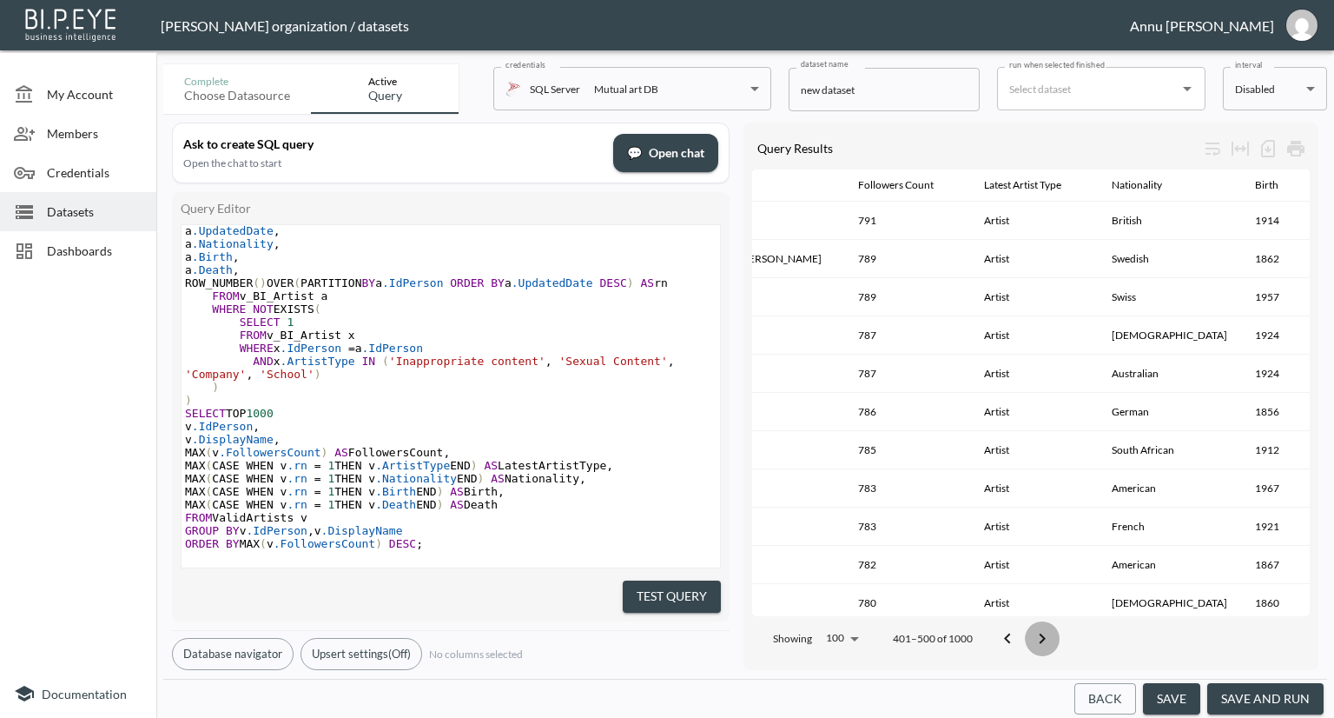
click at [1028, 622] on button "Go to next page" at bounding box center [1042, 638] width 35 height 35
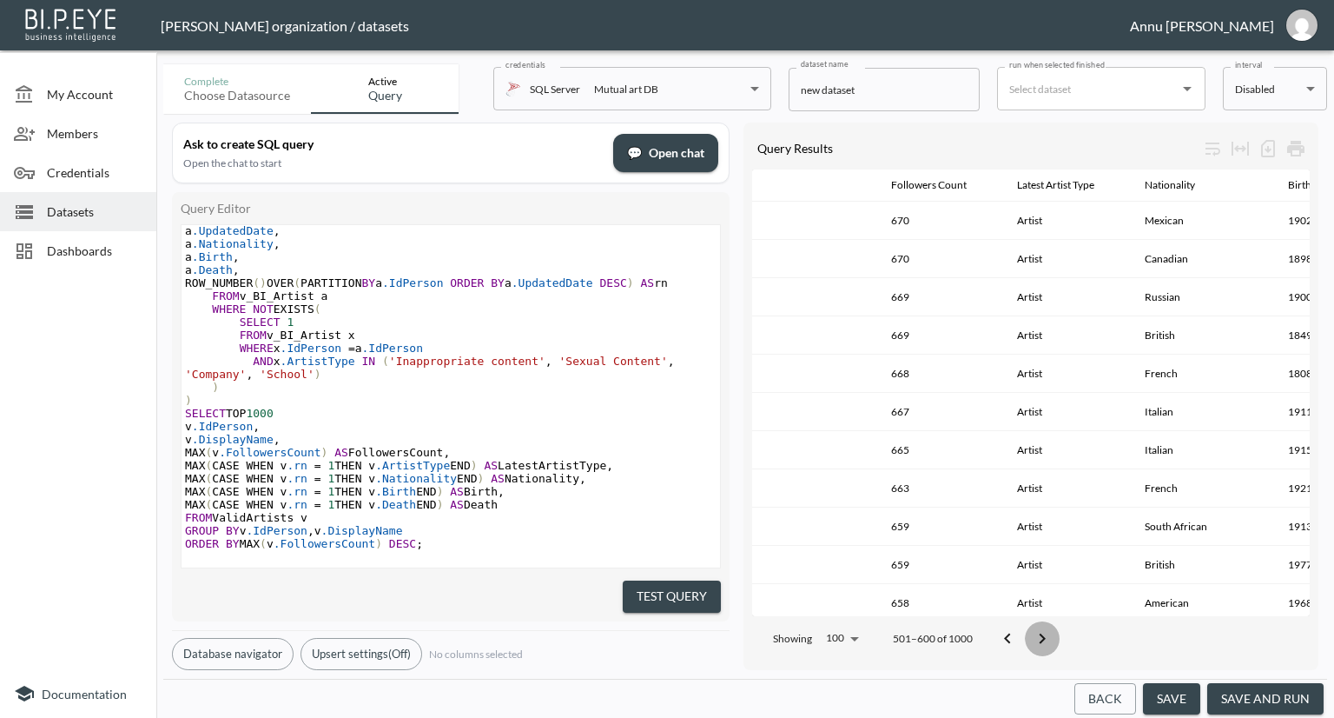
click at [1028, 622] on button "Go to next page" at bounding box center [1042, 638] width 35 height 35
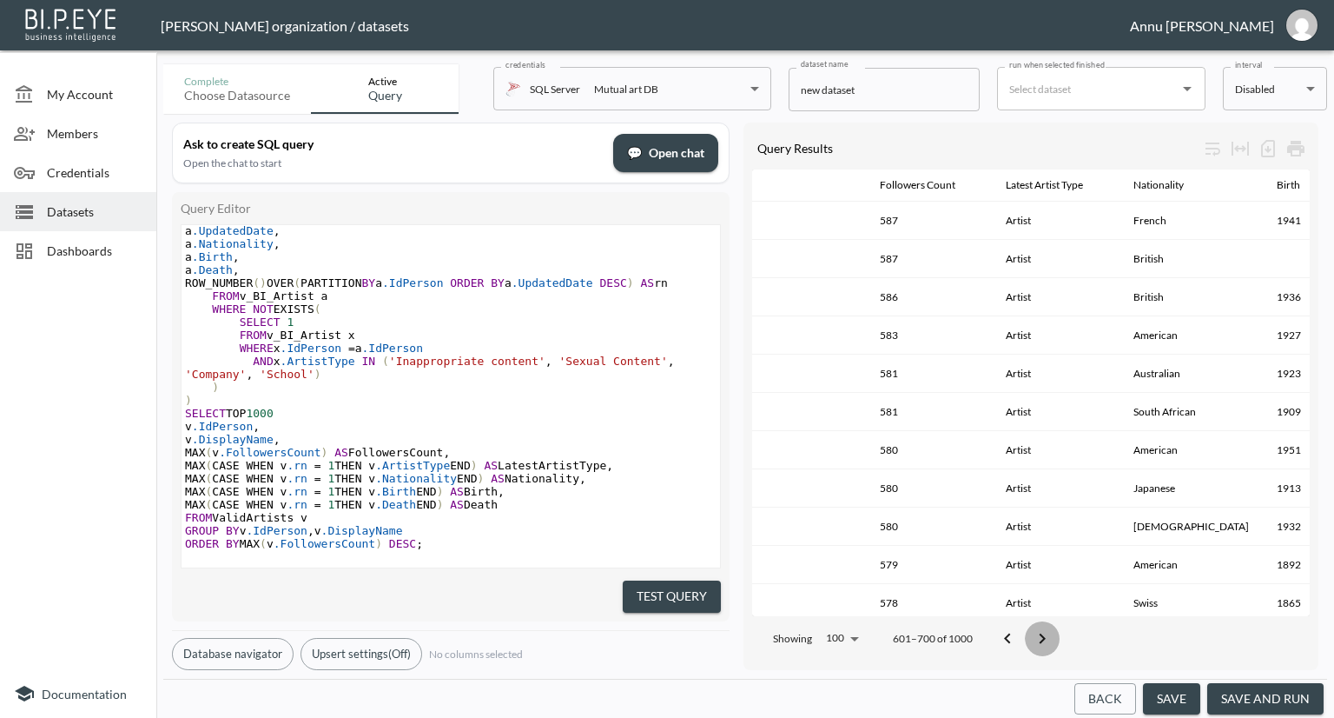
click at [1028, 622] on button "Go to next page" at bounding box center [1042, 638] width 35 height 35
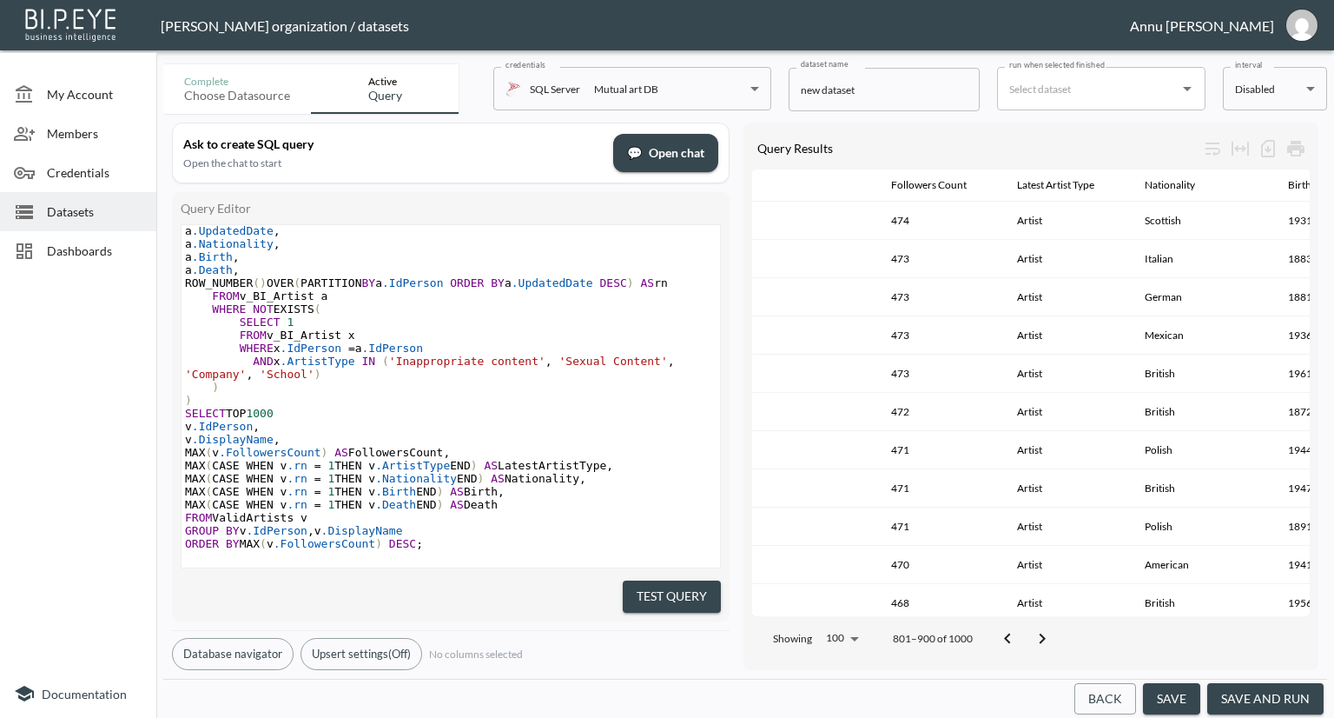
click at [46, 414] on div at bounding box center [78, 473] width 156 height 392
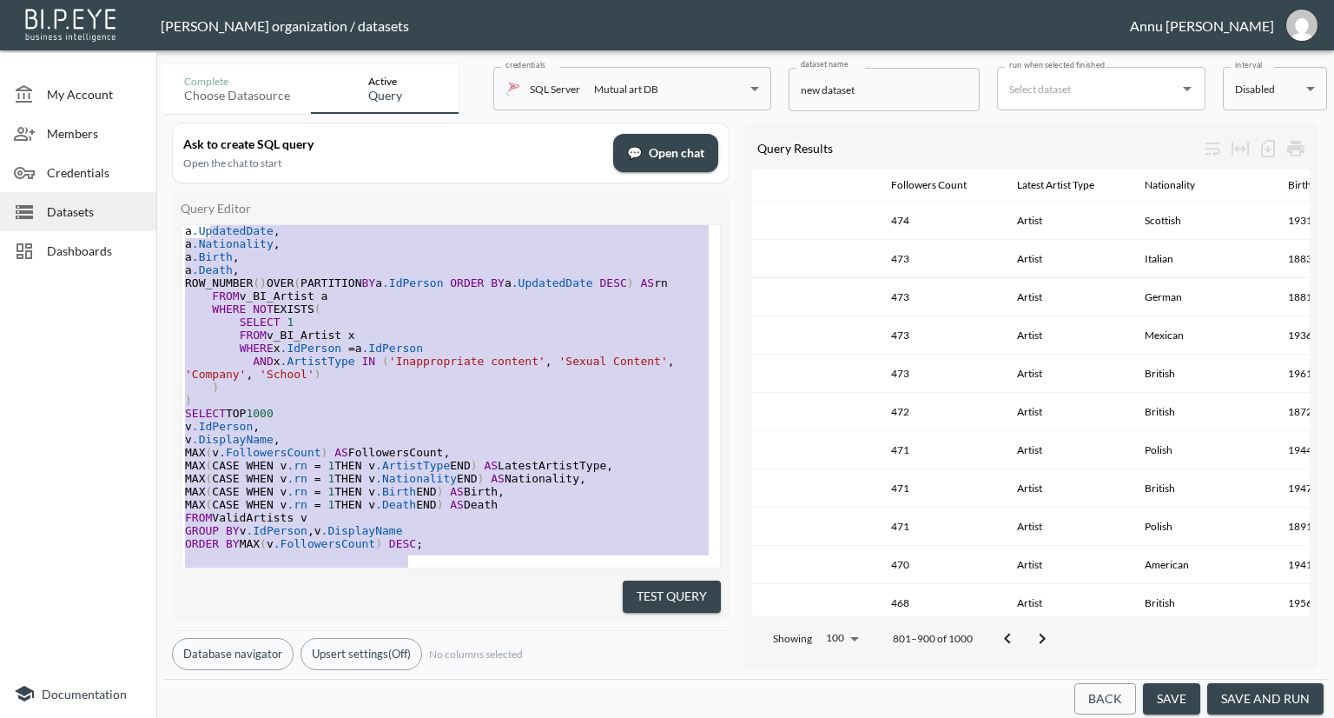
type textarea "WITH ValidArtists AS ( SELECT a.[PERSON_NAME], a.DisplayName, a.FollowersCount,…"
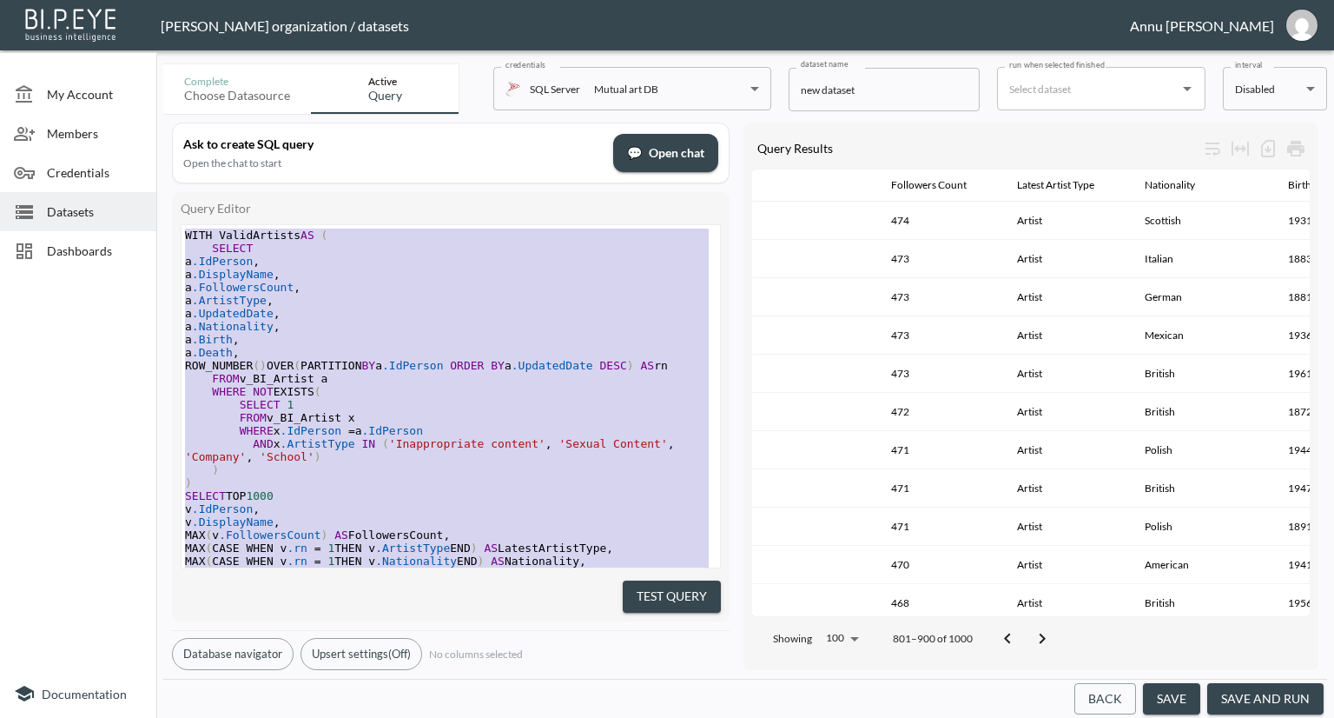
drag, startPoint x: 396, startPoint y: 505, endPoint x: 201, endPoint y: 130, distance: 422.3
click at [201, 130] on div "Ask to create SQL query Open the chat to start 💬 Open chat Query Editor x WITH …" at bounding box center [451, 395] width 558 height 547
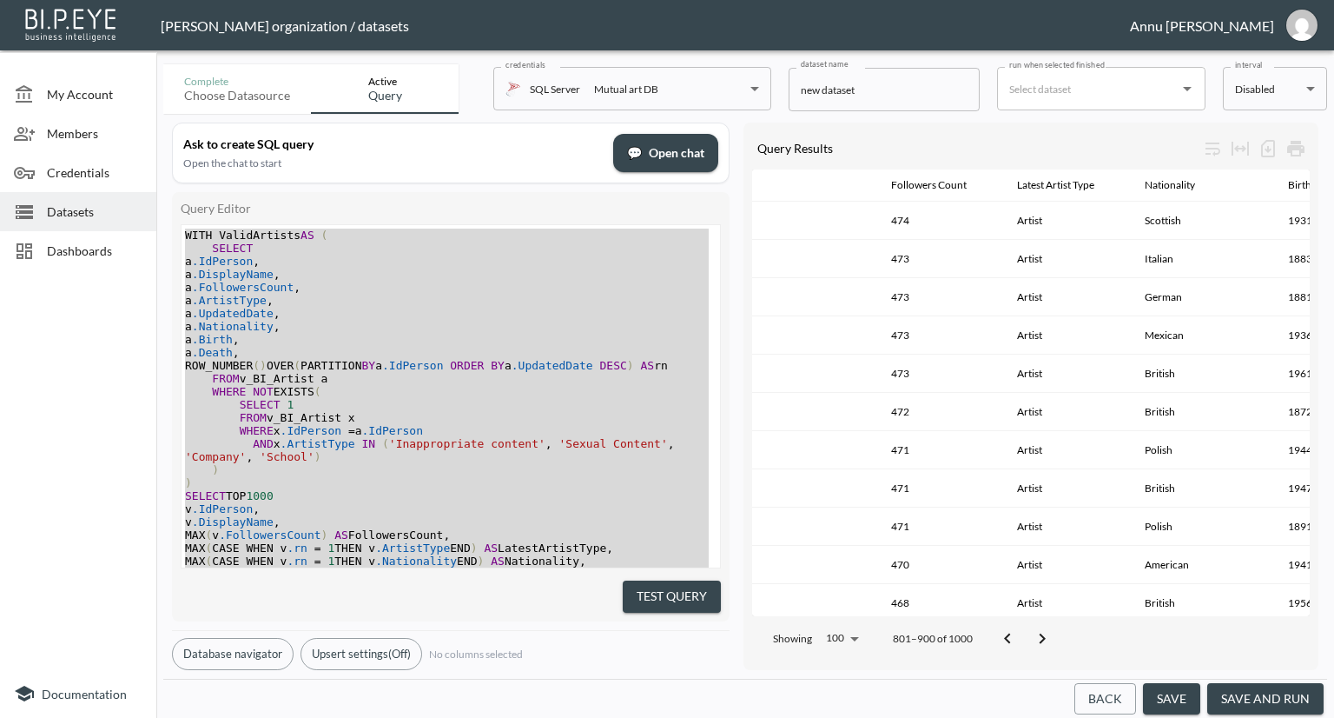
click at [83, 317] on div at bounding box center [78, 473] width 156 height 392
click at [90, 211] on span "Datasets" at bounding box center [95, 211] width 96 height 18
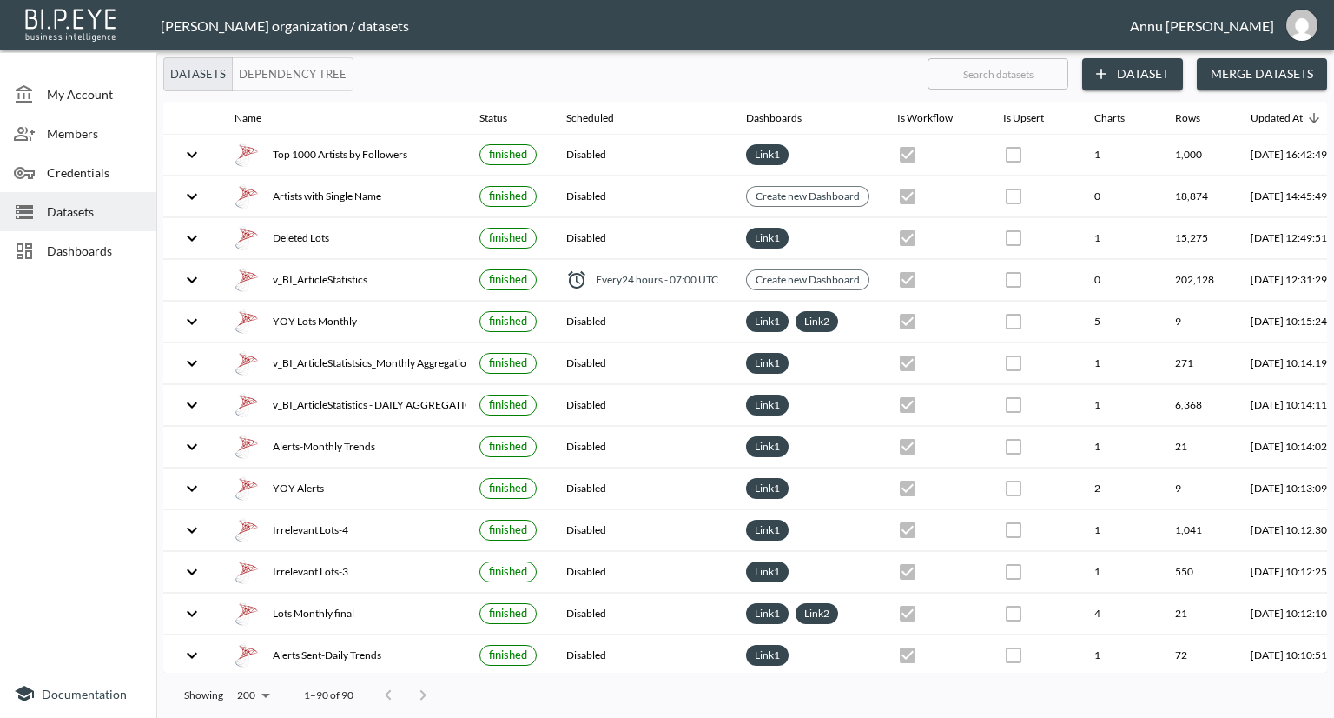
scroll to position [0, 102]
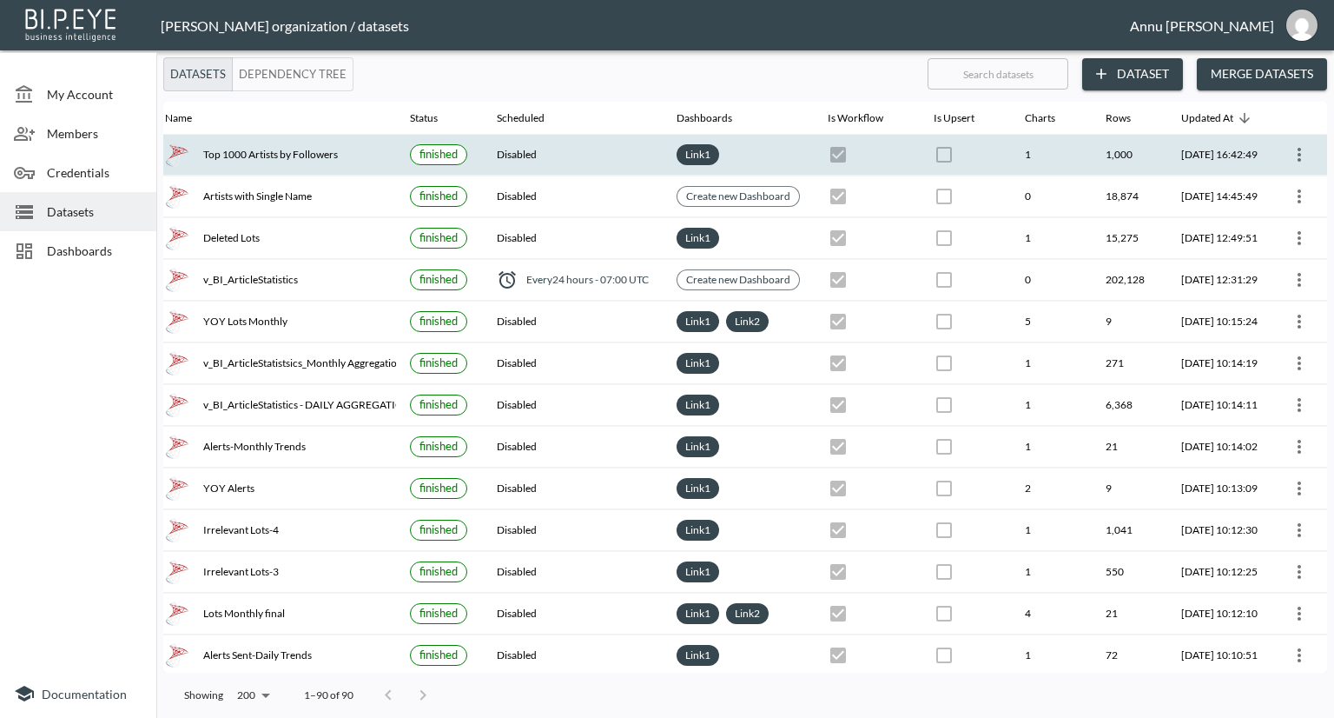
click at [1298, 154] on icon "more" at bounding box center [1299, 155] width 3 height 14
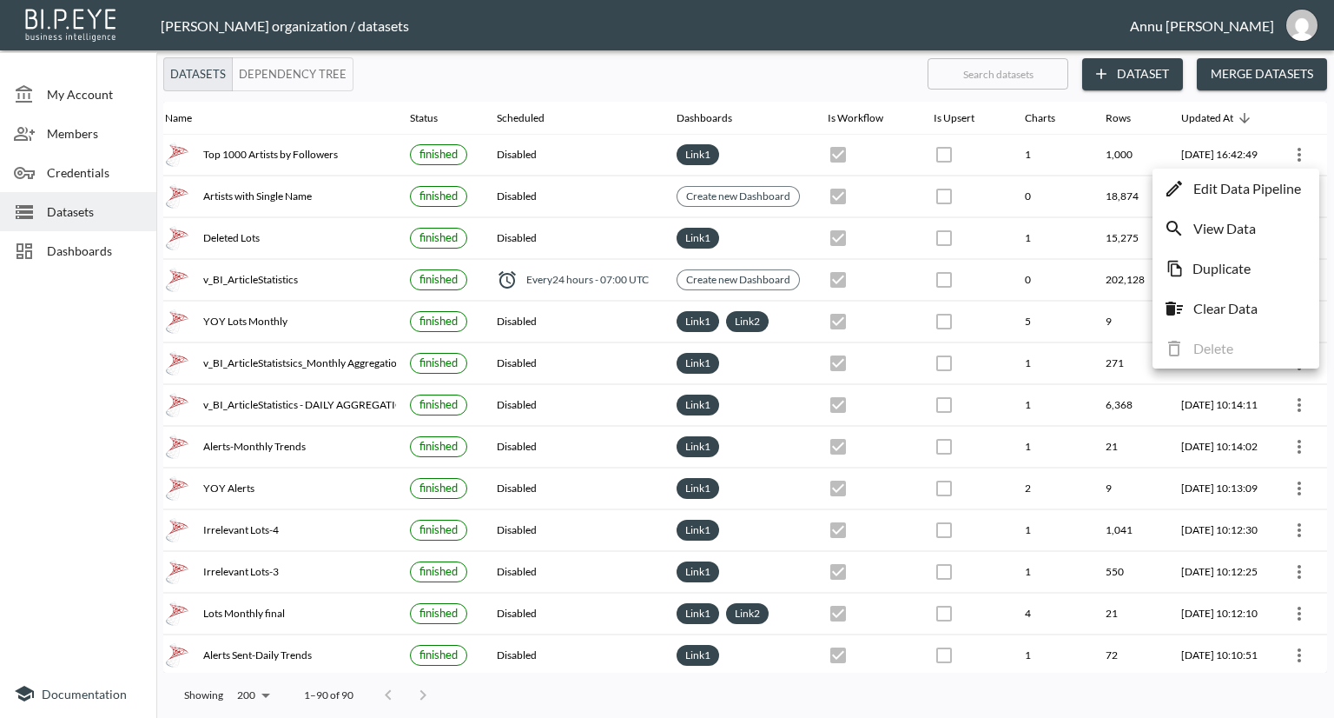
click at [1261, 190] on p "Edit Data Pipeline" at bounding box center [1248, 188] width 108 height 21
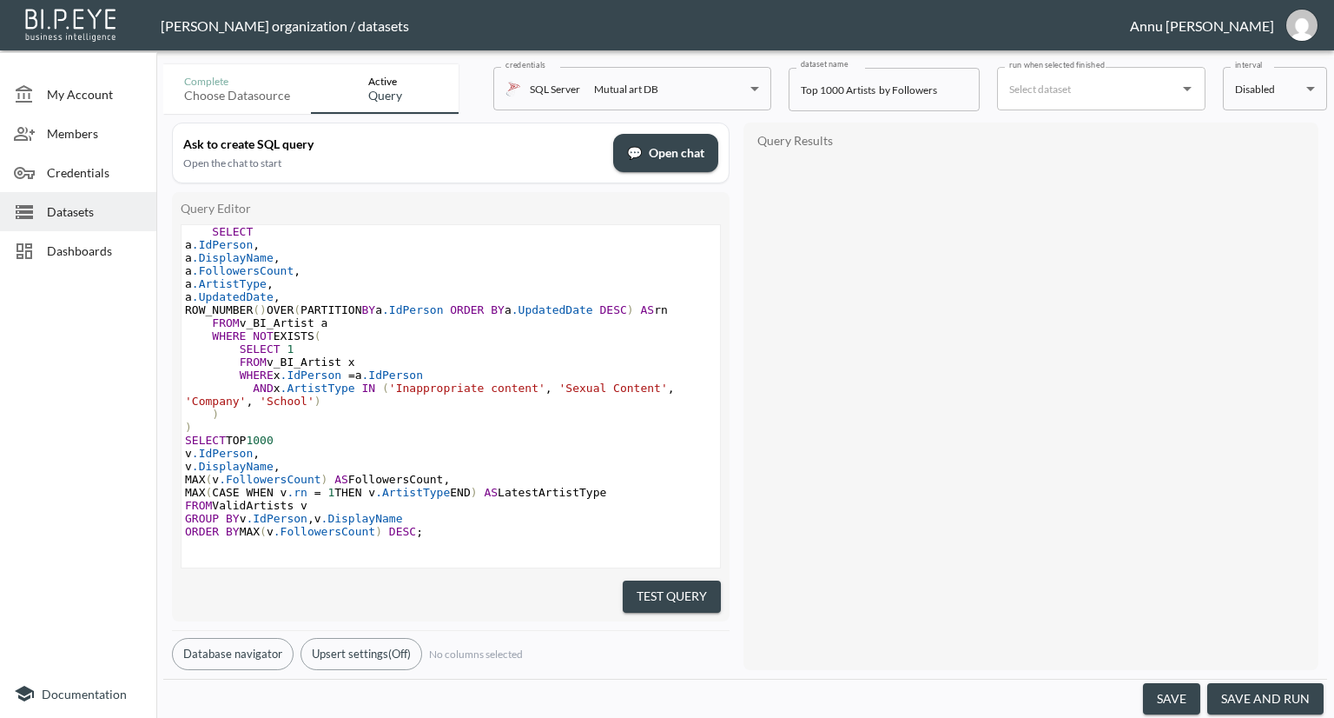
scroll to position [53, 0]
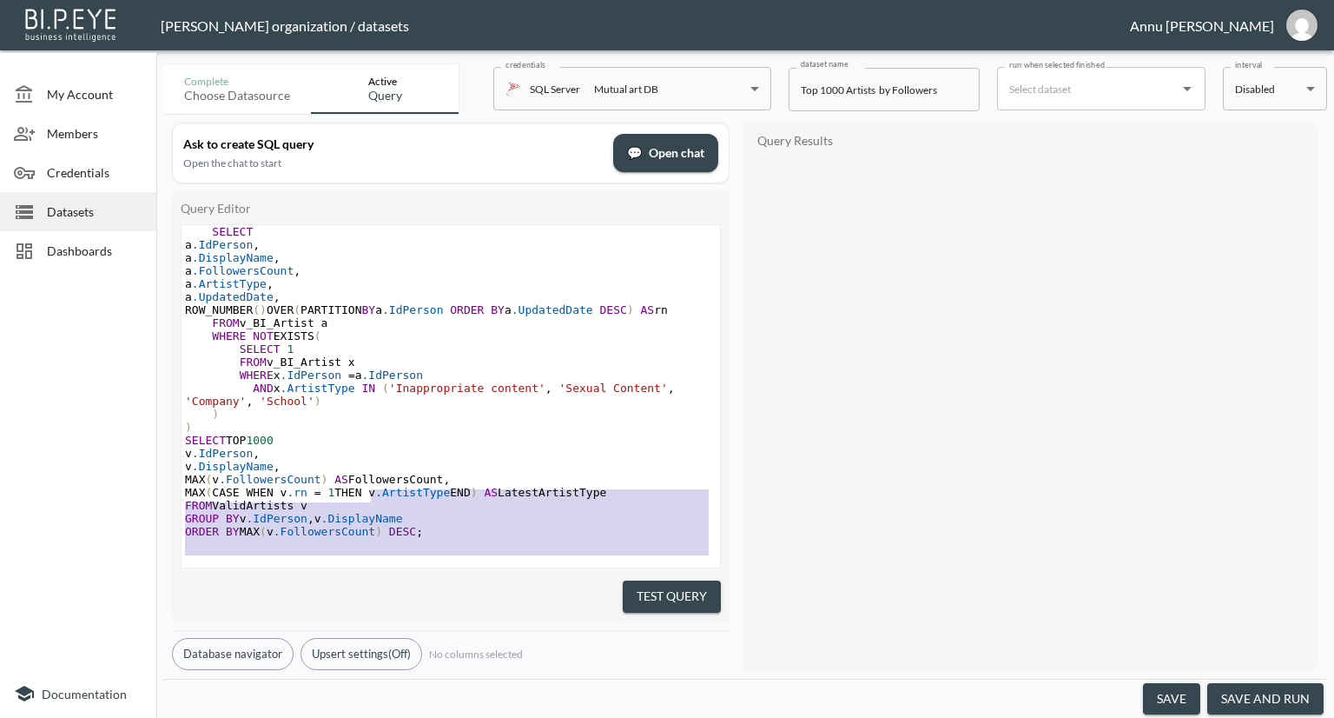
type textarea "WITH ValidArtists AS ( SELECT a.[PERSON_NAME], a.DisplayName, a.FollowersCount,…"
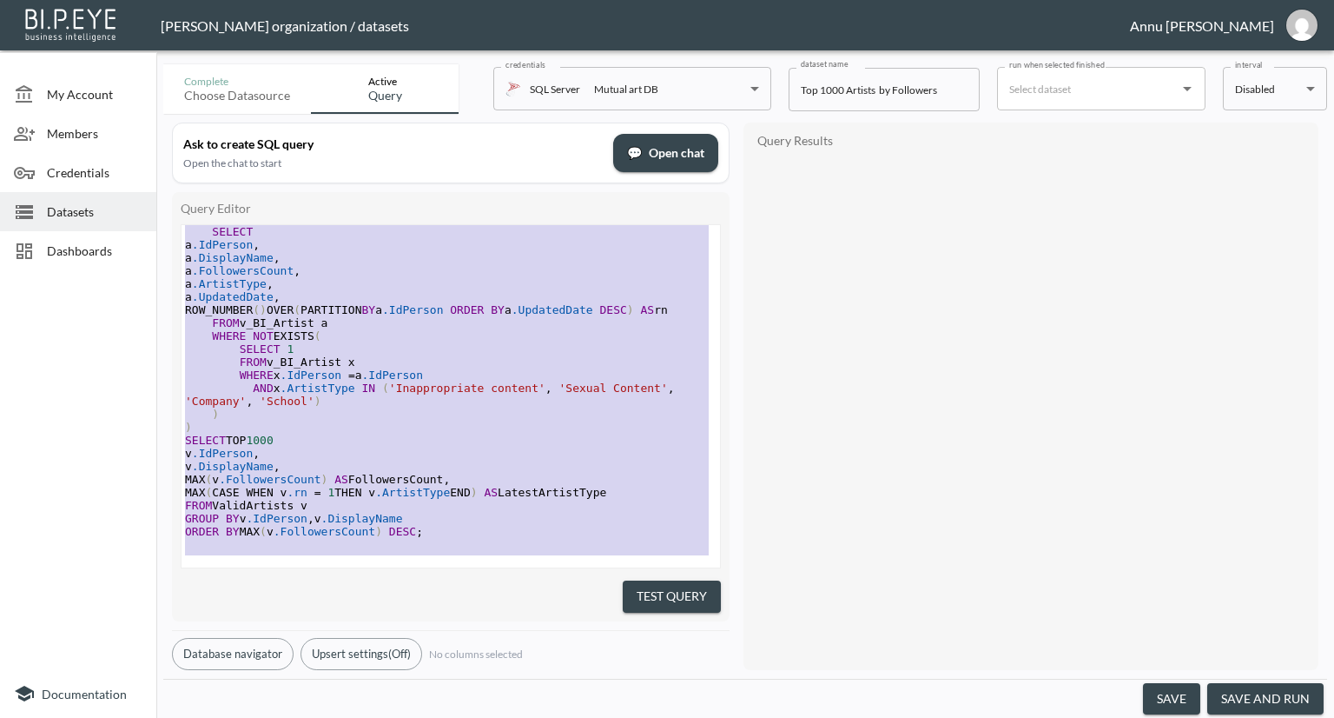
scroll to position [0, 0]
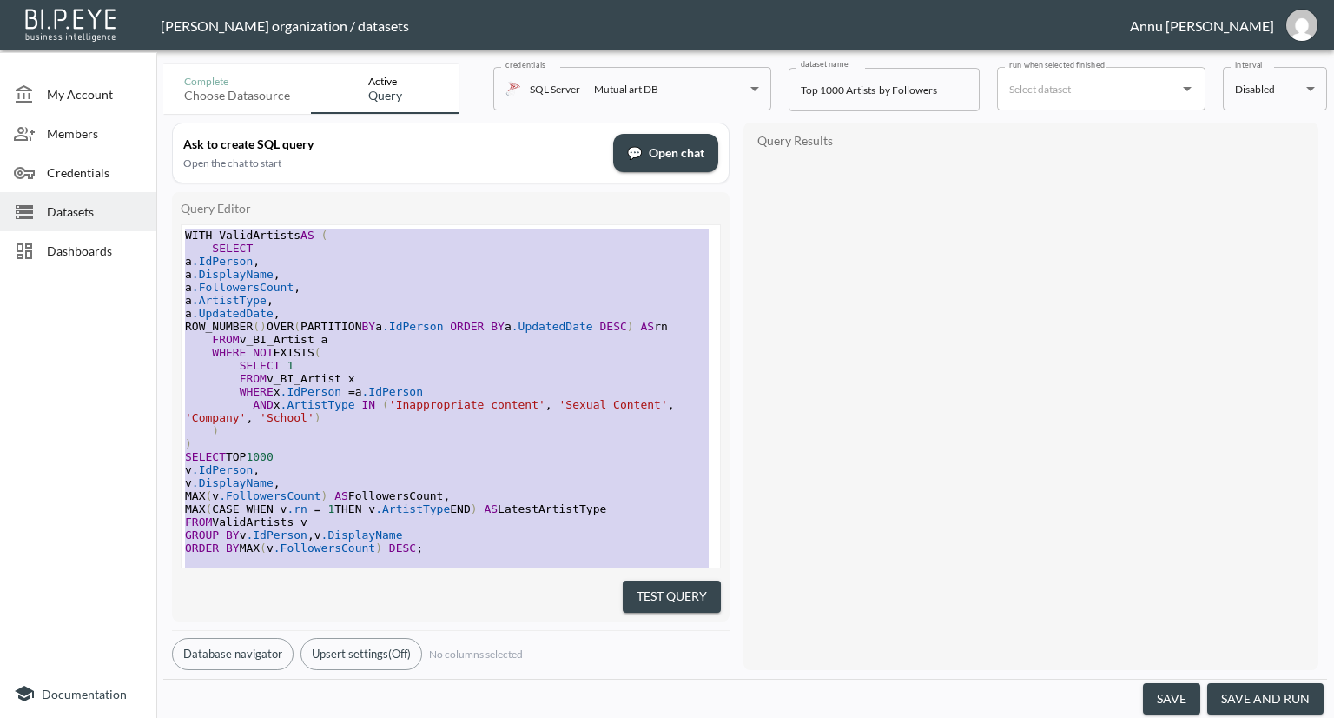
drag, startPoint x: 444, startPoint y: 528, endPoint x: 198, endPoint y: 43, distance: 543.5
click at [198, 43] on div "[PERSON_NAME] organization / datasets Annu [PERSON_NAME] My Account Members Cre…" at bounding box center [667, 359] width 1334 height 718
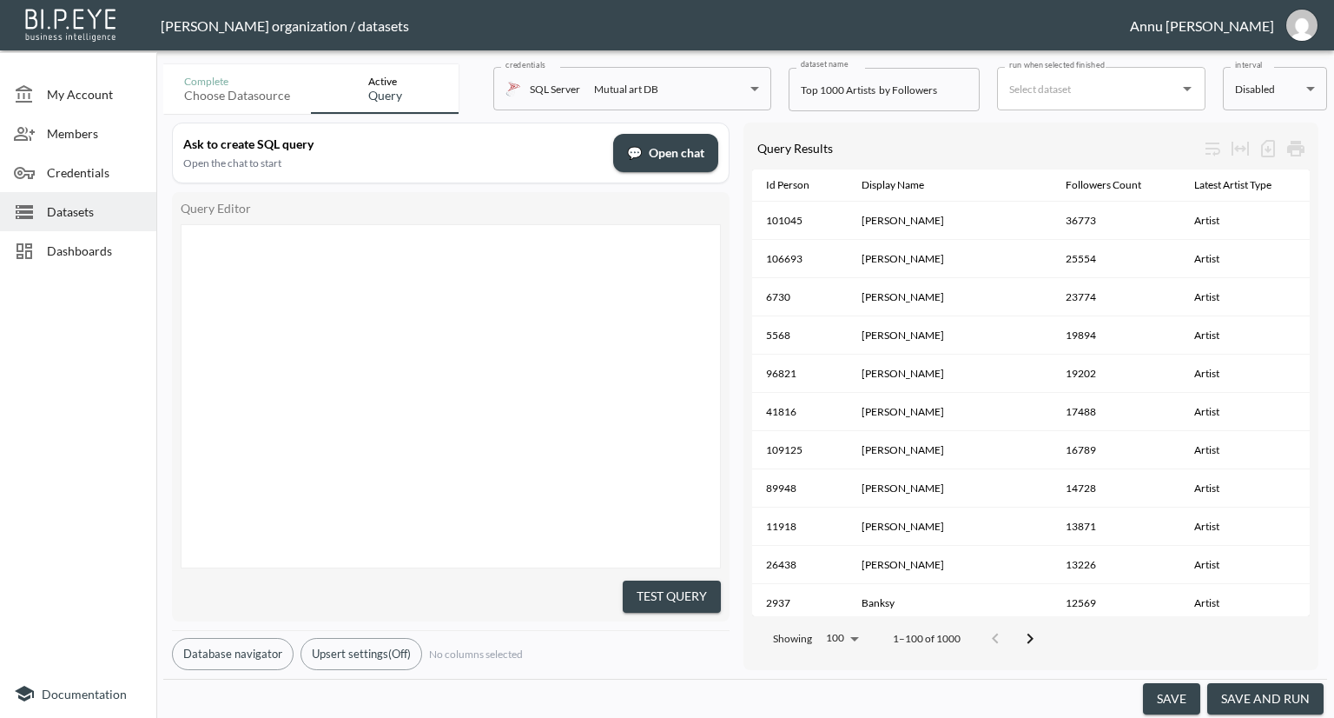
scroll to position [103, 0]
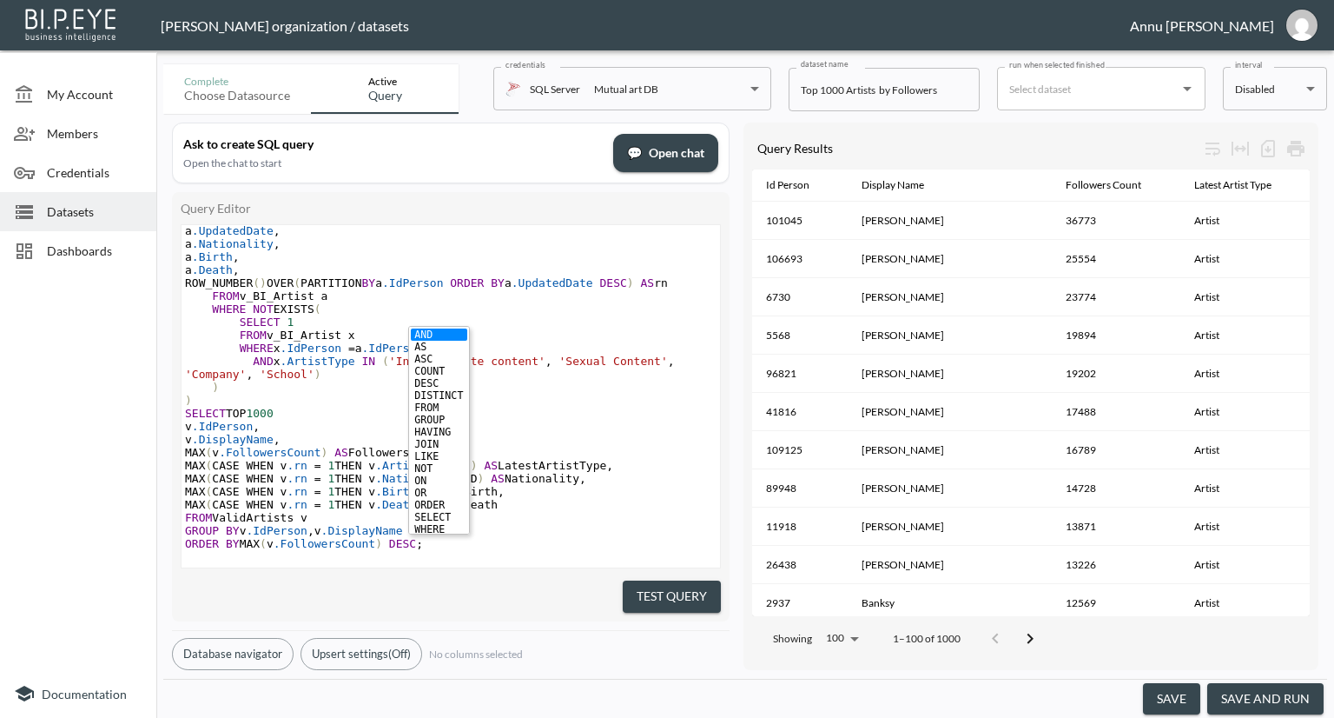
click at [89, 405] on div at bounding box center [78, 473] width 156 height 392
click at [661, 580] on button "Test Query" at bounding box center [672, 596] width 98 height 32
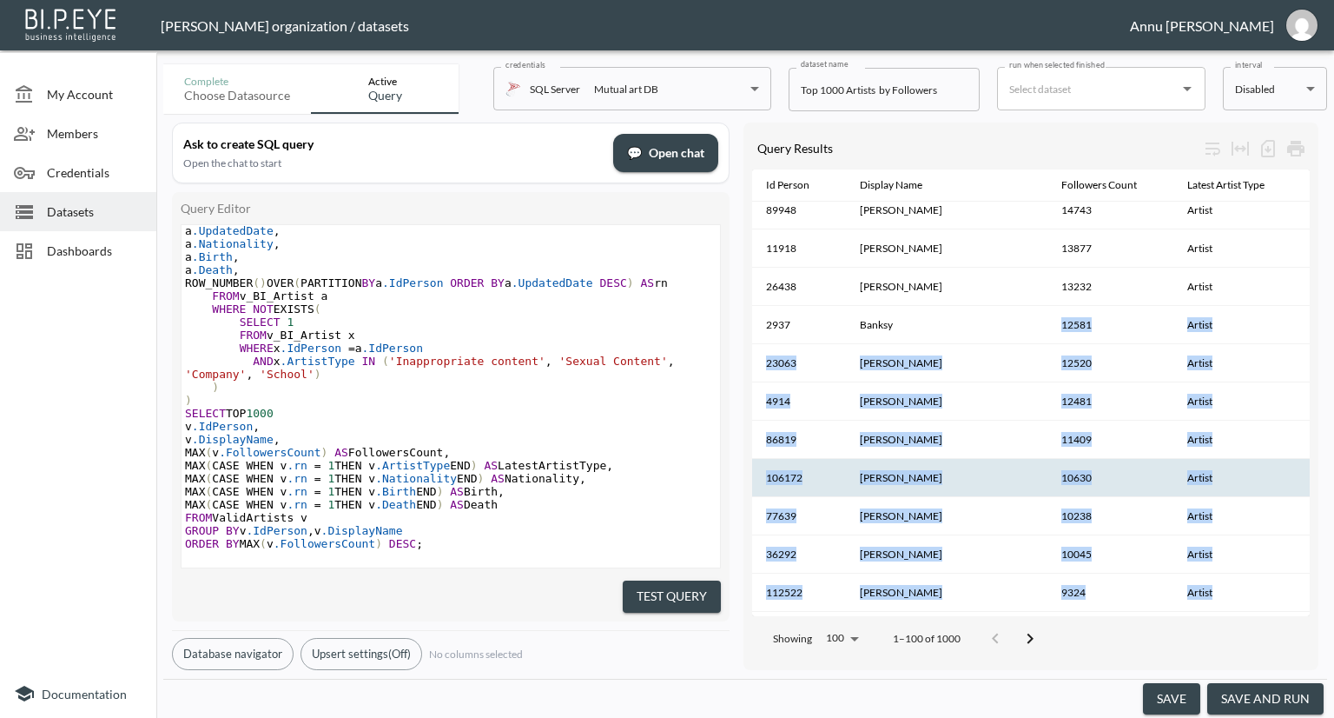
drag, startPoint x: 1007, startPoint y: 597, endPoint x: 1152, endPoint y: 598, distance: 145.1
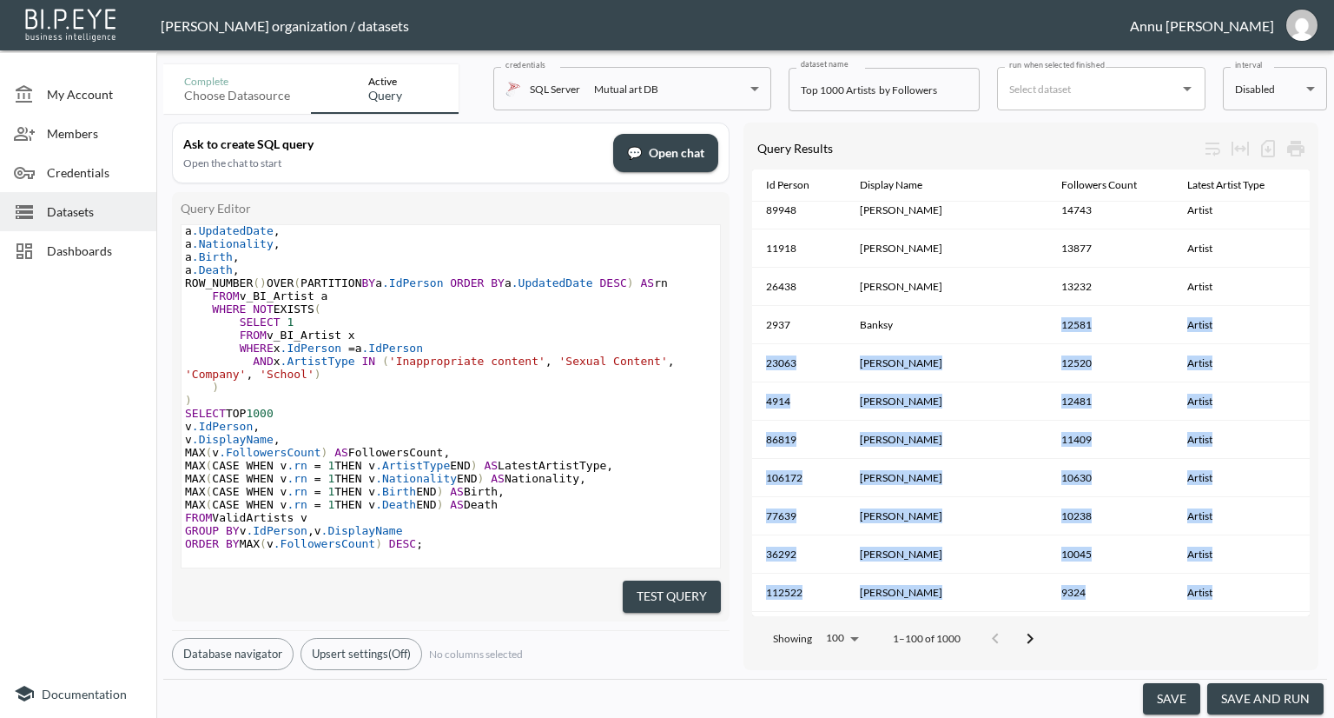
scroll to position [347, 0]
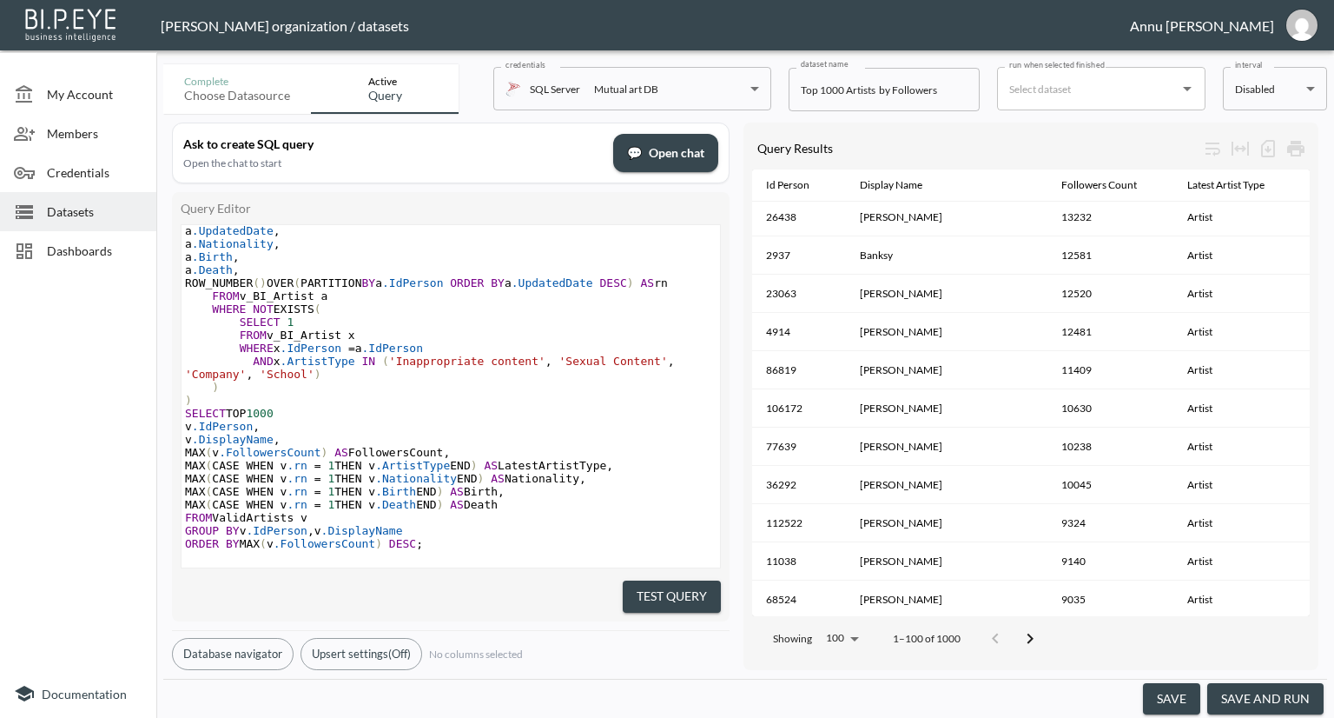
click at [69, 573] on div at bounding box center [78, 473] width 156 height 392
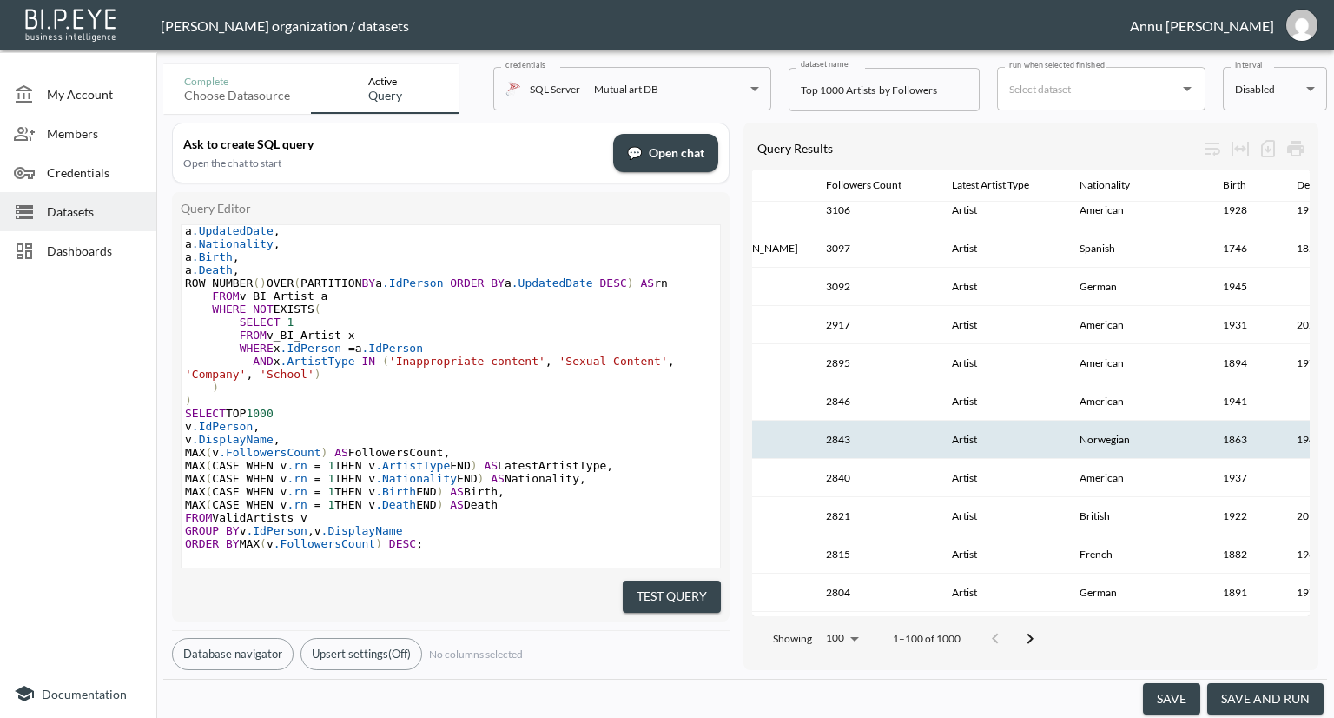
scroll to position [3426, 235]
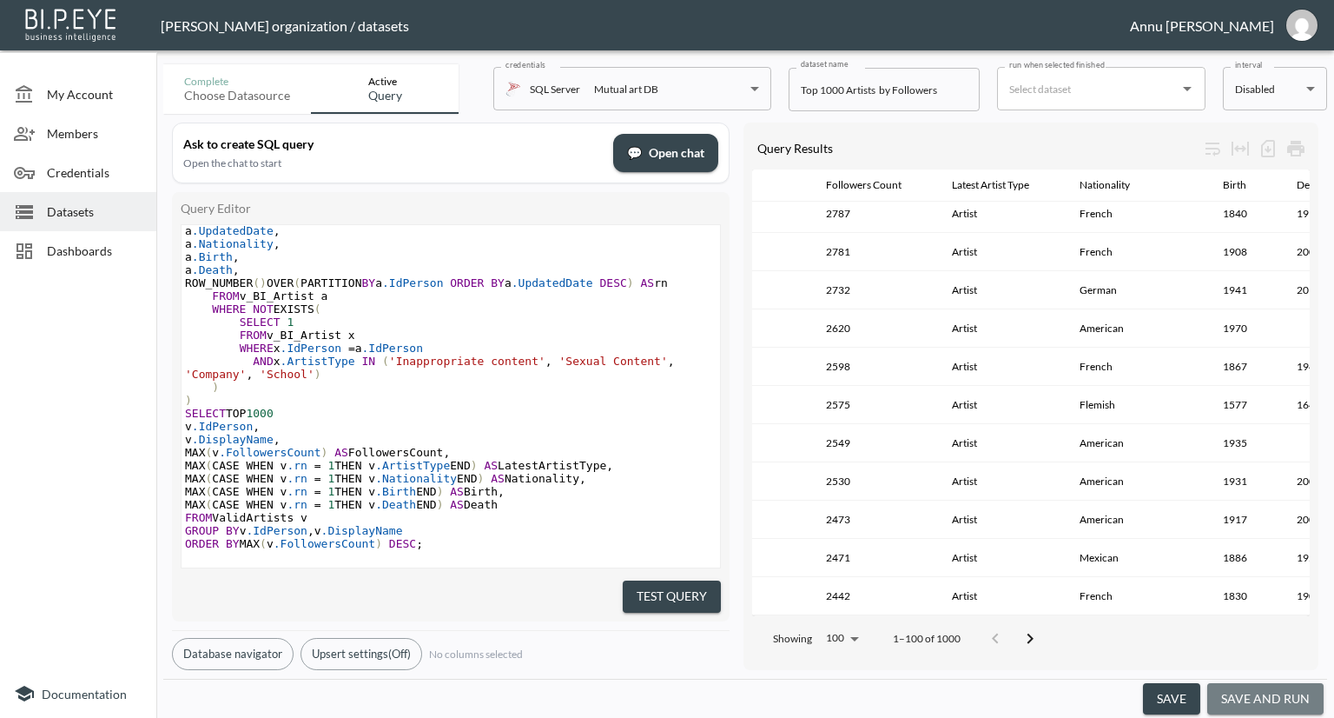
click at [1286, 694] on button "save and run" at bounding box center [1265, 699] width 116 height 32
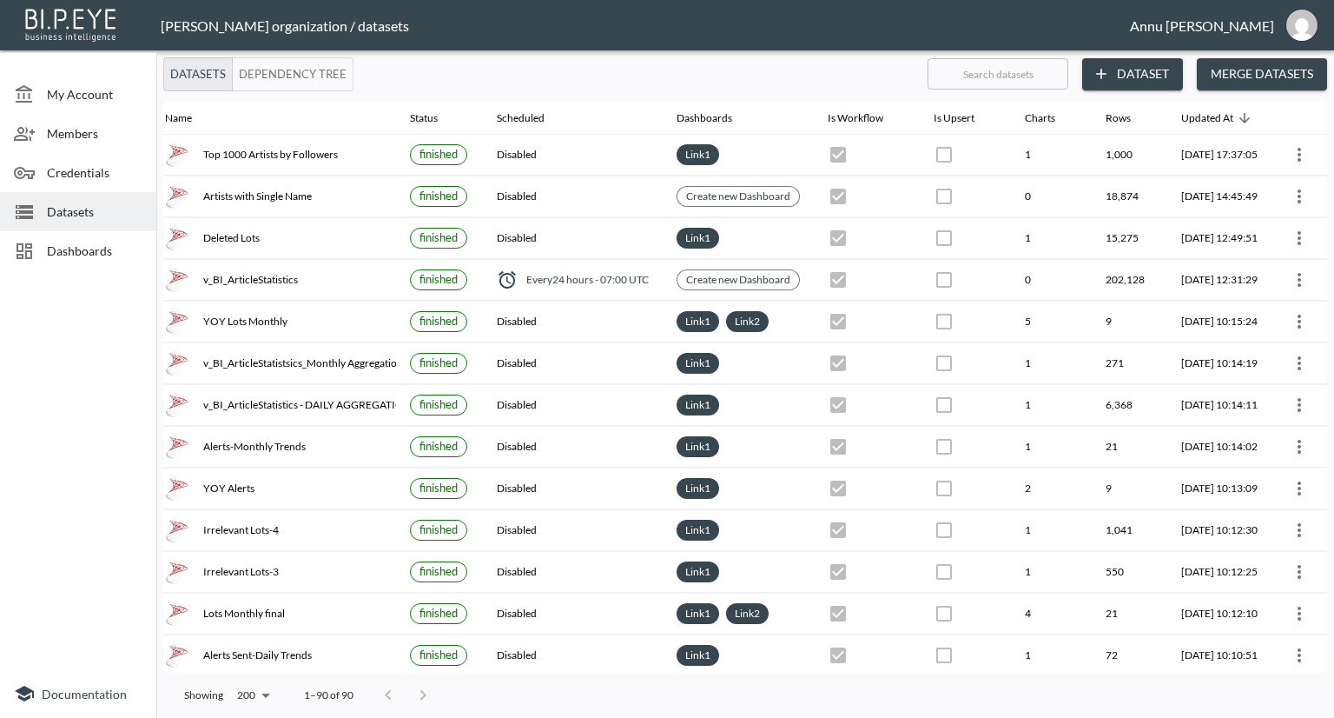
scroll to position [0, 102]
click at [129, 245] on span "Dashboards" at bounding box center [95, 250] width 96 height 18
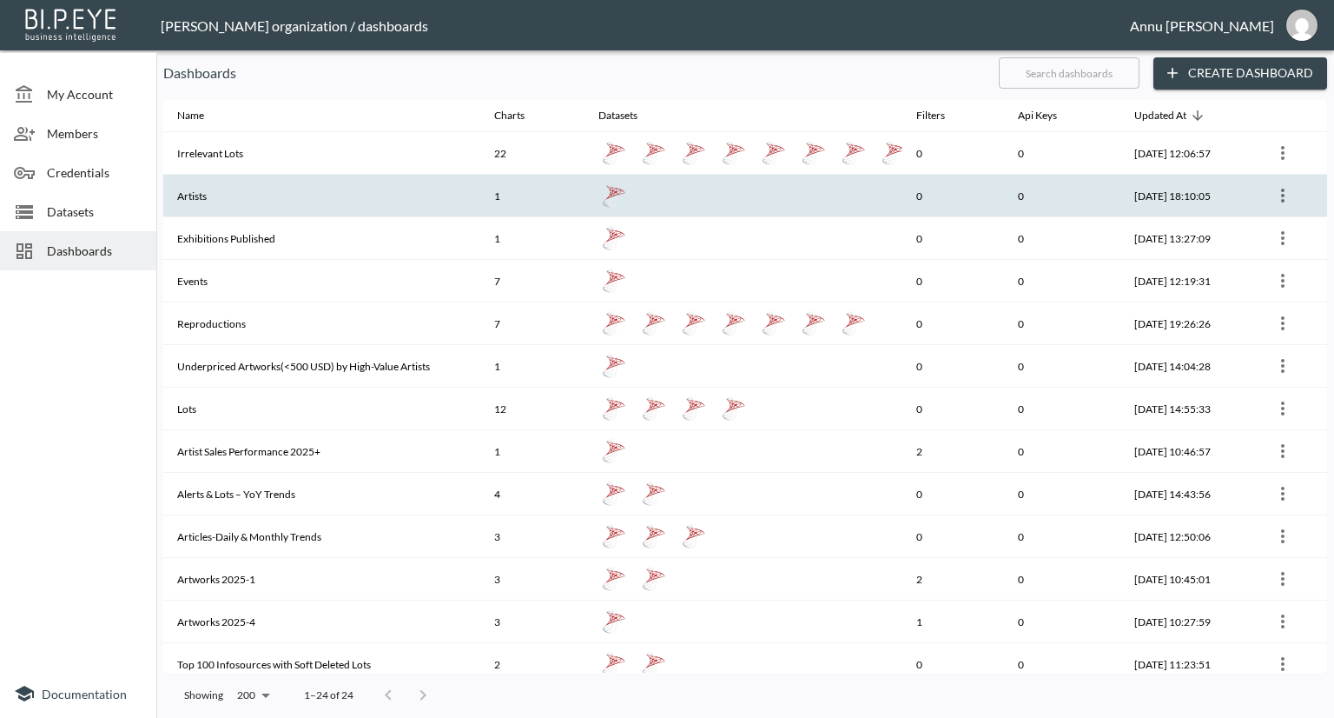
click at [1275, 193] on icon "more" at bounding box center [1283, 195] width 21 height 21
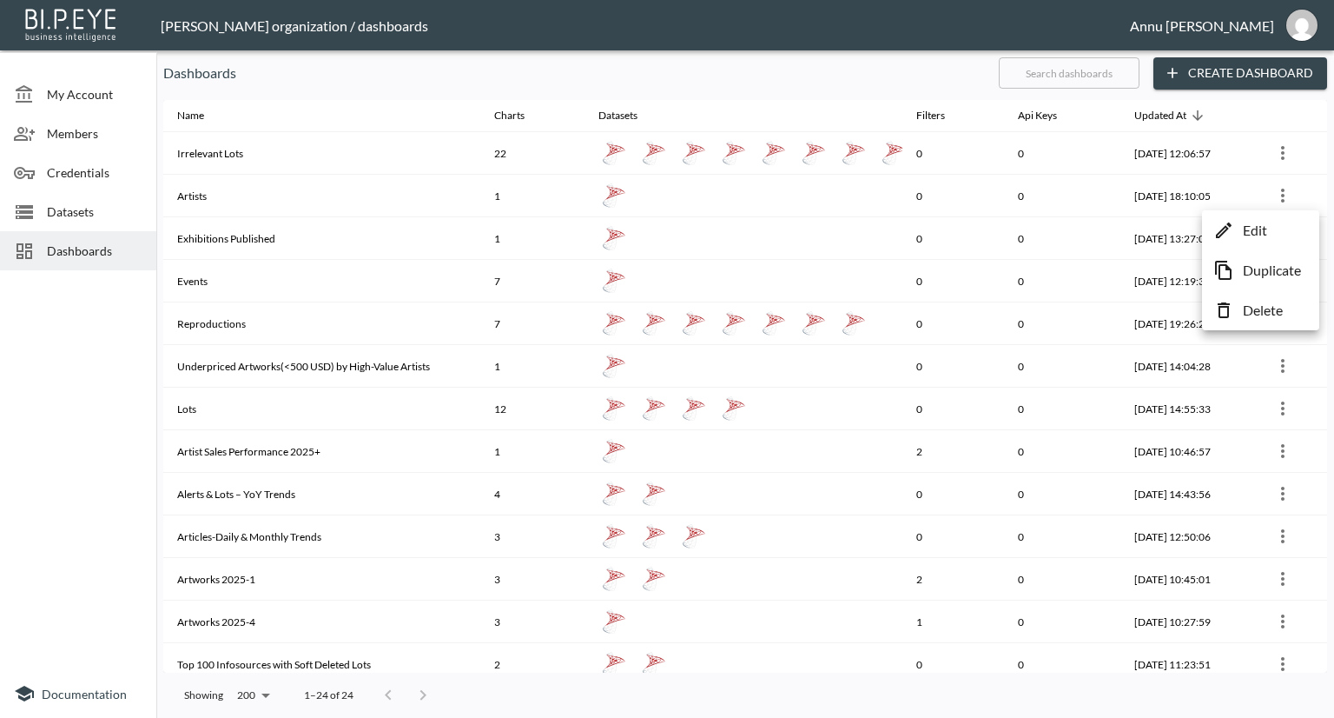
click at [1249, 223] on p "Edit" at bounding box center [1255, 230] width 24 height 21
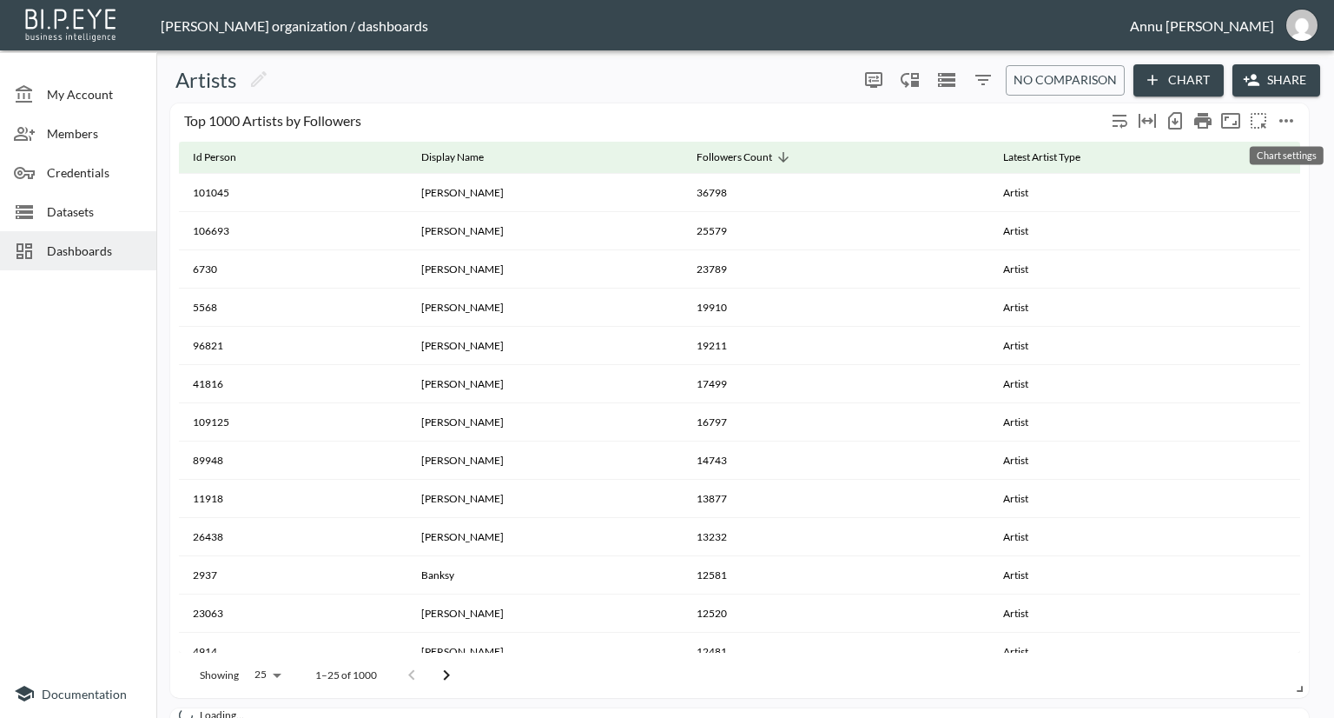
click at [1280, 129] on icon "more" at bounding box center [1286, 120] width 21 height 21
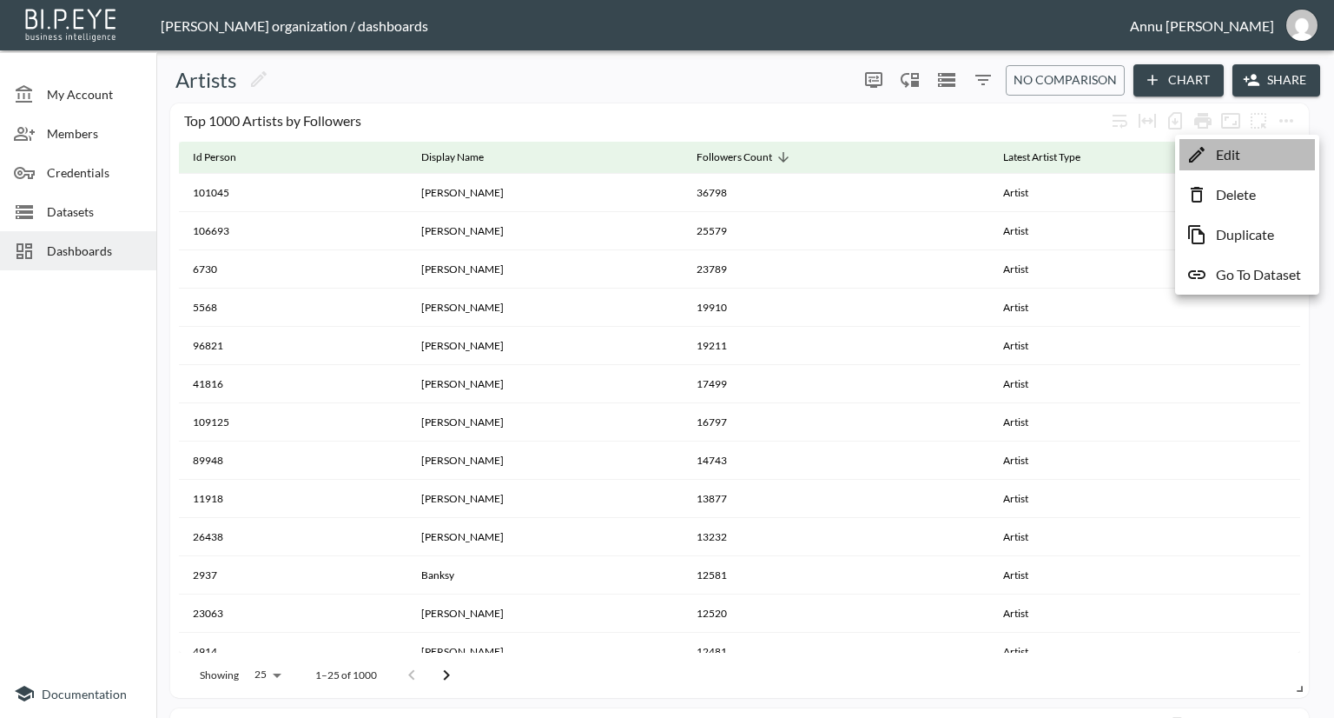
click at [1270, 145] on li "Edit" at bounding box center [1248, 154] width 136 height 31
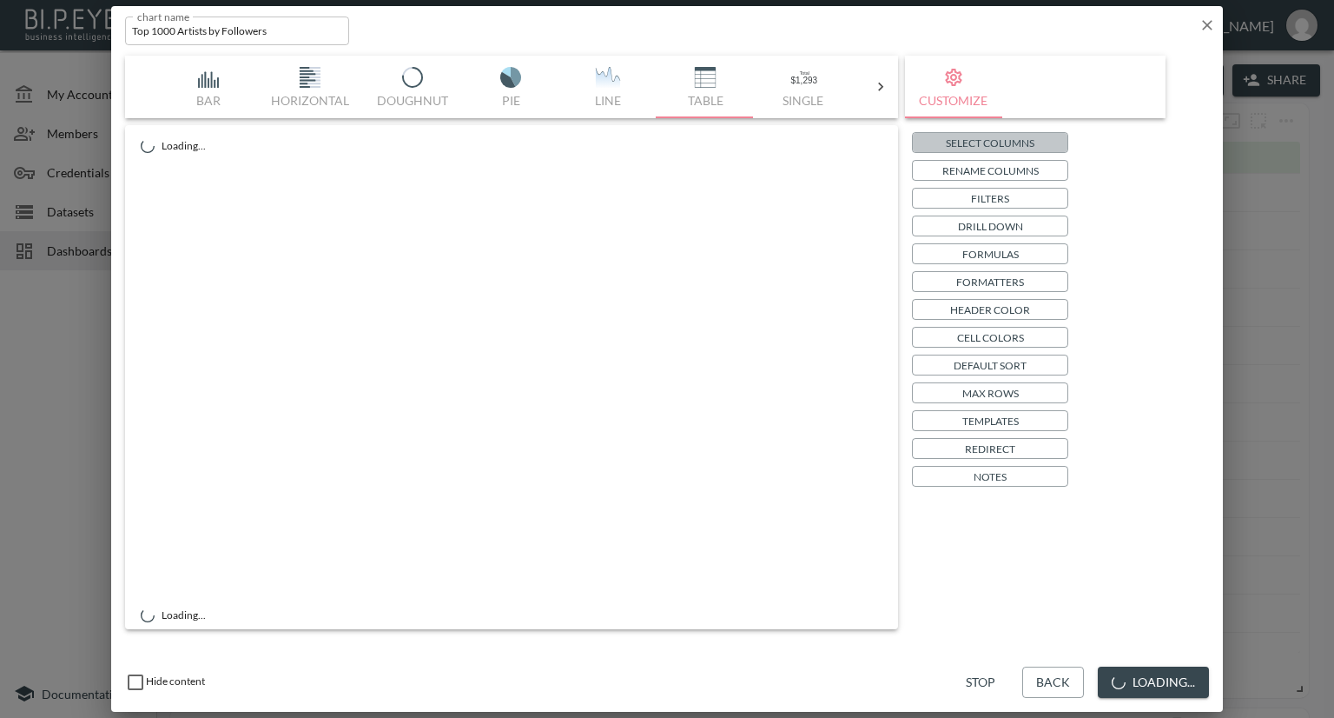
click at [1062, 141] on button "Select Columns" at bounding box center [990, 142] width 156 height 21
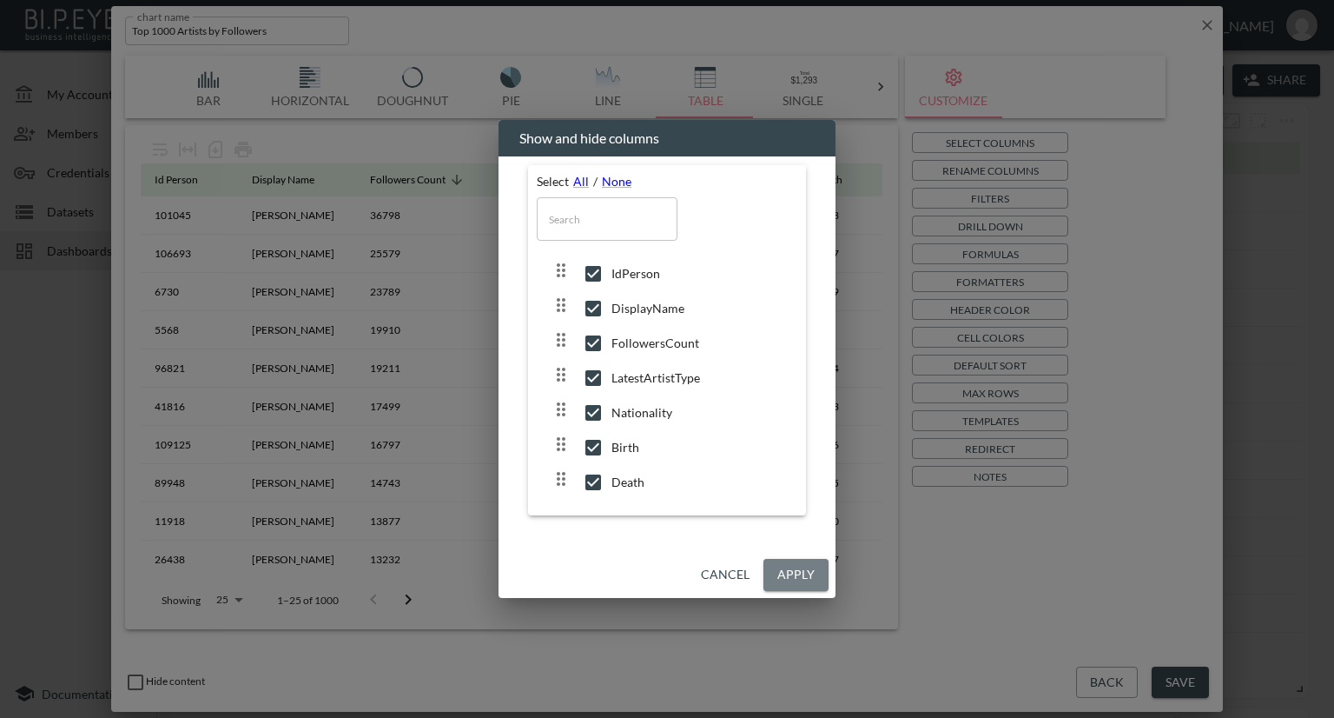
click at [824, 562] on button "Apply" at bounding box center [796, 575] width 65 height 32
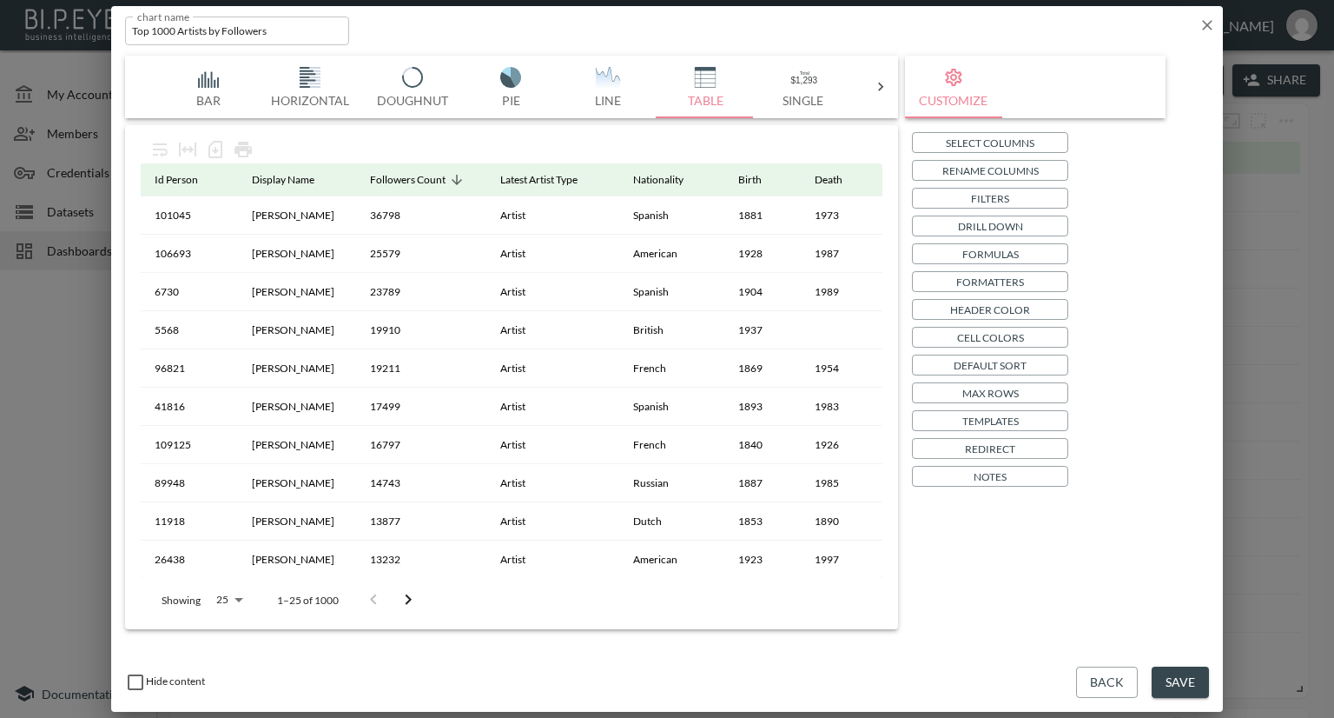
click at [1171, 678] on button "Save" at bounding box center [1180, 682] width 57 height 32
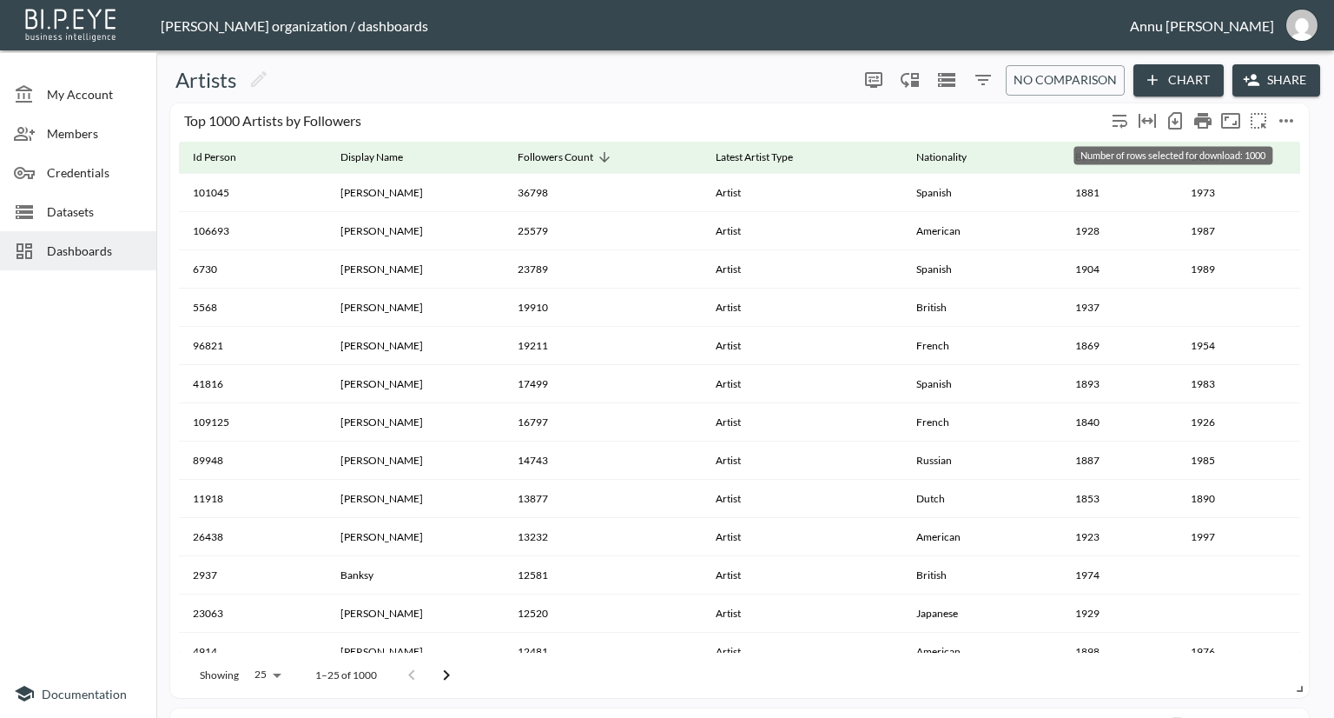
click at [1174, 122] on icon "Number of rows selected for download: 1000" at bounding box center [1175, 121] width 7 height 7
